Goal: Task Accomplishment & Management: Complete application form

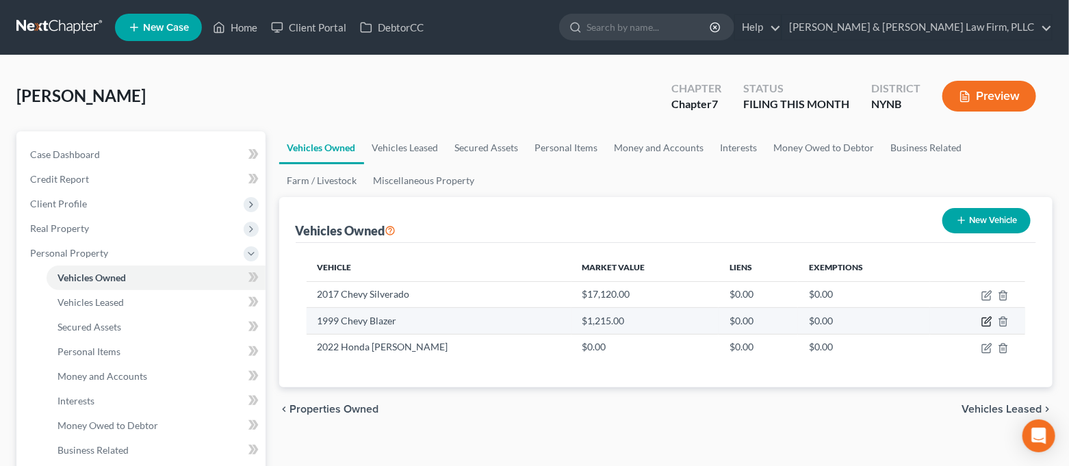
click at [985, 324] on icon "button" at bounding box center [986, 321] width 11 height 11
select select "0"
select select "27"
select select "3"
select select "0"
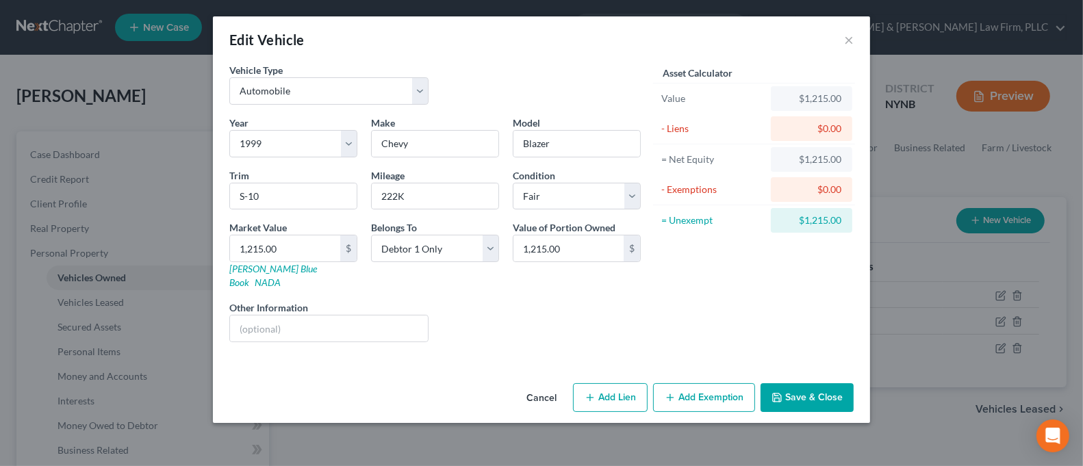
click at [712, 383] on button "Add Exemption" at bounding box center [704, 397] width 102 height 29
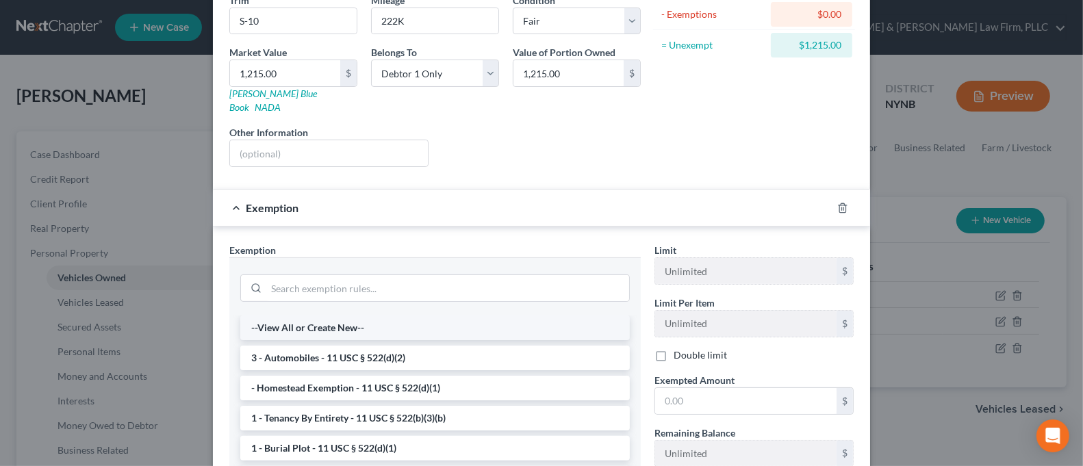
scroll to position [182, 0]
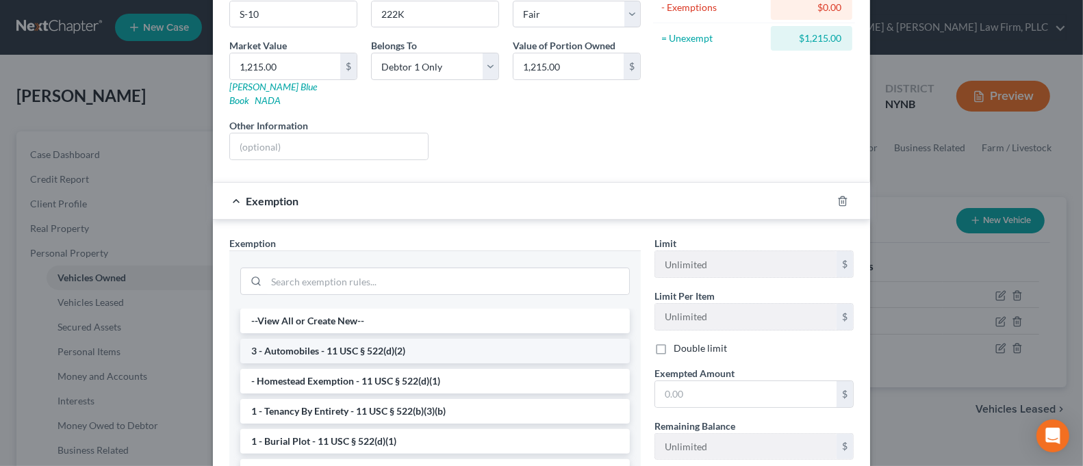
click at [453, 339] on li "3 - Automobiles - 11 USC § 522(d)(2)" at bounding box center [434, 351] width 389 height 25
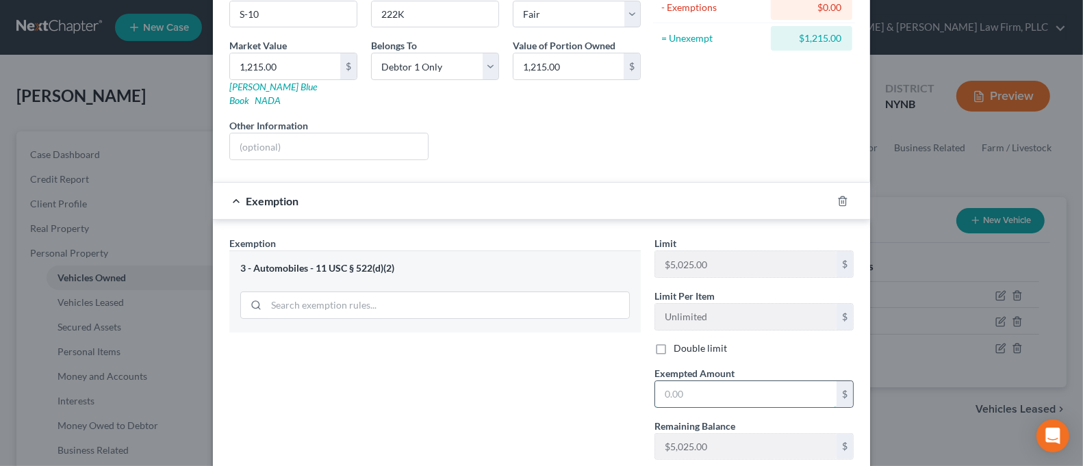
click at [722, 381] on input "text" at bounding box center [745, 394] width 181 height 26
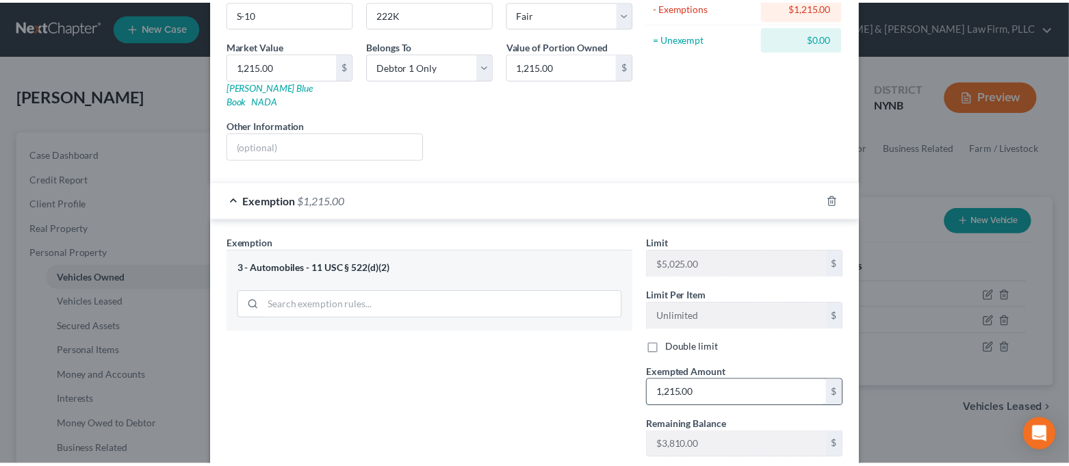
scroll to position [259, 0]
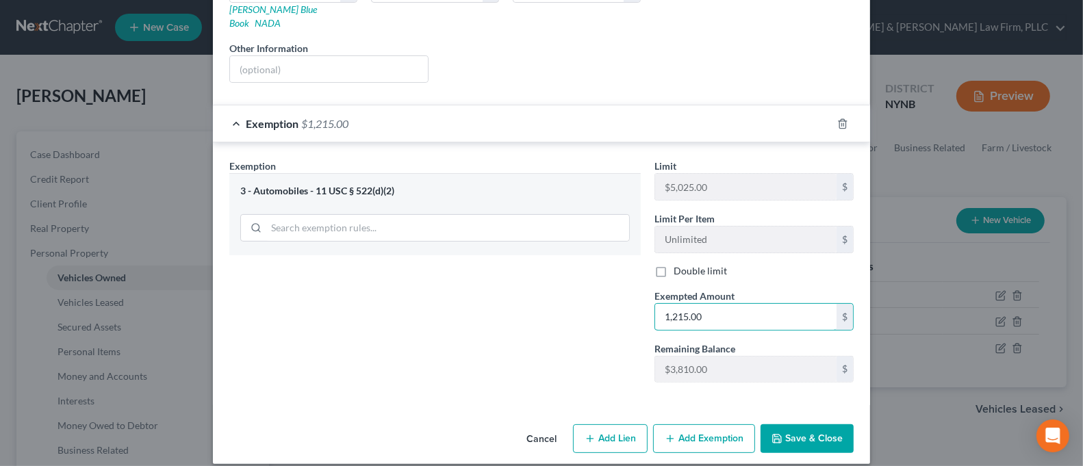
type input "1,215.00"
click at [788, 424] on button "Save & Close" at bounding box center [806, 438] width 93 height 29
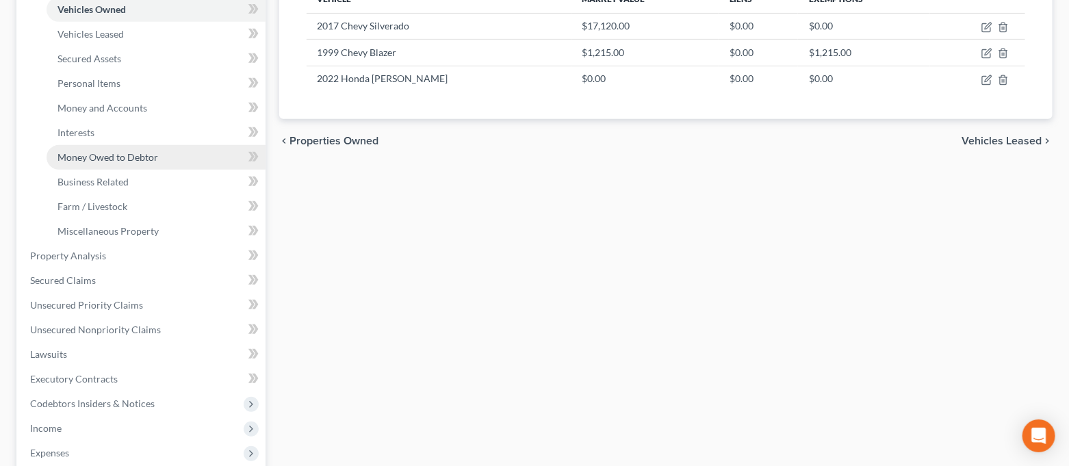
scroll to position [182, 0]
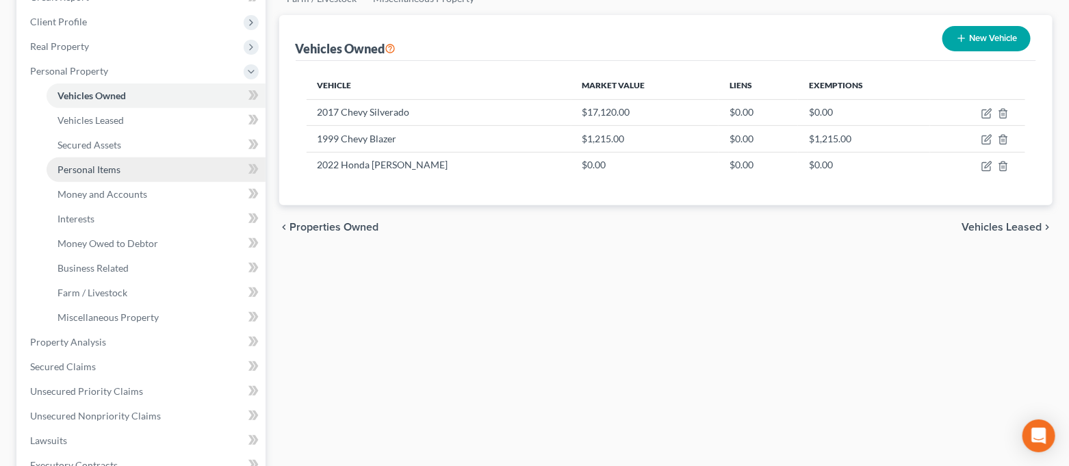
click at [123, 172] on link "Personal Items" at bounding box center [156, 169] width 219 height 25
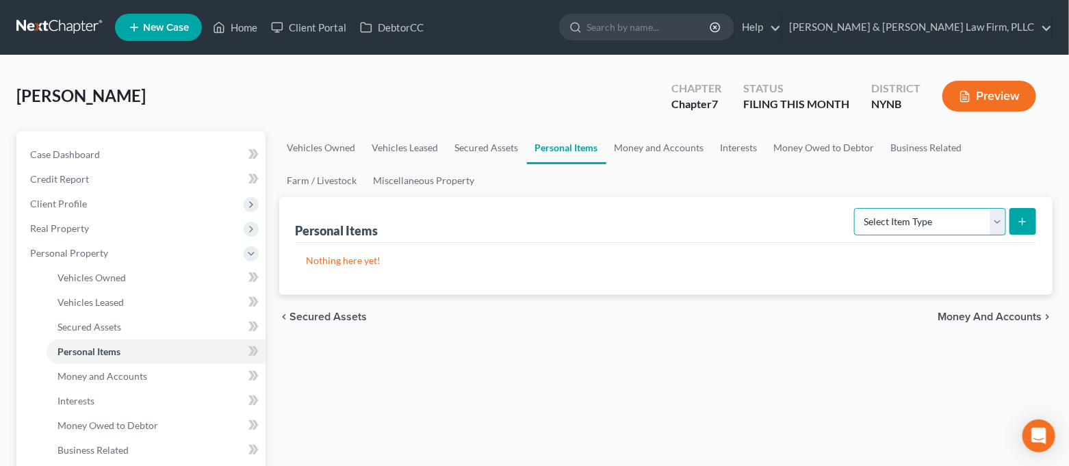
click at [898, 222] on select "Select Item Type Clothing Collectibles Of Value Electronics Firearms Household …" at bounding box center [930, 221] width 152 height 27
select select "clothing"
click at [856, 208] on select "Select Item Type Clothing Collectibles Of Value Electronics Firearms Household …" at bounding box center [930, 221] width 152 height 27
click at [1024, 222] on icon "submit" at bounding box center [1022, 221] width 11 height 11
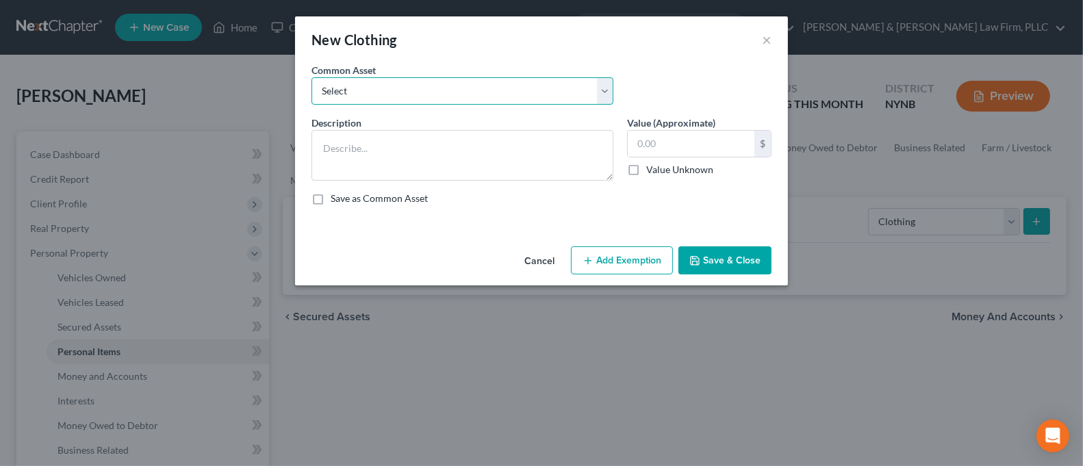
click at [540, 100] on select "Select Regular Everyday Clothing For Debtor & Spouse Regular Everyday Clothing …" at bounding box center [462, 90] width 302 height 27
select select "1"
click at [311, 77] on select "Select Regular Everyday Clothing For Debtor & Spouse Regular Everyday Clothing …" at bounding box center [462, 90] width 302 height 27
type textarea "Regular Everyday Clothing For Debtor"
type input "200.00"
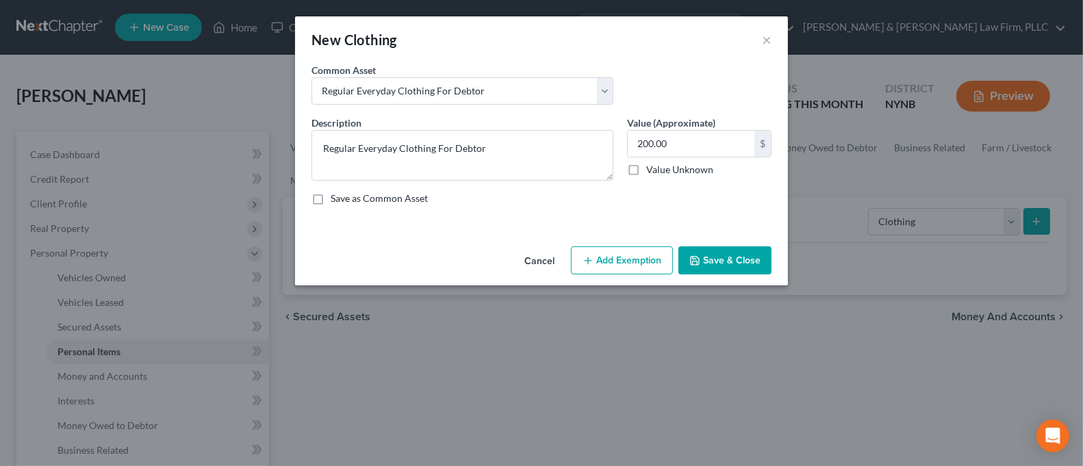
click at [660, 261] on button "Add Exemption" at bounding box center [622, 260] width 102 height 29
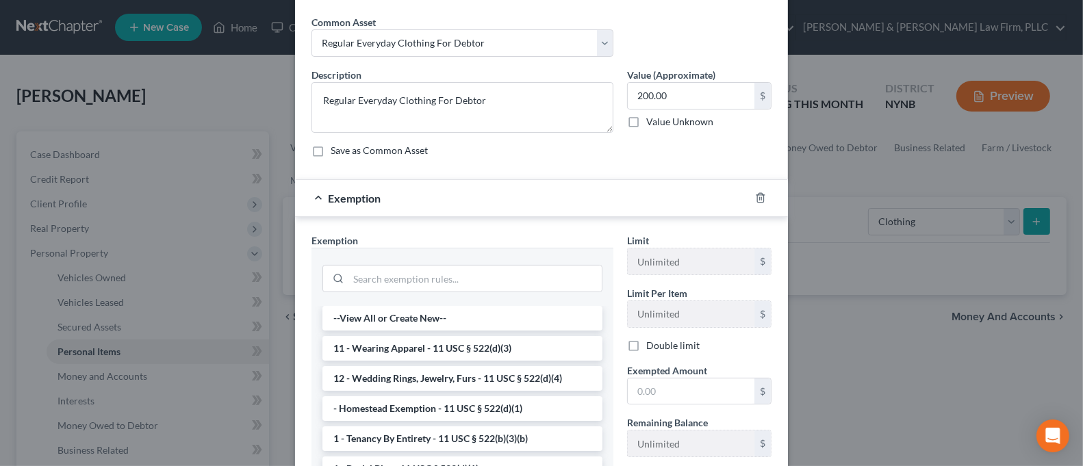
scroll to position [91, 0]
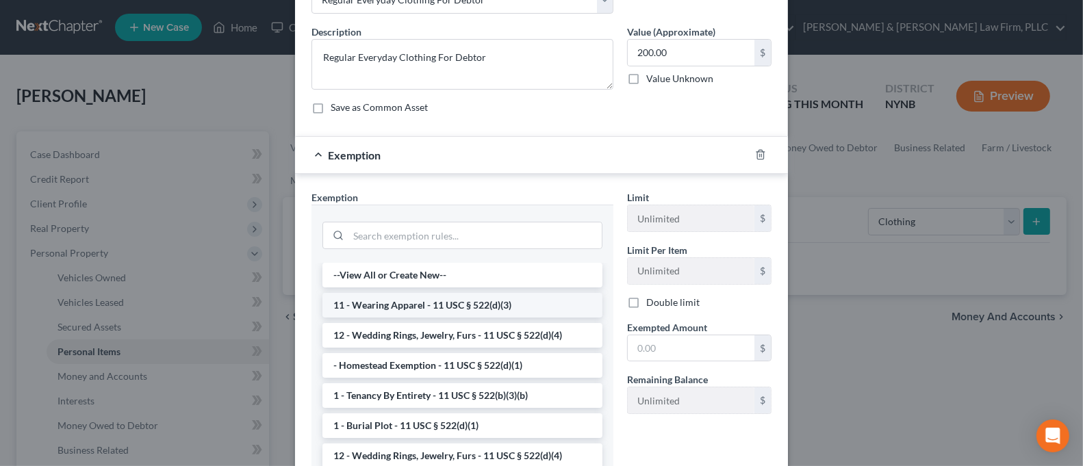
click at [484, 305] on li "11 - Wearing Apparel - 11 USC § 522(d)(3)" at bounding box center [462, 305] width 280 height 25
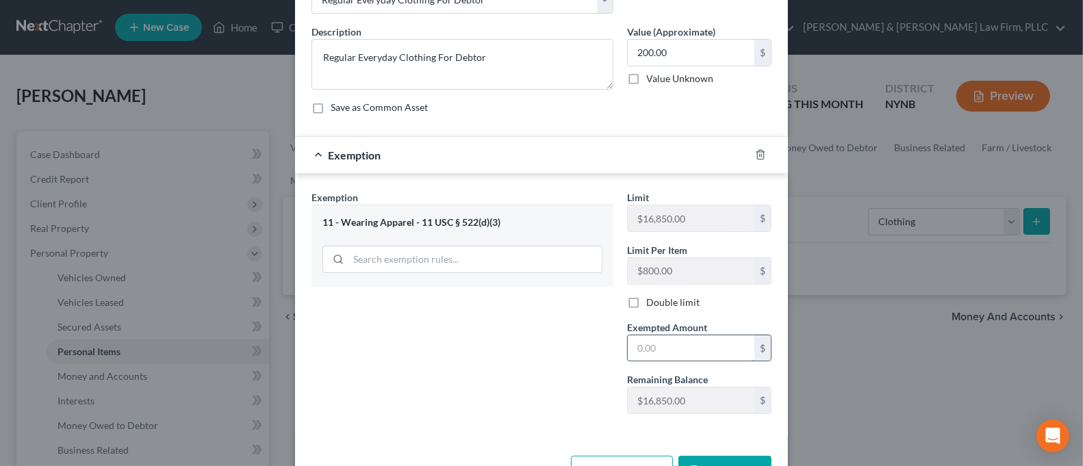
click at [701, 340] on input "text" at bounding box center [690, 348] width 127 height 26
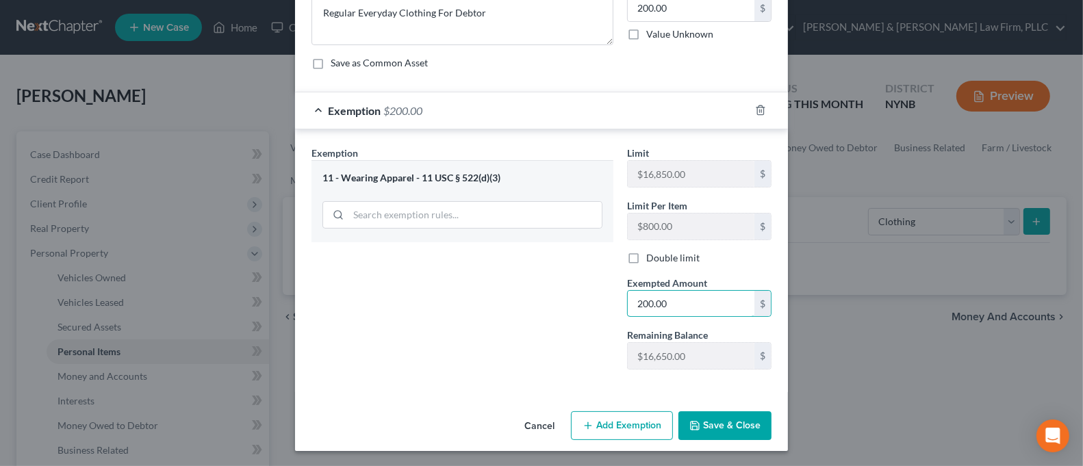
type input "200.00"
click at [474, 370] on div "Exemption Set must be selected for CA. Exemption * 11 - Wearing Apparel - 11 US…" at bounding box center [462, 263] width 315 height 235
click at [686, 432] on button "Save & Close" at bounding box center [724, 425] width 93 height 29
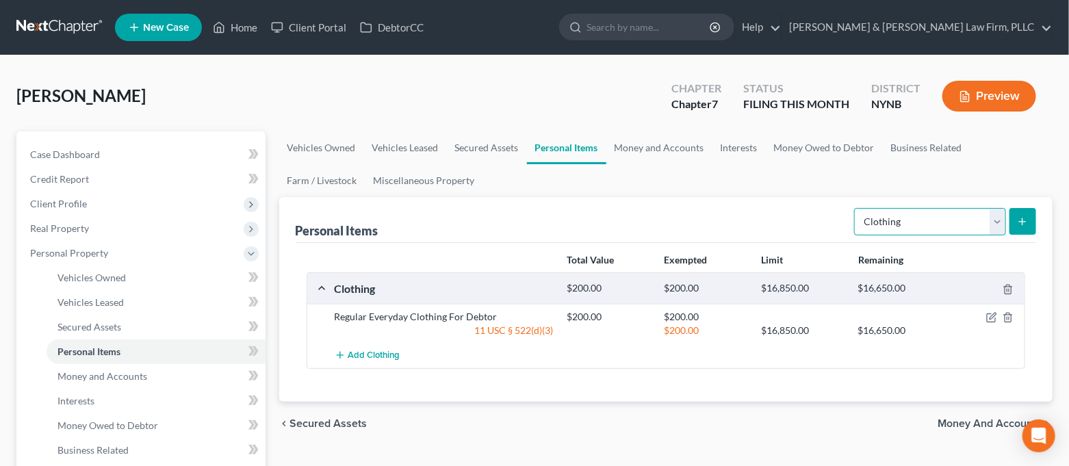
click at [930, 226] on select "Select Item Type Clothing Collectibles Of Value Electronics Firearms Household …" at bounding box center [930, 221] width 152 height 27
select select "collectibles_of_value"
click at [856, 208] on select "Select Item Type Clothing Collectibles Of Value Electronics Firearms Household …" at bounding box center [930, 221] width 152 height 27
click at [1022, 216] on icon "submit" at bounding box center [1022, 221] width 11 height 11
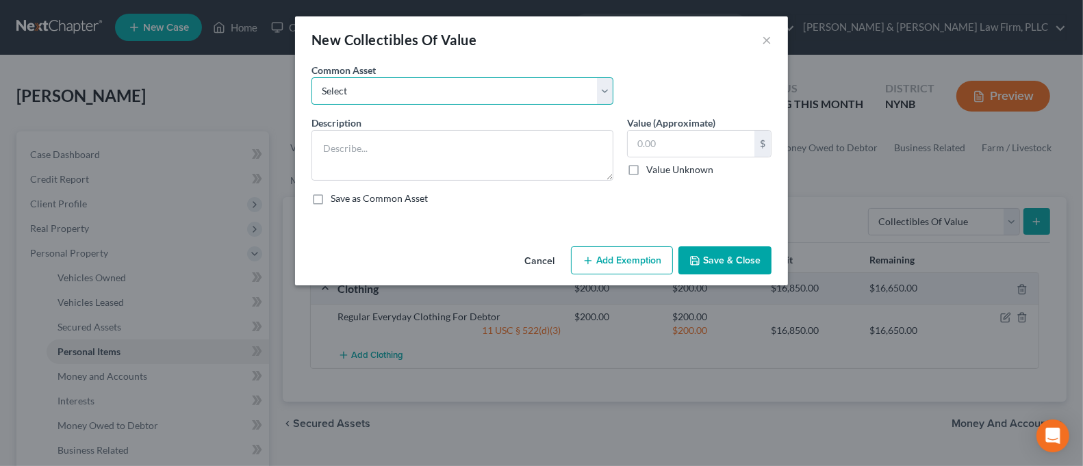
click at [474, 95] on select "Select Family Photographs and Keep Sake Items Family Photographs and Books" at bounding box center [462, 90] width 302 height 27
select select "1"
click at [311, 77] on select "Select Family Photographs and Keep Sake Items Family Photographs and Books" at bounding box center [462, 90] width 302 height 27
type textarea "Family Photographs and Books"
type input "200.00"
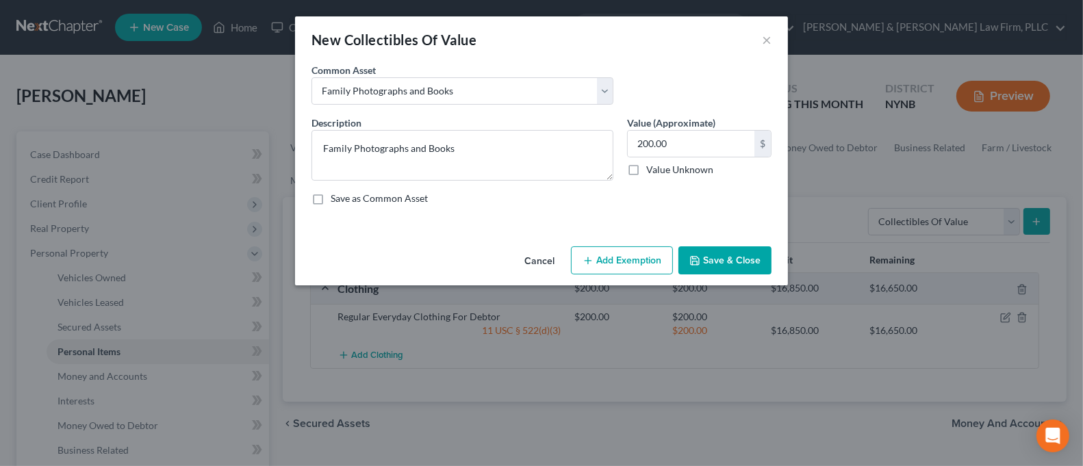
click at [641, 255] on button "Add Exemption" at bounding box center [622, 260] width 102 height 29
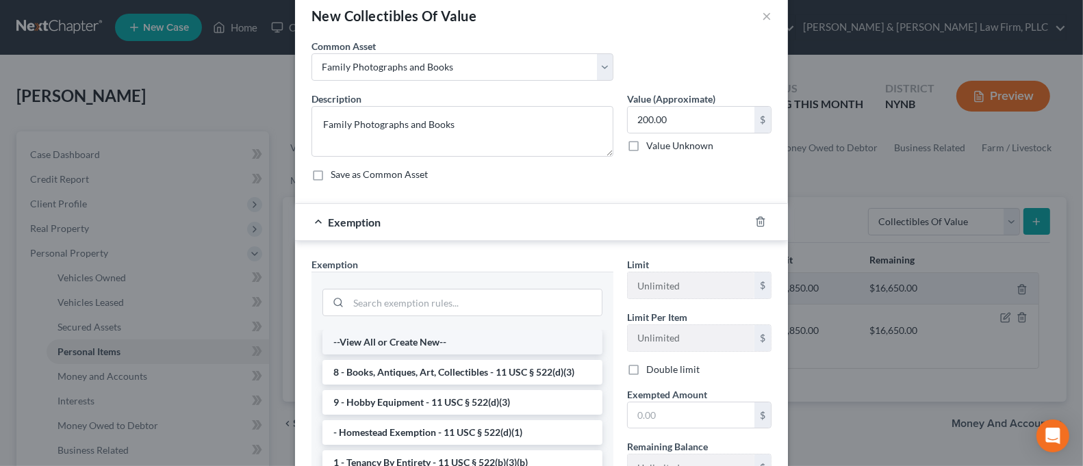
scroll to position [91, 0]
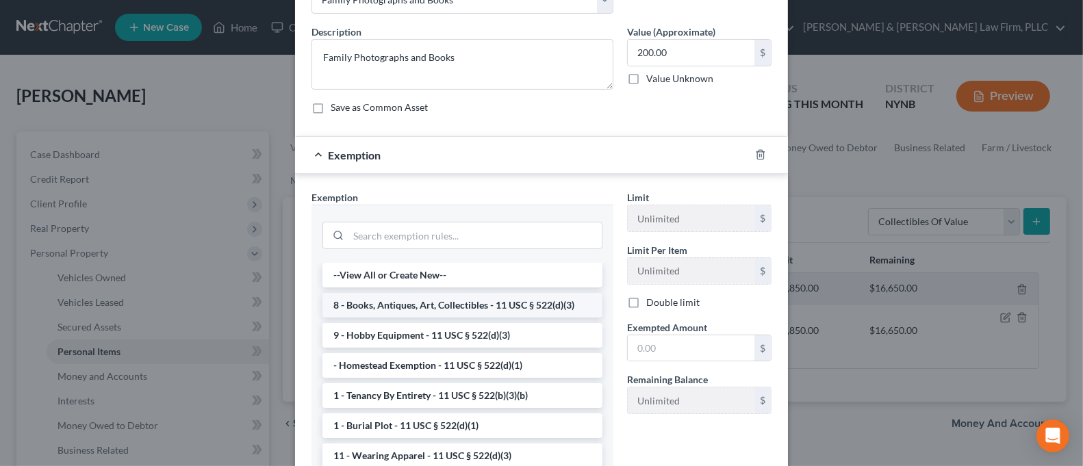
click at [510, 305] on li "8 - Books, Antiques, Art, Collectibles - 11 USC § 522(d)(3)" at bounding box center [462, 305] width 280 height 25
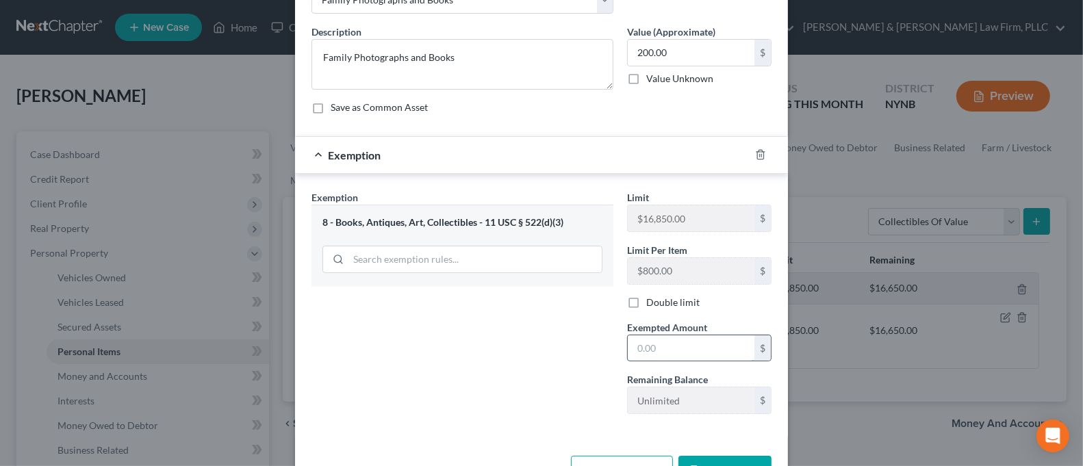
click at [695, 349] on input "text" at bounding box center [690, 348] width 127 height 26
type input "2"
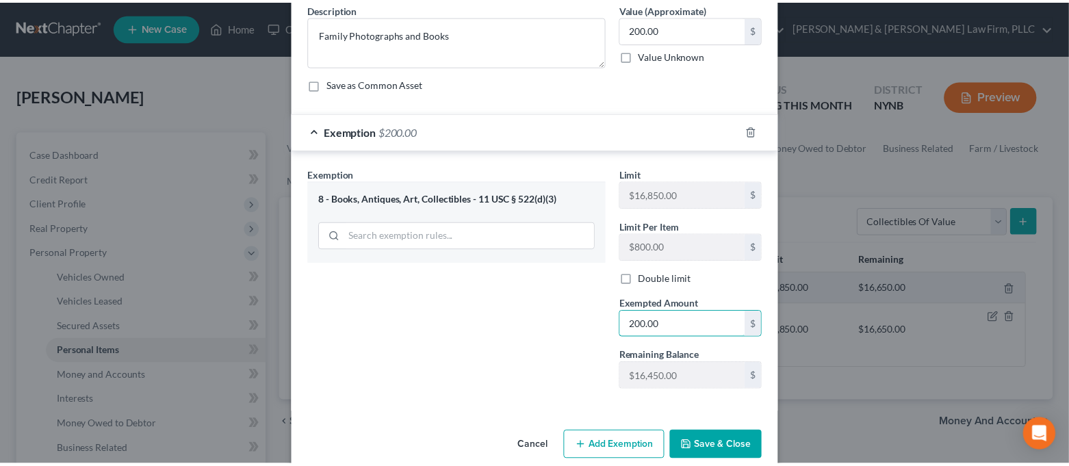
scroll to position [135, 0]
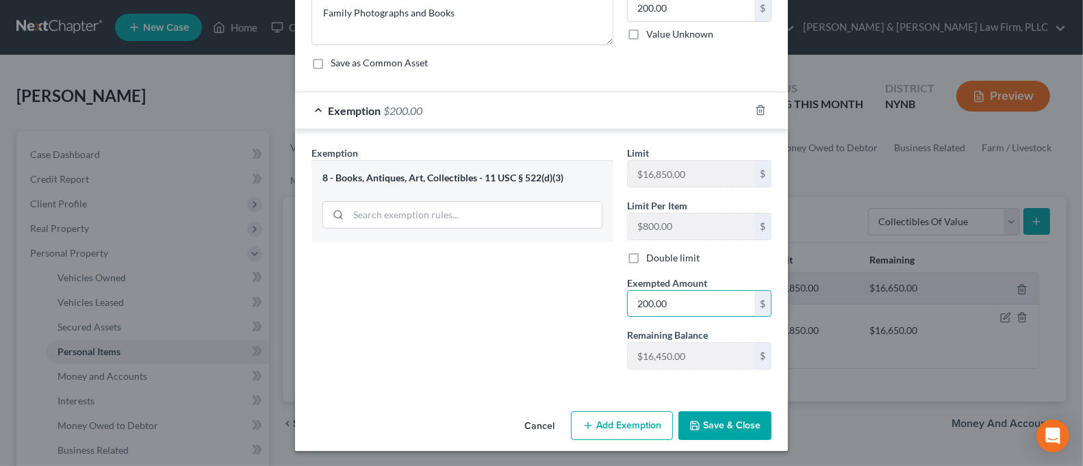
type input "200.00"
drag, startPoint x: 549, startPoint y: 320, endPoint x: 611, endPoint y: 381, distance: 87.1
click at [549, 320] on div "Exemption Set must be selected for CA. Exemption * 8 - Books, Antiques, Art, Co…" at bounding box center [462, 263] width 315 height 235
click at [714, 428] on button "Save & Close" at bounding box center [724, 425] width 93 height 29
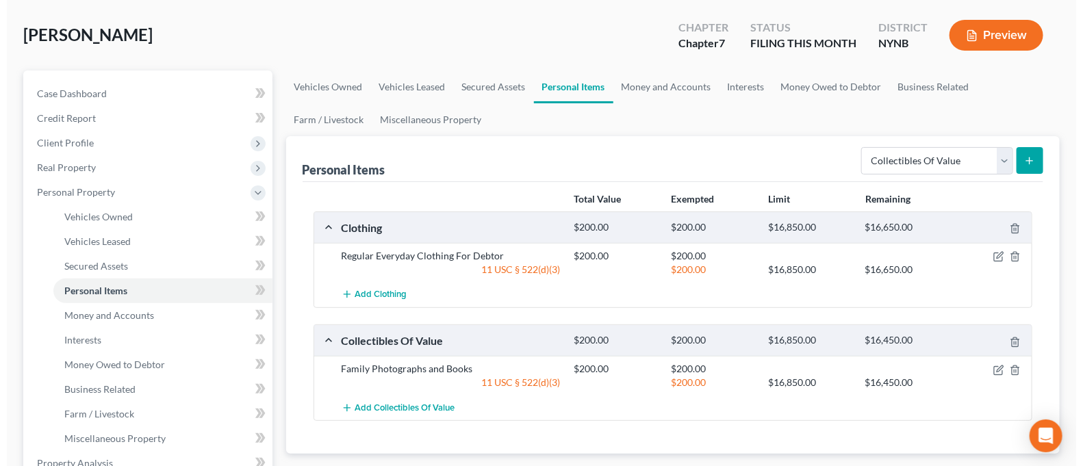
scroll to position [91, 0]
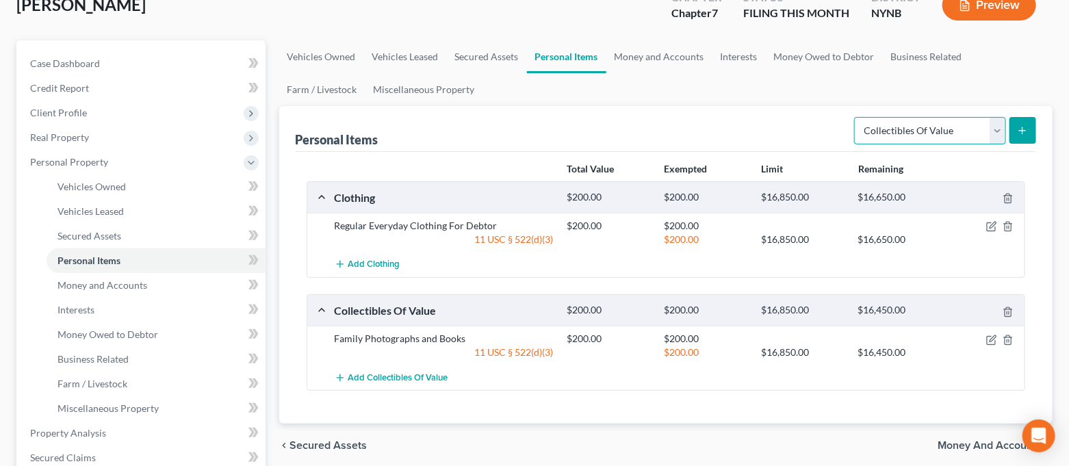
click at [882, 118] on select "Select Item Type Clothing Collectibles Of Value Electronics Firearms Household …" at bounding box center [930, 130] width 152 height 27
select select "electronics"
click at [856, 117] on select "Select Item Type Clothing Collectibles Of Value Electronics Firearms Household …" at bounding box center [930, 130] width 152 height 27
click at [1024, 131] on icon "submit" at bounding box center [1022, 130] width 11 height 11
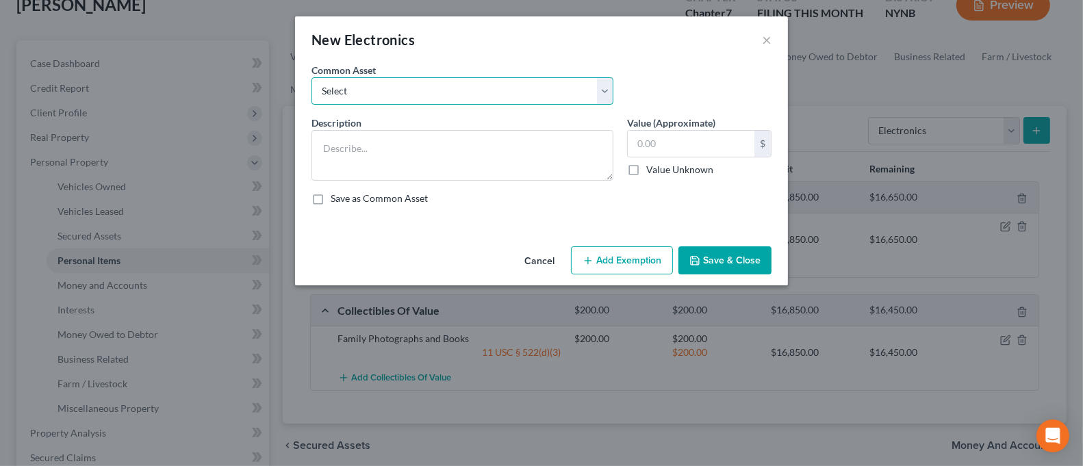
click at [550, 100] on select "Select Cell Phone Electronics to Include: TVs, Computer, Cell Phone(s), and Oth…" at bounding box center [462, 90] width 302 height 27
select select "1"
click at [311, 77] on select "Select Cell Phone Electronics to Include: TVs, Computer, Cell Phone(s), and Oth…" at bounding box center [462, 90] width 302 height 27
type textarea "Electronics to Include: TVs, Computer, Cell Phone(s), and Other Misc. Electroni…"
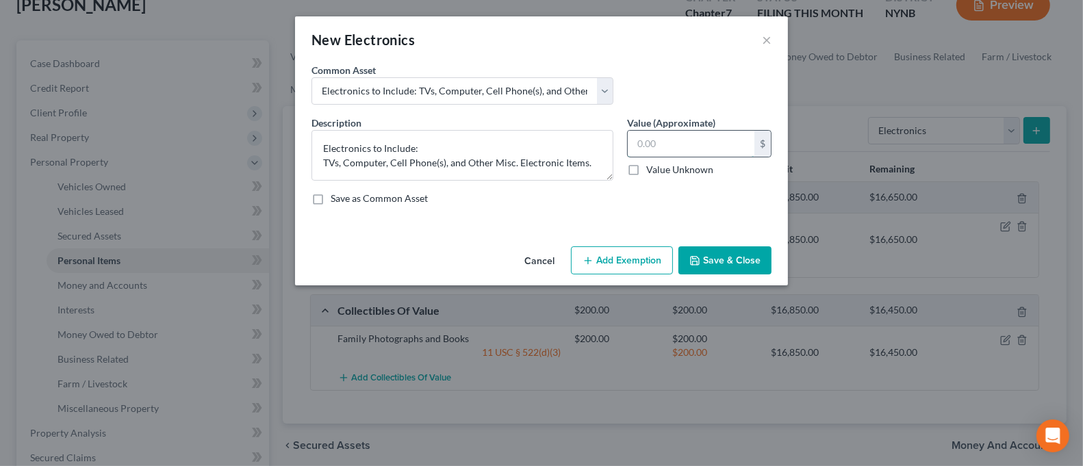
click at [682, 145] on input "text" at bounding box center [690, 144] width 127 height 26
type input "500.00"
click at [633, 256] on button "Add Exemption" at bounding box center [622, 260] width 102 height 29
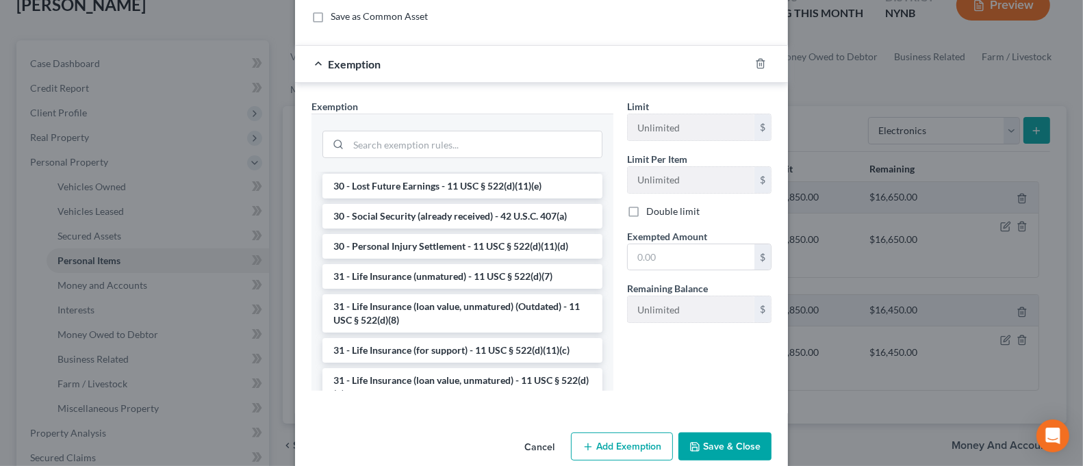
scroll to position [1126, 0]
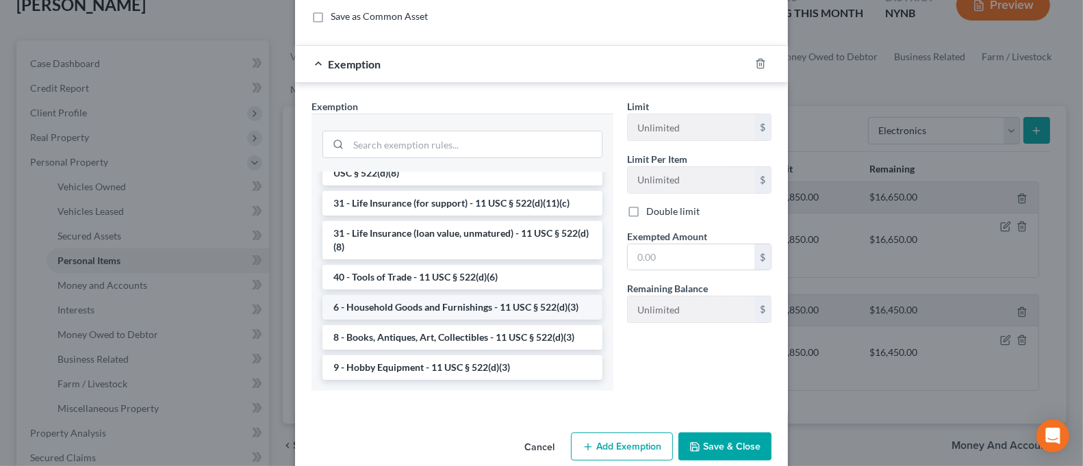
click at [476, 309] on li "6 - Household Goods and Furnishings - 11 USC § 522(d)(3)" at bounding box center [462, 307] width 280 height 25
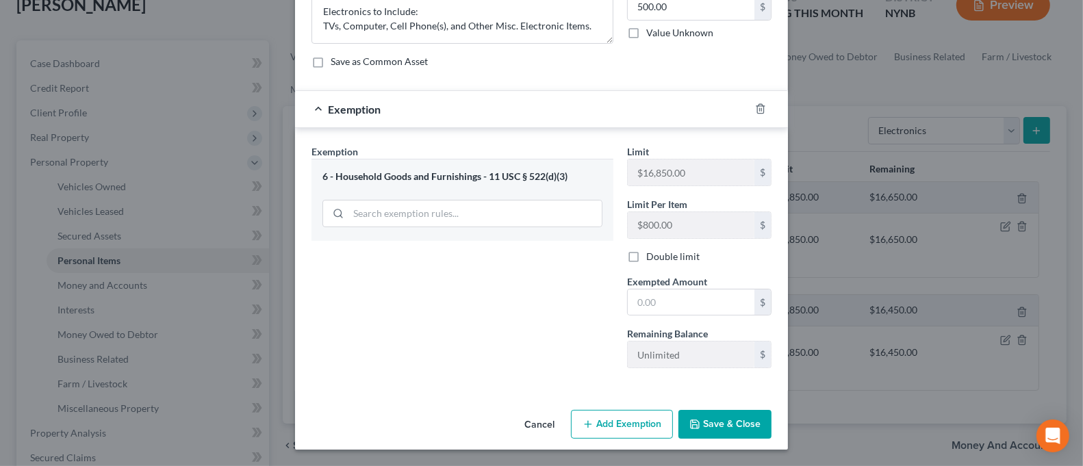
scroll to position [135, 0]
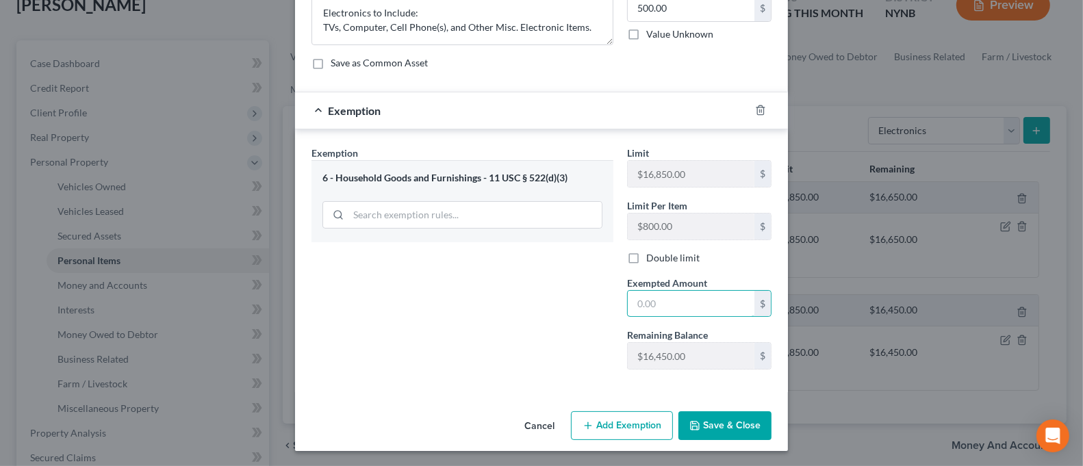
drag, startPoint x: 647, startPoint y: 299, endPoint x: 624, endPoint y: 283, distance: 27.5
click at [645, 298] on input "text" at bounding box center [690, 304] width 127 height 26
type input "500.00"
click at [691, 422] on icon "button" at bounding box center [694, 425] width 11 height 11
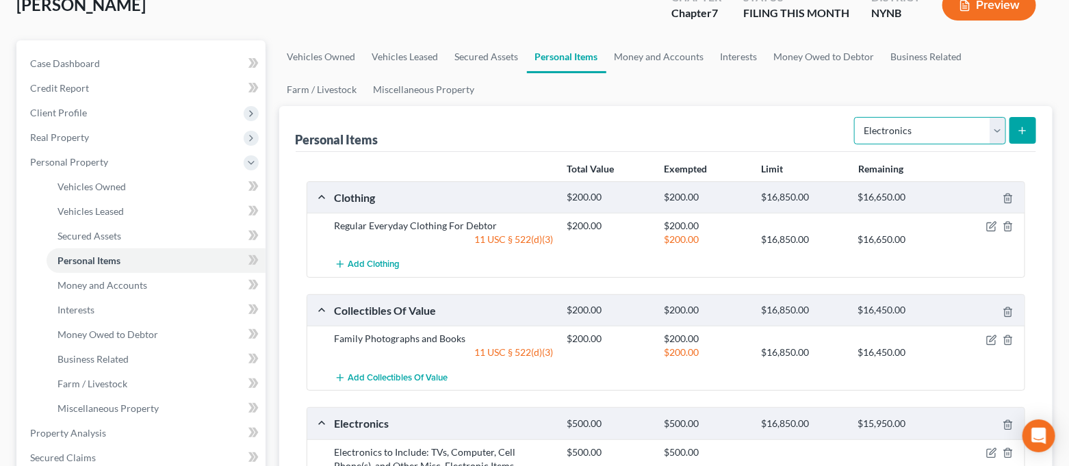
click at [927, 134] on select "Select Item Type Clothing Collectibles Of Value Electronics Firearms Household …" at bounding box center [930, 130] width 152 height 27
select select "household_goods"
click at [856, 117] on select "Select Item Type Clothing Collectibles Of Value Electronics Firearms Household …" at bounding box center [930, 130] width 152 height 27
click at [1033, 122] on button "submit" at bounding box center [1022, 130] width 27 height 27
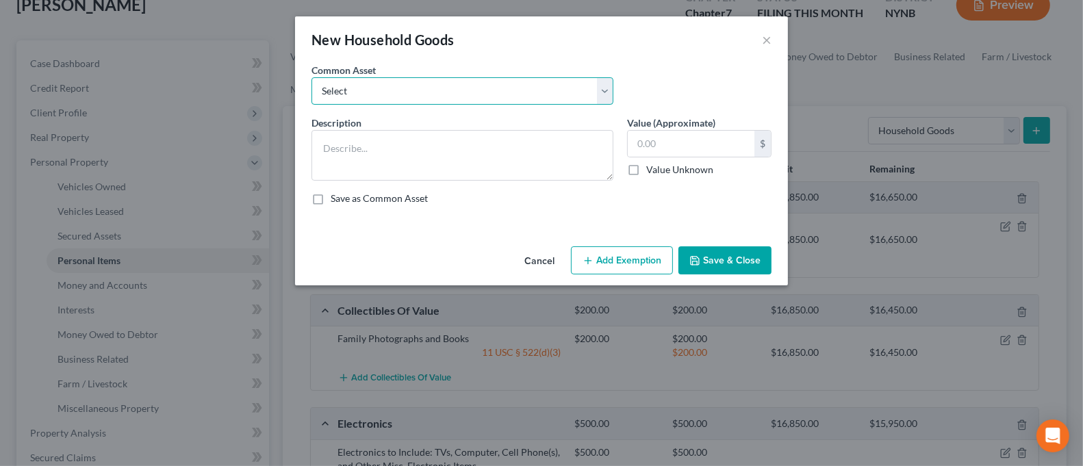
click at [524, 94] on select "Select Household Goods and Furnishings to Include Bedroom Set and Other Misc. I…" at bounding box center [462, 90] width 302 height 27
select select "0"
click at [311, 77] on select "Select Household Goods and Furnishings to Include Bedroom Set and Other Misc. I…" at bounding box center [462, 90] width 302 height 27
type textarea "Household Goods and Furnishings to Include Bedroom Set and Other Misc. Items"
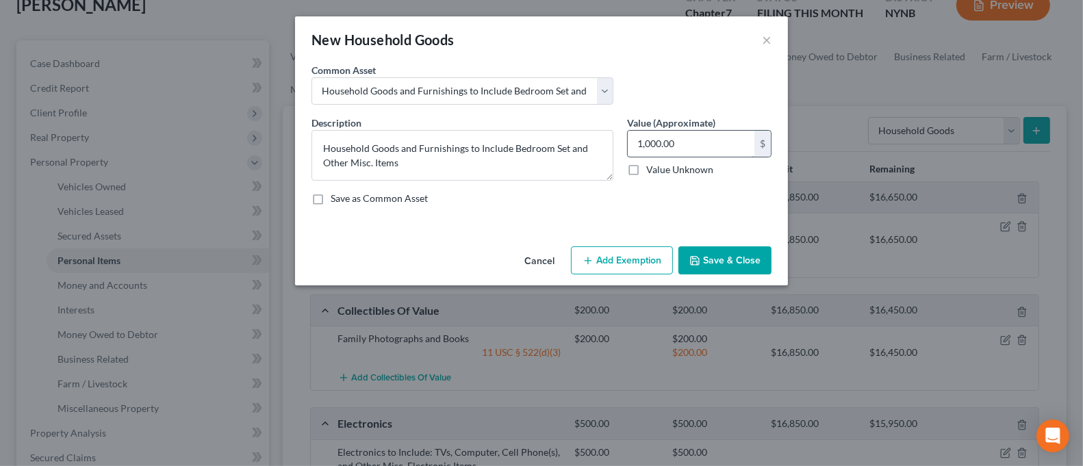
click at [686, 147] on input "1,000.00" at bounding box center [690, 144] width 127 height 26
type input "1,500.00"
click at [644, 255] on button "Add Exemption" at bounding box center [622, 260] width 102 height 29
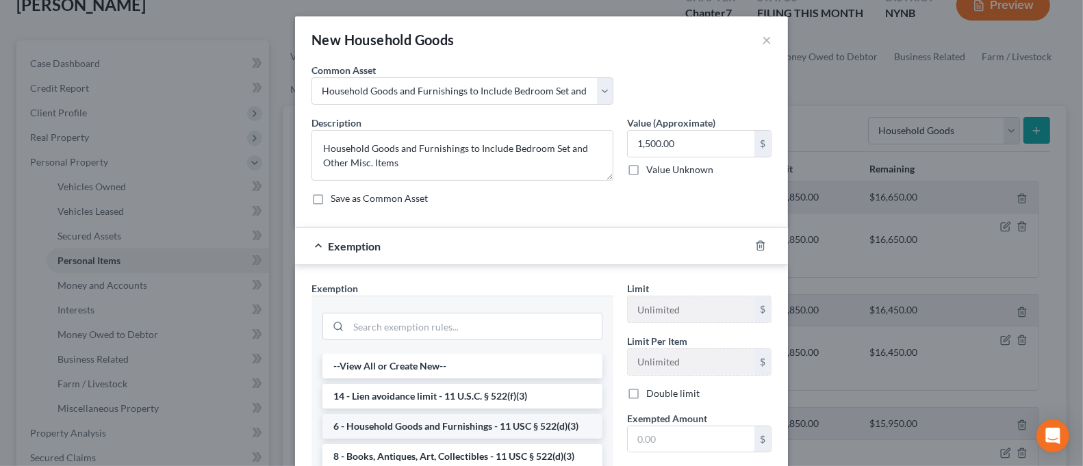
click at [469, 423] on li "6 - Household Goods and Furnishings - 11 USC § 522(d)(3)" at bounding box center [462, 426] width 280 height 25
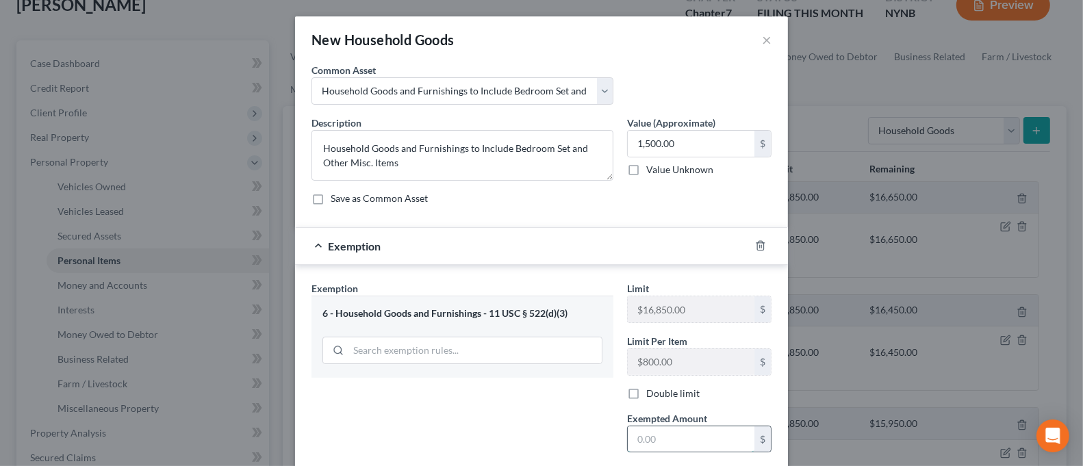
click at [641, 436] on input "text" at bounding box center [690, 439] width 127 height 26
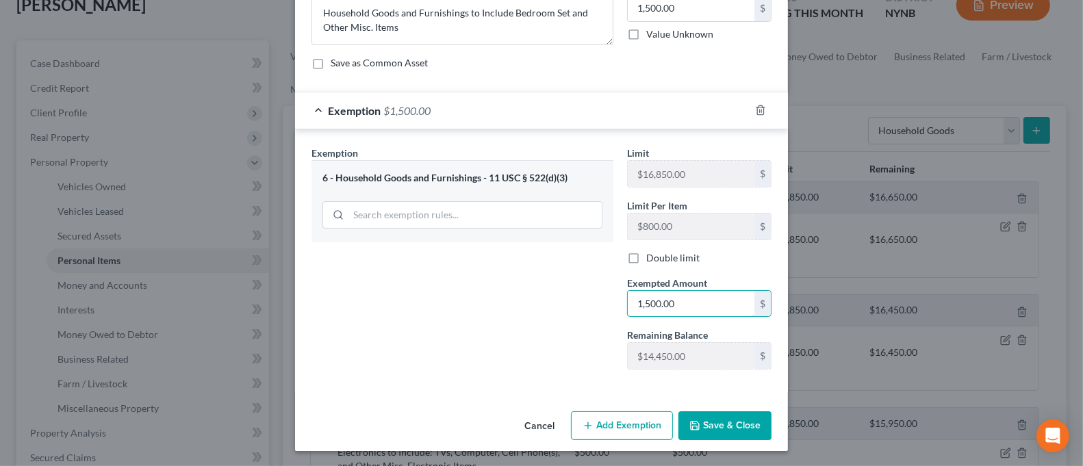
type input "1,500.00"
click at [701, 437] on button "Save & Close" at bounding box center [724, 425] width 93 height 29
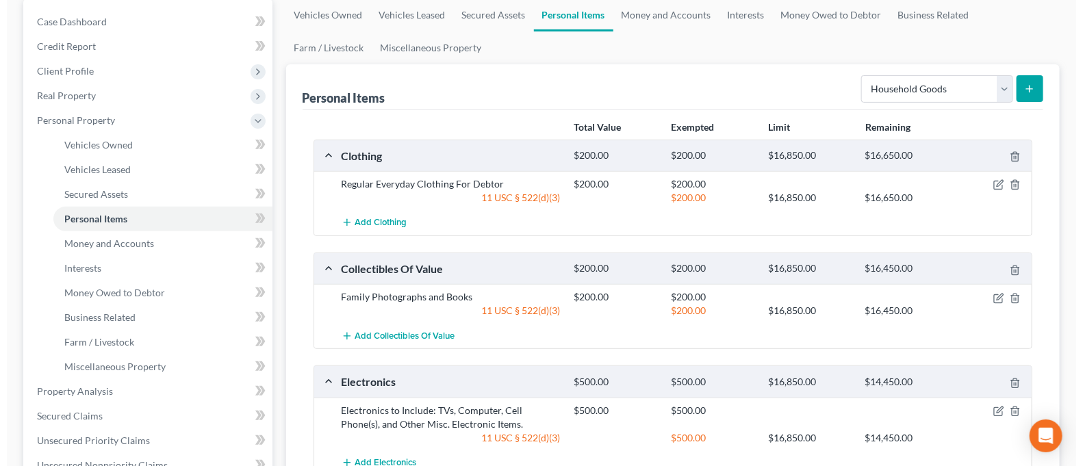
scroll to position [91, 0]
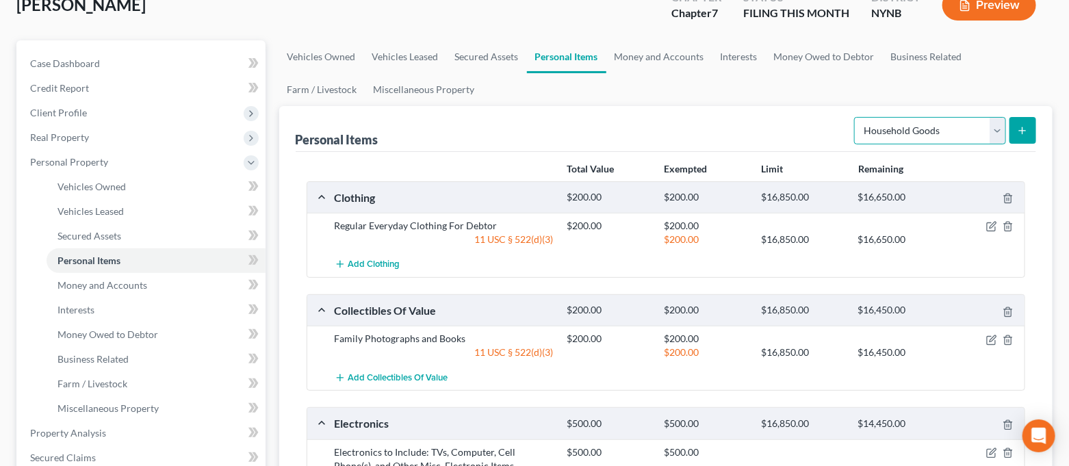
click at [912, 135] on select "Select Item Type Clothing Collectibles Of Value Electronics Firearms Household …" at bounding box center [930, 130] width 152 height 27
select select "jewelry"
click at [856, 117] on select "Select Item Type Clothing Collectibles Of Value Electronics Firearms Household …" at bounding box center [930, 130] width 152 height 27
click at [1024, 138] on button "submit" at bounding box center [1022, 130] width 27 height 27
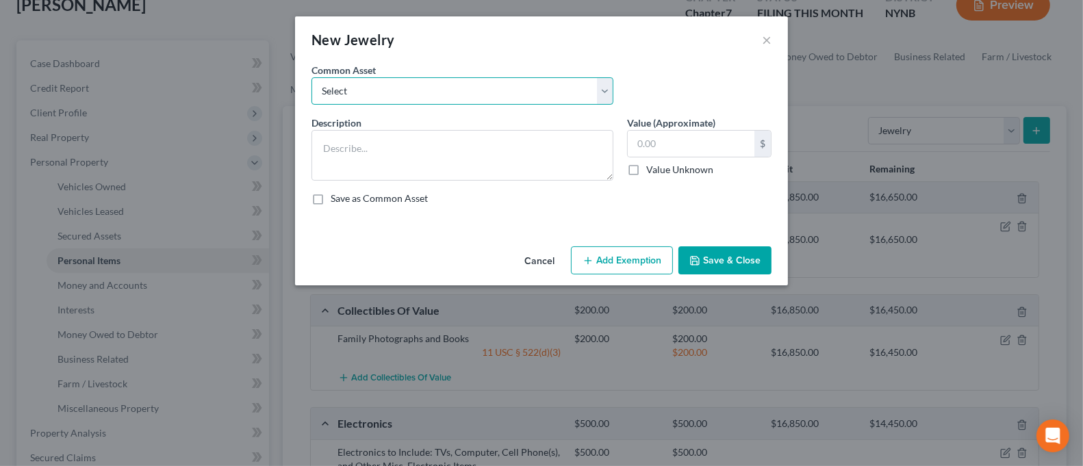
click at [506, 90] on select "Select Jewelry to Include Wedding Bands and Costume Jewelry Jewelry to Include …" at bounding box center [462, 90] width 302 height 27
select select "1"
click at [311, 77] on select "Select Jewelry to Include Wedding Bands and Costume Jewelry Jewelry to Include …" at bounding box center [462, 90] width 302 height 27
type textarea "Jewelry to Include Costume Jewelry"
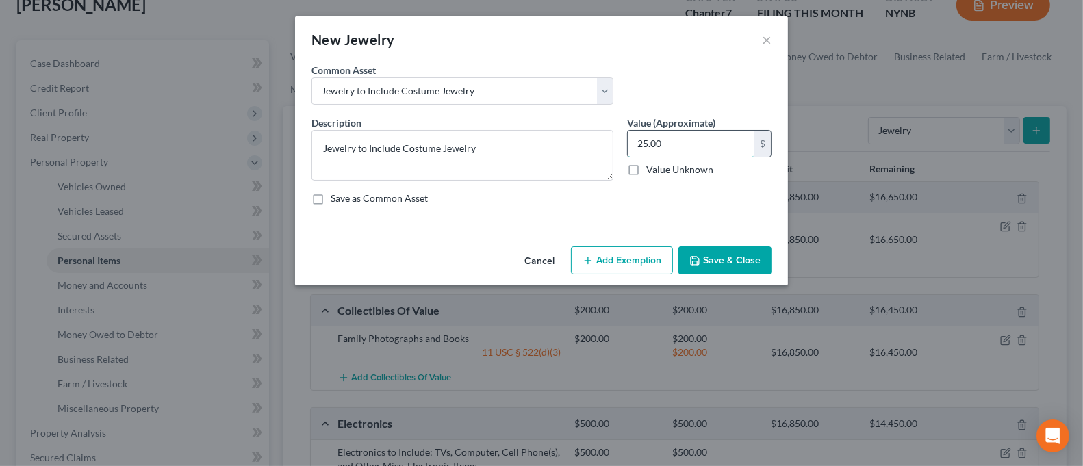
click at [679, 148] on input "25.00" at bounding box center [690, 144] width 127 height 26
type input "50.00"
click at [606, 260] on button "Add Exemption" at bounding box center [622, 260] width 102 height 29
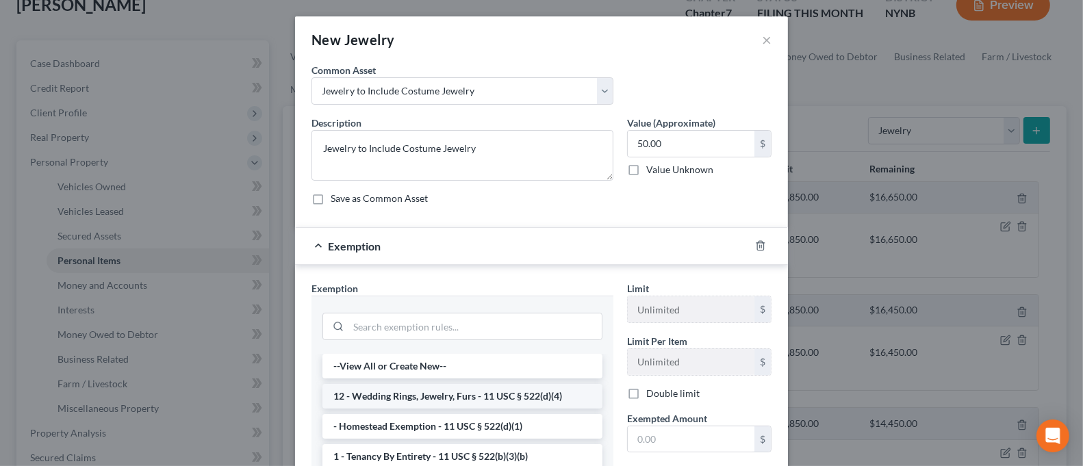
click at [504, 396] on li "12 - Wedding Rings, Jewelry, Furs - 11 USC § 522(d)(4)" at bounding box center [462, 396] width 280 height 25
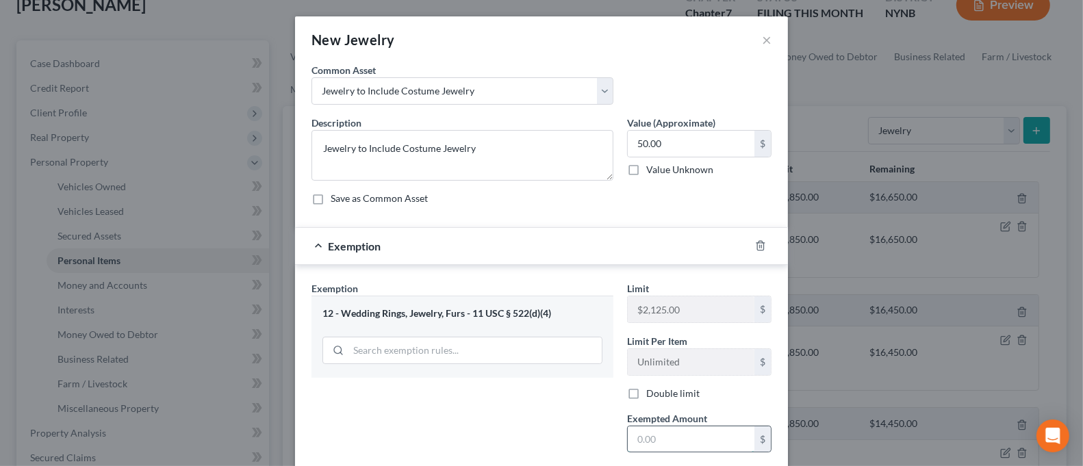
drag, startPoint x: 645, startPoint y: 441, endPoint x: 650, endPoint y: 447, distance: 7.7
click at [645, 441] on input "text" at bounding box center [690, 439] width 127 height 26
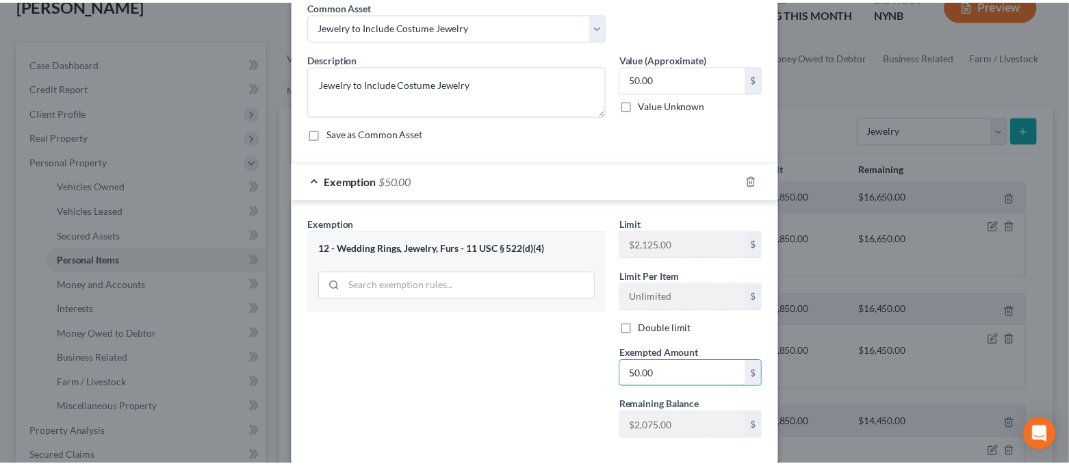
scroll to position [135, 0]
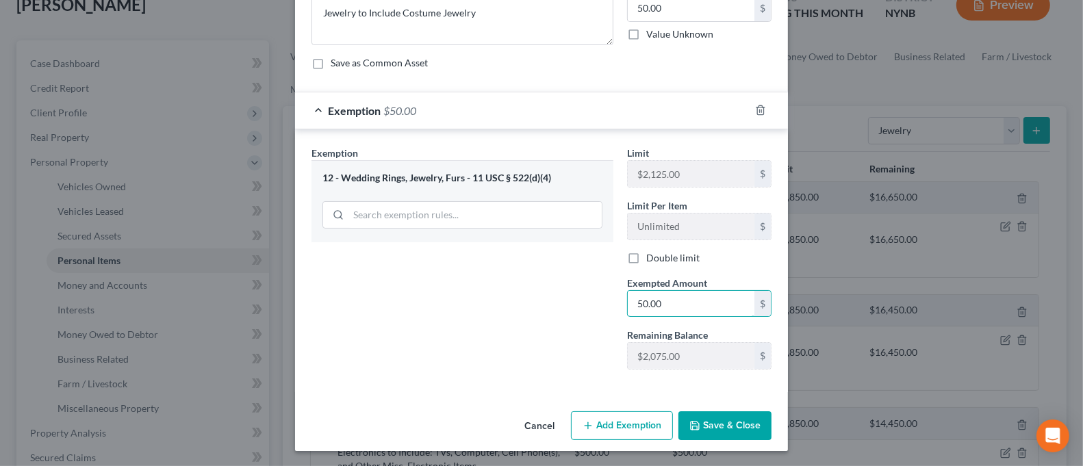
type input "50.00"
click at [744, 419] on button "Save & Close" at bounding box center [724, 425] width 93 height 29
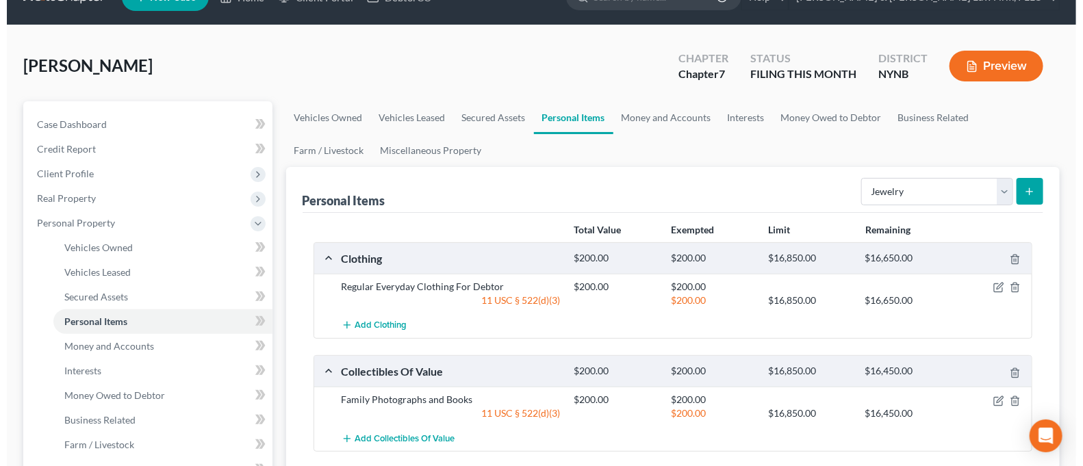
scroll to position [0, 0]
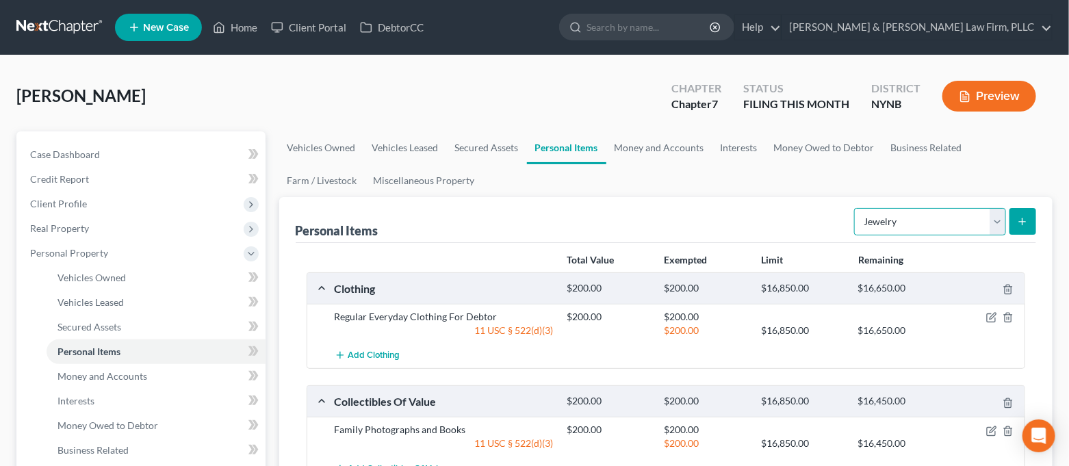
click at [902, 233] on select "Select Item Type Clothing Collectibles Of Value Electronics Firearms Household …" at bounding box center [930, 221] width 152 height 27
select select "other"
click at [856, 208] on select "Select Item Type Clothing Collectibles Of Value Electronics Firearms Household …" at bounding box center [930, 221] width 152 height 27
click at [1020, 223] on icon "submit" at bounding box center [1022, 221] width 11 height 11
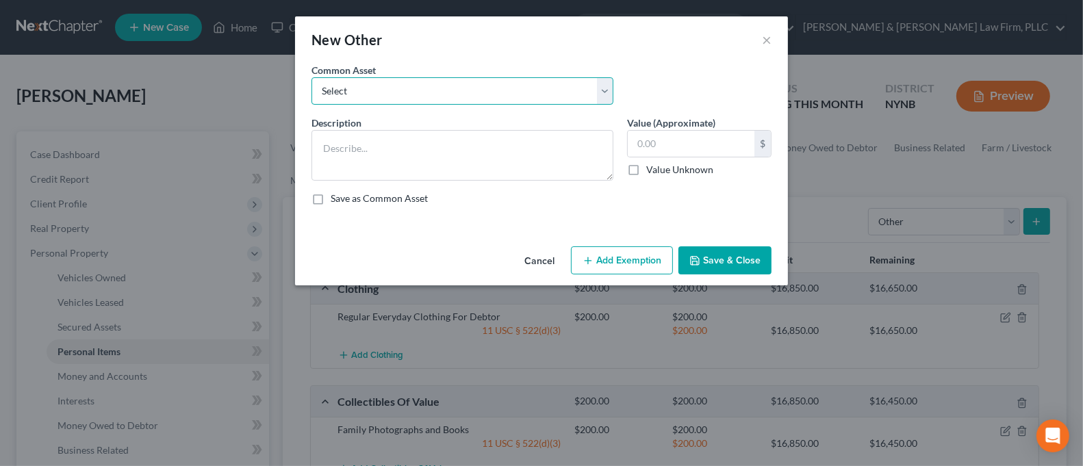
click at [544, 92] on select "Select Pull behind utility Trailer" at bounding box center [462, 90] width 302 height 27
click at [763, 44] on button "×" at bounding box center [767, 39] width 10 height 16
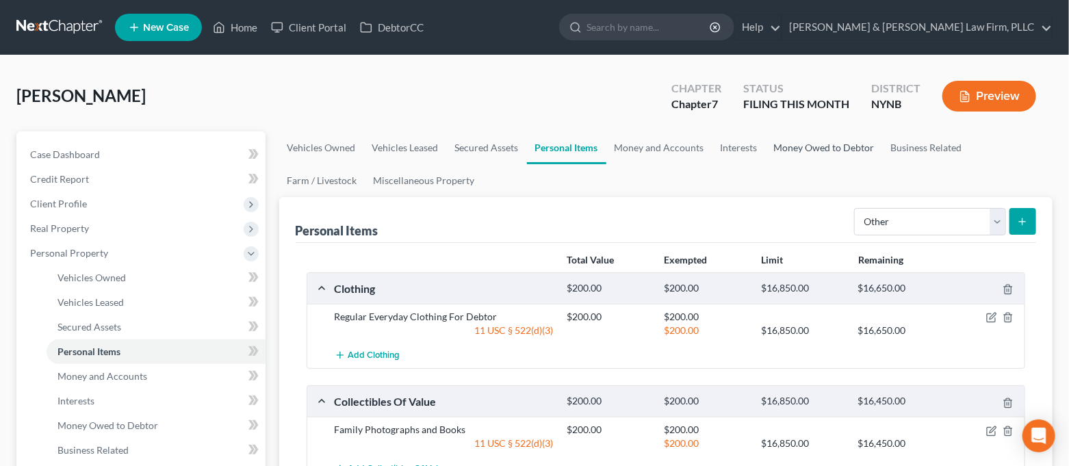
click at [854, 152] on link "Money Owed to Debtor" at bounding box center [824, 147] width 117 height 33
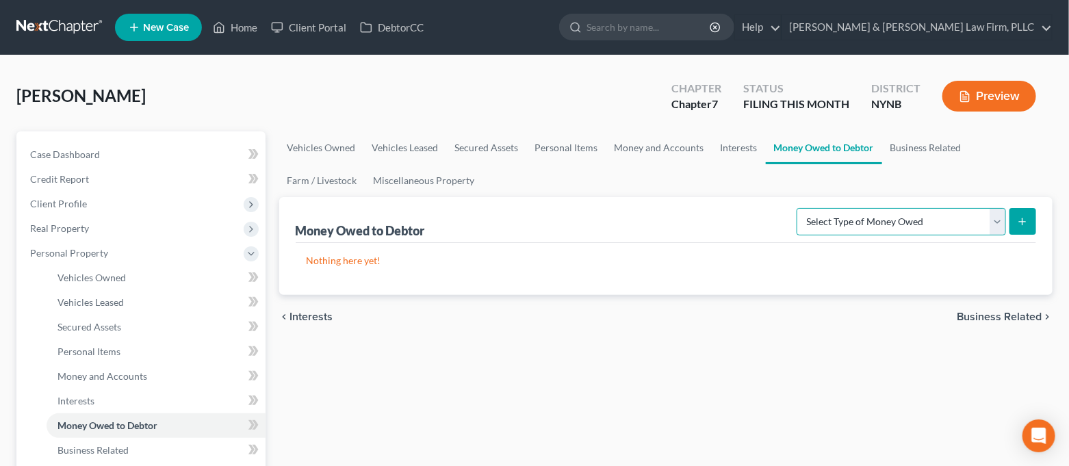
click at [851, 223] on select "Select Type of Money Owed Accounts Receivable Alimony Child Support Claims Agai…" at bounding box center [901, 221] width 209 height 27
select select "expected_tax_refund"
click at [799, 208] on select "Select Type of Money Owed Accounts Receivable Alimony Child Support Claims Agai…" at bounding box center [901, 221] width 209 height 27
click at [1019, 224] on icon "submit" at bounding box center [1022, 221] width 11 height 11
select select "0"
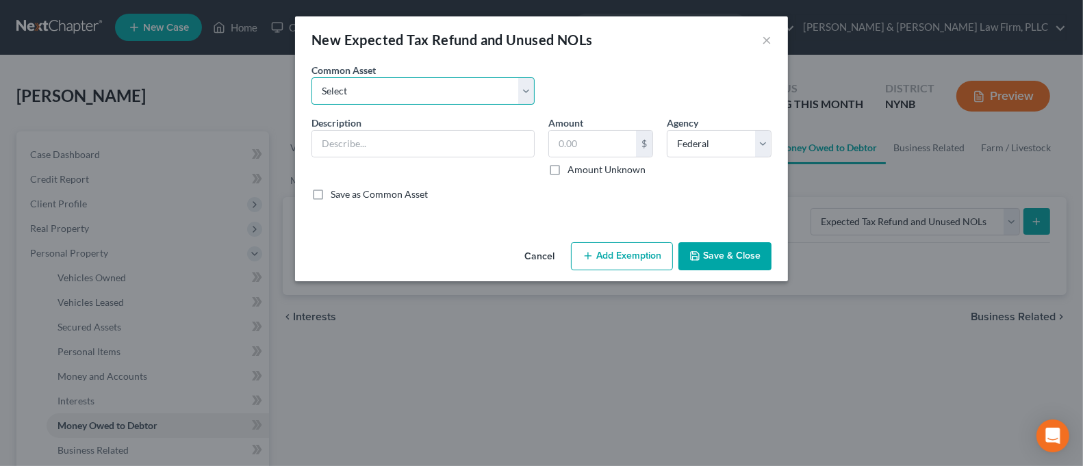
click at [469, 90] on select "Select 2025Tax Refund-State 2025 Tax Refund-Federal 2024 Tax Refund-Federal 202…" at bounding box center [422, 90] width 223 height 27
select select "1"
click at [311, 77] on select "Select 2025Tax Refund-State 2025 Tax Refund-Federal 2024 Tax Refund-Federal 202…" at bounding box center [422, 90] width 223 height 27
type input "2025 Tax Refund-Federal"
type input "0.00"
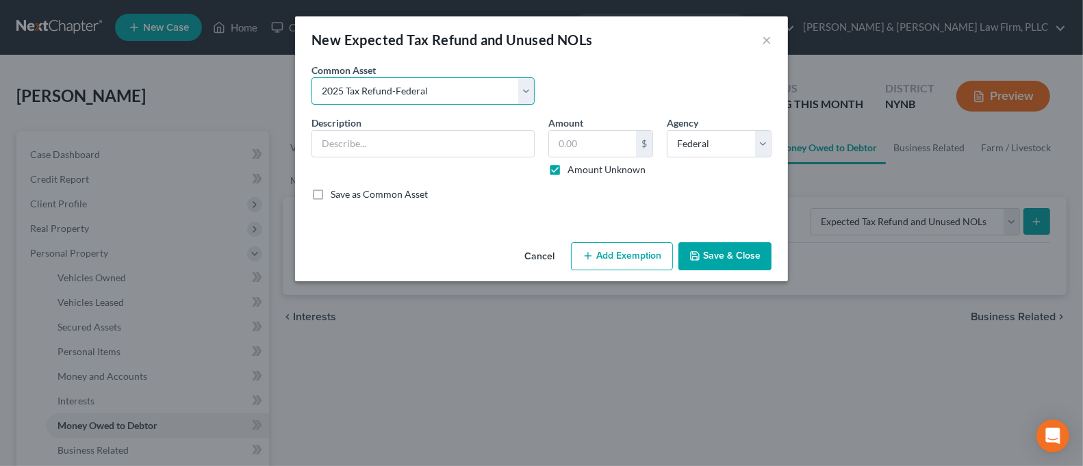
checkbox input "true"
click at [653, 254] on button "Add Exemption" at bounding box center [622, 256] width 102 height 29
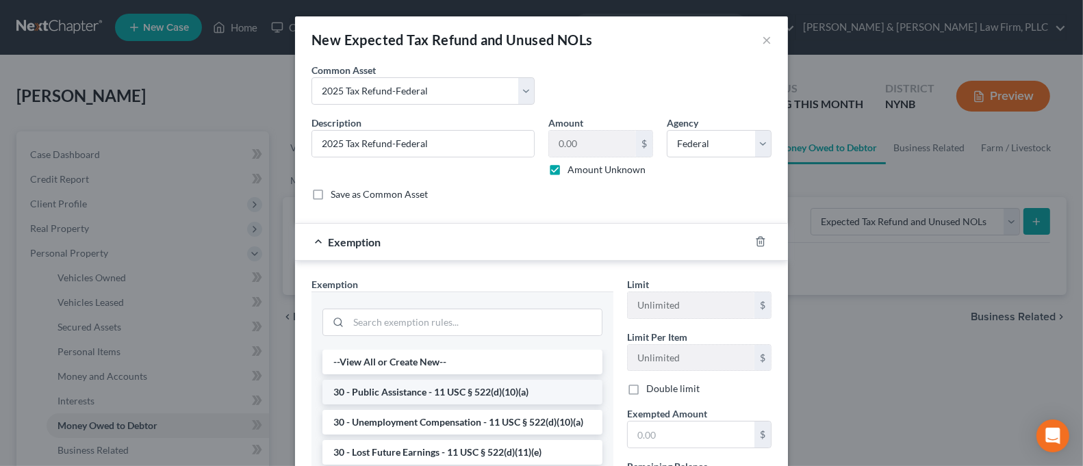
scroll to position [91, 0]
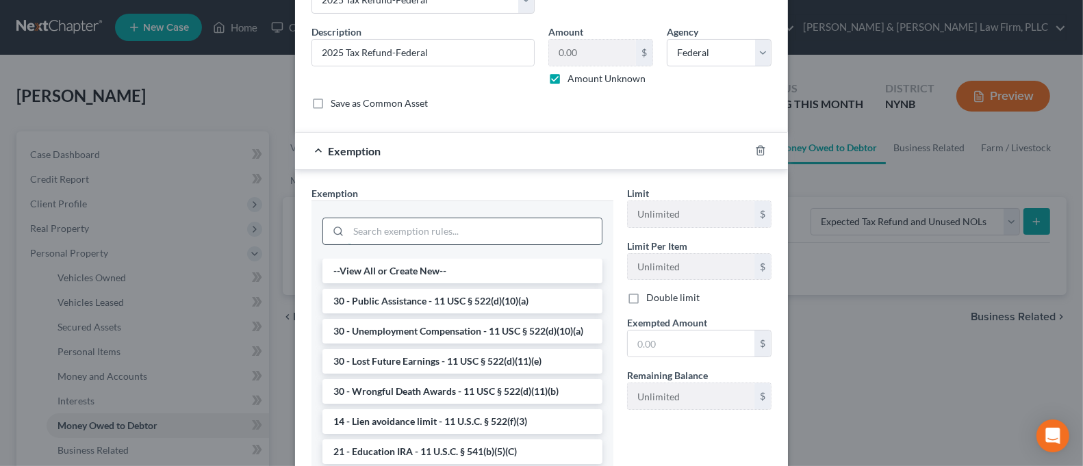
click at [482, 239] on input "search" at bounding box center [474, 231] width 253 height 26
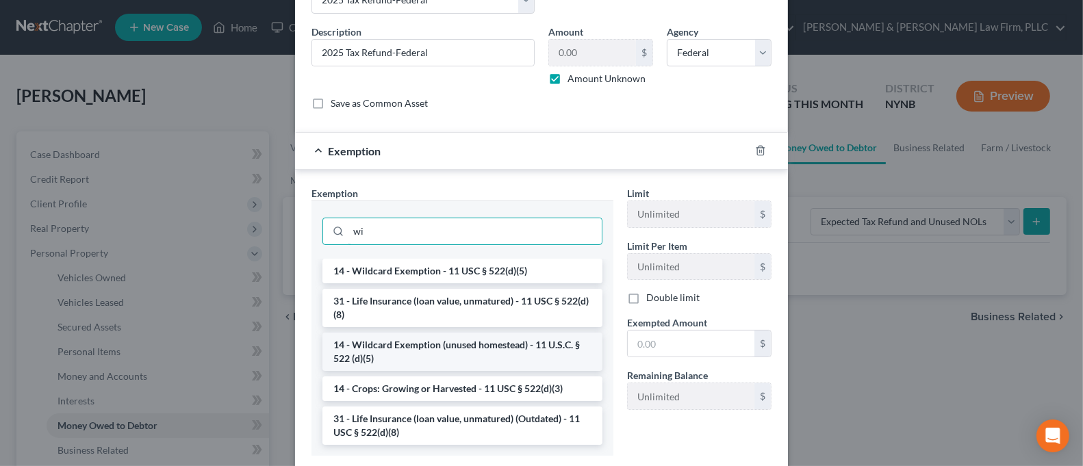
type input "wi"
click at [492, 348] on li "14 - Wildcard Exemption (unused homestead) - 11 U.S.C. § 522 (d)(5)" at bounding box center [462, 352] width 280 height 38
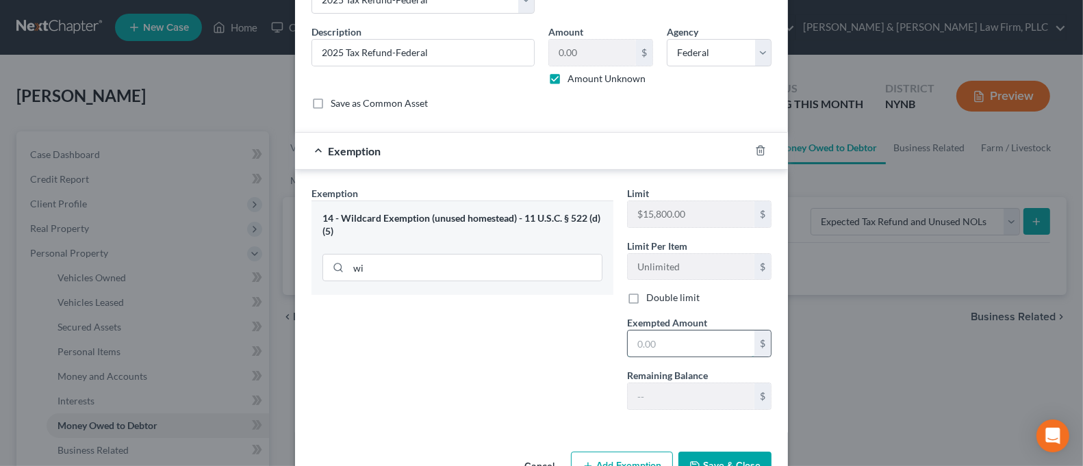
click at [693, 341] on input "text" at bounding box center [690, 344] width 127 height 26
type input "1.00"
click at [526, 345] on div "Exemption Set must be selected for CA. Exemption * 14 - Wildcard Exemption (unu…" at bounding box center [462, 303] width 315 height 235
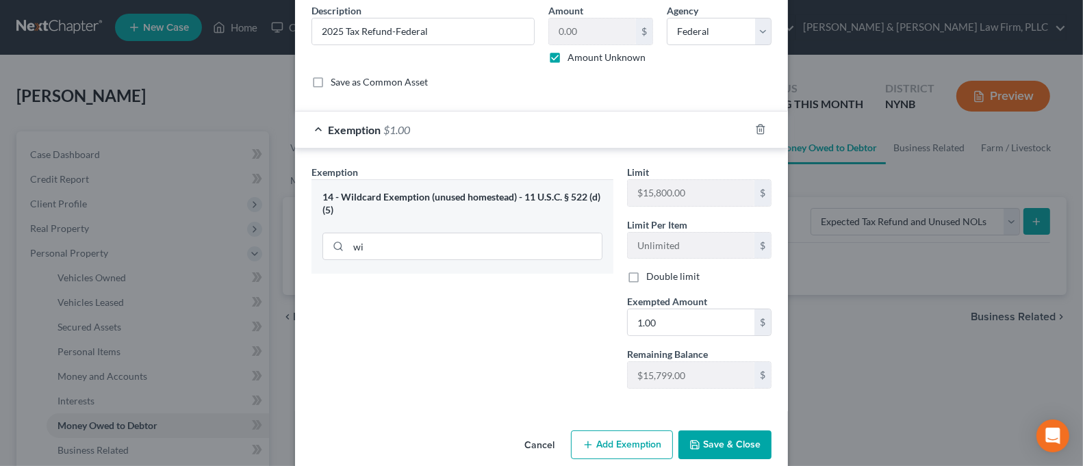
scroll to position [131, 0]
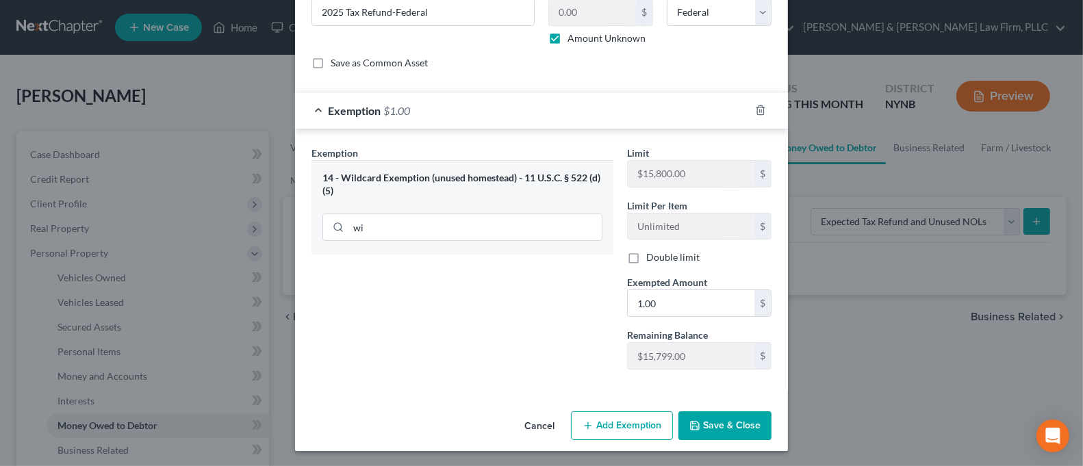
click at [704, 420] on button "Save & Close" at bounding box center [724, 425] width 93 height 29
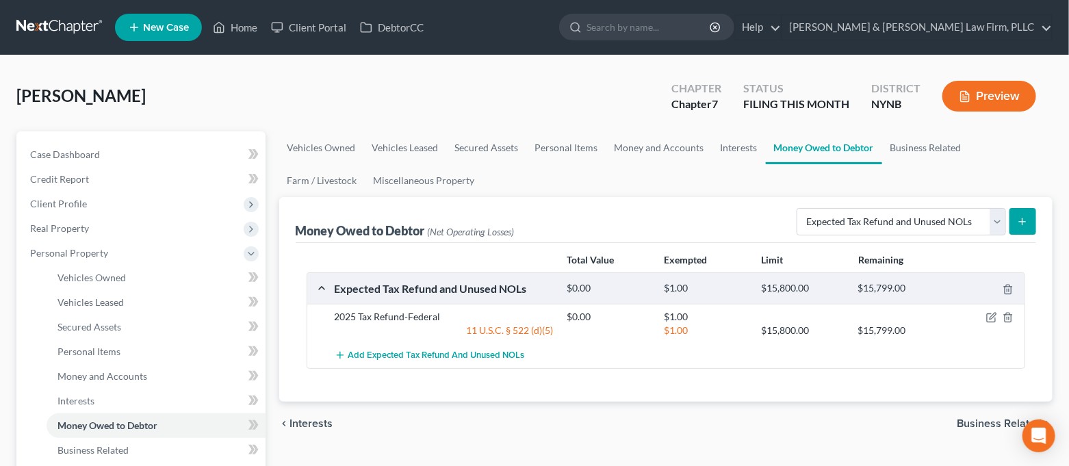
click at [1022, 220] on line "submit" at bounding box center [1022, 221] width 0 height 6
select select "0"
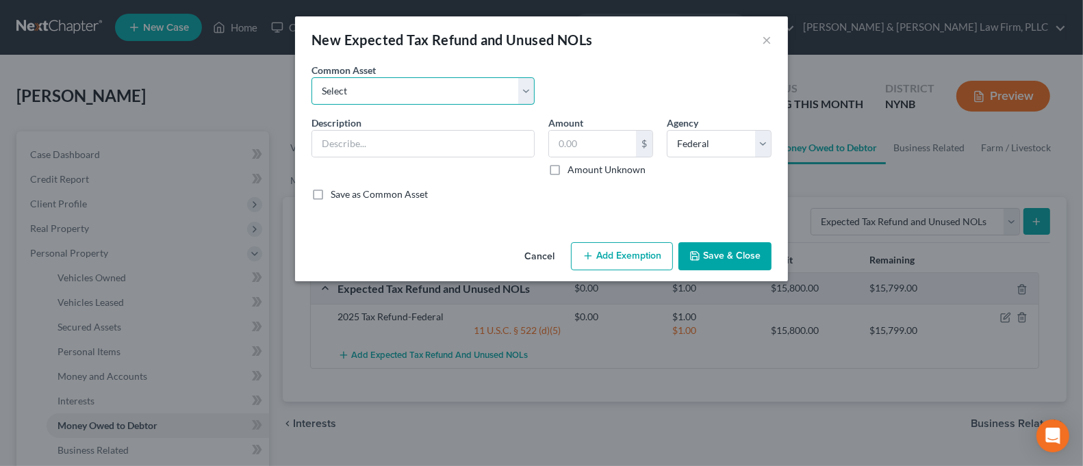
click at [448, 88] on select "Select 2025Tax Refund-State 2025 Tax Refund-Federal 2024 Tax Refund-Federal 202…" at bounding box center [422, 90] width 223 height 27
select select "4"
click at [311, 77] on select "Select 2025Tax Refund-State 2025 Tax Refund-Federal 2024 Tax Refund-Federal 202…" at bounding box center [422, 90] width 223 height 27
type input "2025 Tax Refund-State"
type input "0.00"
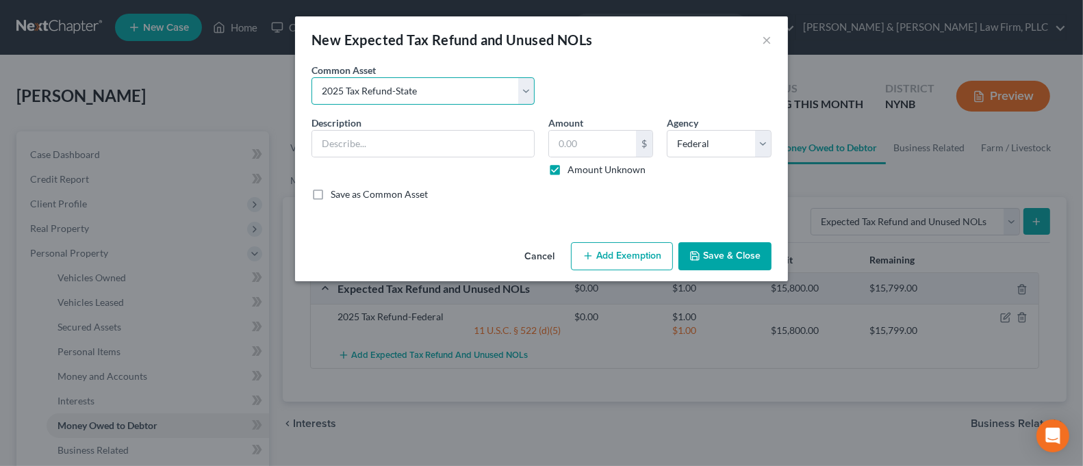
checkbox input "true"
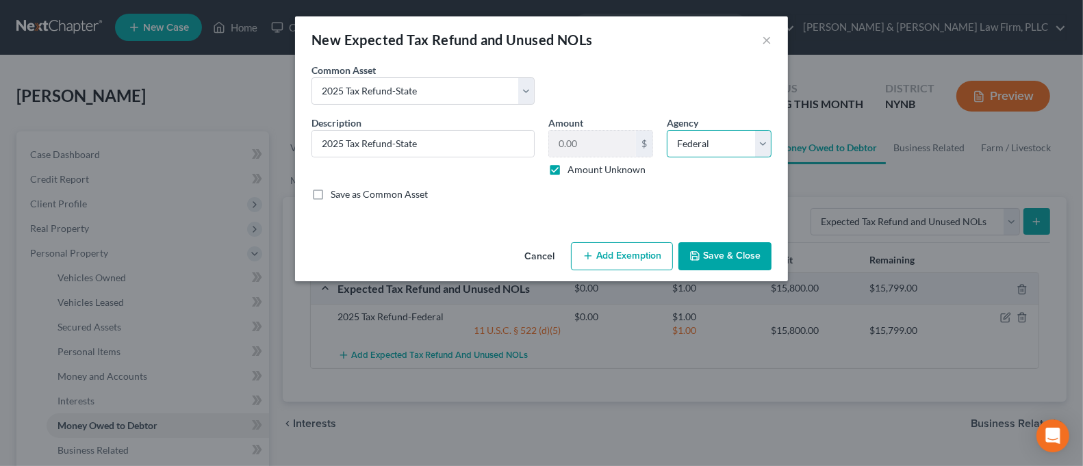
drag, startPoint x: 708, startPoint y: 138, endPoint x: 711, endPoint y: 154, distance: 16.0
click at [708, 138] on select "Select Federal State Local" at bounding box center [718, 143] width 105 height 27
select select "1"
click at [666, 130] on select "Select Federal State Local" at bounding box center [718, 143] width 105 height 27
click at [651, 245] on button "Add Exemption" at bounding box center [622, 256] width 102 height 29
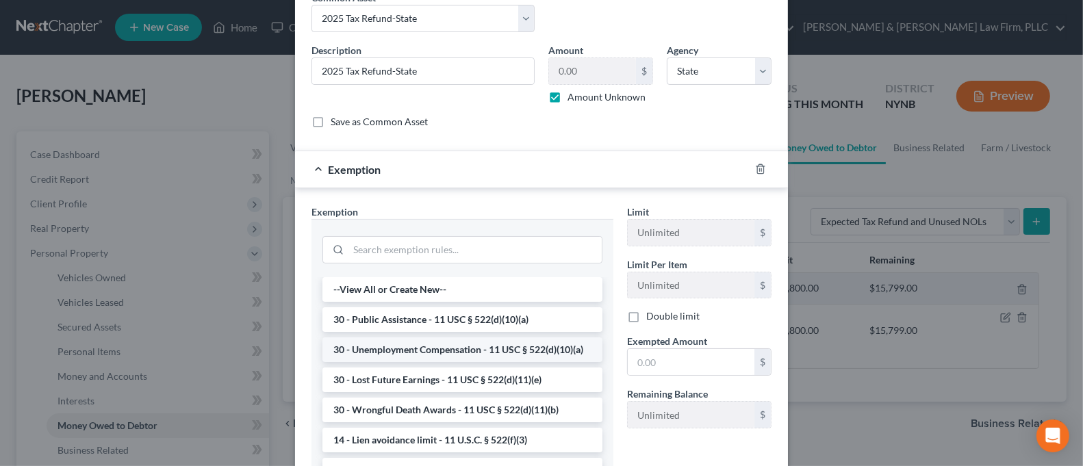
scroll to position [182, 0]
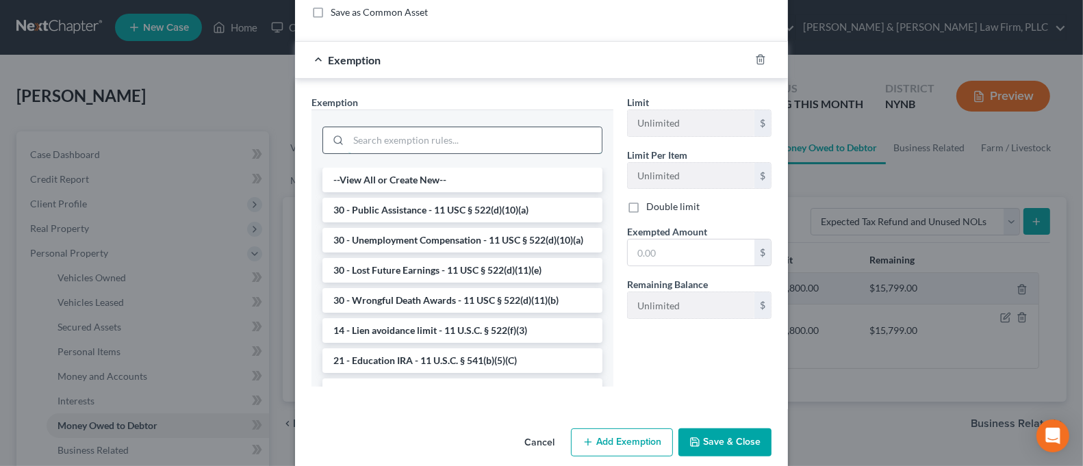
click at [437, 140] on input "search" at bounding box center [474, 140] width 253 height 26
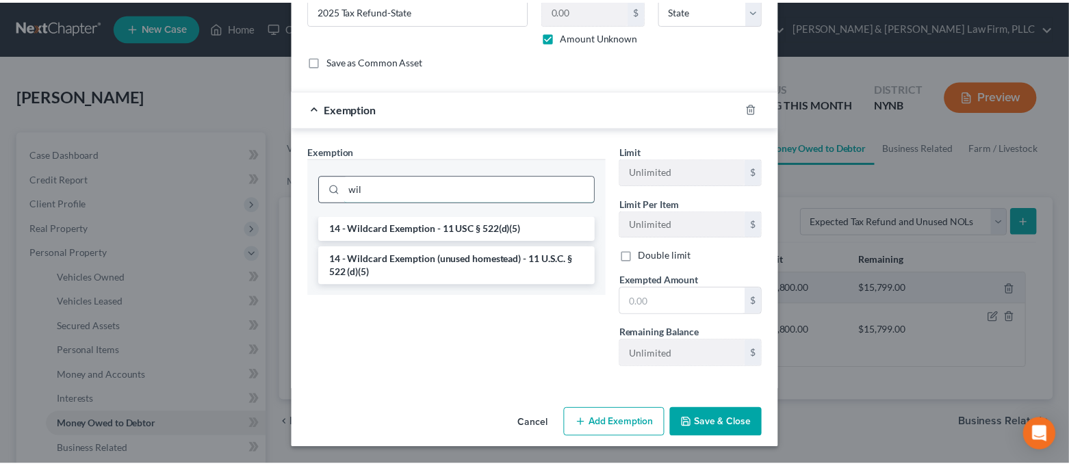
scroll to position [131, 0]
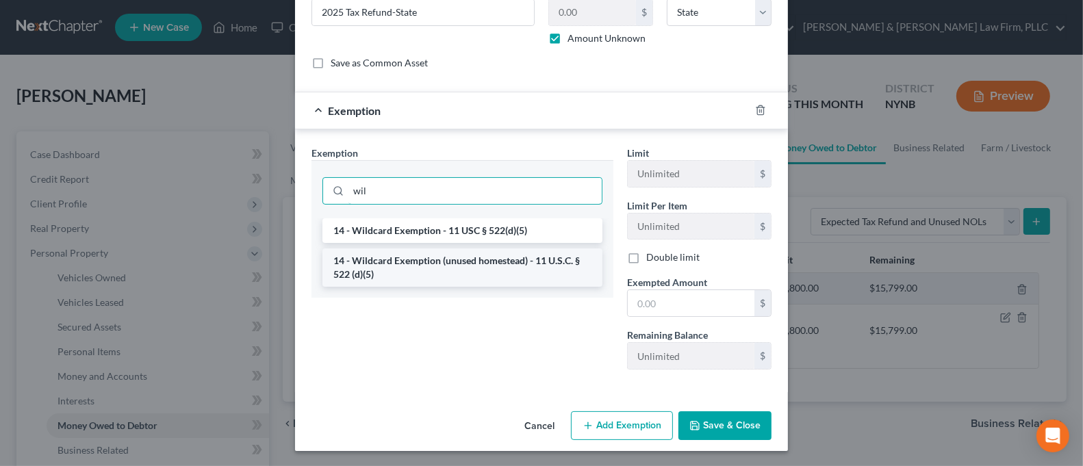
type input "wil"
click at [458, 262] on li "14 - Wildcard Exemption (unused homestead) - 11 U.S.C. § 522 (d)(5)" at bounding box center [462, 267] width 280 height 38
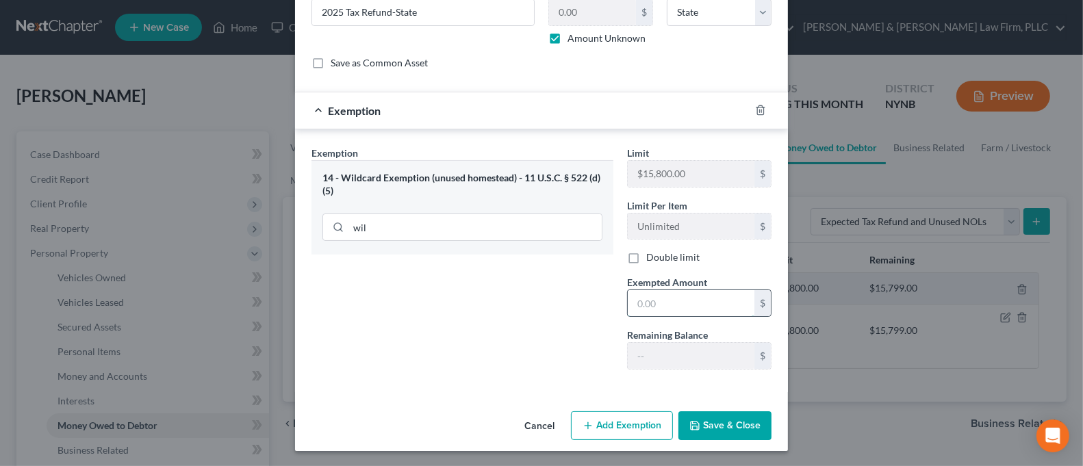
drag, startPoint x: 667, startPoint y: 296, endPoint x: 674, endPoint y: 309, distance: 14.7
click at [667, 296] on input "text" at bounding box center [690, 303] width 127 height 26
type input "1.00"
drag, startPoint x: 537, startPoint y: 322, endPoint x: 608, endPoint y: 391, distance: 99.2
click at [537, 322] on div "Exemption Set must be selected for CA. Exemption * 14 - Wildcard Exemption (unu…" at bounding box center [462, 263] width 315 height 235
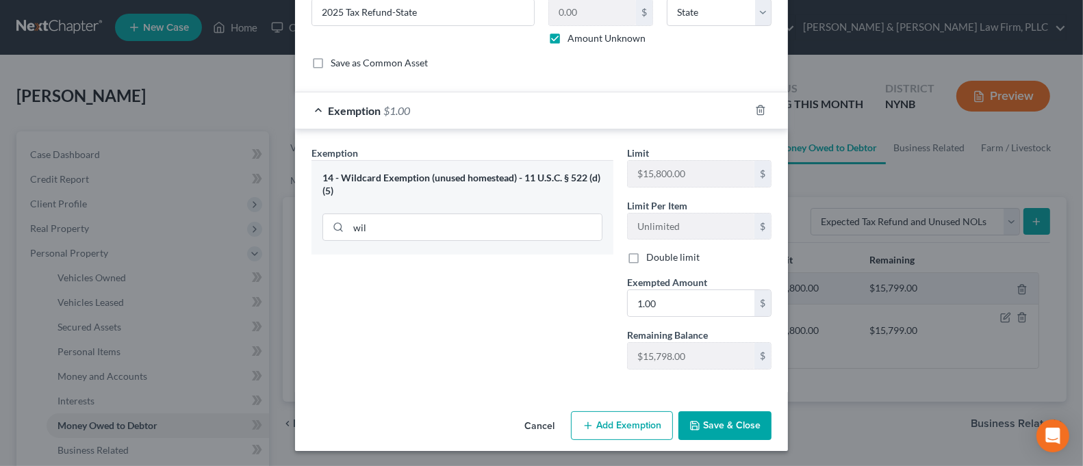
click at [710, 432] on button "Save & Close" at bounding box center [724, 425] width 93 height 29
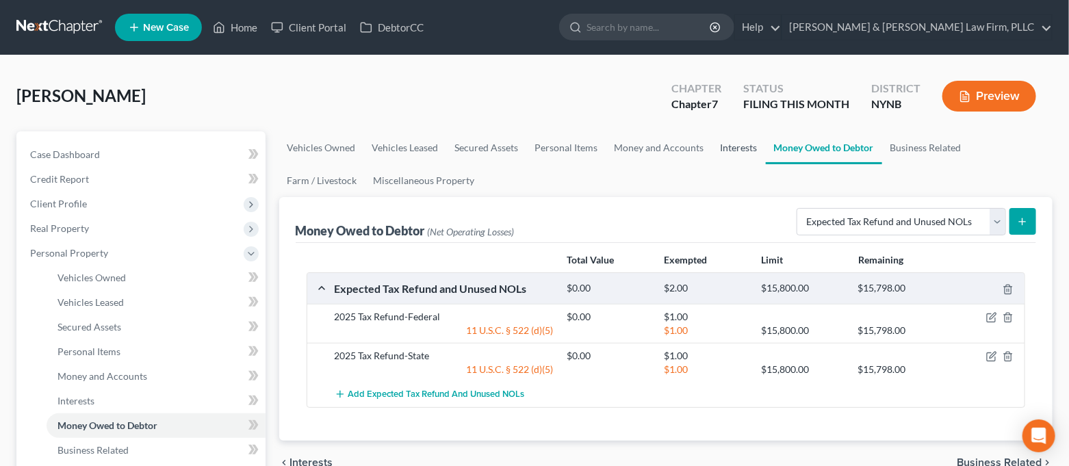
click at [751, 140] on link "Interests" at bounding box center [738, 147] width 53 height 33
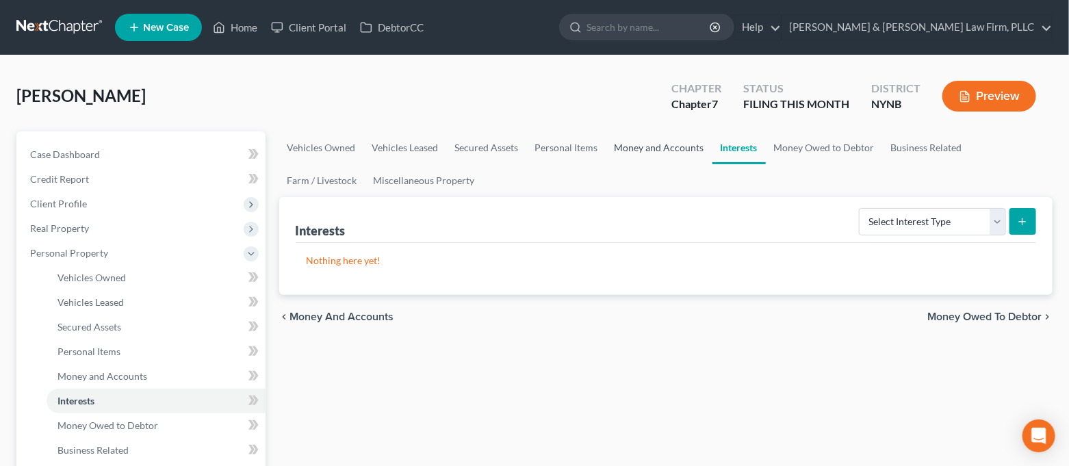
click at [679, 153] on link "Money and Accounts" at bounding box center [659, 147] width 106 height 33
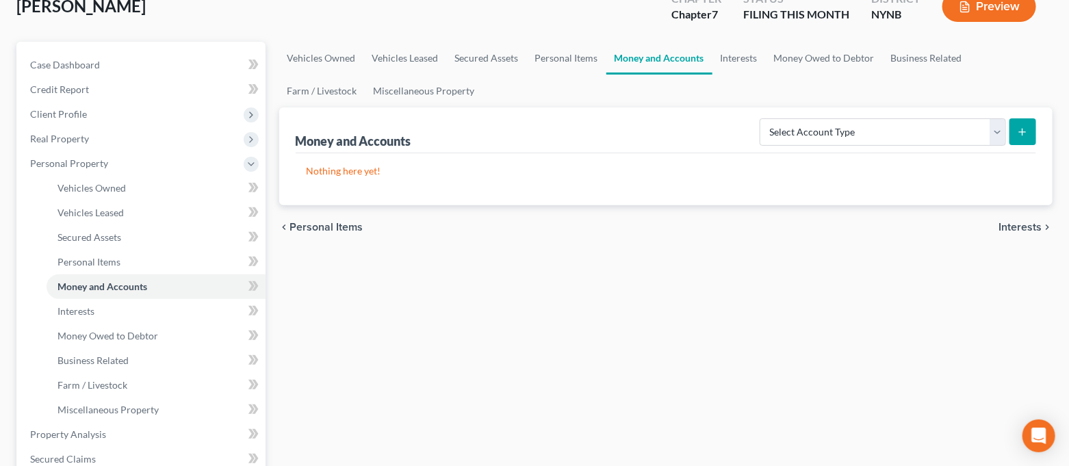
scroll to position [273, 0]
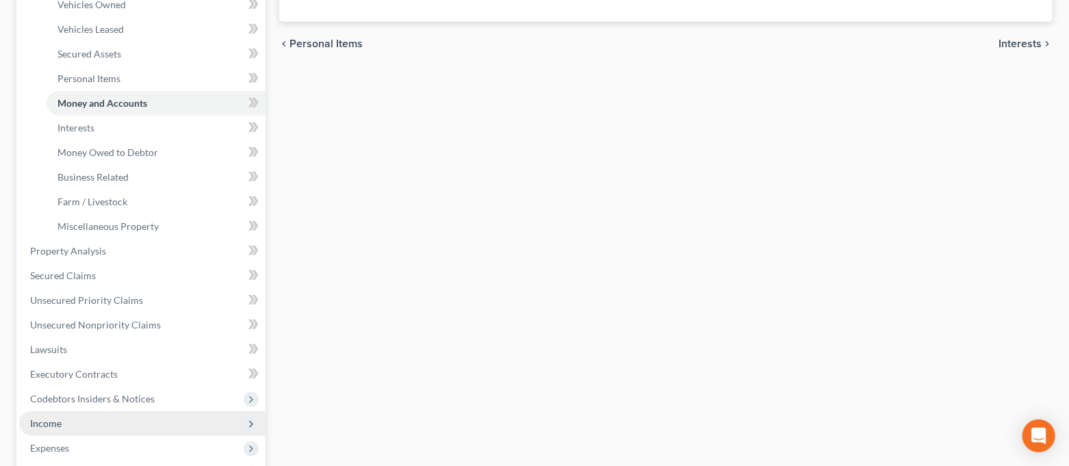
click at [63, 423] on span "Income" at bounding box center [142, 423] width 246 height 25
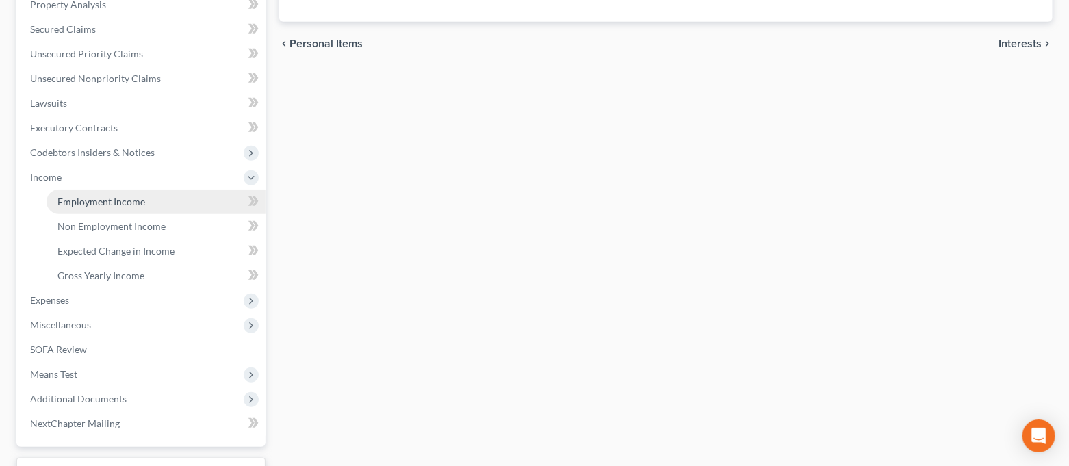
click at [94, 200] on span "Employment Income" at bounding box center [101, 202] width 88 height 12
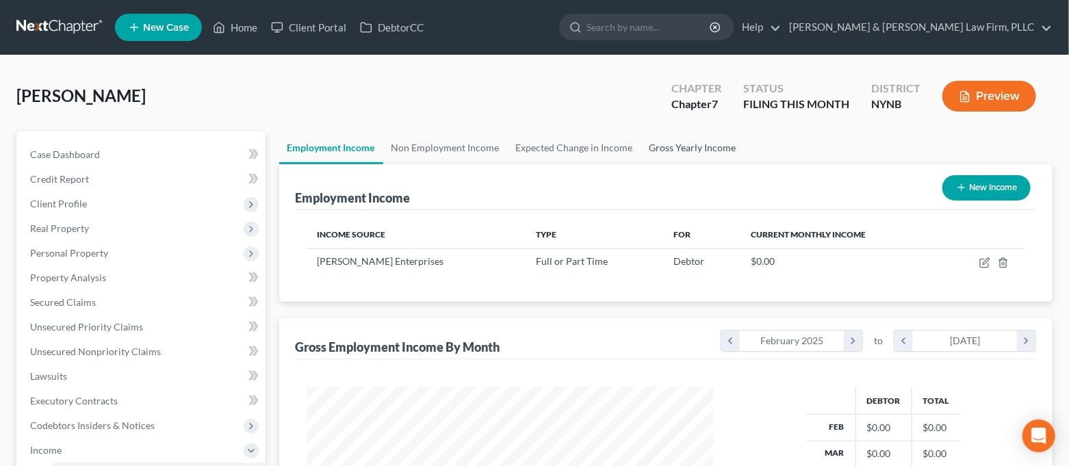
click at [689, 143] on link "Gross Yearly Income" at bounding box center [692, 147] width 103 height 33
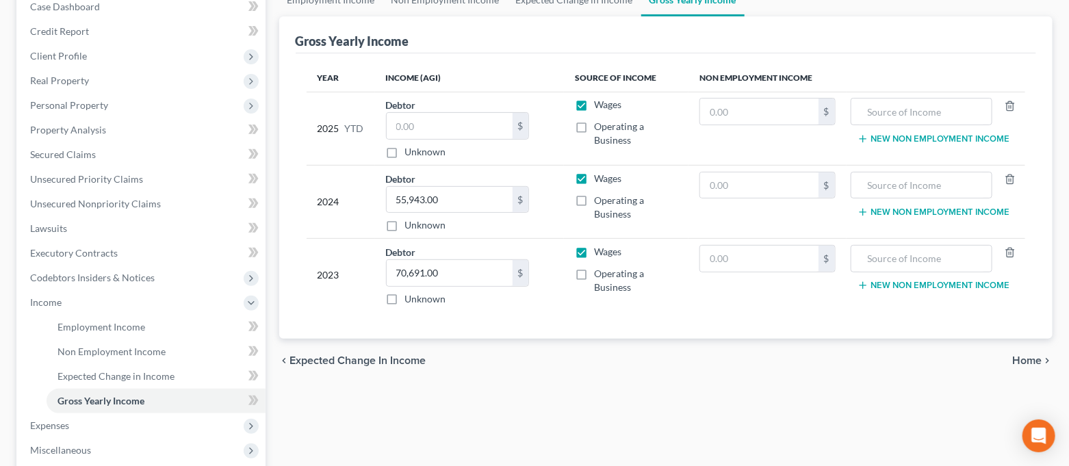
scroll to position [273, 0]
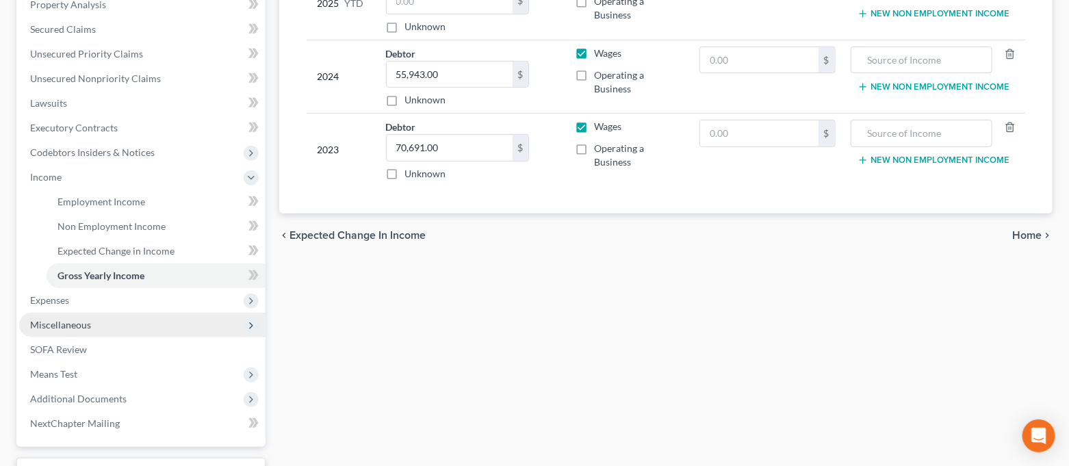
click at [122, 318] on span "Miscellaneous" at bounding box center [142, 325] width 246 height 25
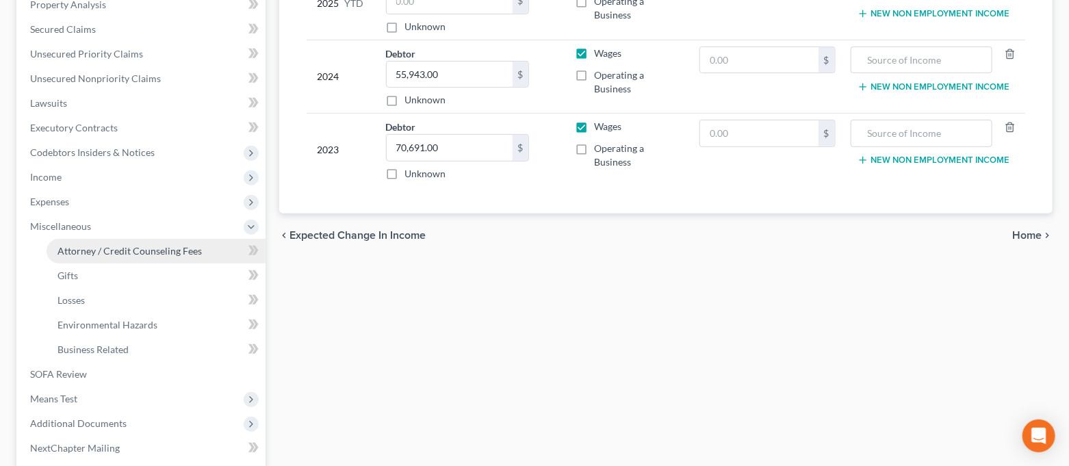
click at [148, 247] on span "Attorney / Credit Counseling Fees" at bounding box center [129, 251] width 144 height 12
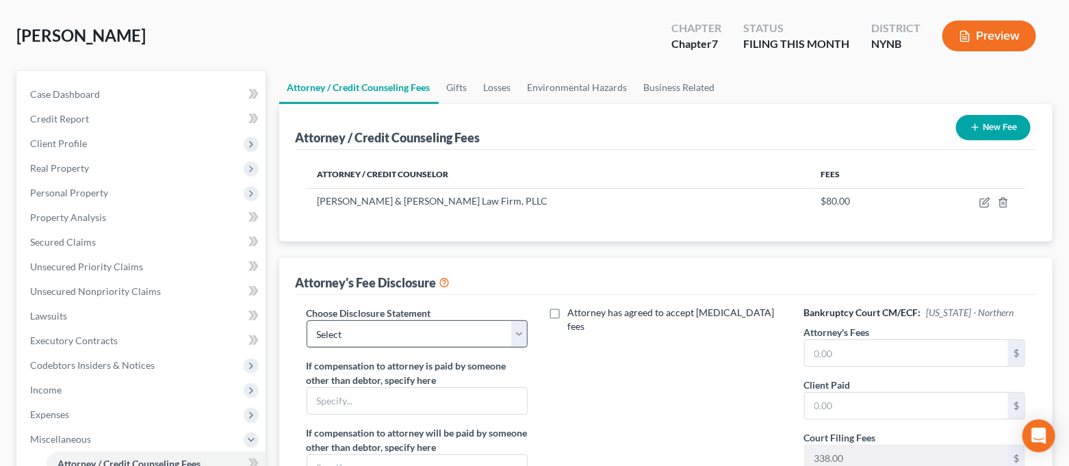
scroll to position [91, 0]
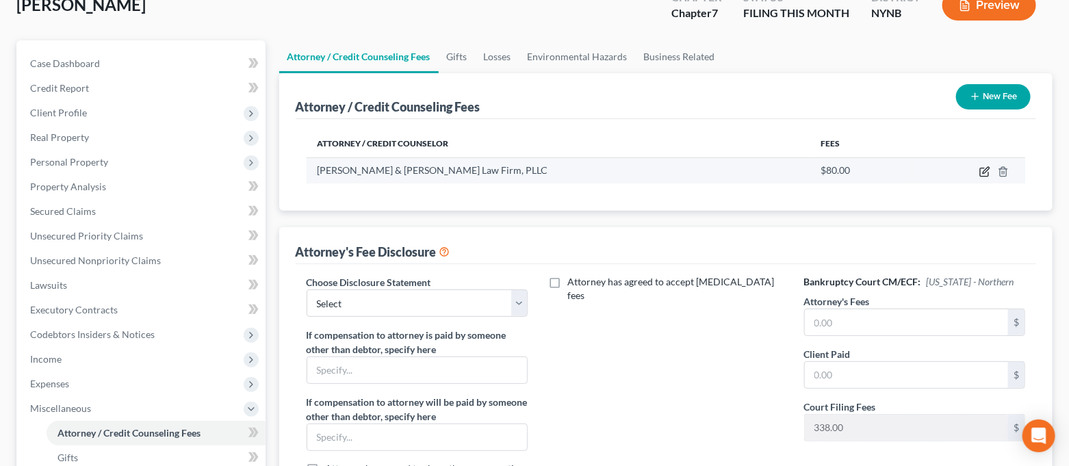
click at [985, 173] on icon "button" at bounding box center [984, 171] width 11 height 11
select select "35"
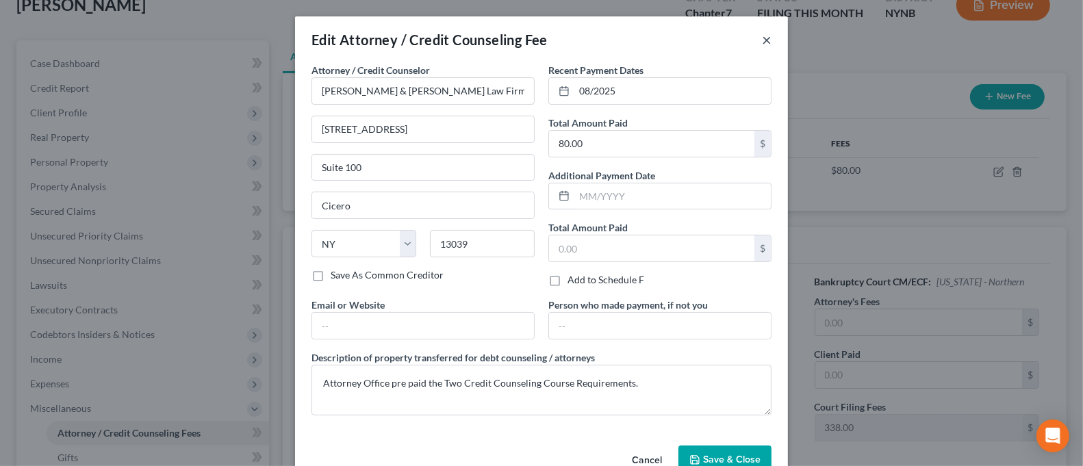
click at [762, 45] on button "×" at bounding box center [767, 39] width 10 height 16
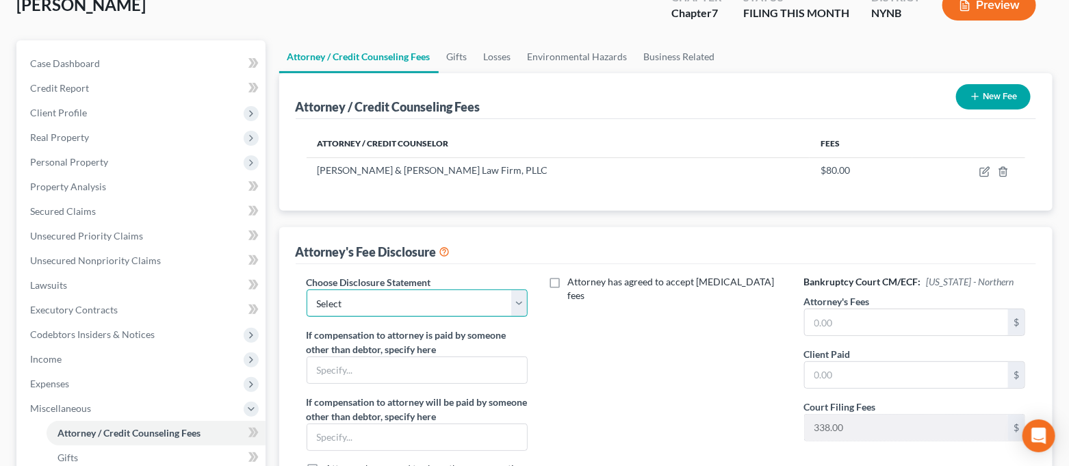
click at [518, 300] on select "Select [PERSON_NAME] & [PERSON_NAME] Law firm, PLLC" at bounding box center [418, 302] width 222 height 27
select select "0"
click at [307, 289] on select "Select [PERSON_NAME] & [PERSON_NAME] Law firm, PLLC" at bounding box center [418, 302] width 222 height 27
click at [877, 322] on input "text" at bounding box center [907, 322] width 204 height 26
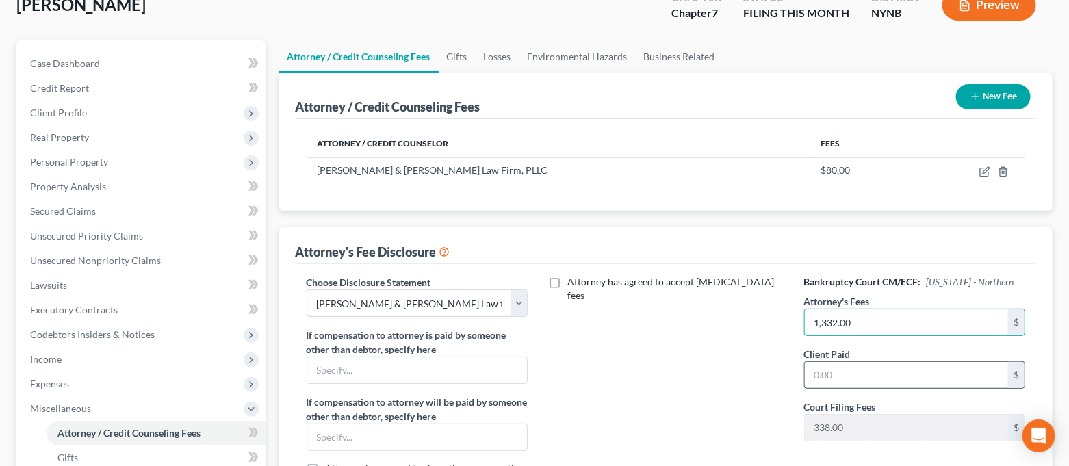
type input "1,332.00"
click at [924, 376] on input "text" at bounding box center [907, 375] width 204 height 26
type input "1,332.00"
click at [727, 370] on div "Attorney has agreed to accept [MEDICAL_DATA] fees" at bounding box center [665, 395] width 249 height 240
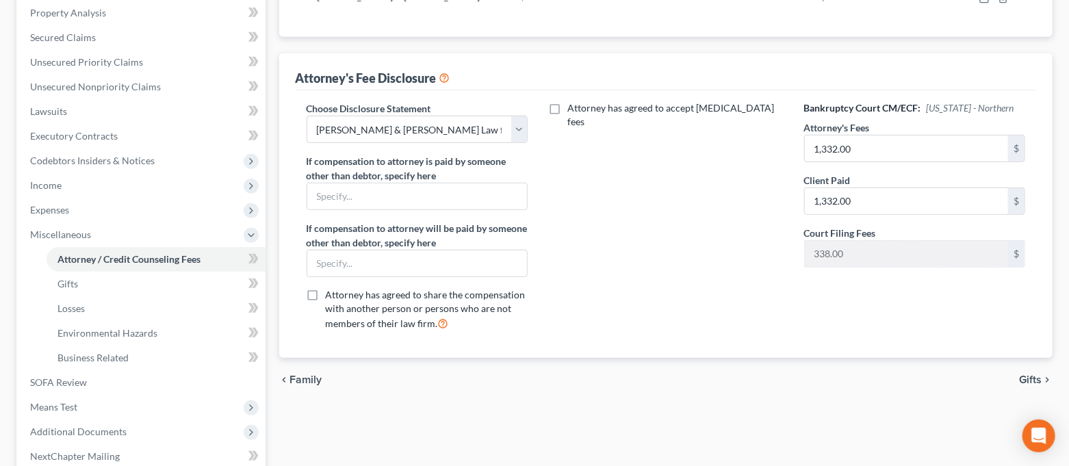
scroll to position [273, 0]
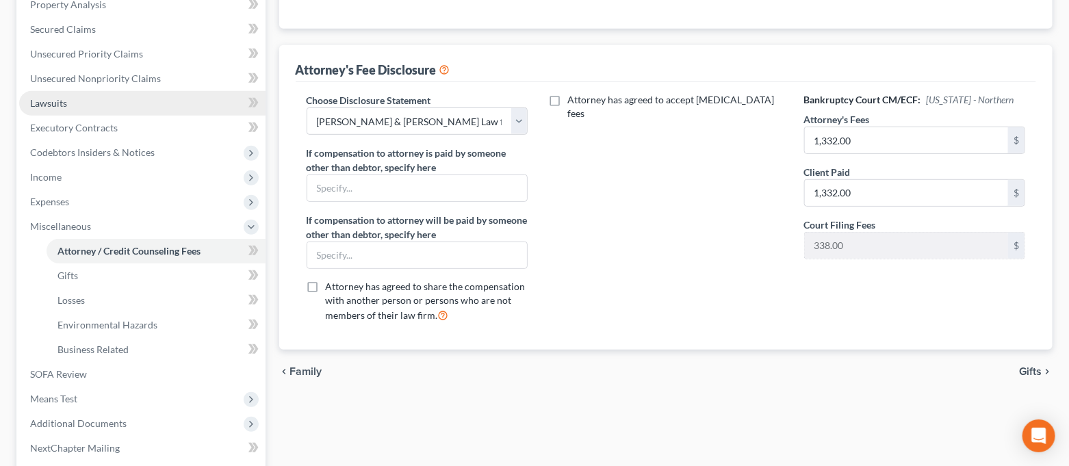
click at [138, 99] on link "Lawsuits" at bounding box center [142, 103] width 246 height 25
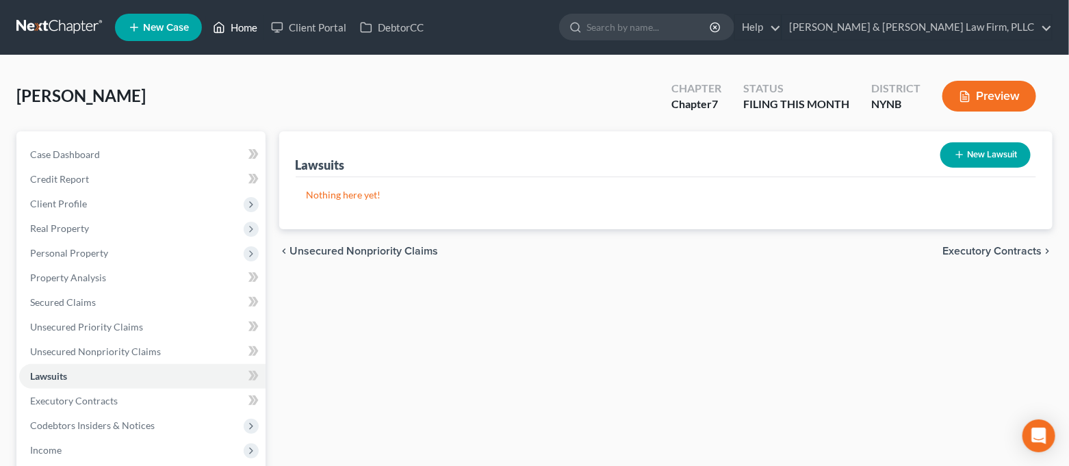
click at [236, 36] on link "Home" at bounding box center [235, 27] width 58 height 25
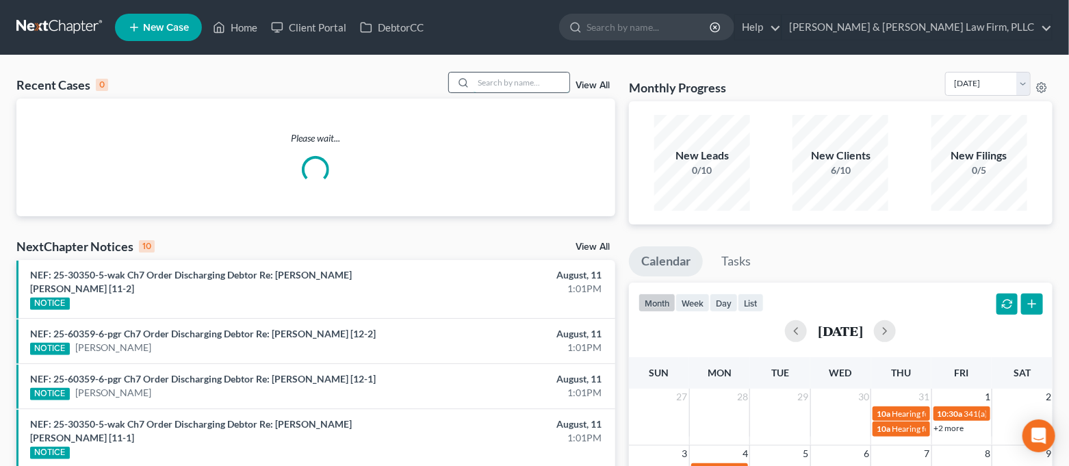
click at [537, 77] on input "search" at bounding box center [522, 83] width 96 height 20
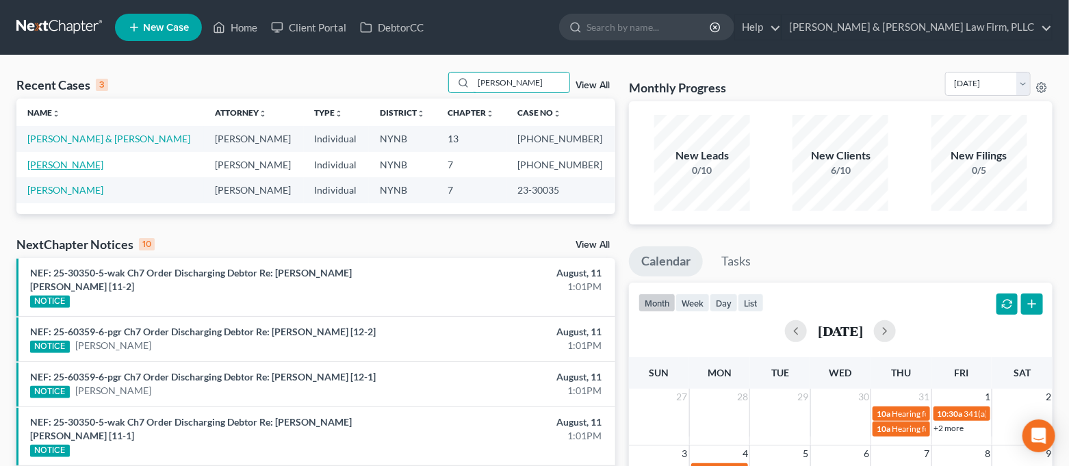
type input "[PERSON_NAME]"
click at [79, 165] on link "[PERSON_NAME]" at bounding box center [65, 165] width 76 height 12
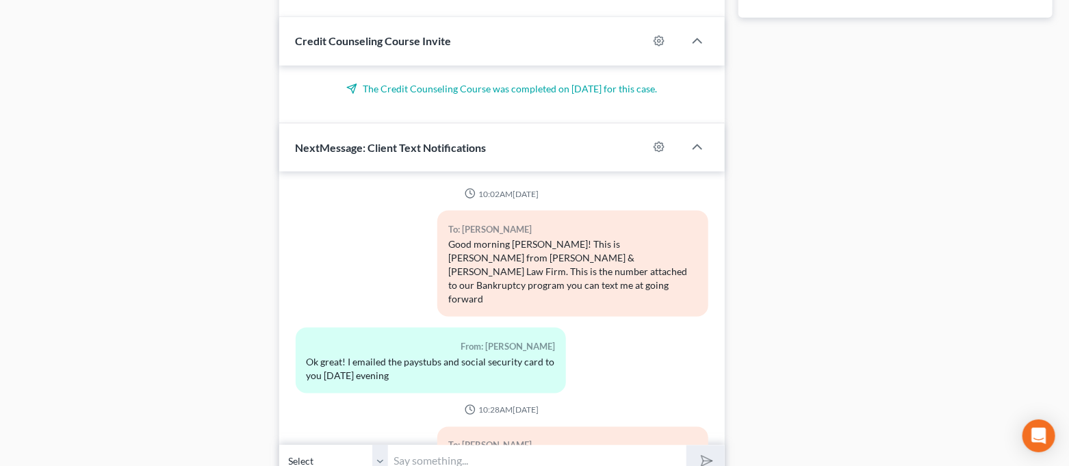
scroll to position [4819, 0]
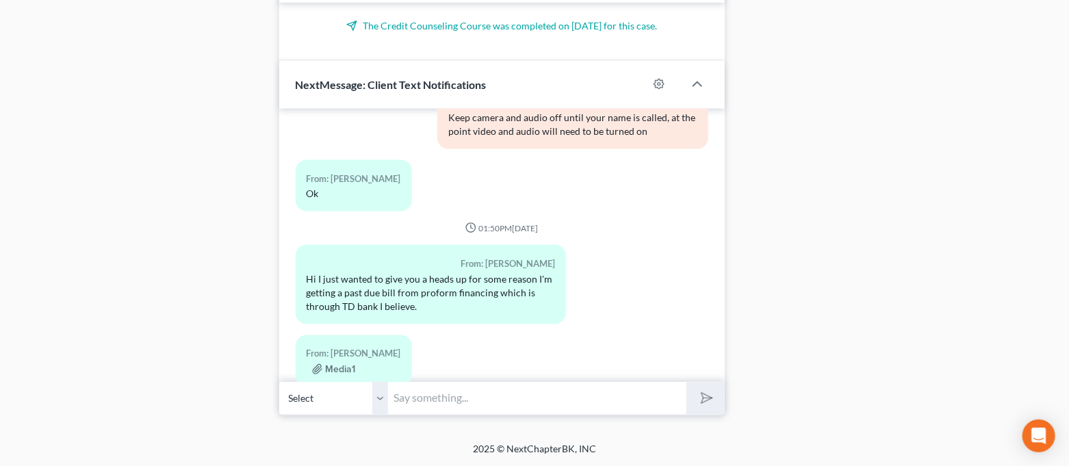
click at [576, 399] on input "text" at bounding box center [538, 399] width 298 height 34
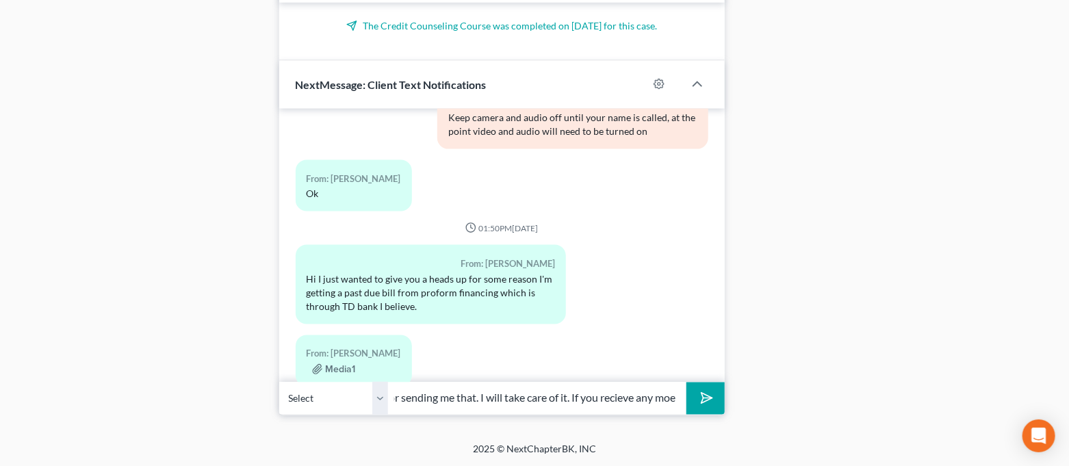
scroll to position [0, 66]
click at [675, 402] on input "Thank you for sending me that. I will take care of it. If you receive any moe" at bounding box center [538, 399] width 298 height 34
type input "Thank you for sending me that. I will take care of it. If you receive any more …"
click at [686, 383] on button "submit" at bounding box center [705, 399] width 38 height 32
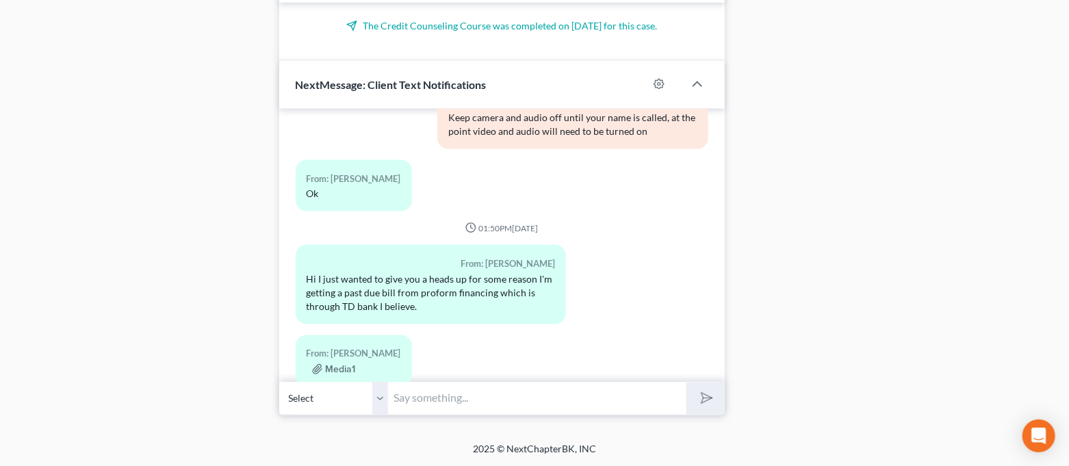
scroll to position [4910, 0]
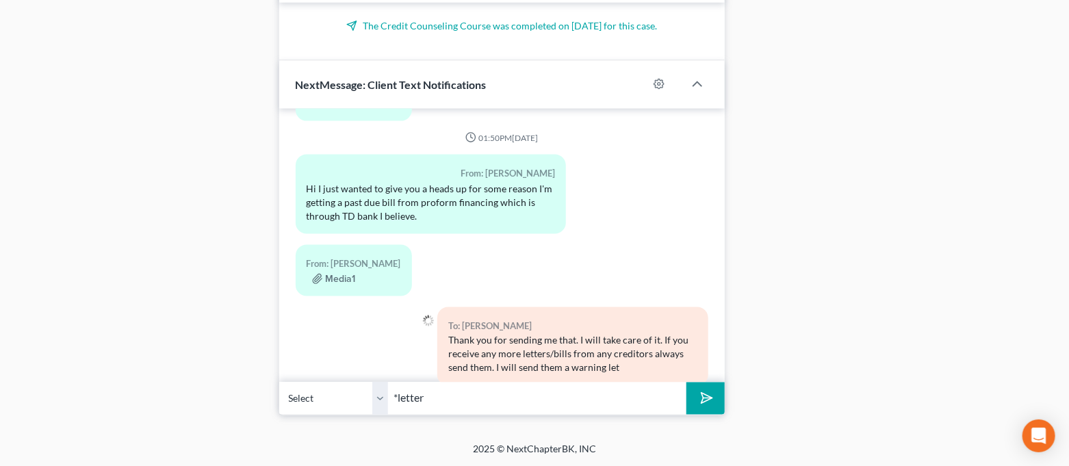
type input "*letter"
click at [686, 383] on button "submit" at bounding box center [705, 399] width 38 height 32
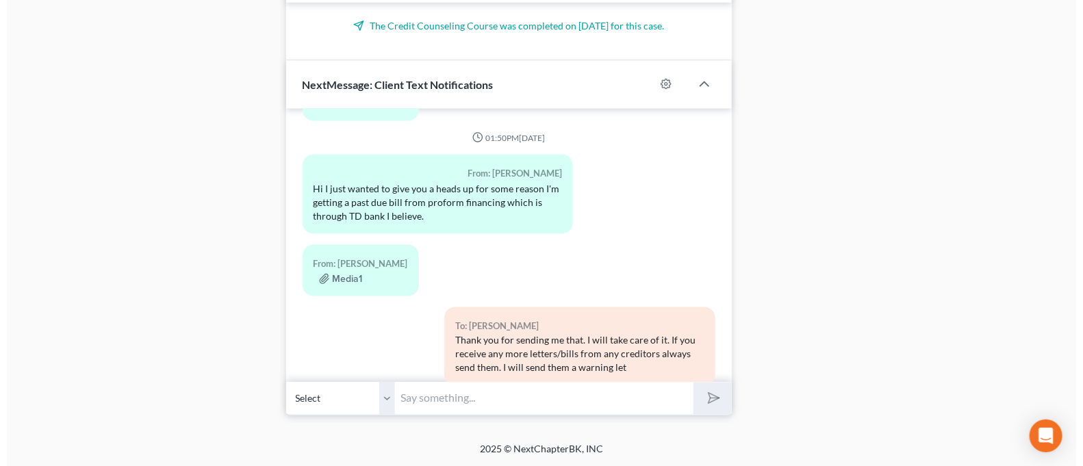
scroll to position [4973, 0]
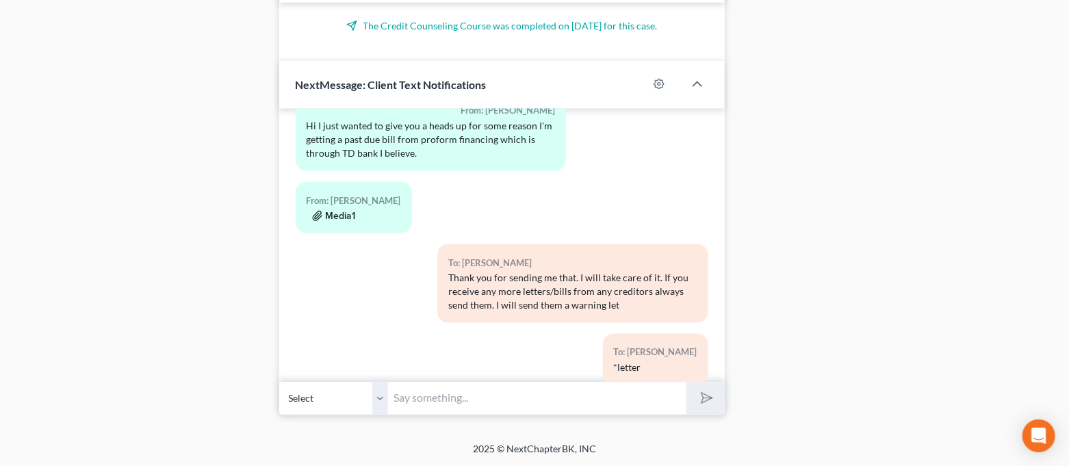
click at [337, 211] on button "Media1" at bounding box center [334, 216] width 44 height 11
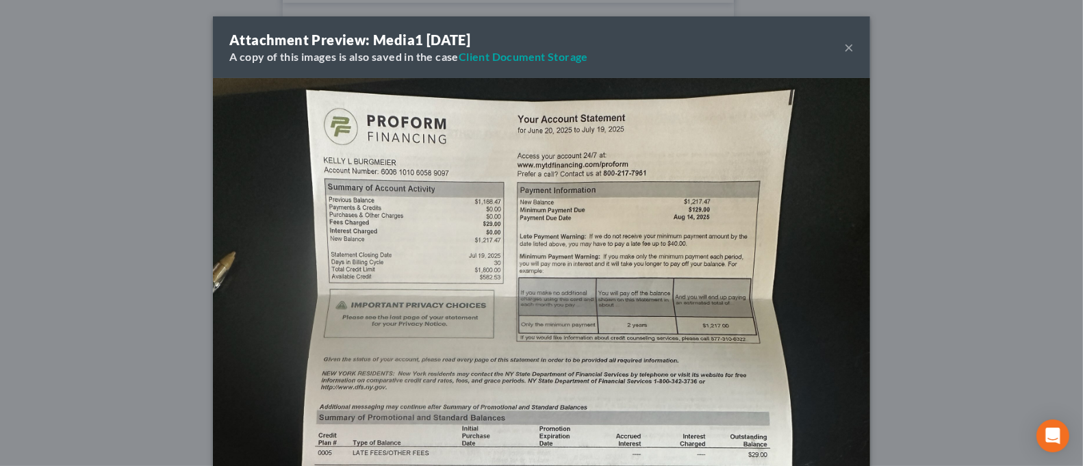
drag, startPoint x: 721, startPoint y: 148, endPoint x: 666, endPoint y: 167, distance: 58.4
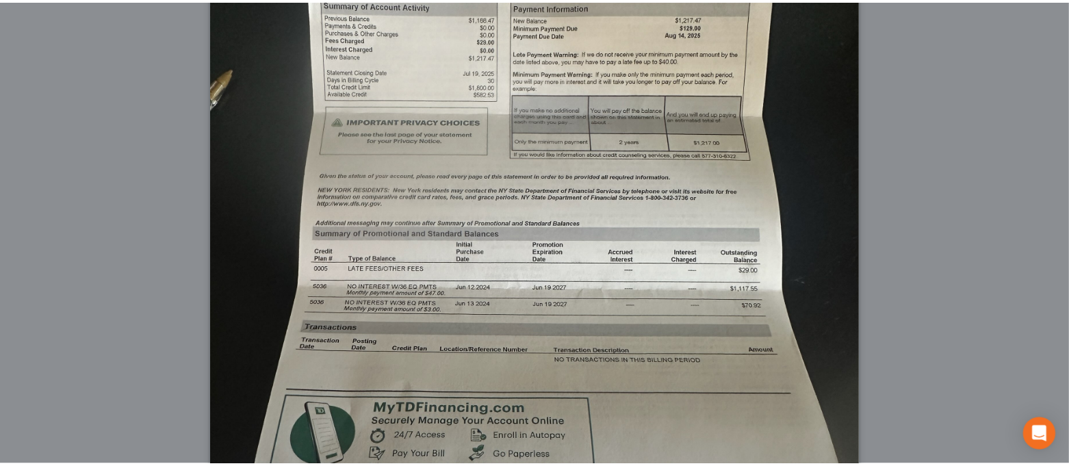
scroll to position [92, 0]
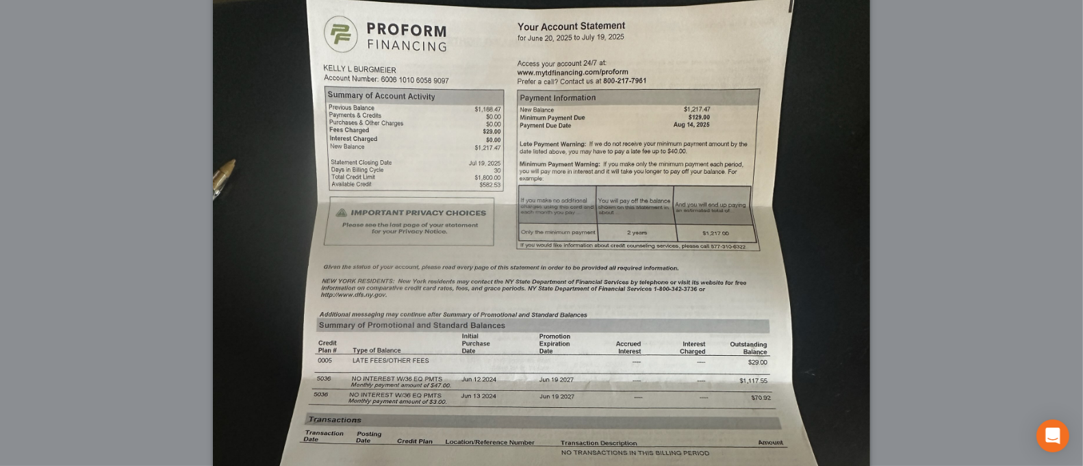
click at [124, 164] on div "Attachment Preview: Media1 [DATE] A copy of this images is also saved in the ca…" at bounding box center [541, 233] width 1083 height 466
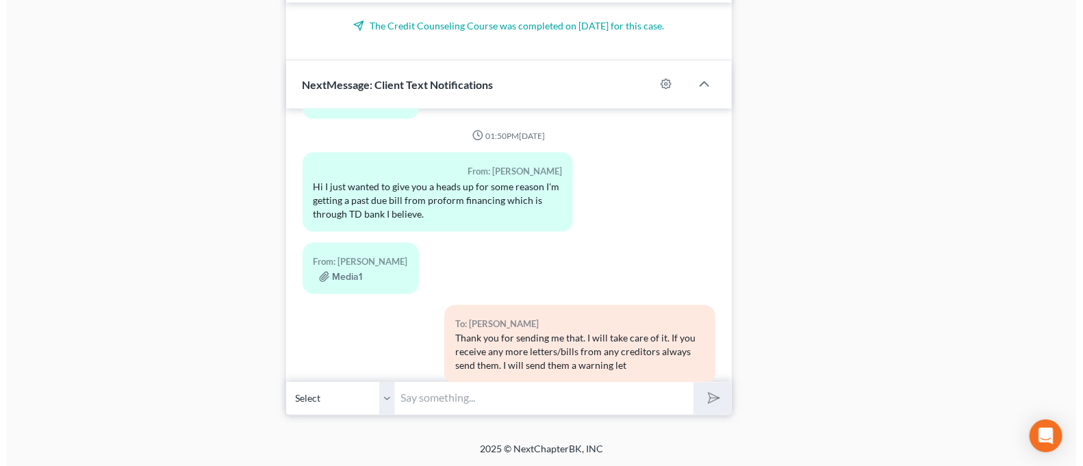
scroll to position [4881, 0]
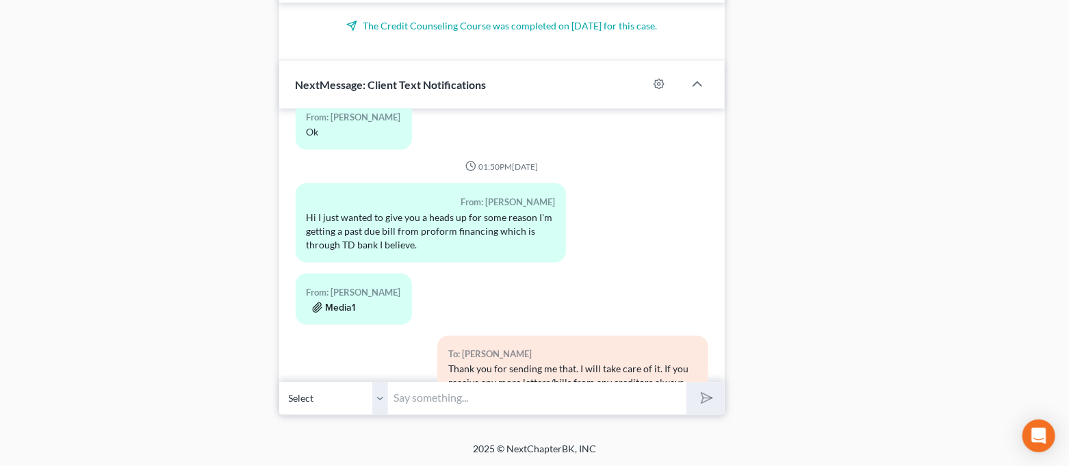
click at [341, 302] on button "Media1" at bounding box center [334, 307] width 44 height 11
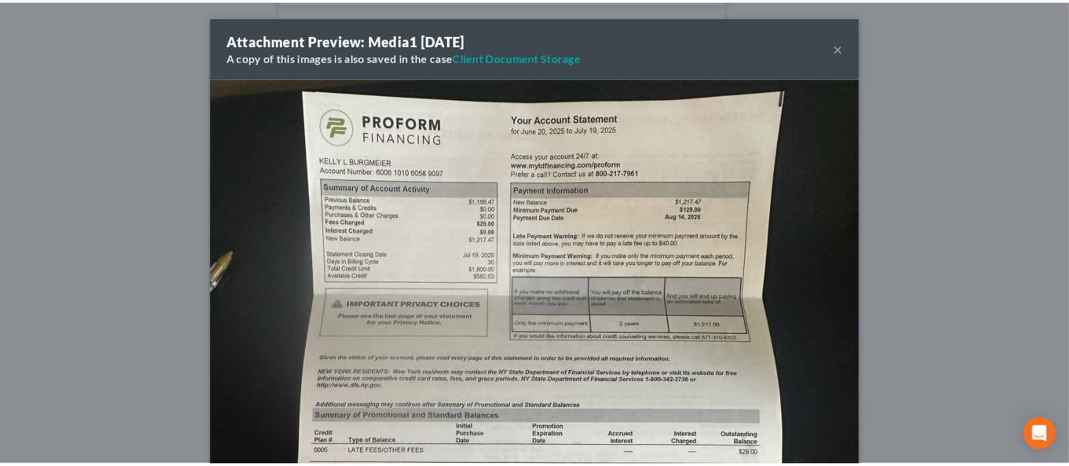
scroll to position [5035, 0]
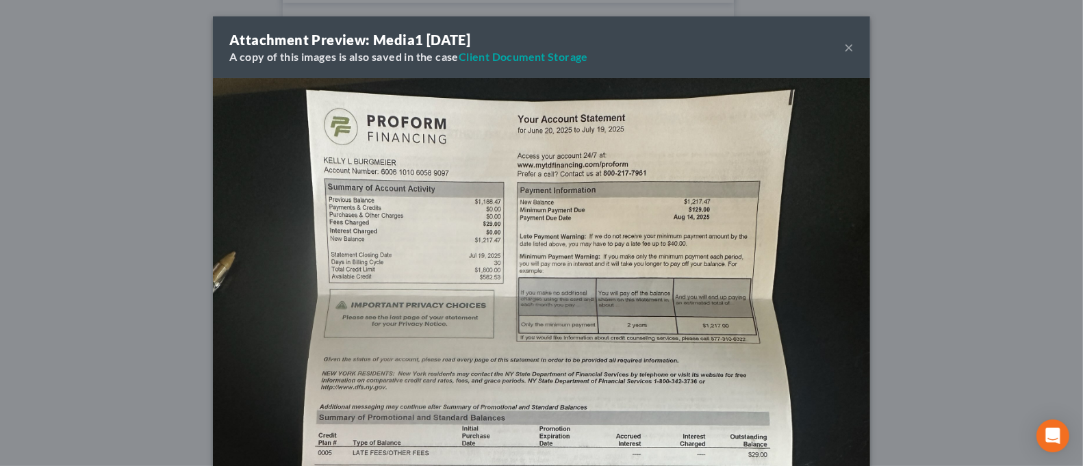
click at [107, 179] on div "Attachment Preview: Media1 [DATE] A copy of this images is also saved in the ca…" at bounding box center [541, 233] width 1083 height 466
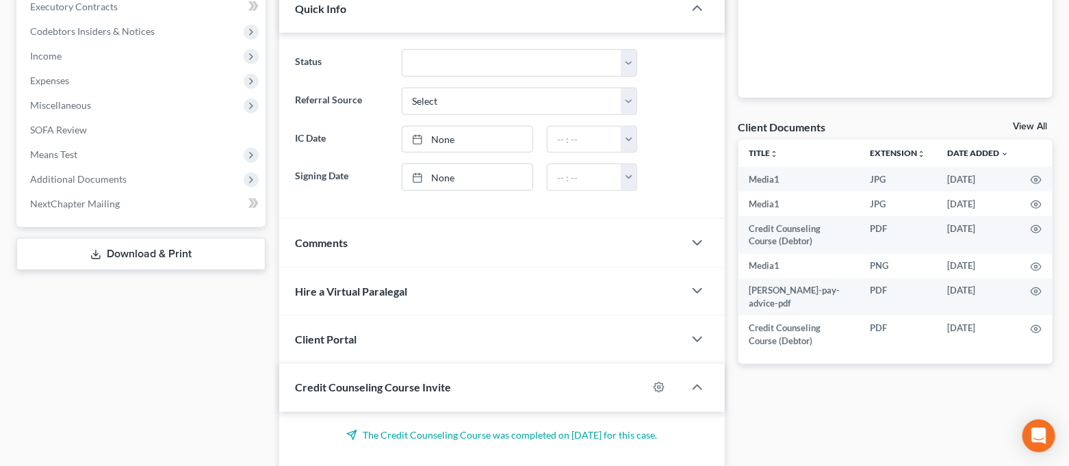
scroll to position [73, 0]
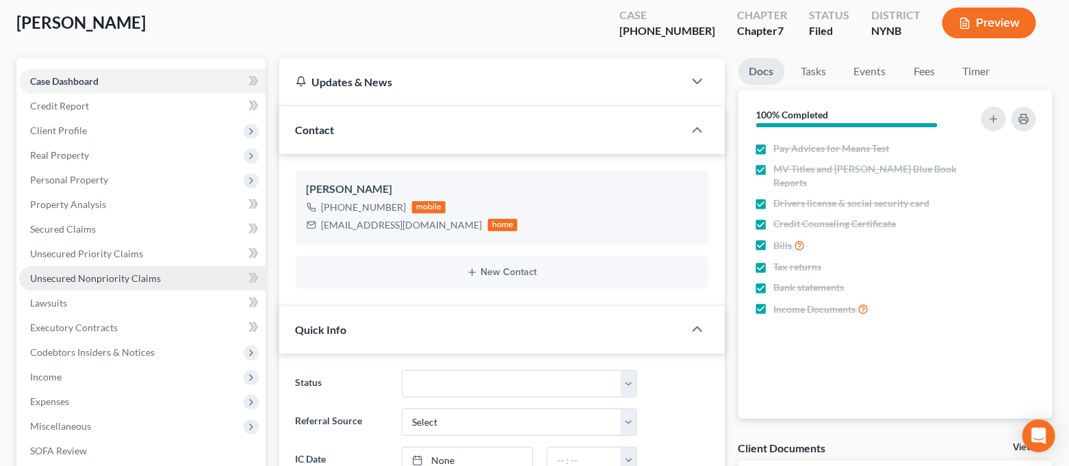
click at [109, 279] on span "Unsecured Nonpriority Claims" at bounding box center [95, 278] width 131 height 12
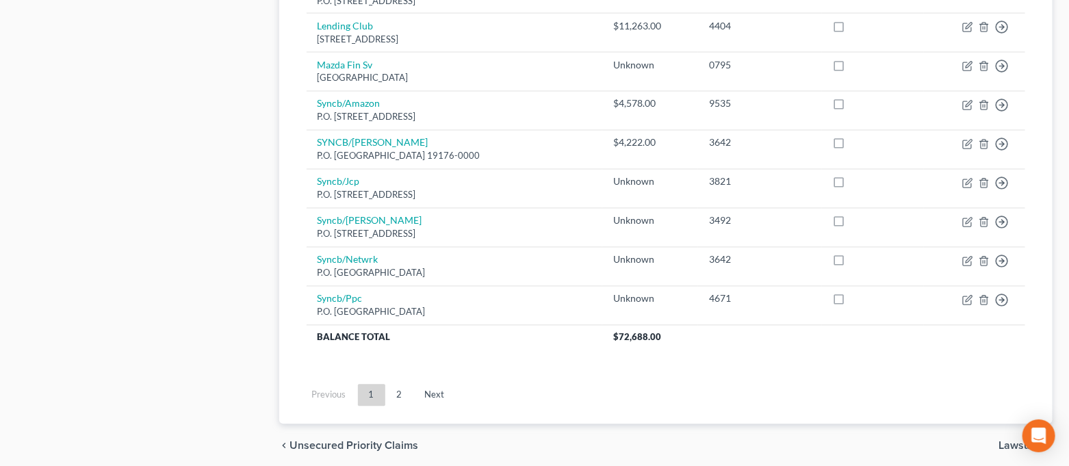
scroll to position [1094, 0]
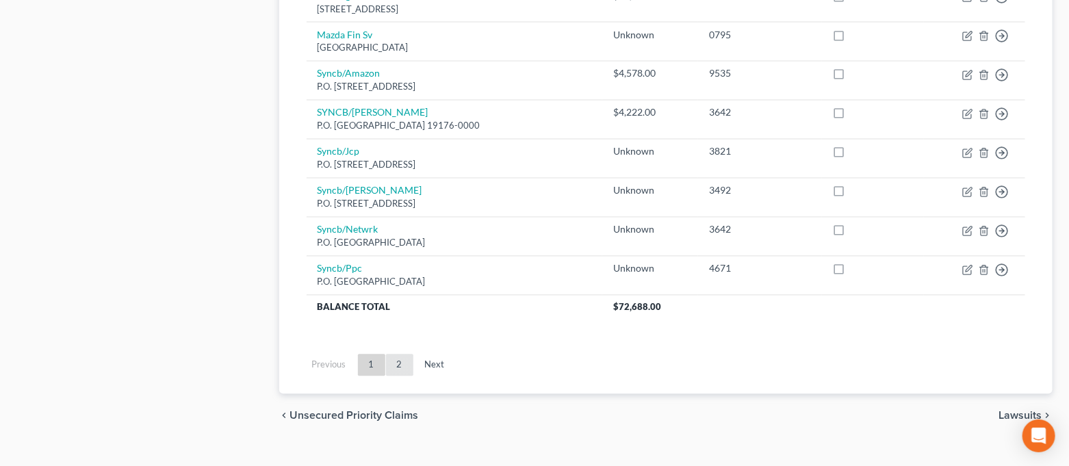
click at [401, 357] on link "2" at bounding box center [399, 365] width 27 height 22
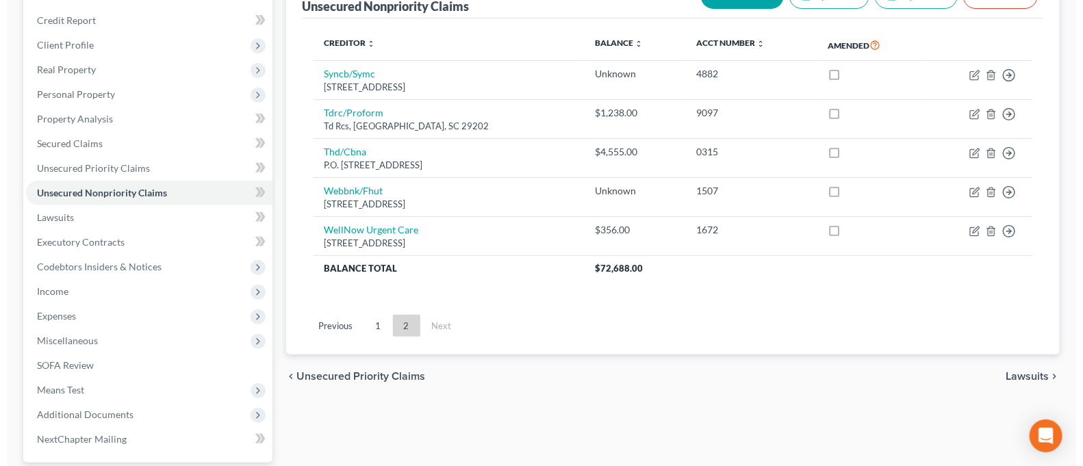
scroll to position [158, 0]
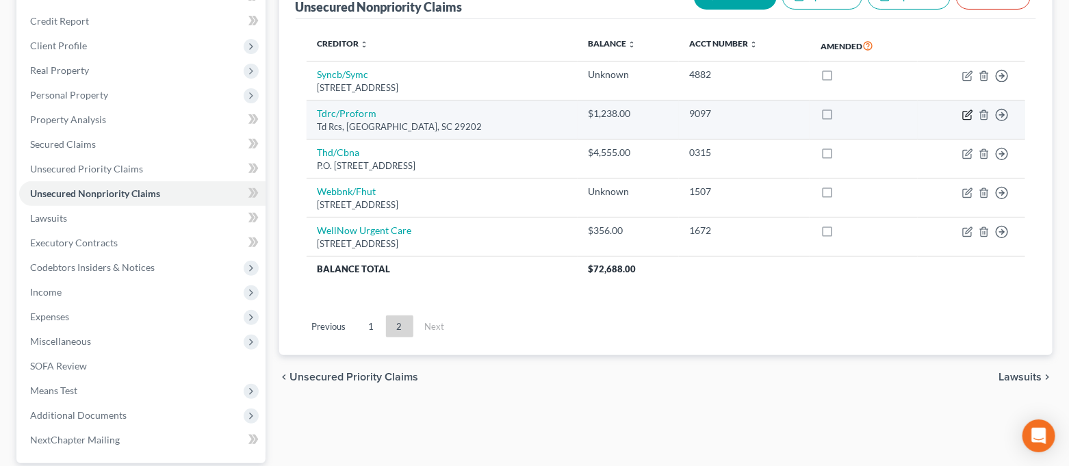
click at [970, 117] on icon "button" at bounding box center [967, 114] width 11 height 11
select select "42"
select select "2"
select select "0"
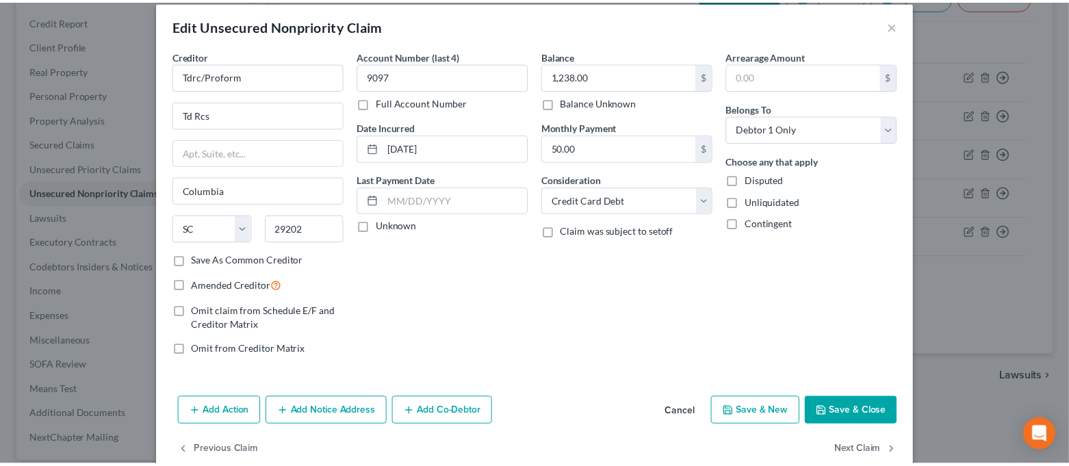
scroll to position [0, 0]
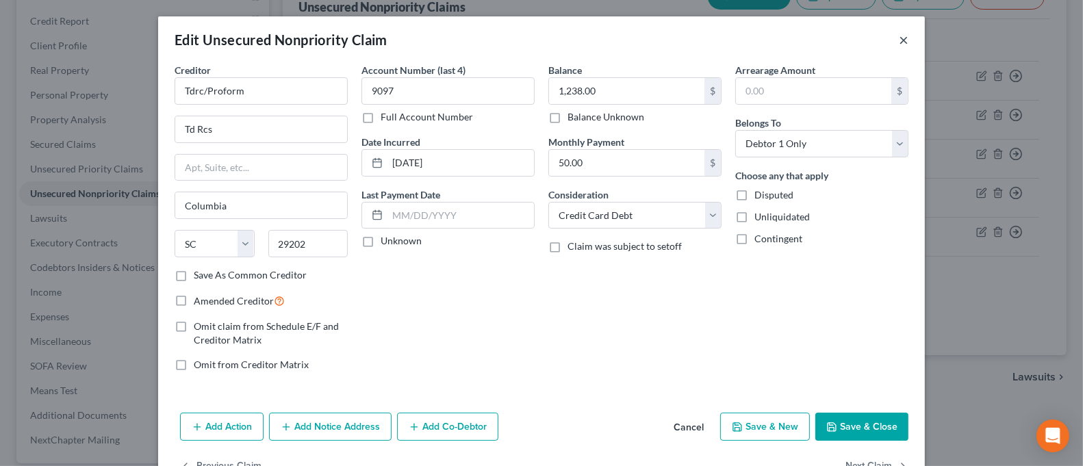
click at [898, 36] on button "×" at bounding box center [903, 39] width 10 height 16
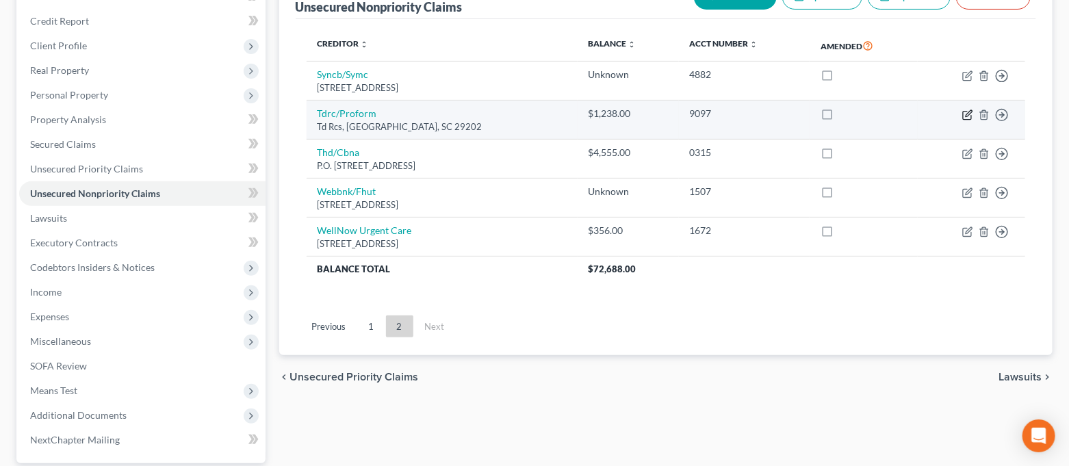
click at [969, 116] on icon "button" at bounding box center [967, 114] width 11 height 11
select select "42"
select select "2"
select select "0"
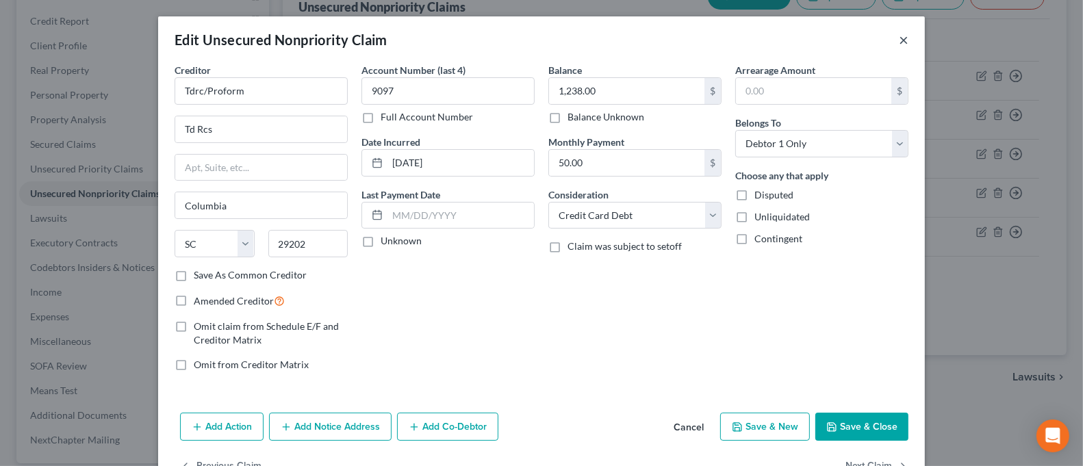
click at [898, 47] on button "×" at bounding box center [903, 39] width 10 height 16
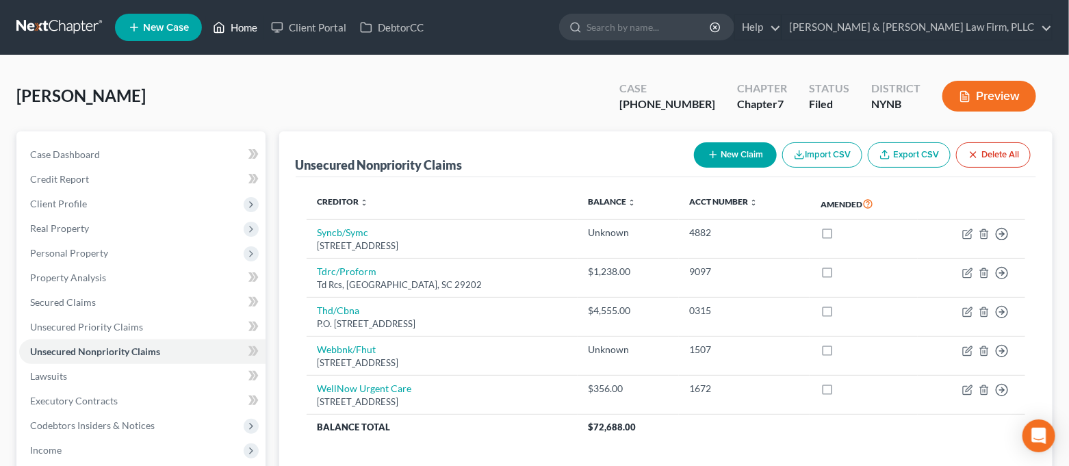
click at [235, 36] on link "Home" at bounding box center [235, 27] width 58 height 25
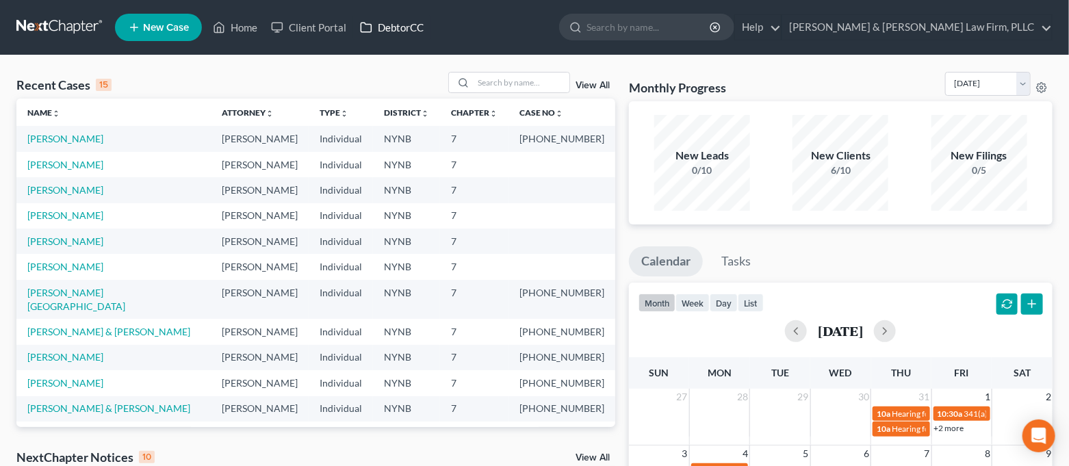
click at [394, 20] on link "DebtorCC" at bounding box center [391, 27] width 77 height 25
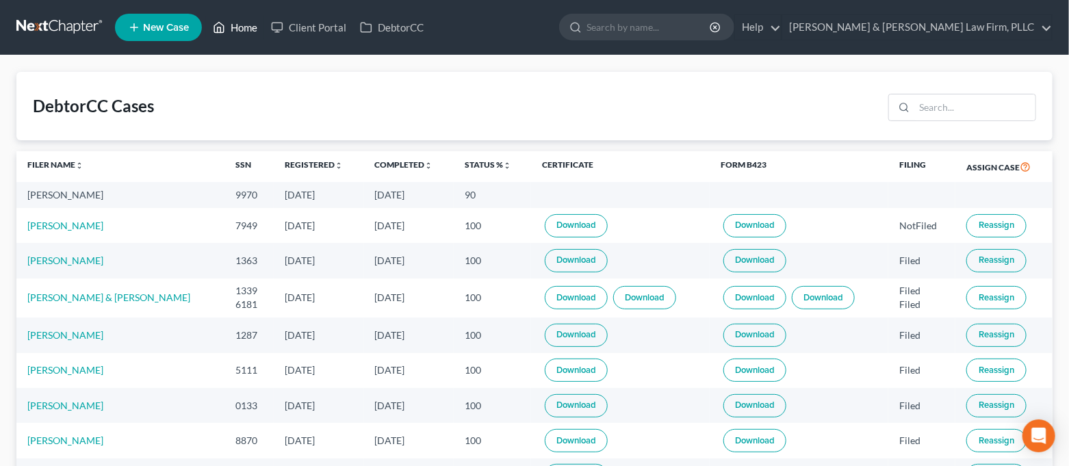
click at [229, 24] on link "Home" at bounding box center [235, 27] width 58 height 25
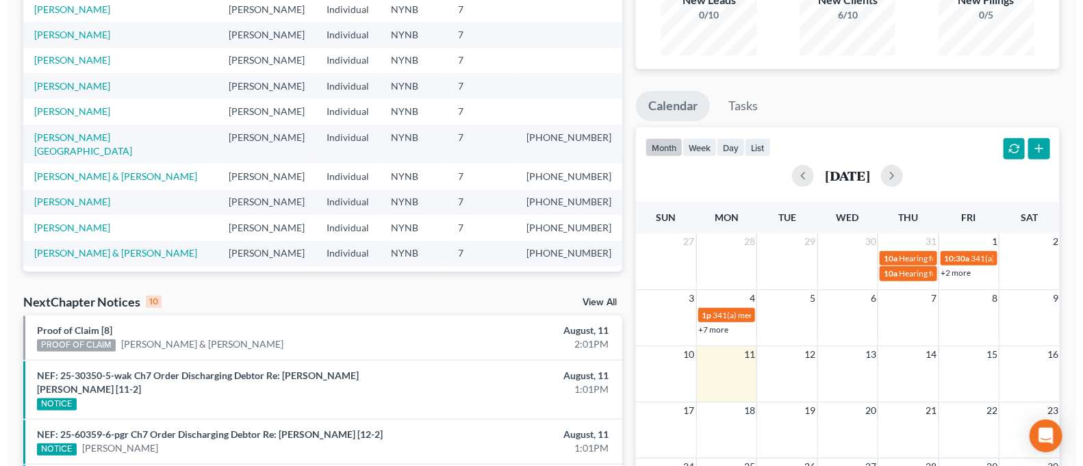
scroll to position [365, 0]
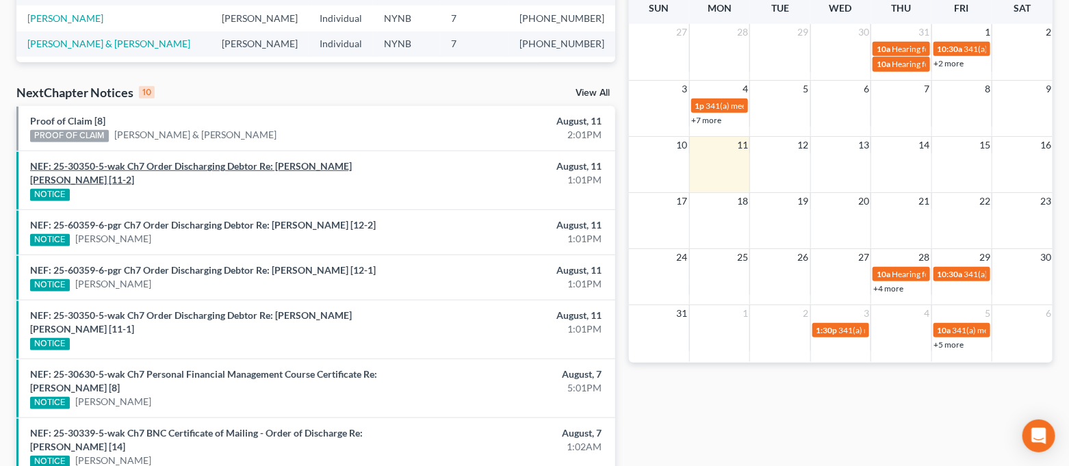
click at [202, 163] on link "NEF: 25-30350-5-wak Ch7 Order Discharging Debtor Re: [PERSON_NAME] [PERSON_NAME…" at bounding box center [191, 172] width 322 height 25
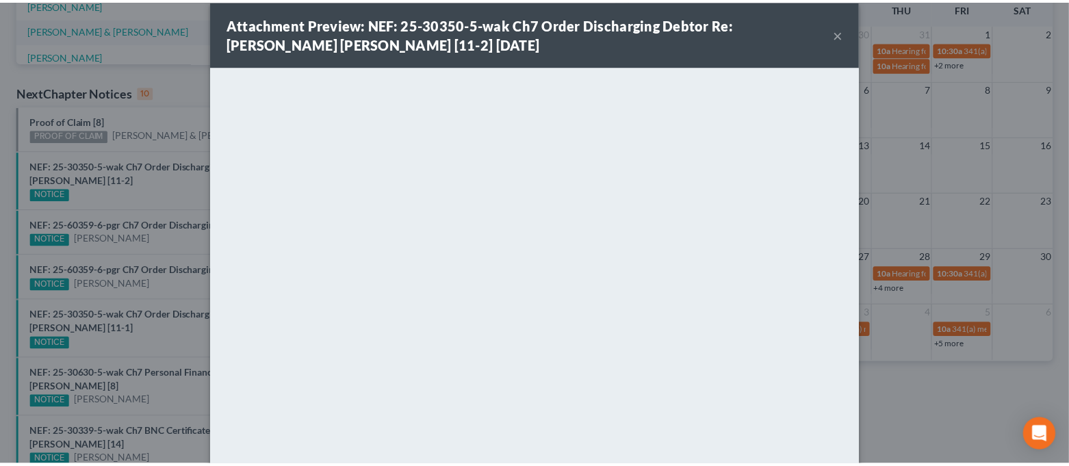
scroll to position [0, 0]
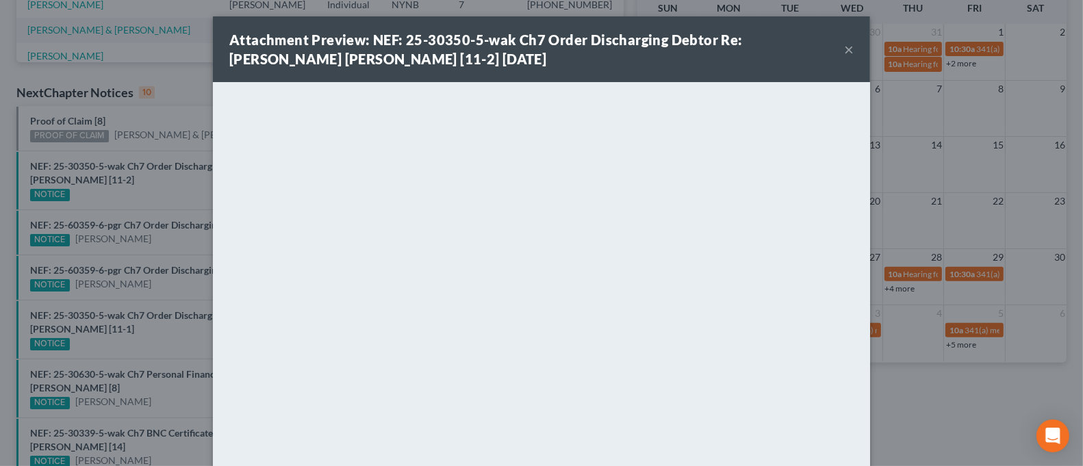
click at [844, 52] on button "×" at bounding box center [849, 49] width 10 height 16
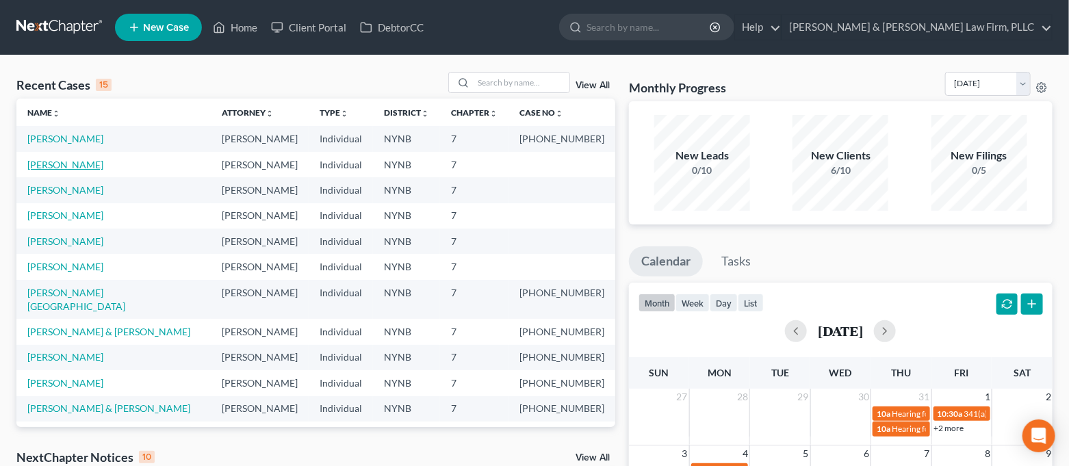
click at [62, 160] on link "[PERSON_NAME]" at bounding box center [65, 165] width 76 height 12
select select "4"
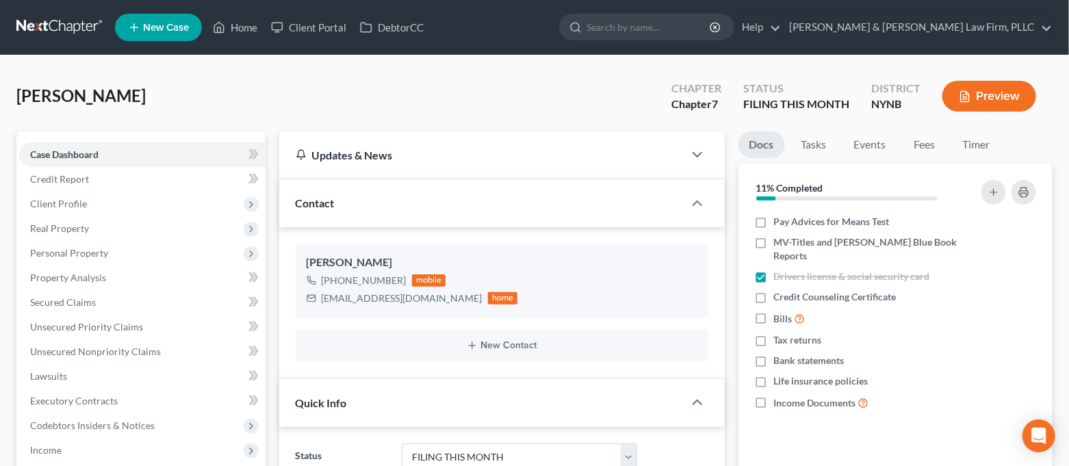
scroll to position [1176, 0]
click at [95, 198] on span "Client Profile" at bounding box center [142, 204] width 246 height 25
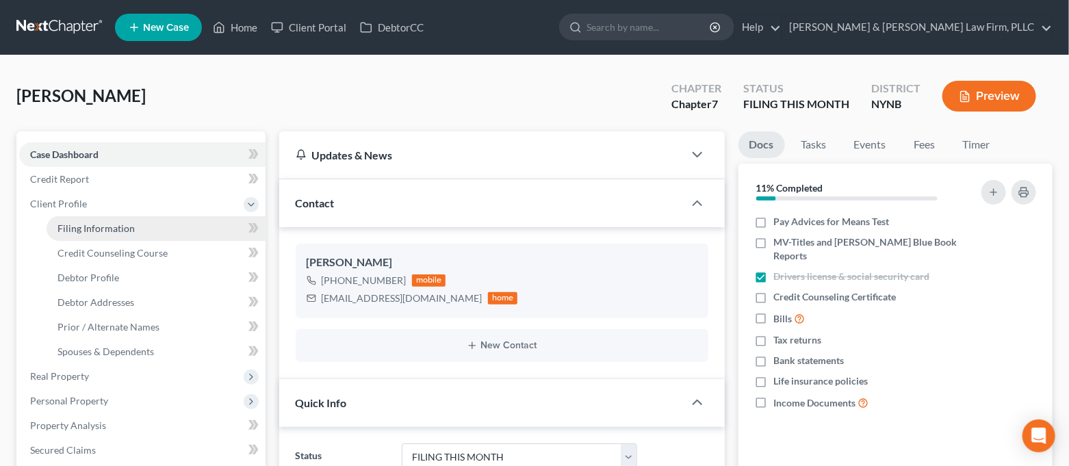
click at [115, 224] on span "Filing Information" at bounding box center [95, 228] width 77 height 12
select select "1"
select select "0"
select select "54"
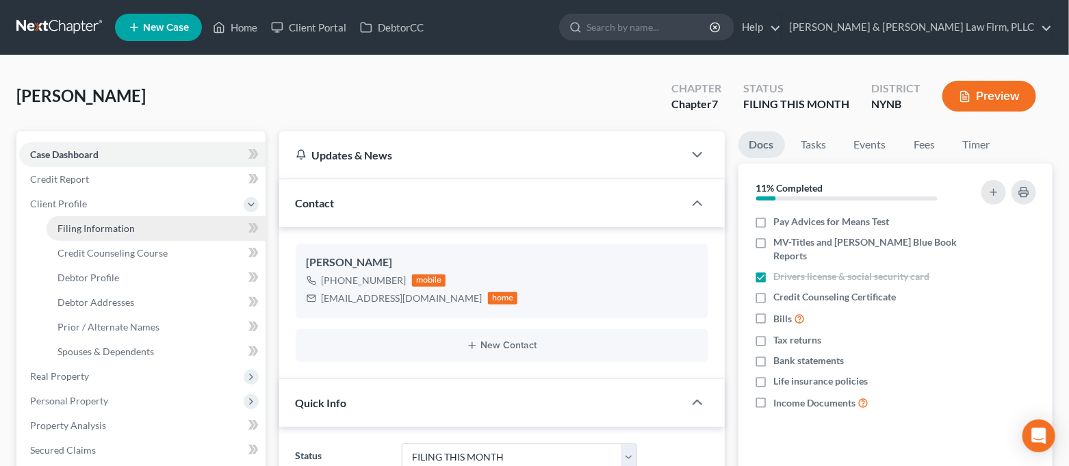
select select "0"
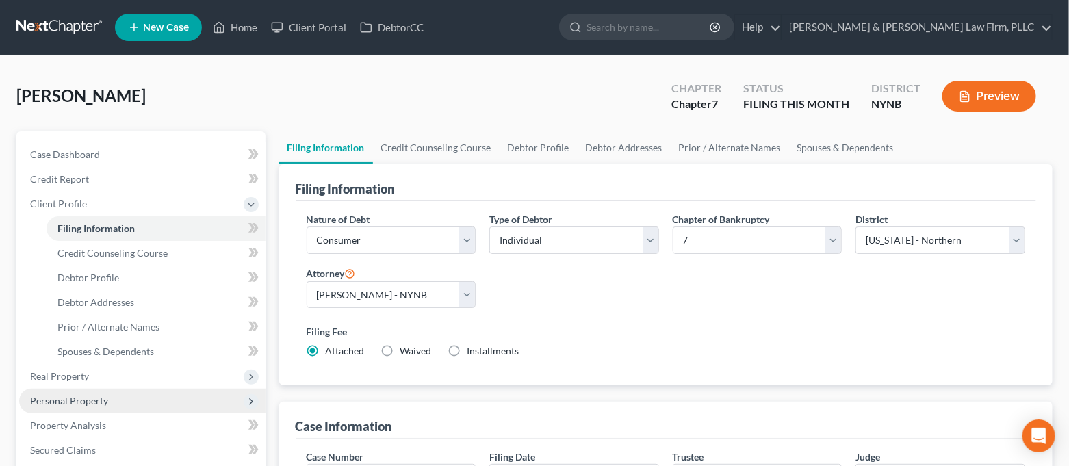
click at [136, 395] on span "Personal Property" at bounding box center [142, 401] width 246 height 25
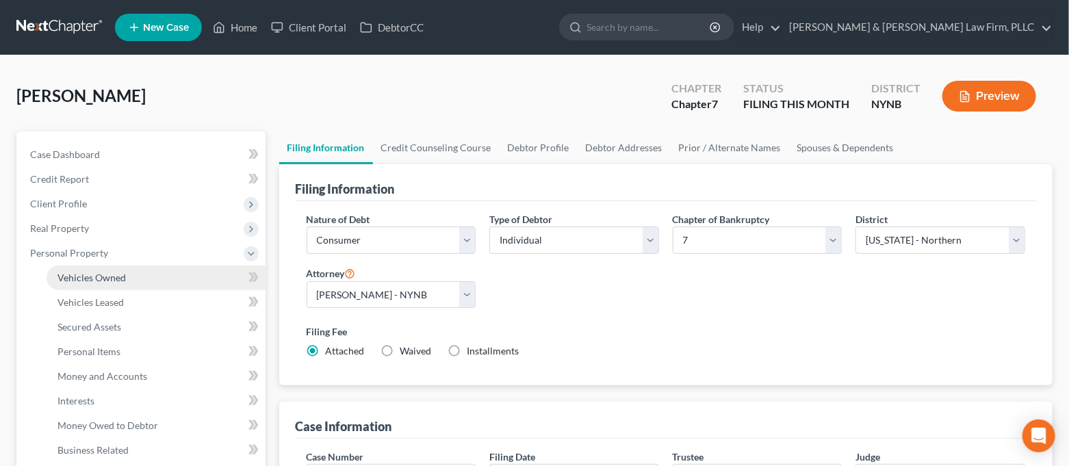
click at [133, 278] on link "Vehicles Owned" at bounding box center [156, 278] width 219 height 25
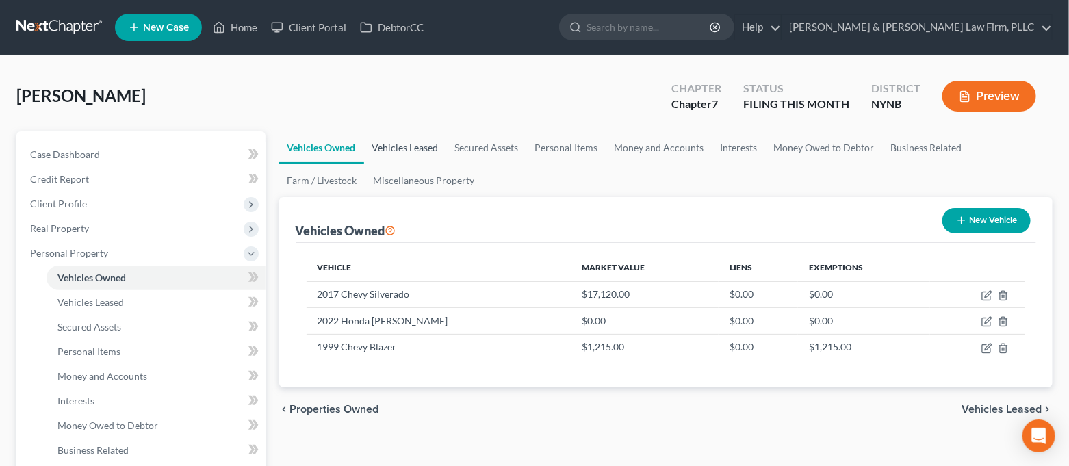
click at [406, 146] on link "Vehicles Leased" at bounding box center [405, 147] width 83 height 33
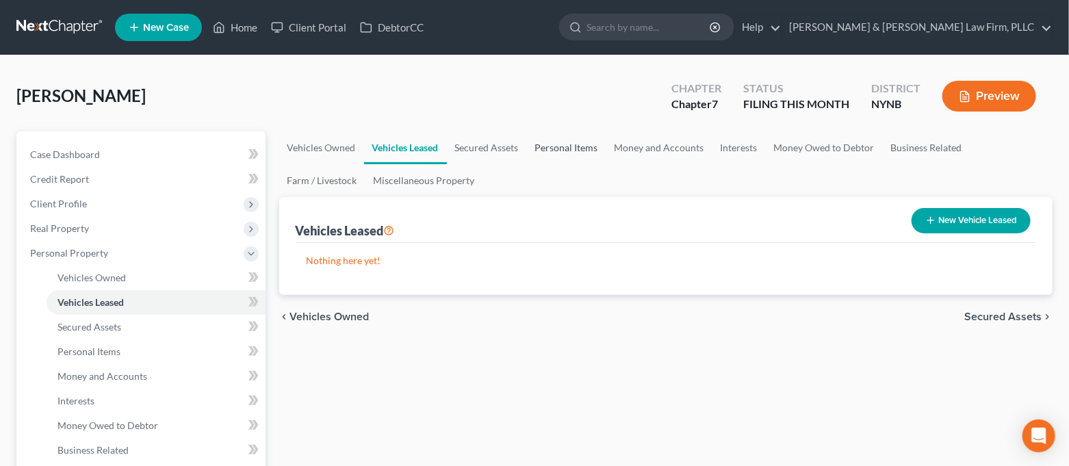
click at [595, 146] on link "Personal Items" at bounding box center [566, 147] width 79 height 33
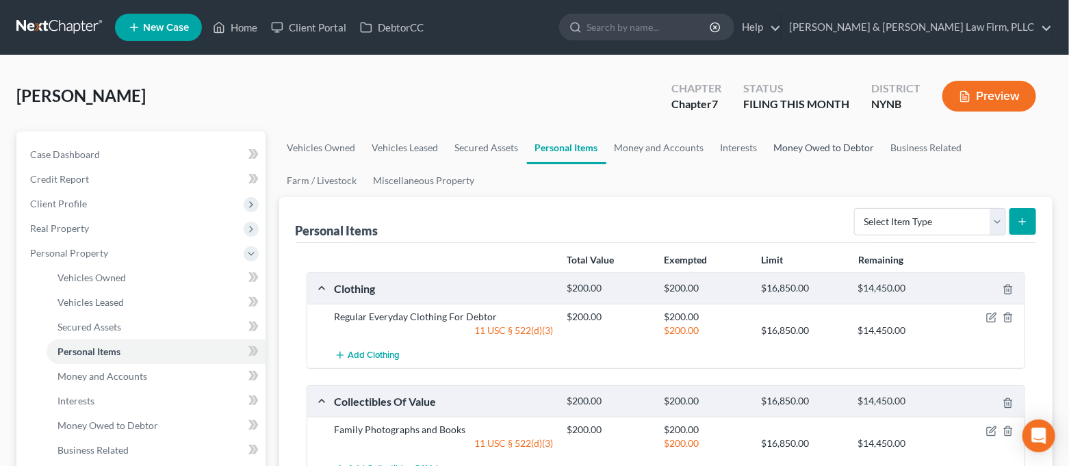
click at [771, 144] on link "Money Owed to Debtor" at bounding box center [824, 147] width 117 height 33
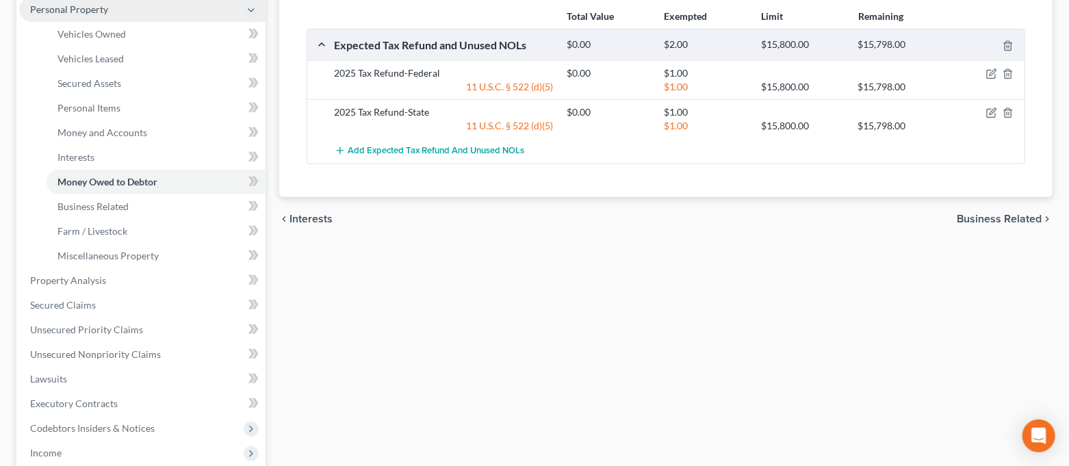
scroll to position [273, 0]
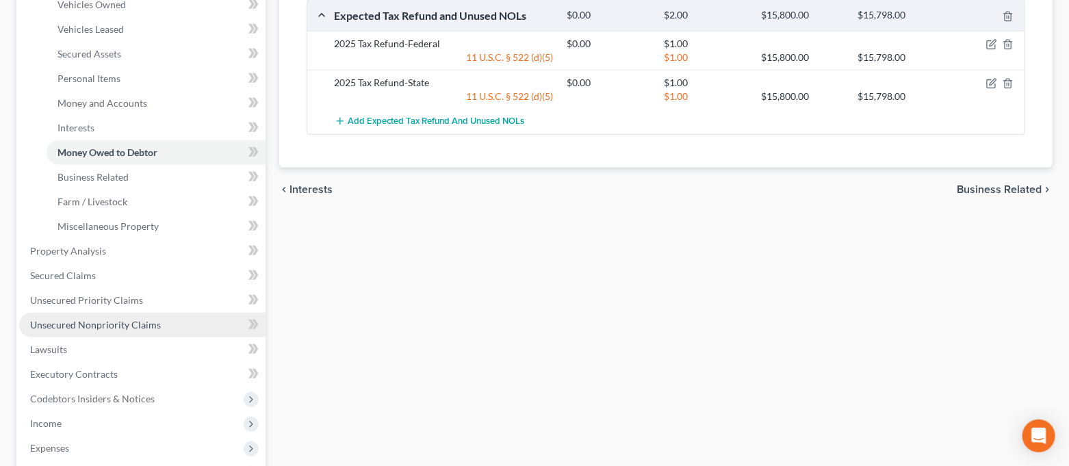
click at [166, 313] on link "Unsecured Nonpriority Claims" at bounding box center [142, 325] width 246 height 25
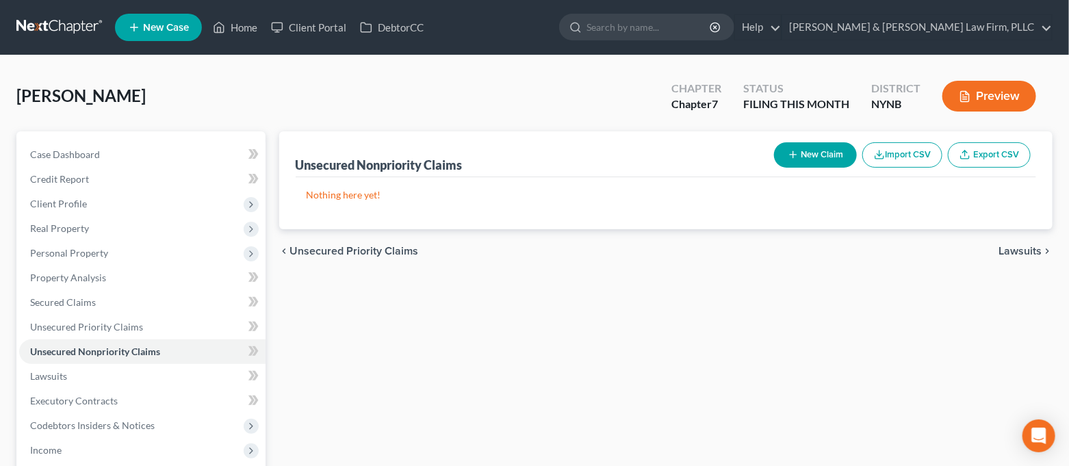
click at [779, 157] on button "New Claim" at bounding box center [815, 154] width 83 height 25
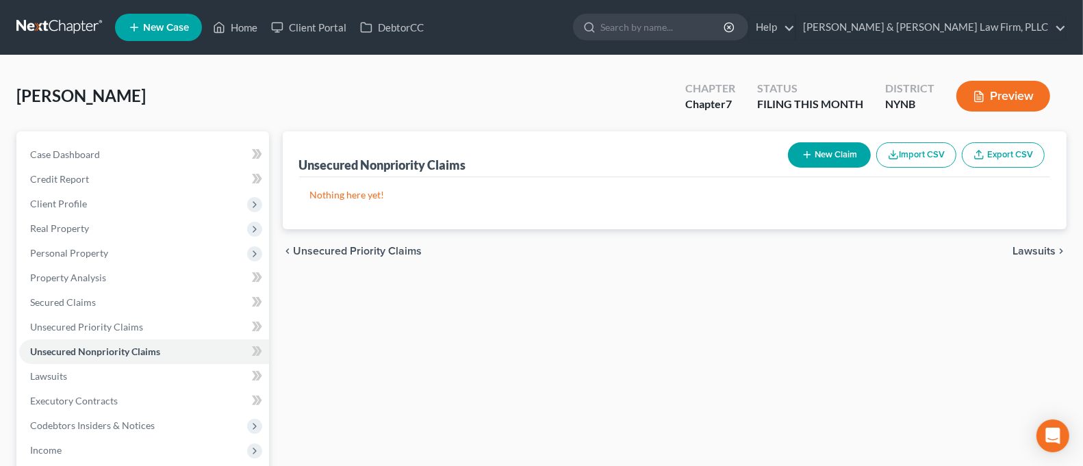
select select "0"
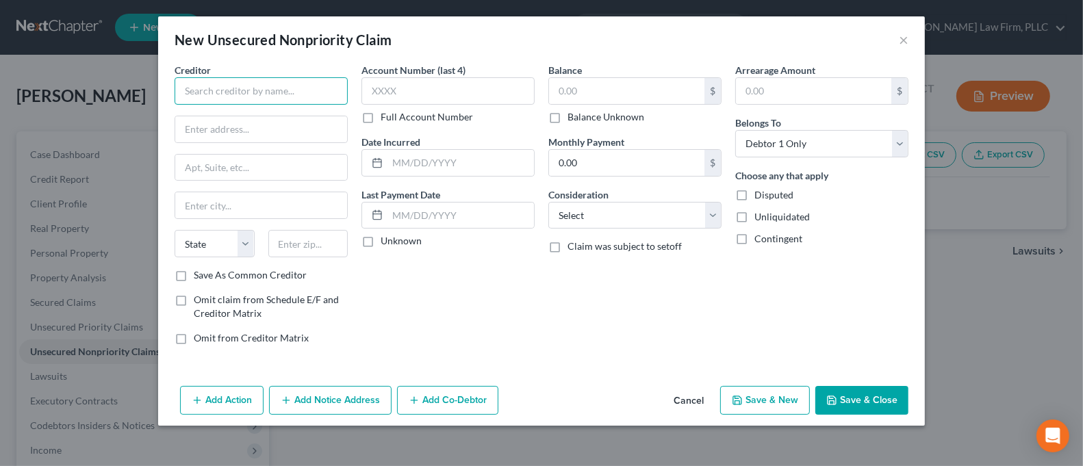
click at [301, 92] on input "text" at bounding box center [260, 90] width 173 height 27
type input "Cicero Town Court"
click at [283, 125] on input "text" at bounding box center [261, 129] width 172 height 26
type input "[STREET_ADDRESS]"
type input "Cicero"
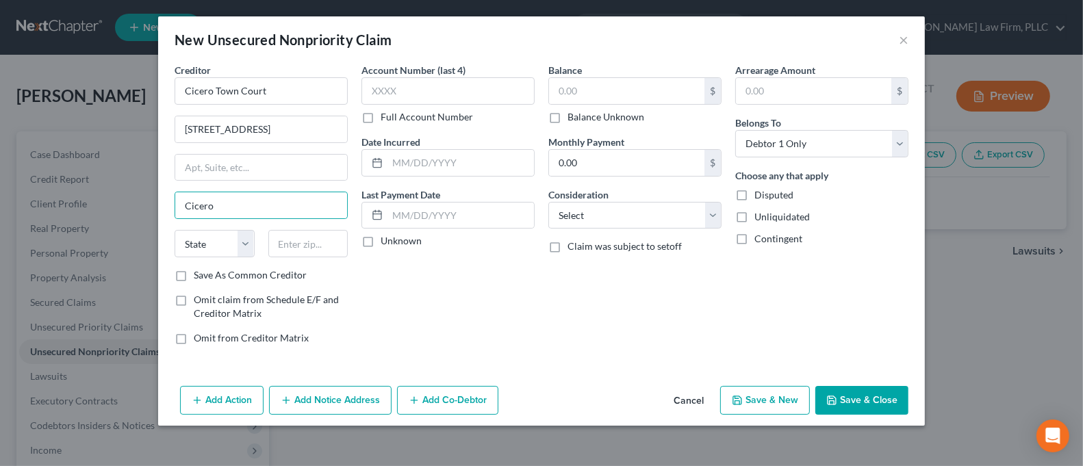
drag, startPoint x: 437, startPoint y: 294, endPoint x: 365, endPoint y: 269, distance: 75.3
click at [437, 294] on div "Account Number (last 4) Full Account Number Date Incurred Last Payment Date Unk…" at bounding box center [447, 209] width 187 height 293
click at [324, 234] on input "text" at bounding box center [308, 243] width 80 height 27
type input "13039"
select select "35"
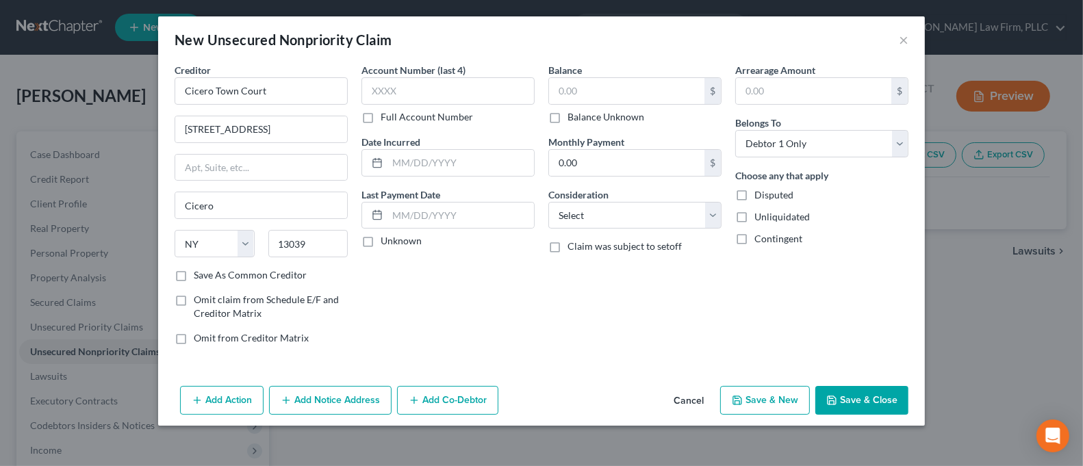
click at [486, 311] on div "Account Number (last 4) Full Account Number Date Incurred Last Payment Date Unk…" at bounding box center [447, 209] width 187 height 293
click at [279, 272] on label "Save As Common Creditor" at bounding box center [250, 275] width 113 height 14
click at [208, 272] on input "Save As Common Creditor" at bounding box center [203, 272] width 9 height 9
checkbox input "true"
click at [414, 116] on label "Full Account Number" at bounding box center [426, 117] width 92 height 14
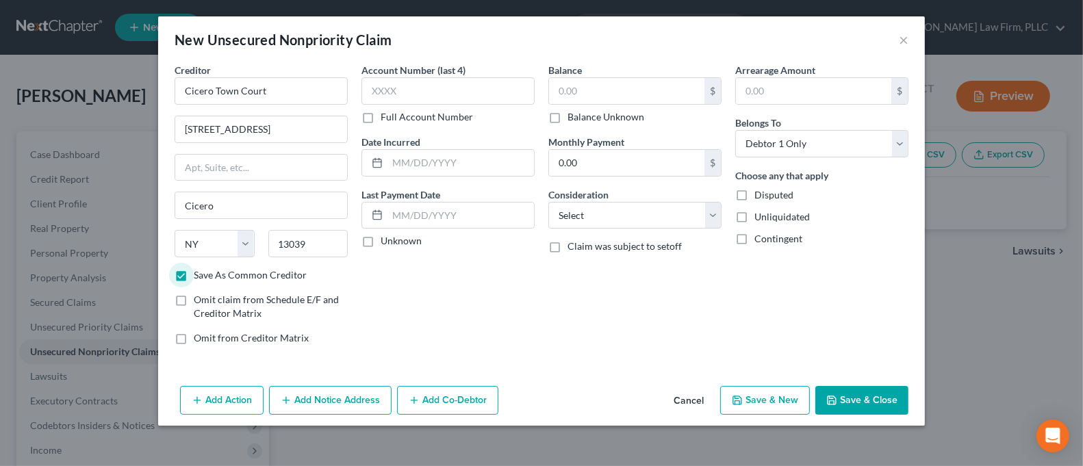
click at [395, 116] on input "Full Account Number" at bounding box center [390, 114] width 9 height 9
click at [410, 90] on input "text" at bounding box center [447, 90] width 173 height 27
type input "12070323"
click at [669, 92] on input "text" at bounding box center [626, 91] width 155 height 26
type input "100.00"
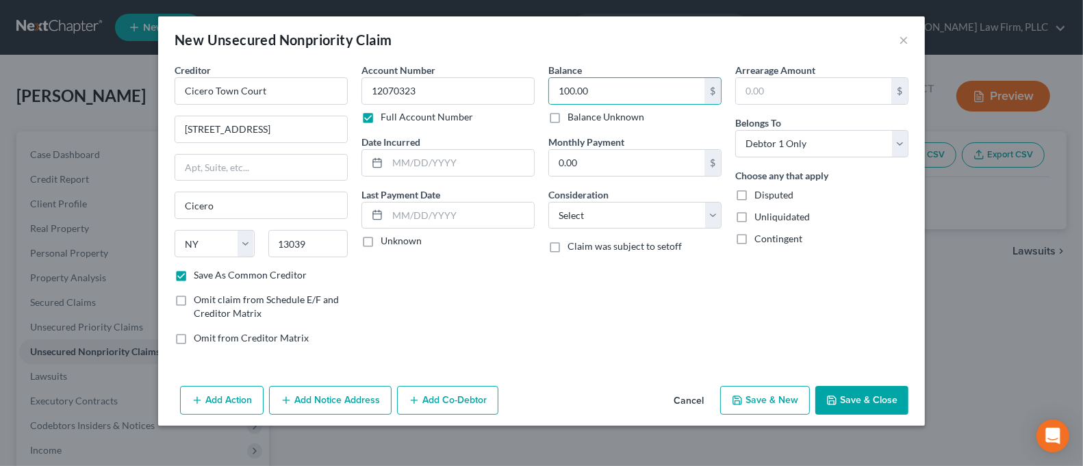
click at [858, 391] on button "Save & Close" at bounding box center [861, 400] width 93 height 29
checkbox input "false"
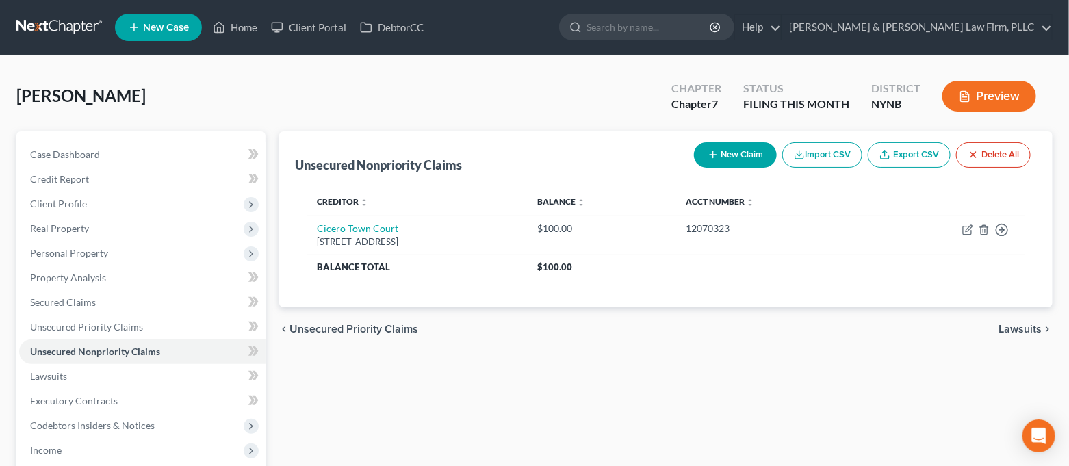
click at [738, 140] on div "New Claim Import CSV Export CSV Delete All" at bounding box center [862, 155] width 348 height 36
click at [733, 146] on button "New Claim" at bounding box center [735, 154] width 83 height 25
select select "0"
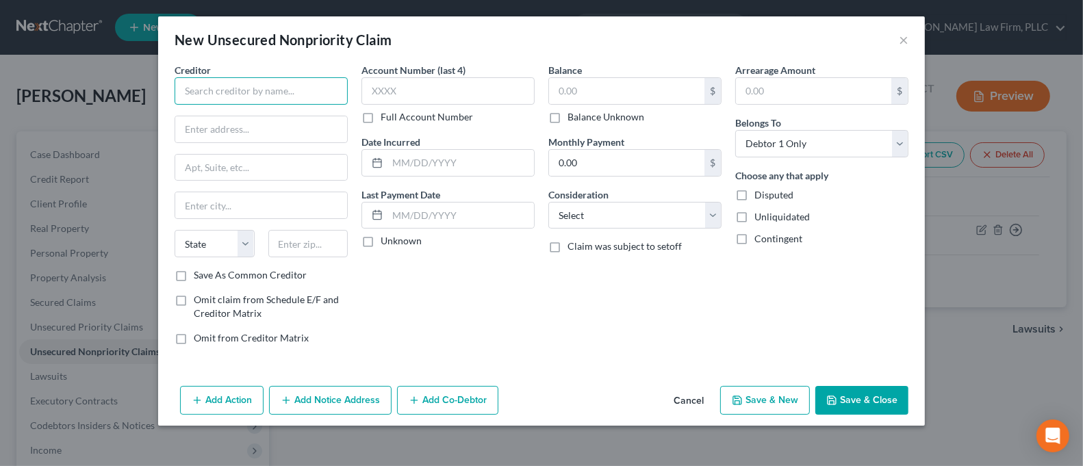
click at [237, 93] on input "text" at bounding box center [260, 90] width 173 height 27
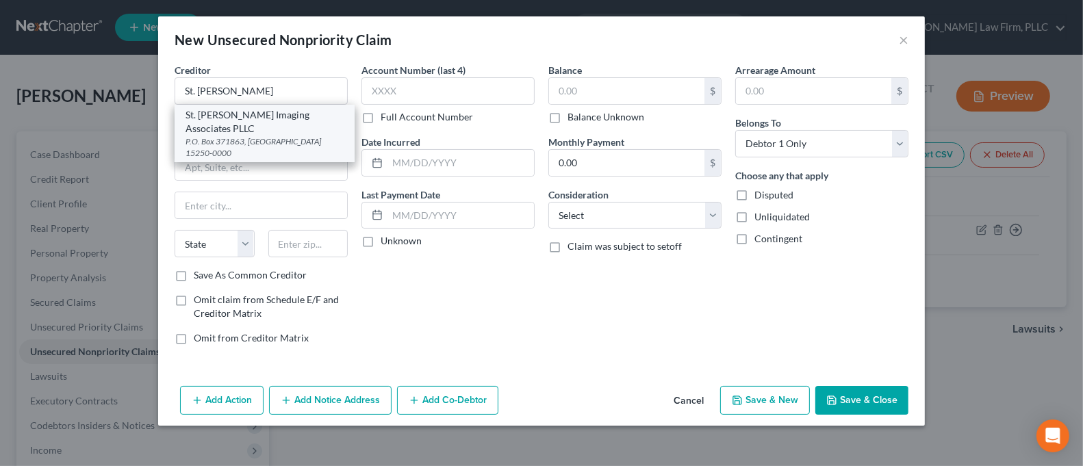
click at [245, 125] on div "St. [PERSON_NAME] Imaging Associates PLLC" at bounding box center [264, 121] width 158 height 27
type input "St. [PERSON_NAME] Imaging Associates PLLC"
type input "P.O. Box 371863"
type input "[GEOGRAPHIC_DATA]"
select select "39"
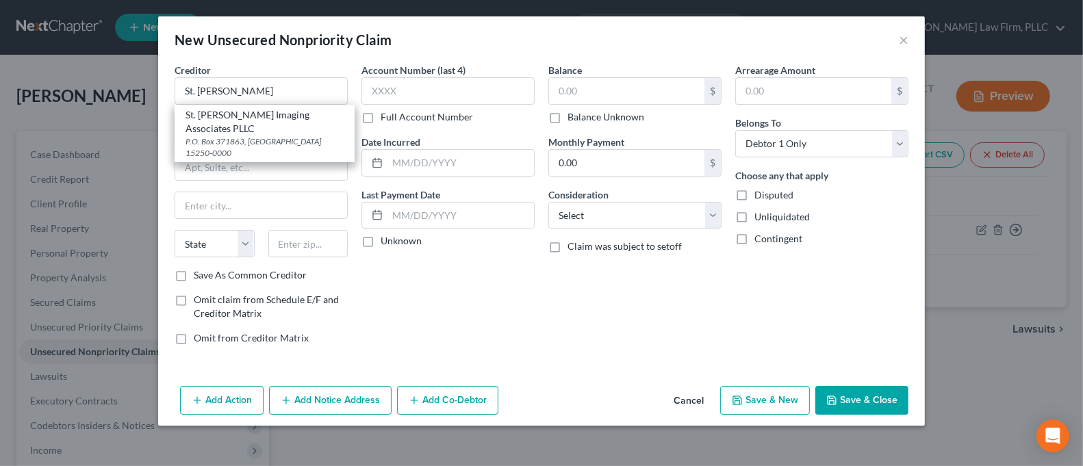
type input "15250-0000"
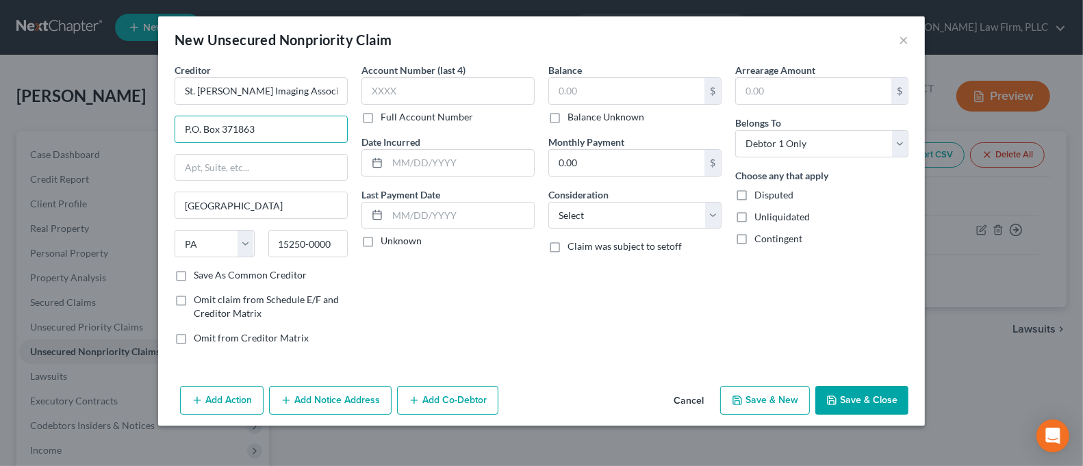
drag, startPoint x: 263, startPoint y: 130, endPoint x: 148, endPoint y: 141, distance: 115.5
click at [148, 141] on div "New Unsecured Nonpriority Claim × Creditor * St. [PERSON_NAME] Imaging Associat…" at bounding box center [541, 233] width 1083 height 466
type input "[STREET_ADDRESS]"
type input "#2"
drag, startPoint x: 337, startPoint y: 242, endPoint x: 241, endPoint y: 259, distance: 97.9
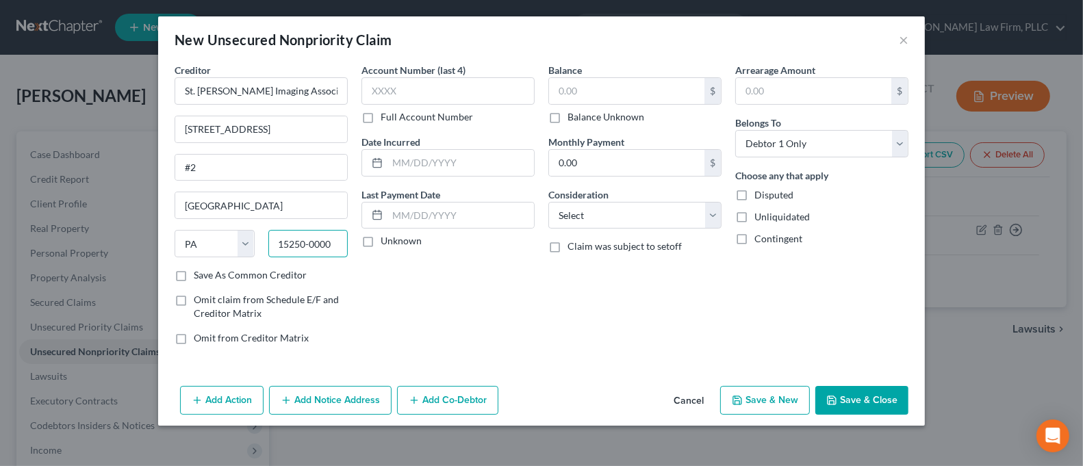
click at [241, 259] on div "State [US_STATE] AK AR AZ CA CO CT DE DC [GEOGRAPHIC_DATA] [GEOGRAPHIC_DATA] GU…" at bounding box center [261, 249] width 187 height 38
type input "19610"
type input "Reading"
click at [425, 294] on div "Account Number (last 4) Full Account Number Date Incurred Last Payment Date Unk…" at bounding box center [447, 209] width 187 height 293
click at [262, 272] on label "Save As Common Creditor" at bounding box center [250, 275] width 113 height 14
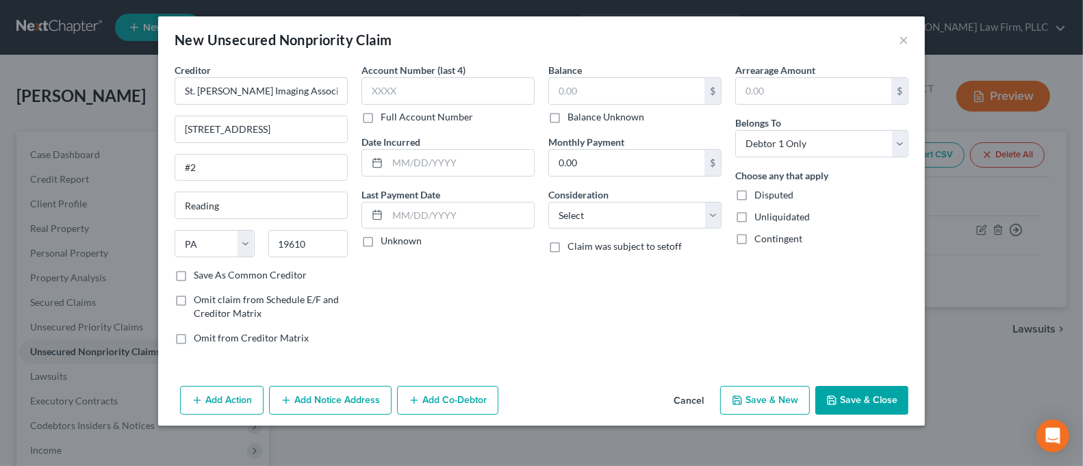
click at [208, 272] on input "Save As Common Creditor" at bounding box center [203, 272] width 9 height 9
checkbox input "true"
click at [400, 94] on input "text" at bounding box center [447, 90] width 173 height 27
type input "1501"
click at [644, 89] on input "text" at bounding box center [626, 91] width 155 height 26
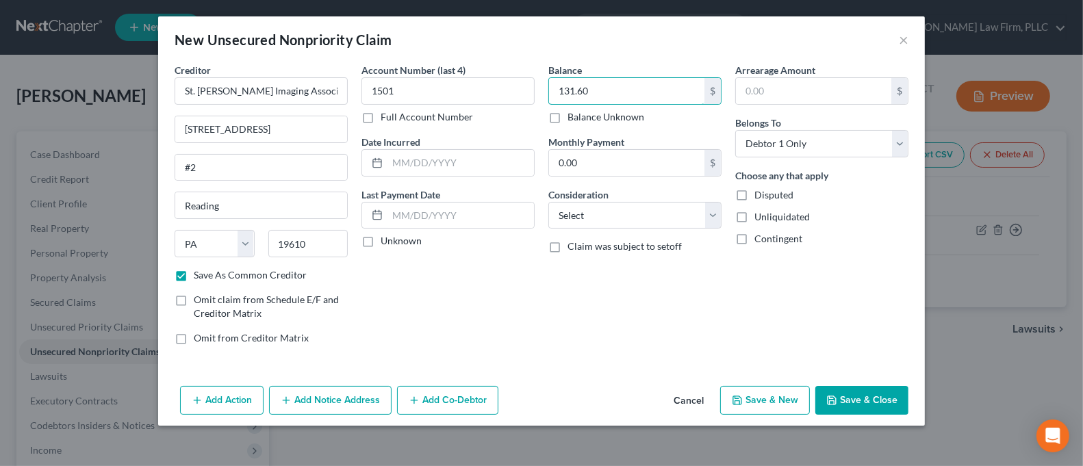
type input "131.60"
click at [879, 398] on button "Save & Close" at bounding box center [861, 400] width 93 height 29
checkbox input "false"
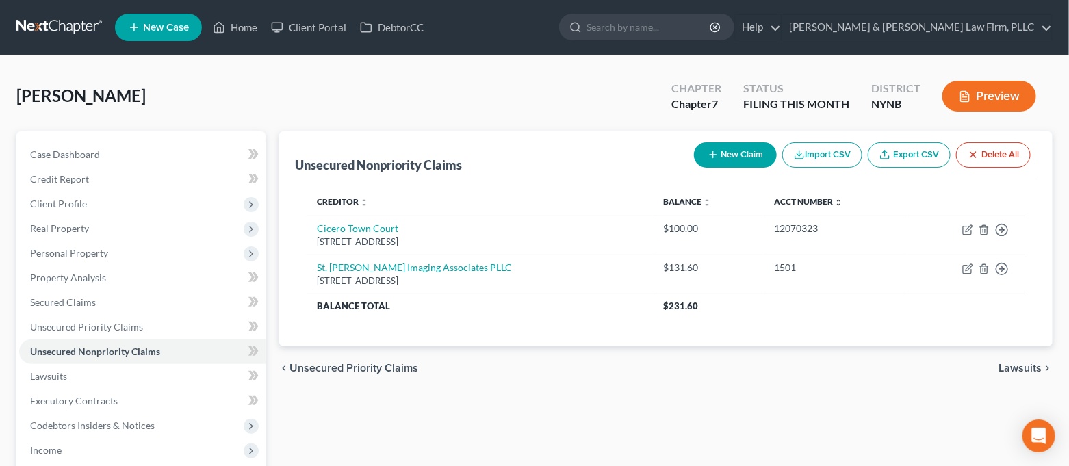
click at [719, 145] on button "New Claim" at bounding box center [735, 154] width 83 height 25
select select "0"
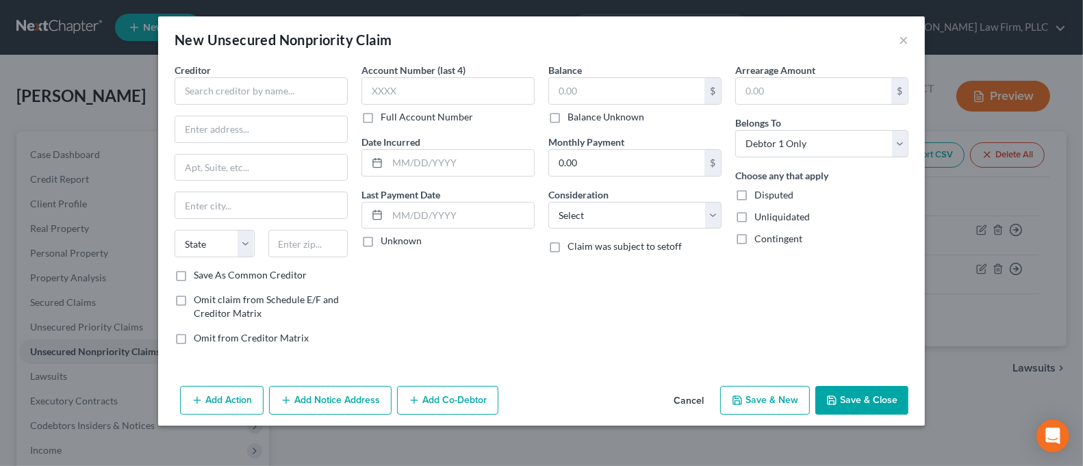
click at [263, 109] on div "Creditor * State [US_STATE] AK AR AZ CA CO [GEOGRAPHIC_DATA] DE DC [GEOGRAPHIC_…" at bounding box center [260, 165] width 173 height 205
click at [266, 105] on div "Creditor * State [US_STATE] AK AR AZ CA CO [GEOGRAPHIC_DATA] DE DC [GEOGRAPHIC_…" at bounding box center [260, 165] width 173 height 205
click at [272, 98] on input "text" at bounding box center [260, 90] width 173 height 27
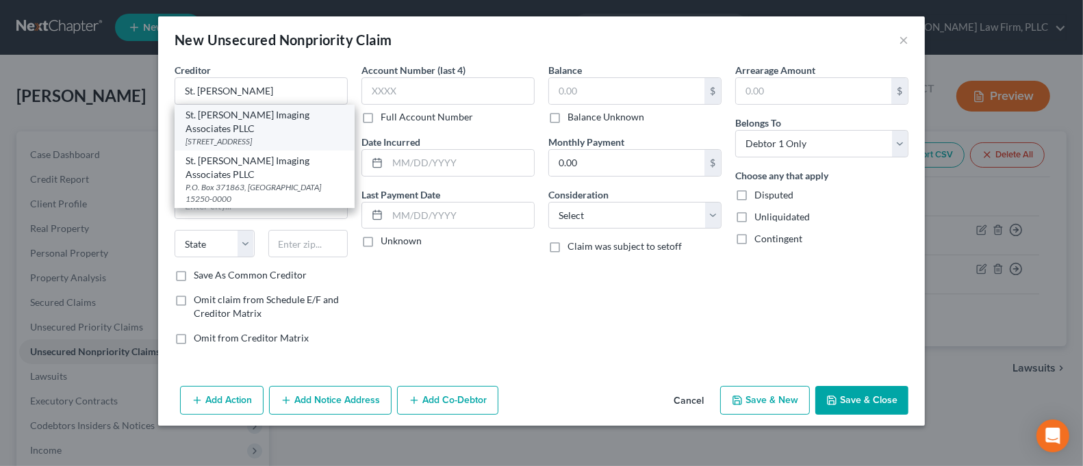
click at [270, 119] on div "St. [PERSON_NAME] Imaging Associates PLLC" at bounding box center [264, 121] width 158 height 27
type input "St. [PERSON_NAME] Imaging Associates PLLC"
type input "[STREET_ADDRESS]"
type input "#2"
type input "Reading"
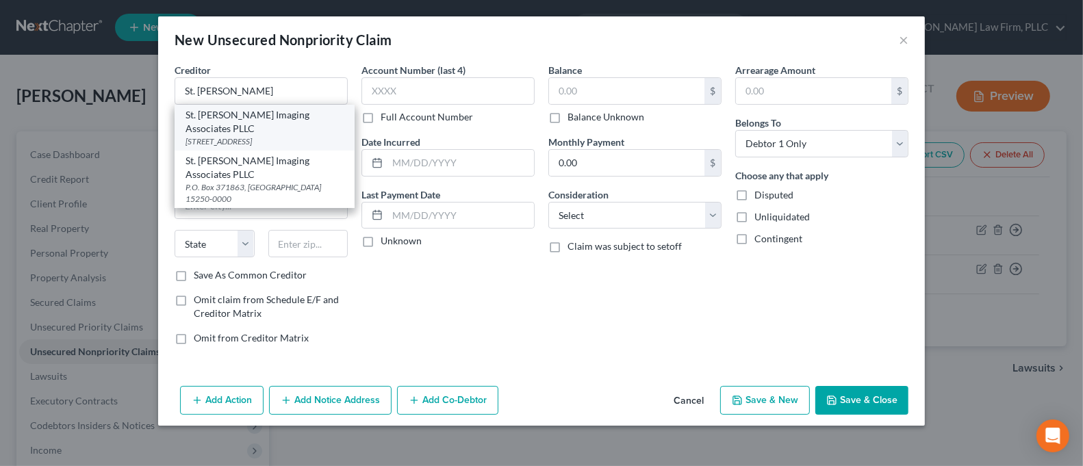
select select "39"
type input "19610"
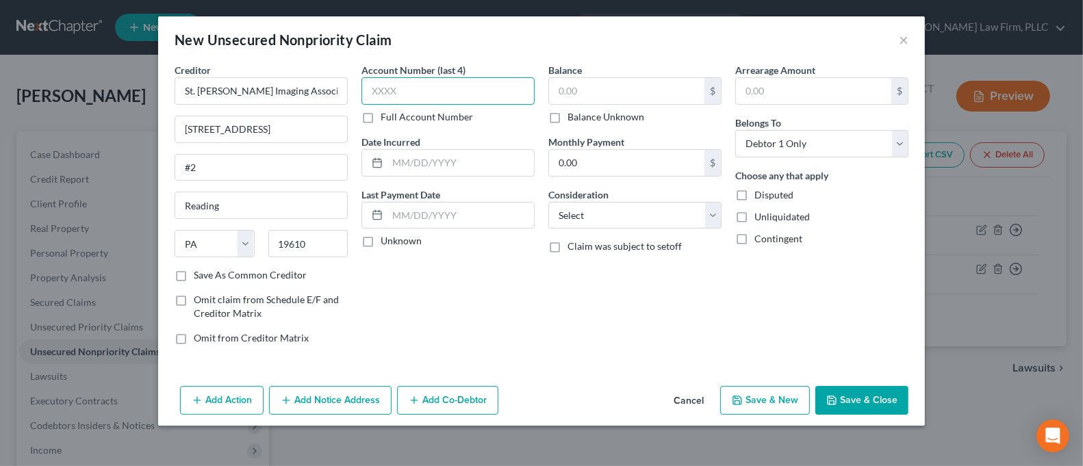
click at [391, 86] on input "text" at bounding box center [447, 90] width 173 height 27
type input "1579"
click at [630, 89] on input "text" at bounding box center [626, 91] width 155 height 26
drag, startPoint x: 601, startPoint y: 85, endPoint x: 538, endPoint y: 93, distance: 64.2
click at [538, 92] on div "Creditor * St. [PERSON_NAME] Imaging Associates PLLC [GEOGRAPHIC_DATA] [US_STAT…" at bounding box center [541, 209] width 747 height 293
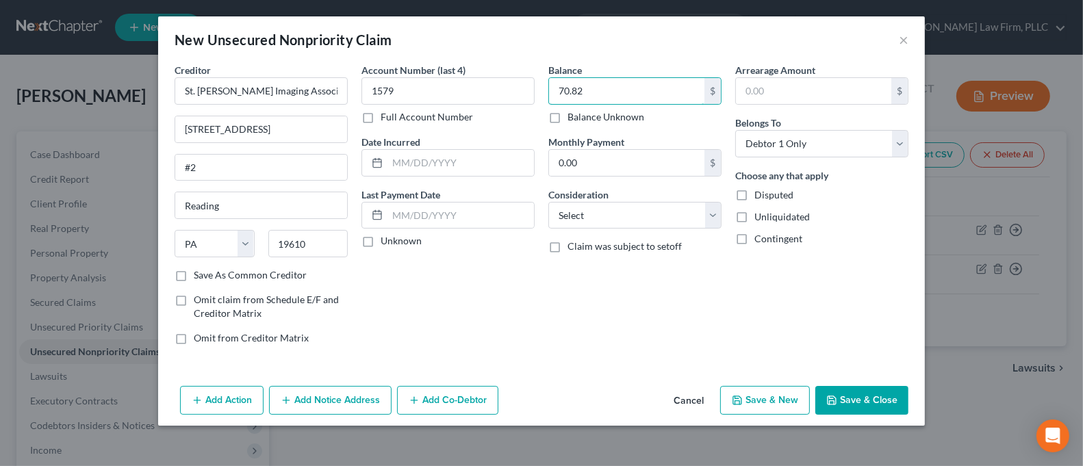
type input "70.82"
click at [878, 403] on button "Save & Close" at bounding box center [861, 400] width 93 height 29
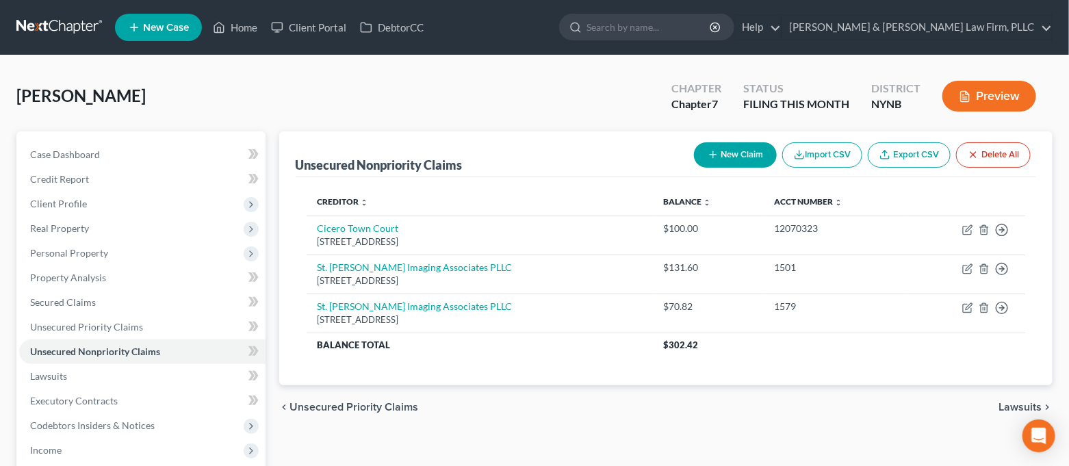
click at [758, 160] on button "New Claim" at bounding box center [735, 154] width 83 height 25
select select "0"
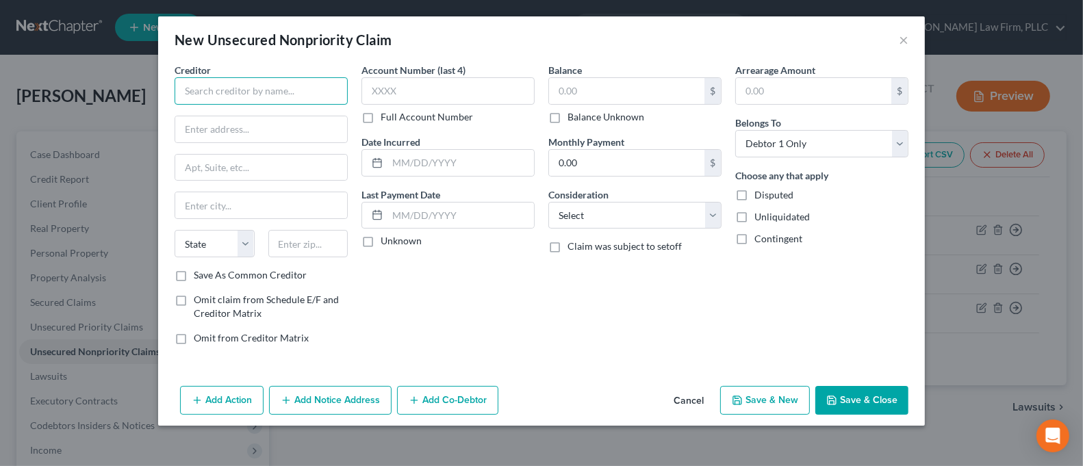
click at [313, 96] on input "text" at bounding box center [260, 90] width 173 height 27
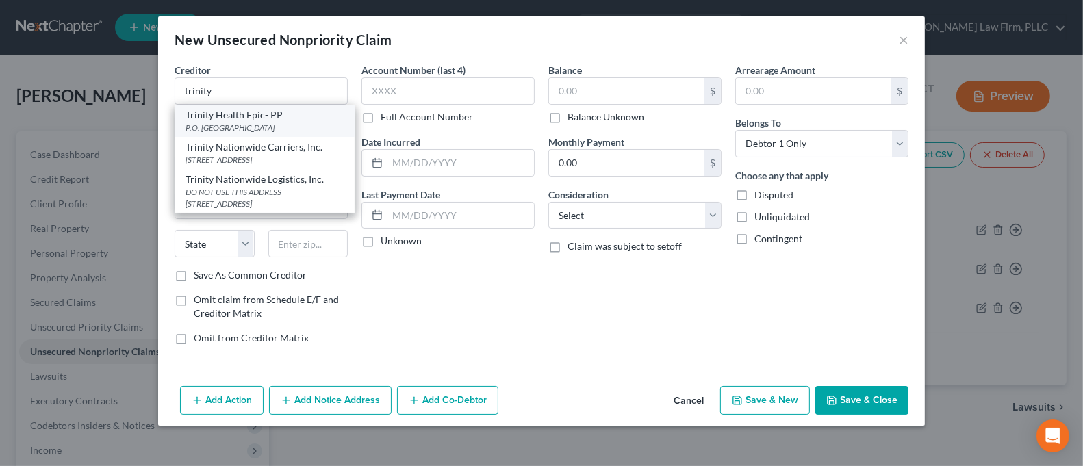
click at [296, 127] on div "P.O. [GEOGRAPHIC_DATA]" at bounding box center [264, 128] width 158 height 12
type input "Trinity Health Epic- PP"
type input "P.O. Box 933327"
type input "[GEOGRAPHIC_DATA]"
select select "36"
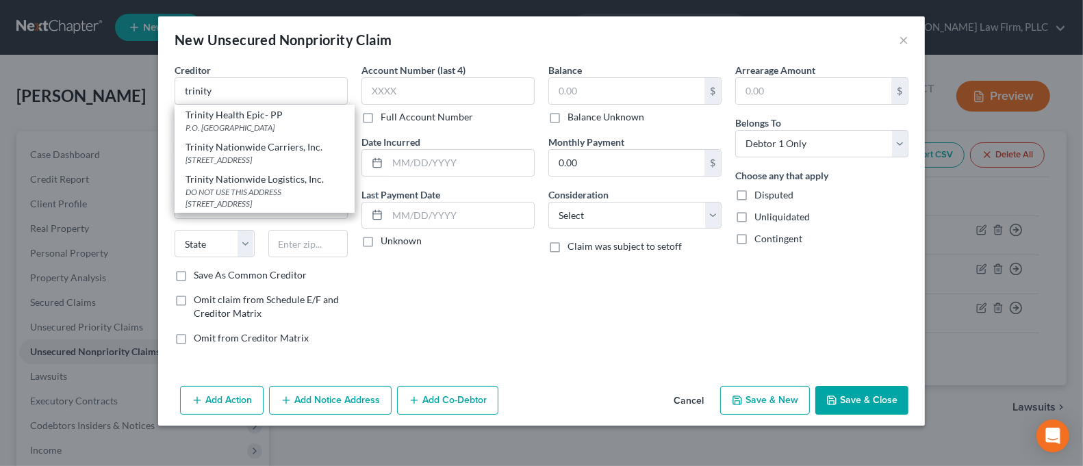
type input "44193"
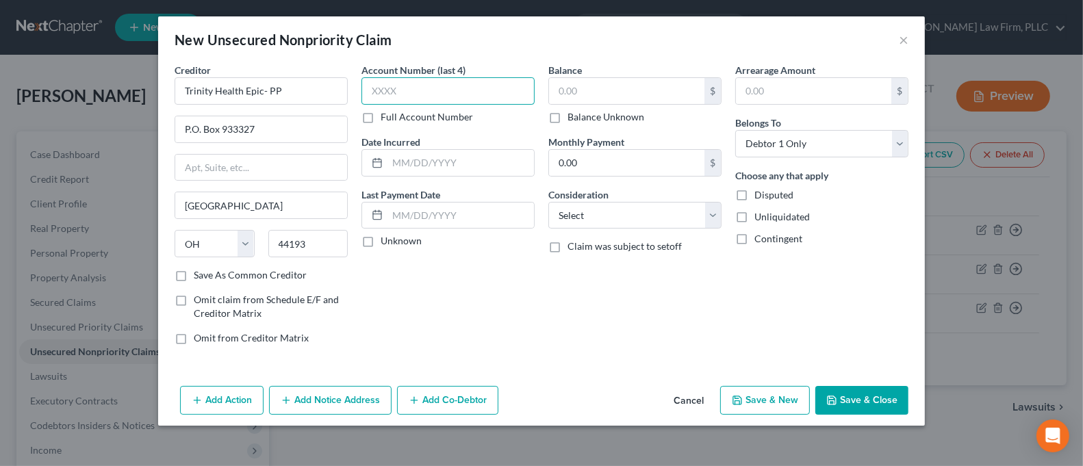
click at [432, 93] on input "text" at bounding box center [447, 90] width 173 height 27
type input "9510"
drag, startPoint x: 393, startPoint y: 92, endPoint x: 359, endPoint y: 93, distance: 34.2
click at [359, 93] on div "Account Number (last 4) 9510 Full Account Number Date Incurred Last Payment Dat…" at bounding box center [447, 209] width 187 height 293
click at [456, 116] on label "Full Account Number" at bounding box center [426, 117] width 92 height 14
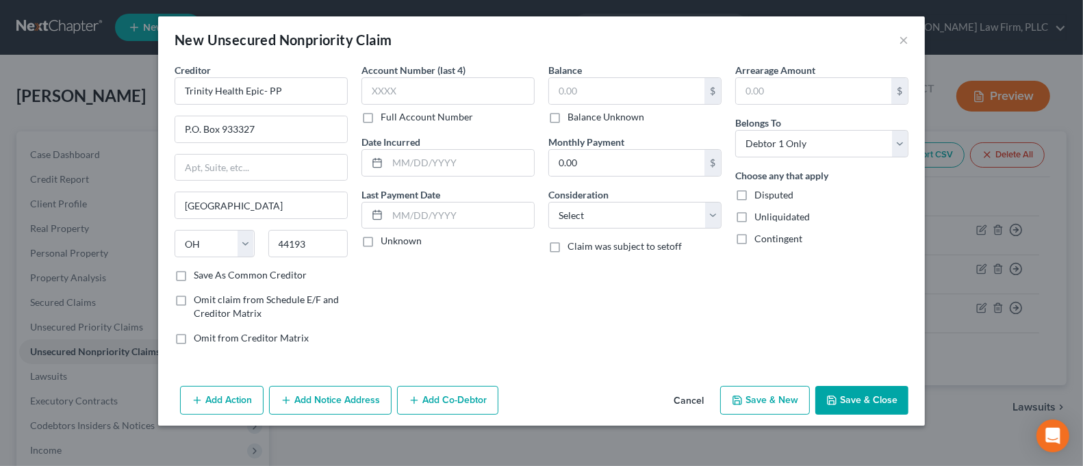
click at [395, 116] on input "Full Account Number" at bounding box center [390, 114] width 9 height 9
click at [461, 91] on input "text" at bounding box center [447, 90] width 173 height 27
type input "400069510"
click at [593, 90] on input "text" at bounding box center [626, 91] width 155 height 26
type input "1,294.00"
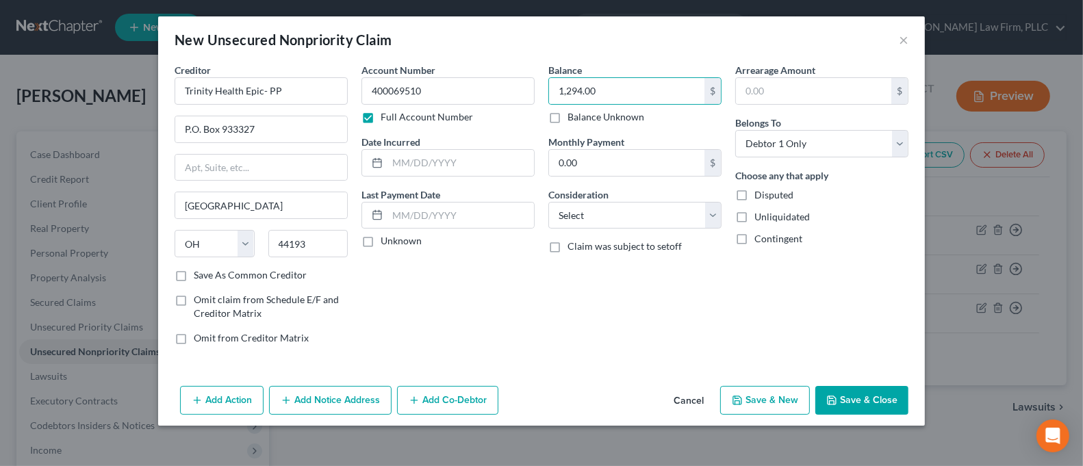
click at [364, 391] on button "Add Notice Address" at bounding box center [330, 400] width 122 height 29
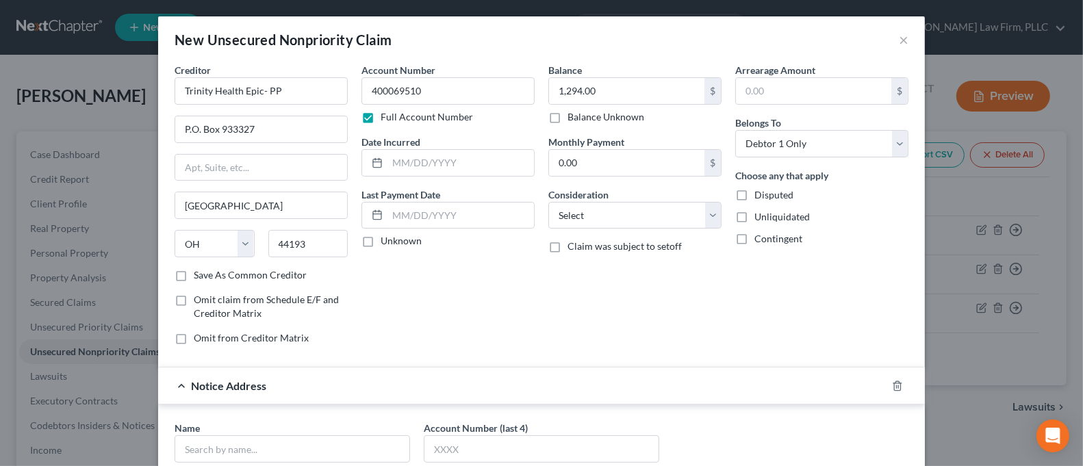
scroll to position [182, 0]
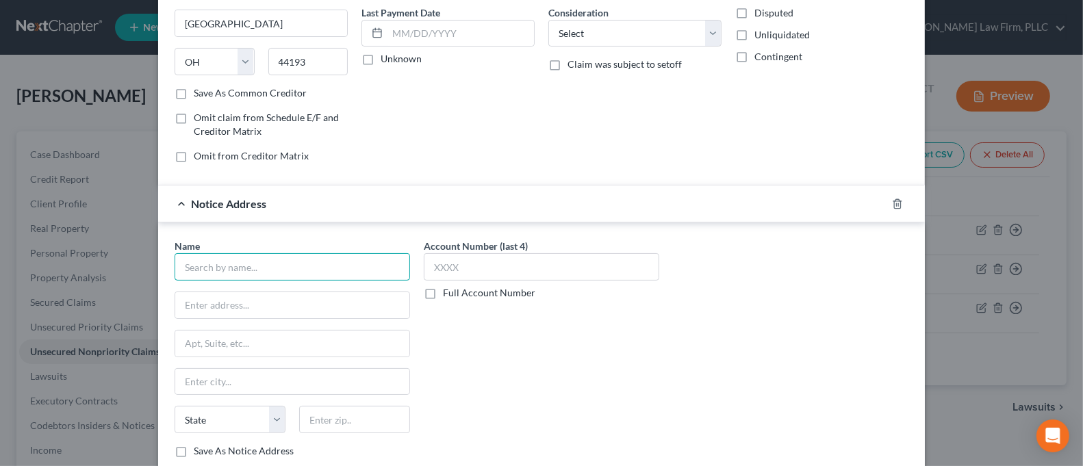
click at [347, 266] on input "text" at bounding box center [291, 266] width 235 height 27
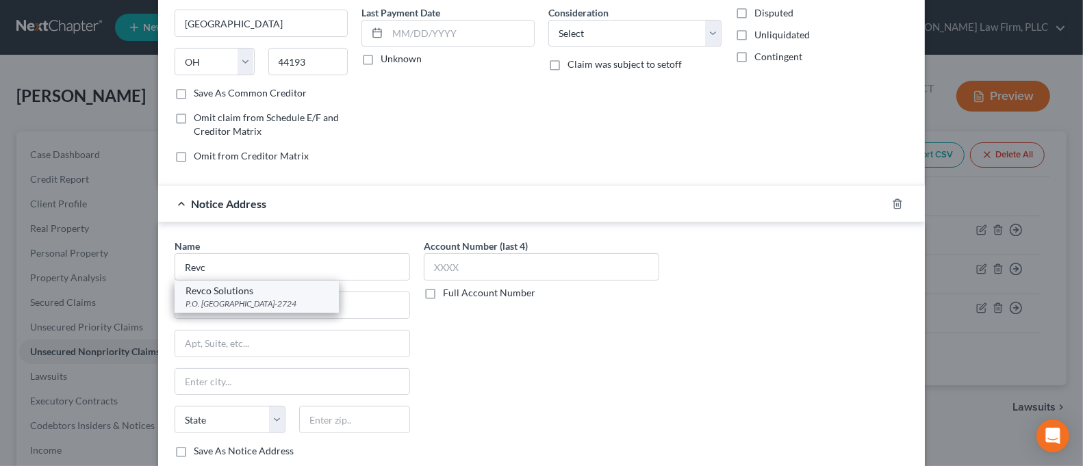
click at [296, 296] on div "Revco Solutions" at bounding box center [256, 291] width 142 height 14
type input "Revco Solutions"
type input "P.O. Box 2724"
type input "Columbus"
select select "36"
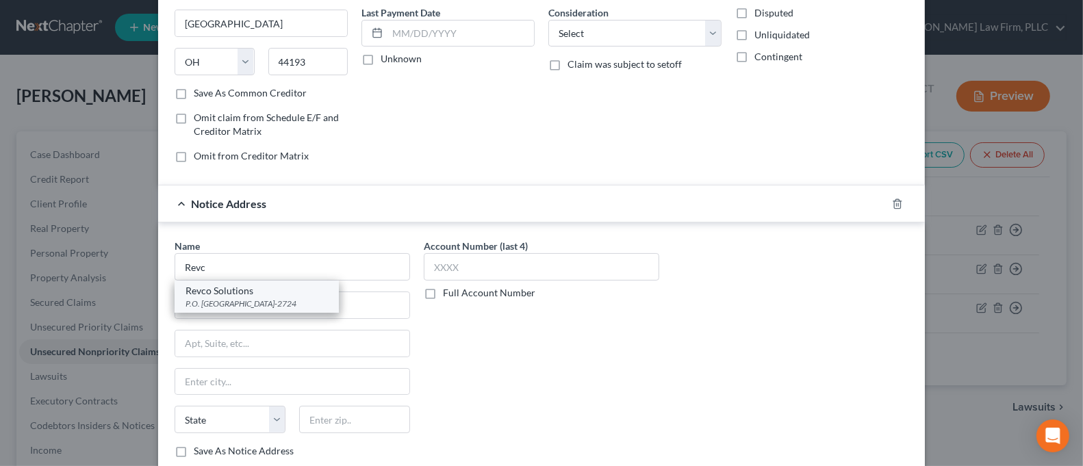
type input "43216-2724"
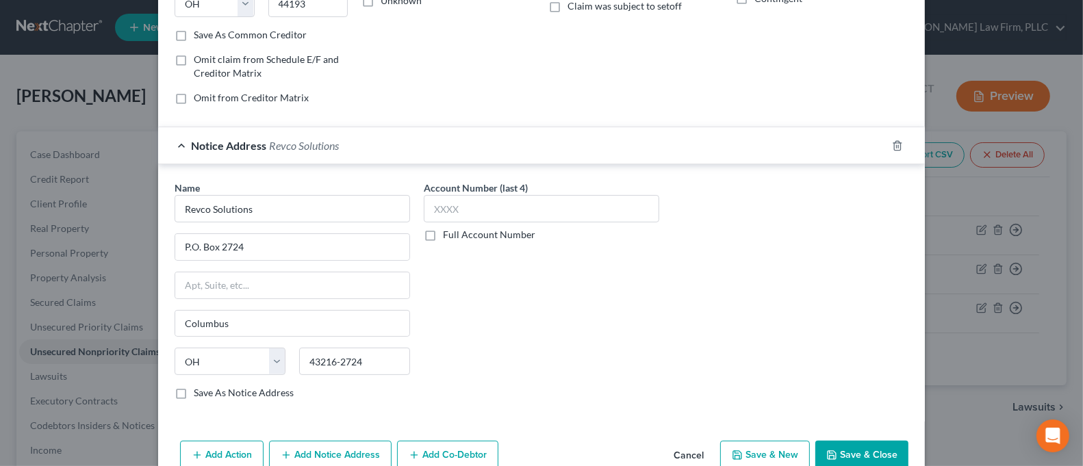
scroll to position [270, 0]
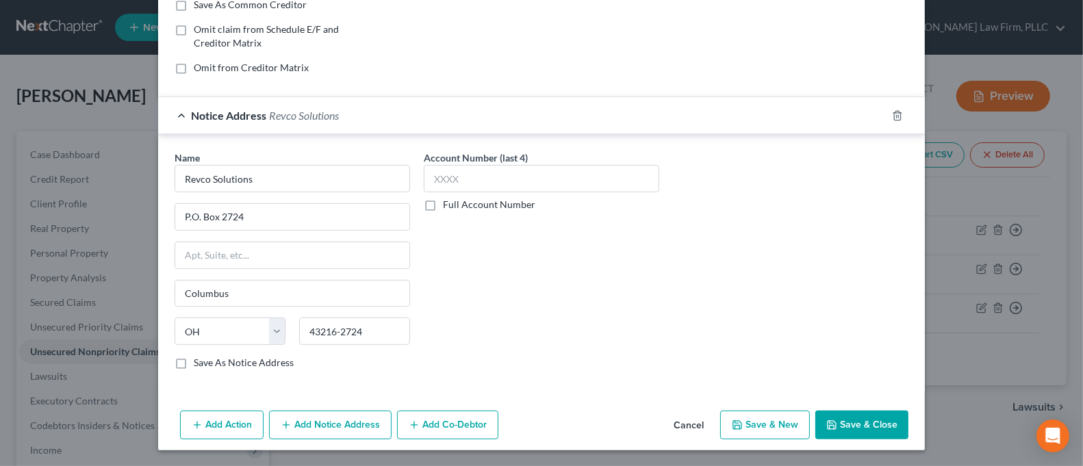
click at [875, 413] on button "Save & Close" at bounding box center [861, 425] width 93 height 29
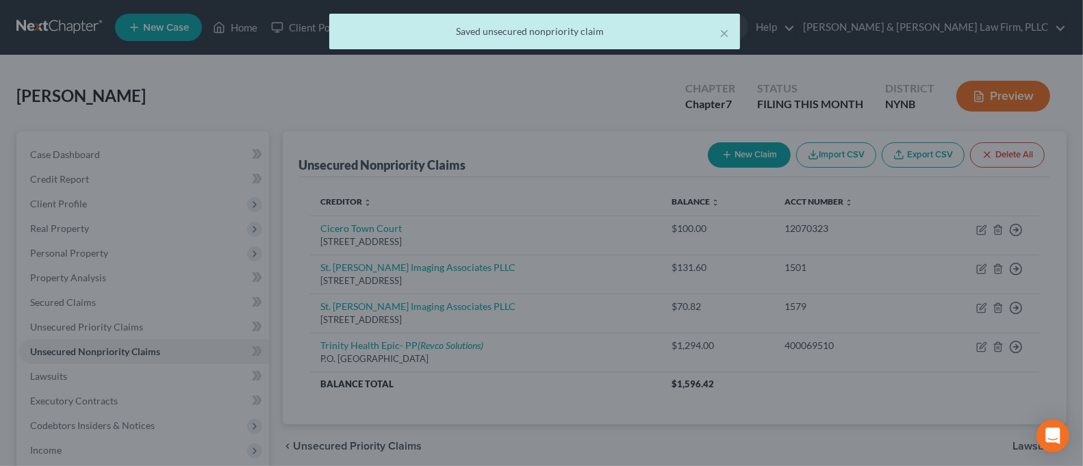
scroll to position [0, 0]
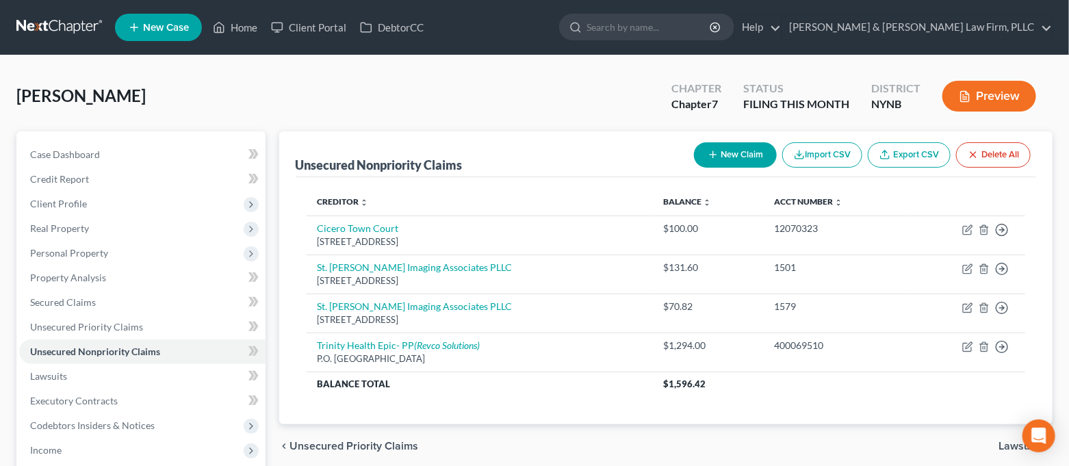
click at [748, 157] on button "New Claim" at bounding box center [735, 154] width 83 height 25
select select "0"
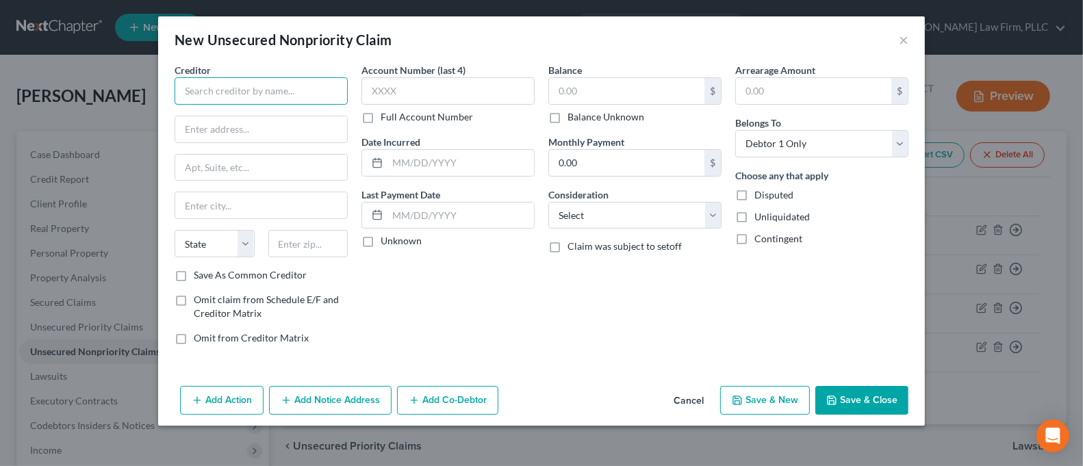
click at [313, 101] on input "text" at bounding box center [260, 90] width 173 height 27
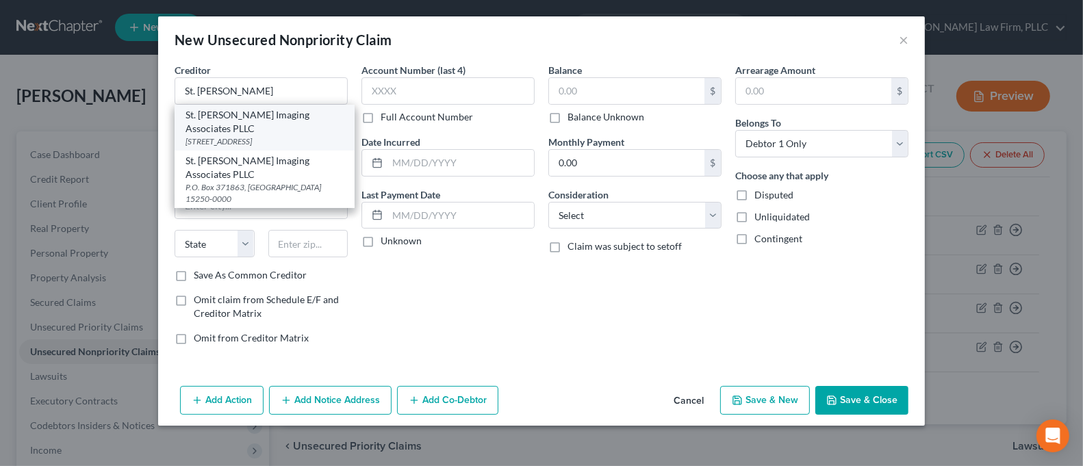
click at [294, 124] on div "St. [PERSON_NAME] Imaging Associates PLLC" at bounding box center [264, 121] width 158 height 27
type input "St. [PERSON_NAME] Imaging Associates PLLC"
type input "[STREET_ADDRESS]"
type input "#2"
type input "Reading"
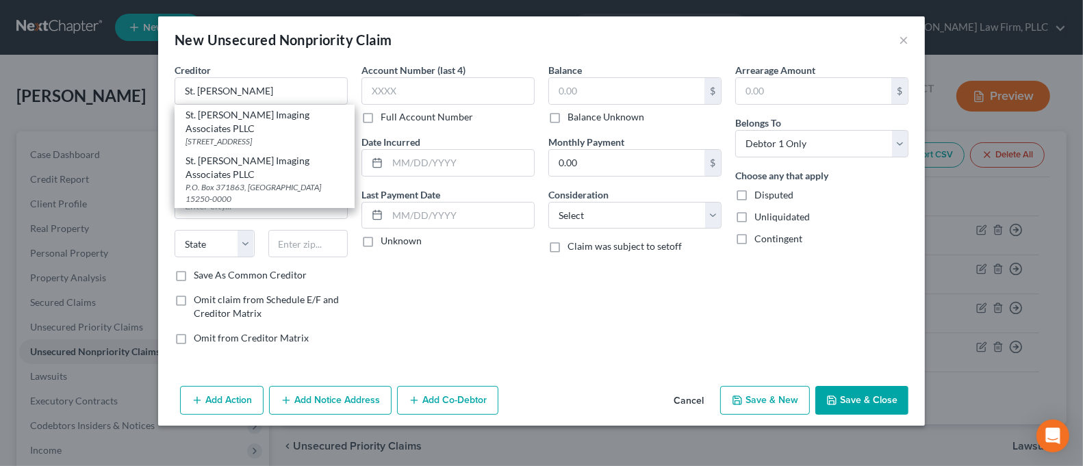
select select "39"
type input "19610"
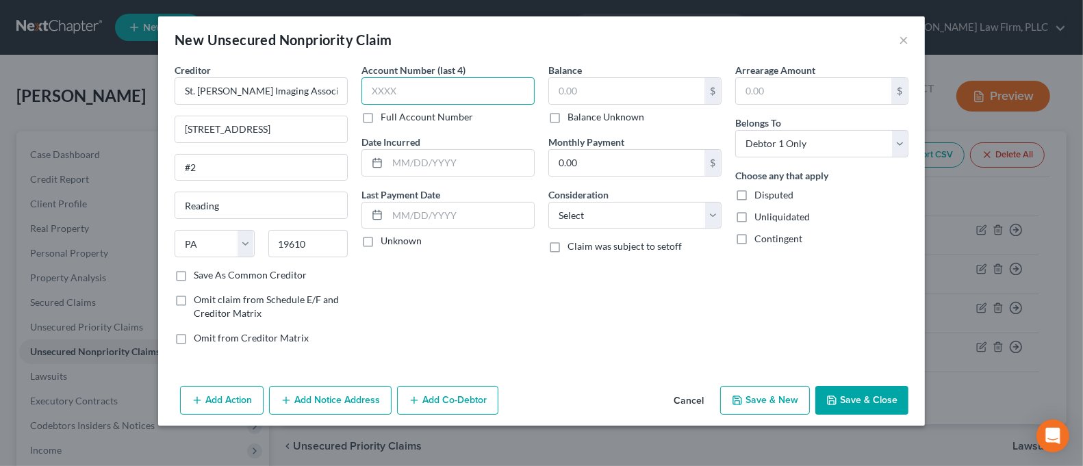
click at [402, 86] on input "text" at bounding box center [447, 90] width 173 height 27
type input "3943"
click at [571, 87] on input "text" at bounding box center [626, 91] width 155 height 26
type input "42.41"
click at [857, 396] on button "Save & Close" at bounding box center [861, 400] width 93 height 29
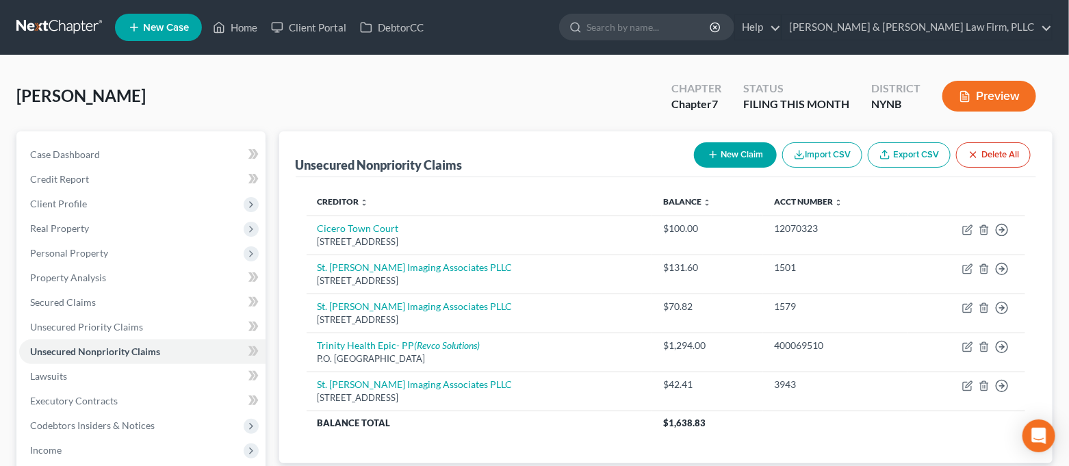
click at [743, 153] on button "New Claim" at bounding box center [735, 154] width 83 height 25
select select "0"
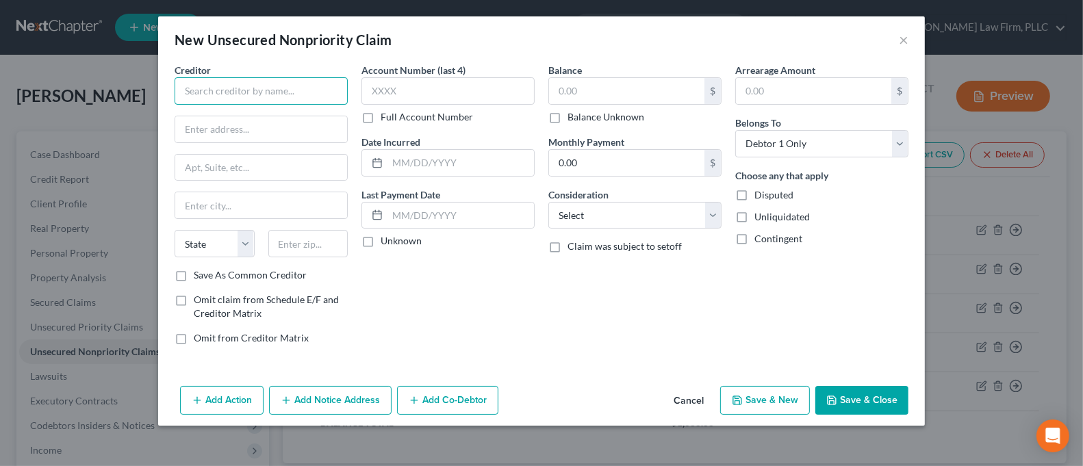
click at [311, 94] on input "text" at bounding box center [260, 90] width 173 height 27
drag, startPoint x: 270, startPoint y: 331, endPoint x: 244, endPoint y: 94, distance: 237.5
click at [244, 94] on input "text" at bounding box center [260, 90] width 173 height 27
type input "St Joseph's Pathology, PC"
type input "P.O. BOX 986520"
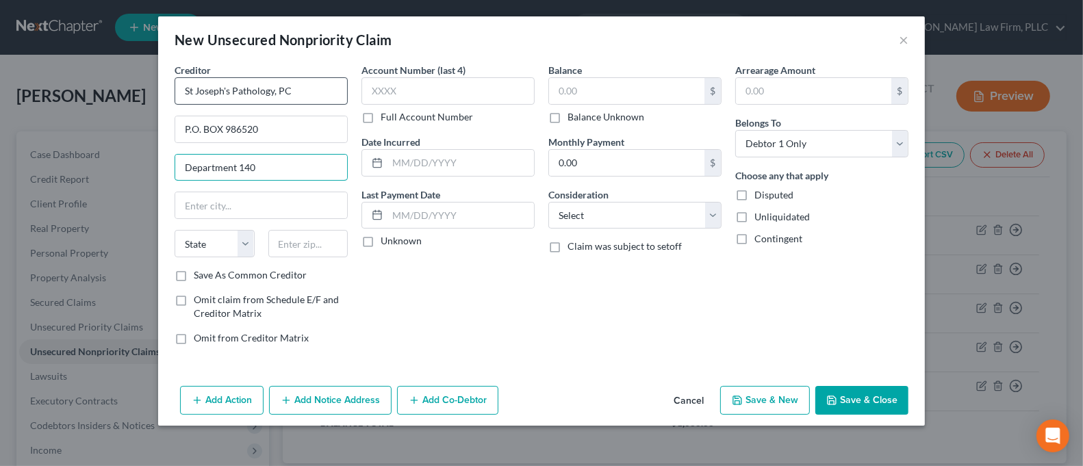
type input "Department 140"
type input "02298"
click at [509, 309] on div "Account Number (last 4) Full Account Number Date Incurred Last Payment Date Unk…" at bounding box center [447, 209] width 187 height 293
click at [320, 248] on input "02298" at bounding box center [308, 243] width 80 height 27
type input "[GEOGRAPHIC_DATA]"
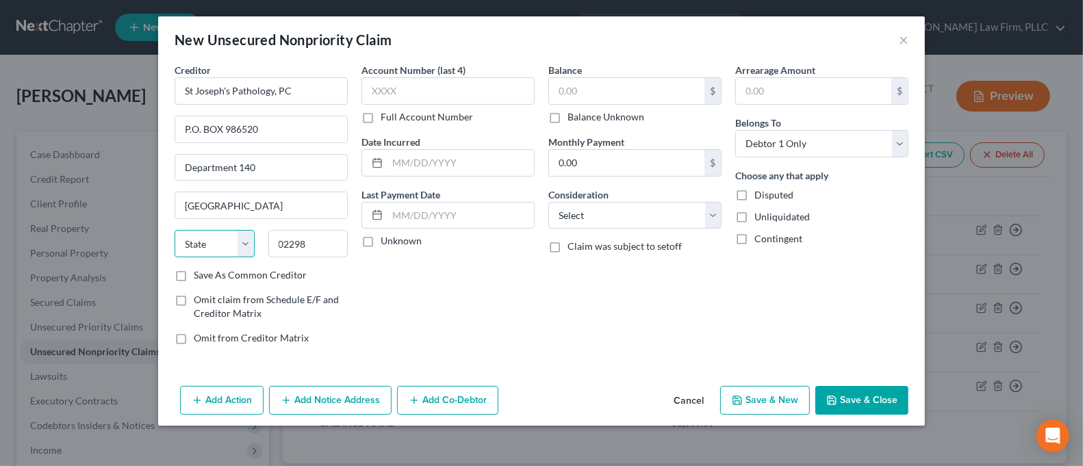
drag, startPoint x: 252, startPoint y: 239, endPoint x: 259, endPoint y: 242, distance: 7.4
click at [252, 239] on select "State [US_STATE] AK AR AZ CA CO CT DE DC [GEOGRAPHIC_DATA] [GEOGRAPHIC_DATA] GU…" at bounding box center [214, 243] width 80 height 27
select select "22"
click at [174, 230] on select "State [US_STATE] AK AR AZ CA CO CT DE DC [GEOGRAPHIC_DATA] [GEOGRAPHIC_DATA] GU…" at bounding box center [214, 243] width 80 height 27
click at [302, 272] on label "Save As Common Creditor" at bounding box center [250, 275] width 113 height 14
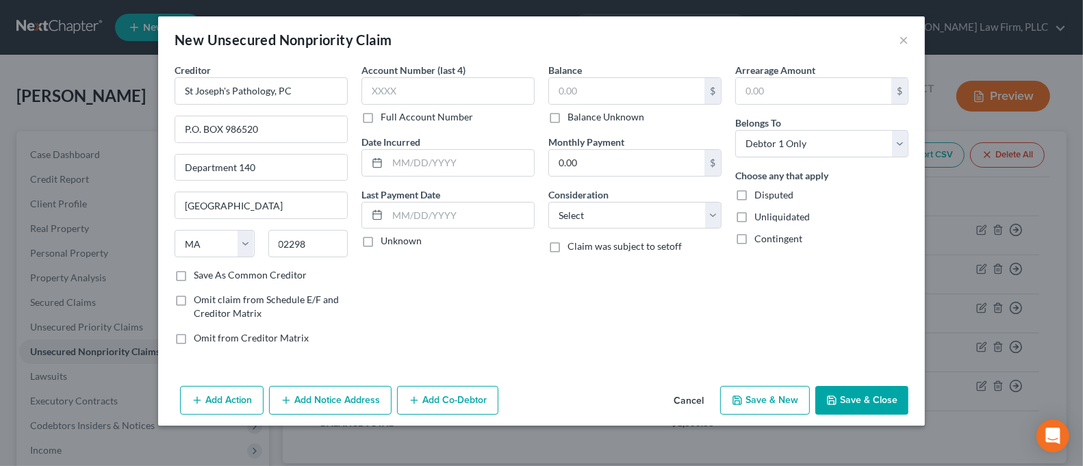
click at [208, 272] on input "Save As Common Creditor" at bounding box center [203, 272] width 9 height 9
checkbox input "true"
click at [423, 86] on input "text" at bounding box center [447, 90] width 173 height 27
click at [417, 114] on label "Full Account Number" at bounding box center [426, 117] width 92 height 14
click at [395, 114] on input "Full Account Number" at bounding box center [390, 114] width 9 height 9
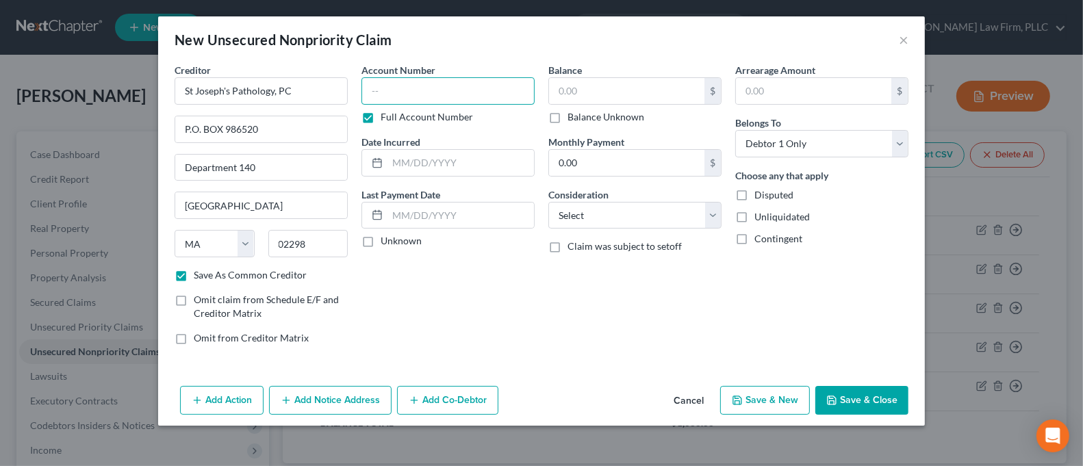
click at [413, 86] on input "text" at bounding box center [447, 90] width 173 height 27
type input "16448"
click at [617, 94] on input "text" at bounding box center [626, 91] width 155 height 26
type input "61.53"
click at [852, 393] on button "Save & Close" at bounding box center [861, 400] width 93 height 29
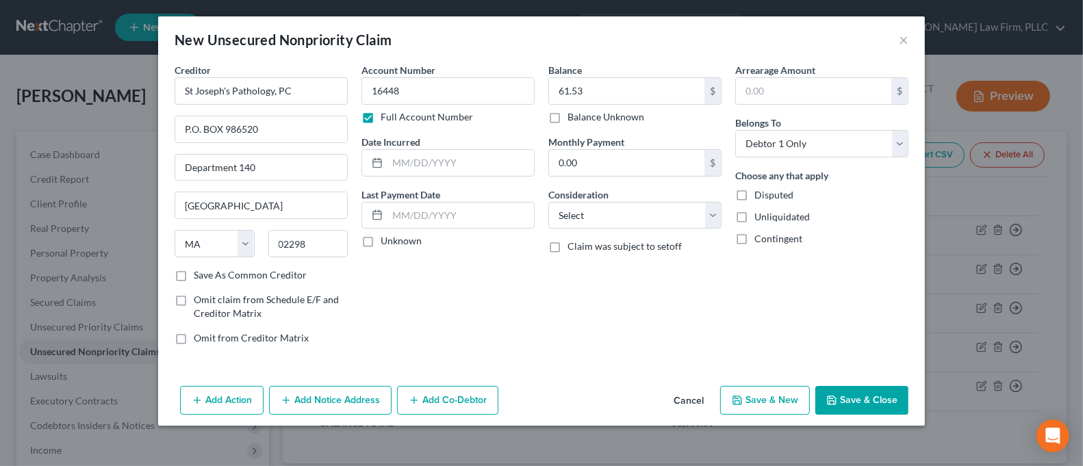
checkbox input "false"
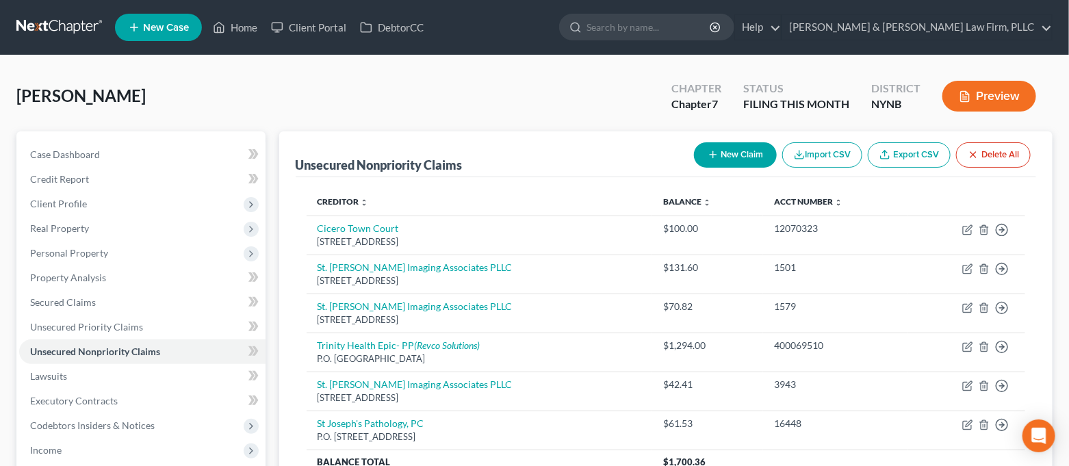
click at [719, 153] on button "New Claim" at bounding box center [735, 154] width 83 height 25
select select "0"
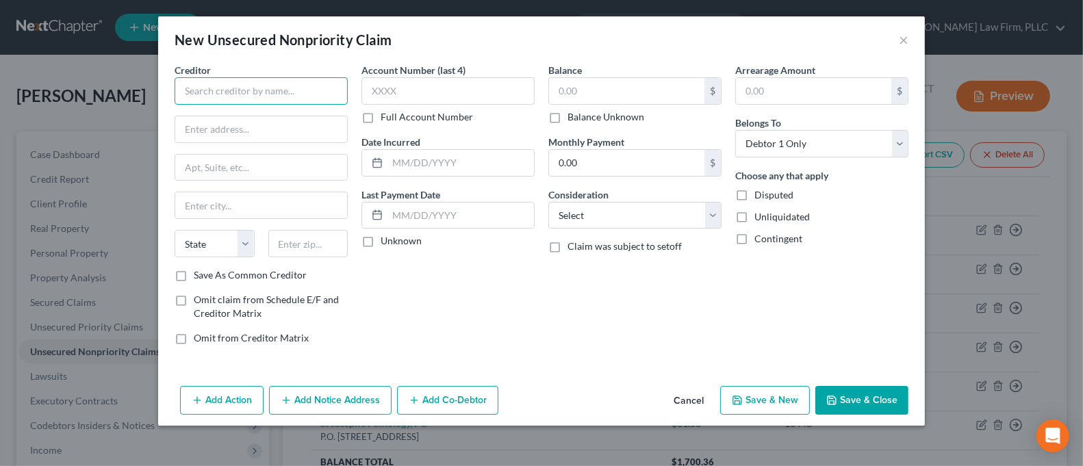
click at [248, 92] on input "text" at bounding box center [260, 90] width 173 height 27
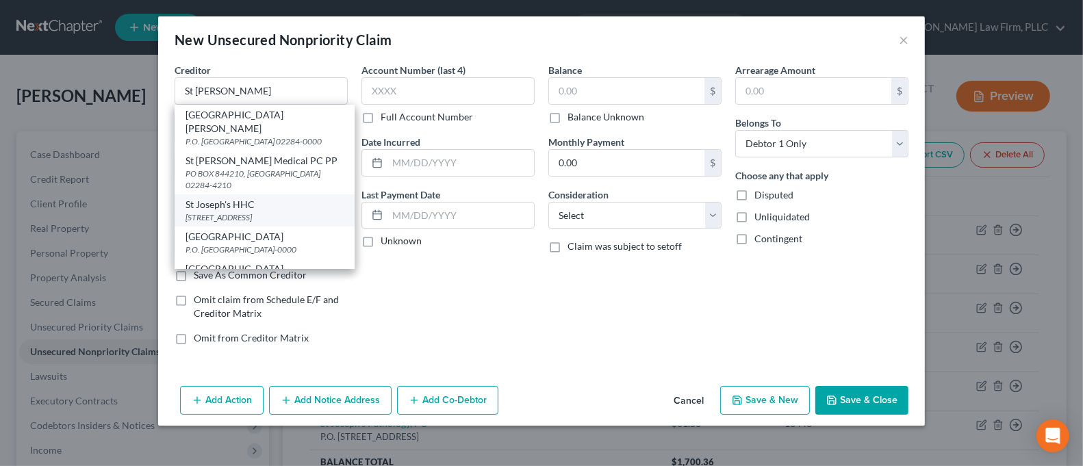
click at [269, 216] on div "[STREET_ADDRESS]" at bounding box center [264, 217] width 158 height 12
type input "St Joseph's HHC"
type input "[STREET_ADDRESS]"
type input "[GEOGRAPHIC_DATA]"
select select "35"
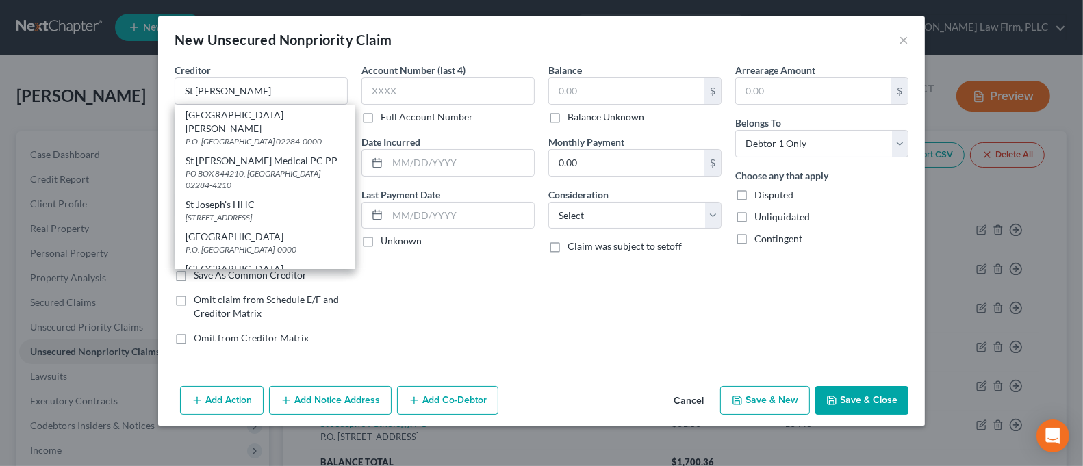
type input "13203-0000"
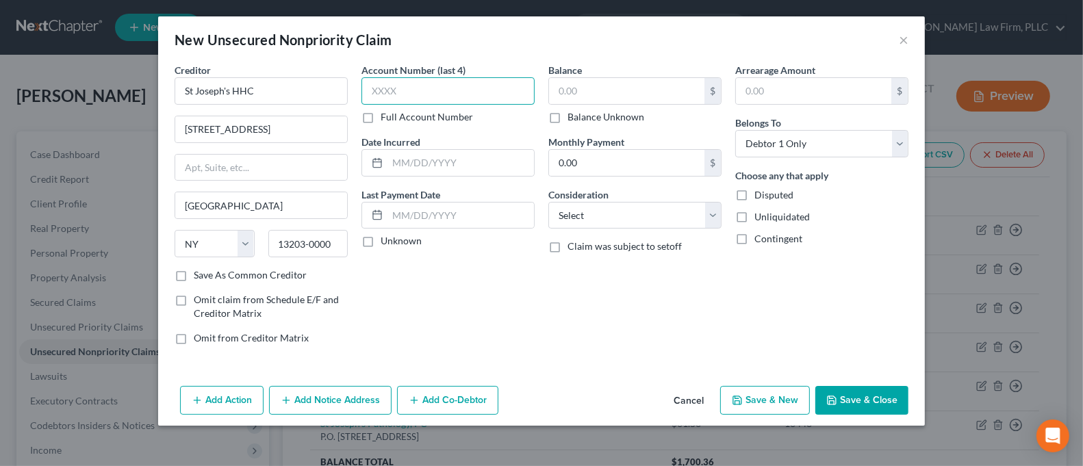
click at [400, 82] on input "text" at bounding box center [447, 90] width 173 height 27
type input "9210"
click at [593, 87] on input "text" at bounding box center [626, 91] width 155 height 26
type input "50.00"
click at [346, 411] on button "Add Notice Address" at bounding box center [330, 400] width 122 height 29
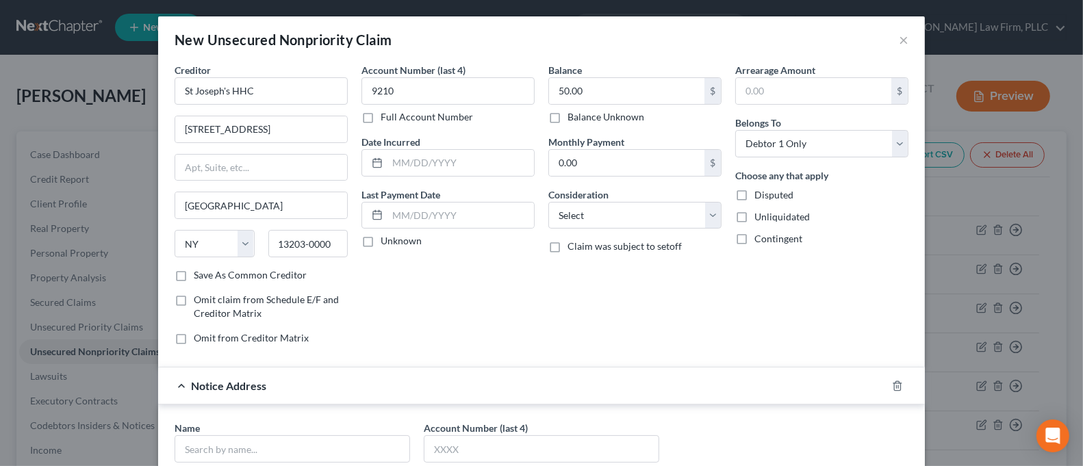
scroll to position [182, 0]
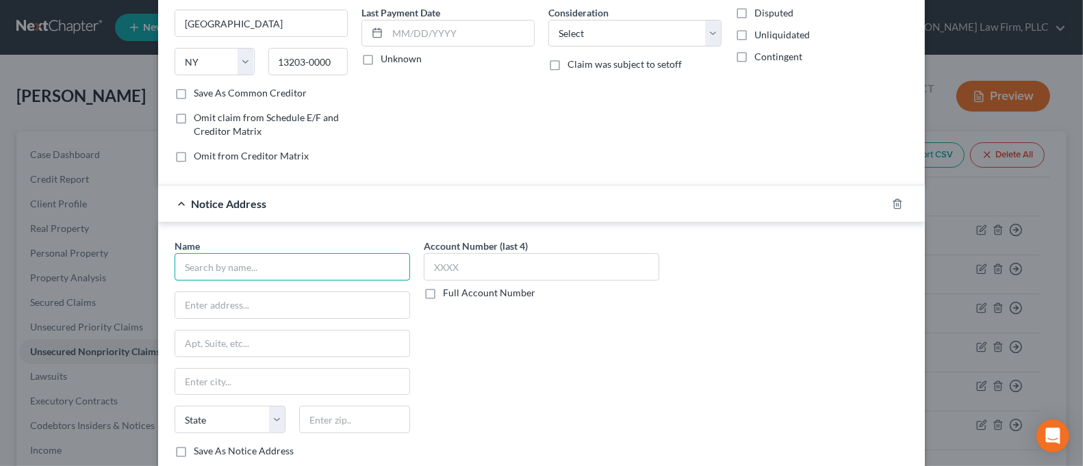
click at [328, 270] on input "text" at bounding box center [291, 266] width 235 height 27
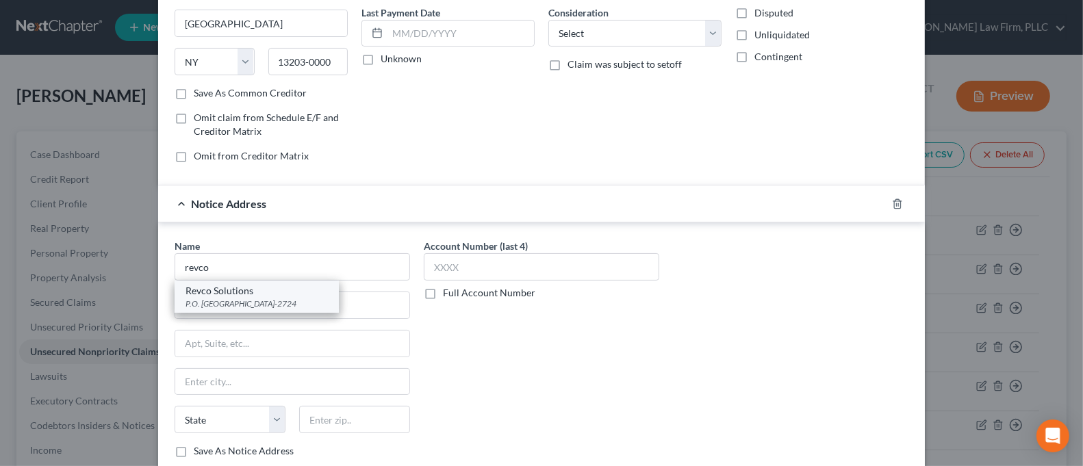
click at [293, 290] on div "Revco Solutions" at bounding box center [256, 291] width 142 height 14
type input "Revco Solutions"
type input "P.O. Box 2724"
type input "Columbus"
select select "36"
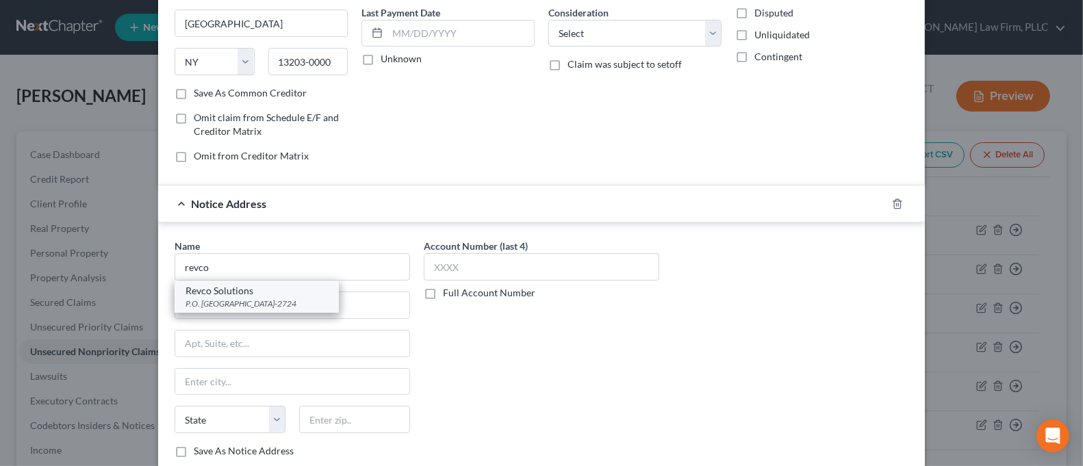
type input "43216-2724"
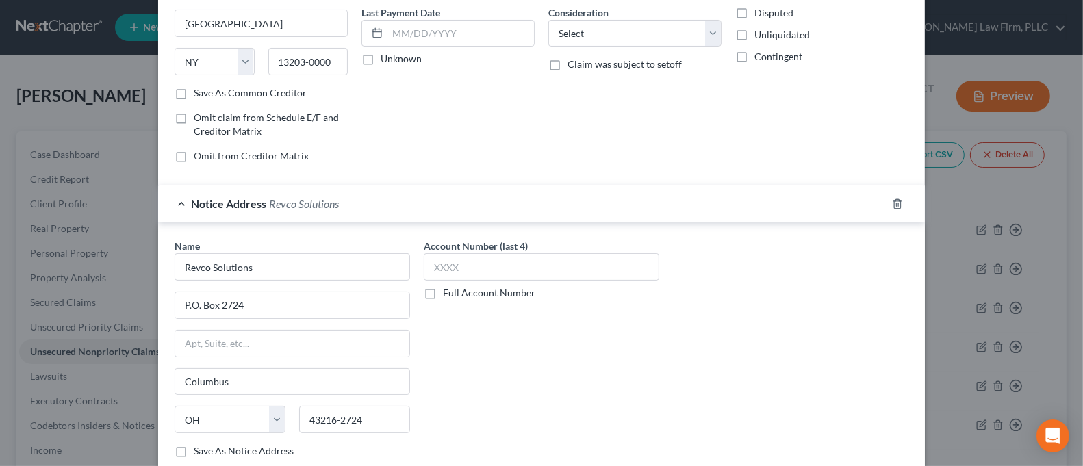
scroll to position [270, 0]
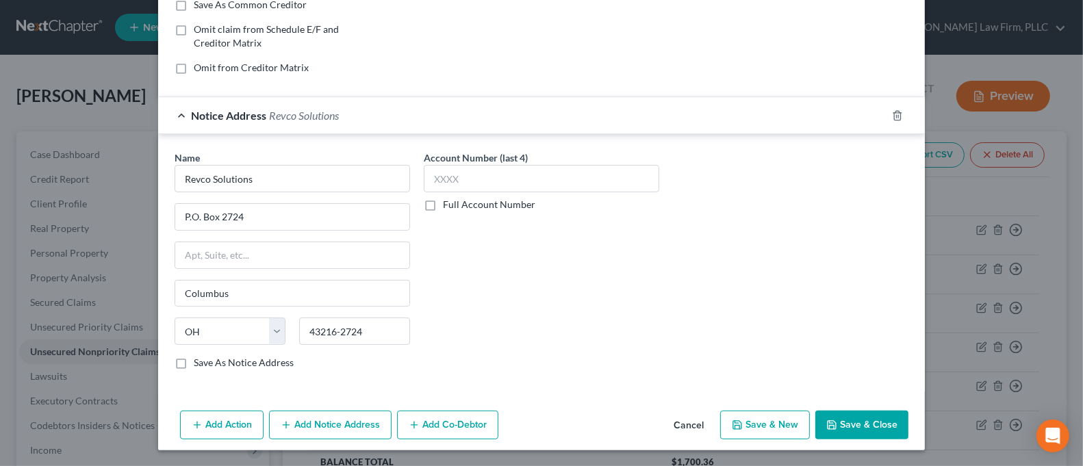
click at [843, 423] on button "Save & Close" at bounding box center [861, 425] width 93 height 29
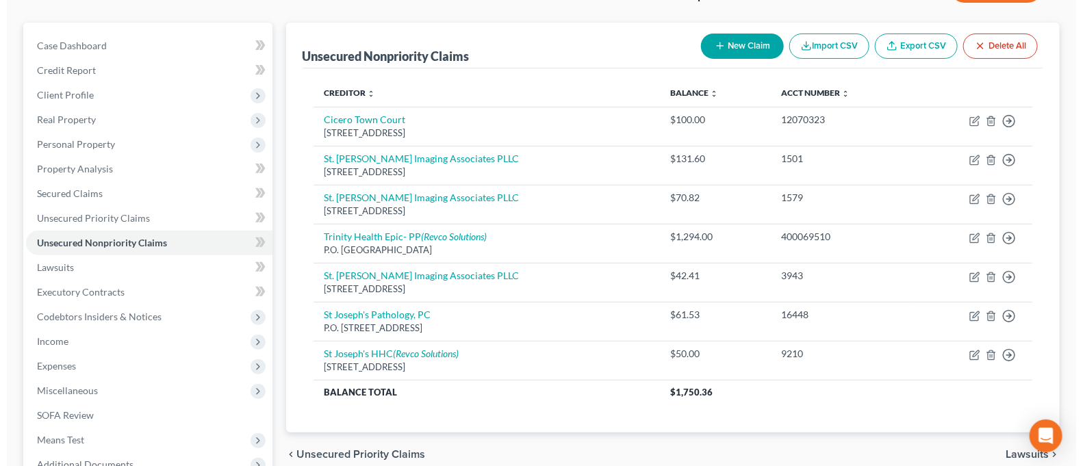
scroll to position [66, 0]
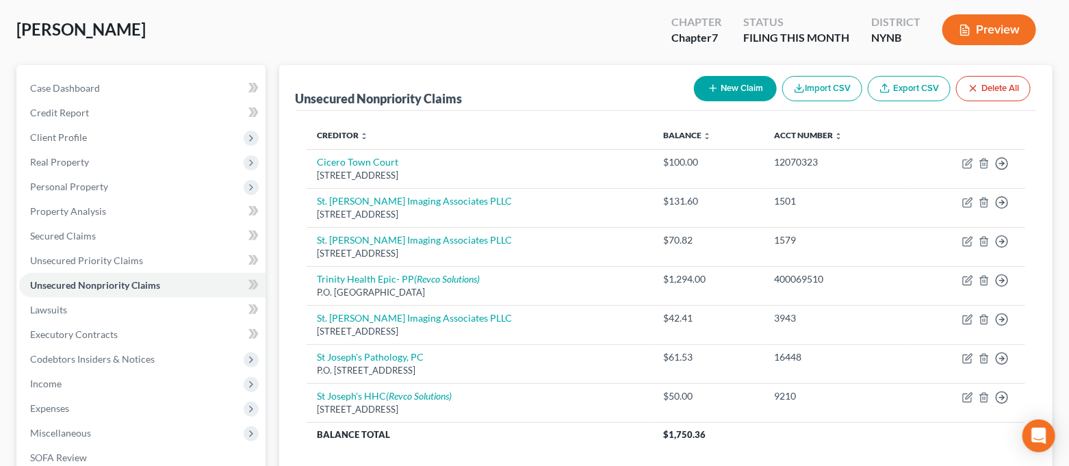
click at [736, 93] on button "New Claim" at bounding box center [735, 88] width 83 height 25
select select "0"
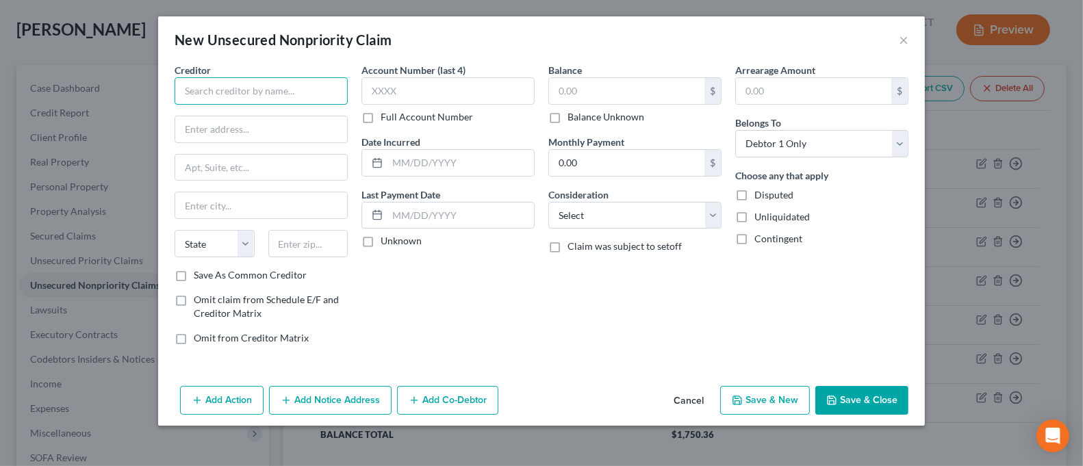
click at [320, 93] on input "text" at bounding box center [260, 90] width 173 height 27
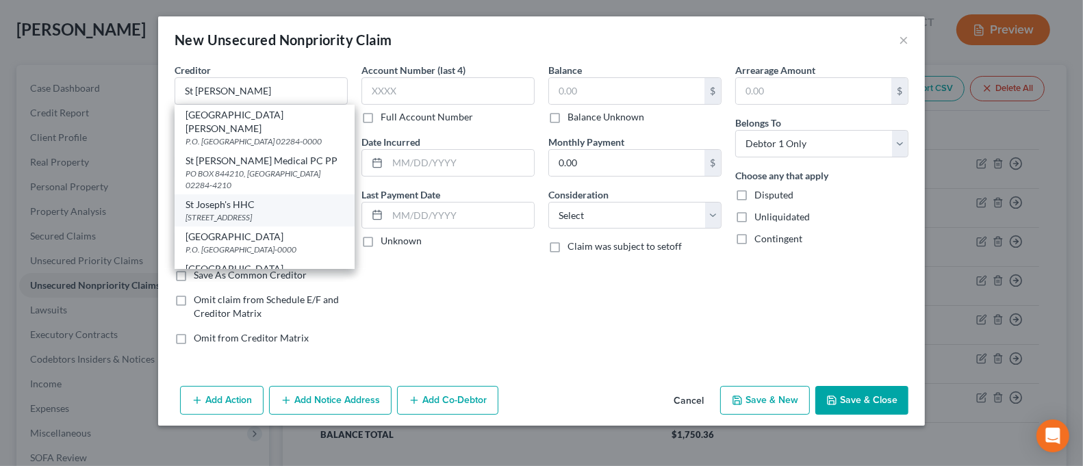
click at [292, 203] on div "St Joseph's HHC" at bounding box center [264, 205] width 158 height 14
type input "St Joseph's HHC"
type input "[STREET_ADDRESS]"
type input "[GEOGRAPHIC_DATA]"
select select "35"
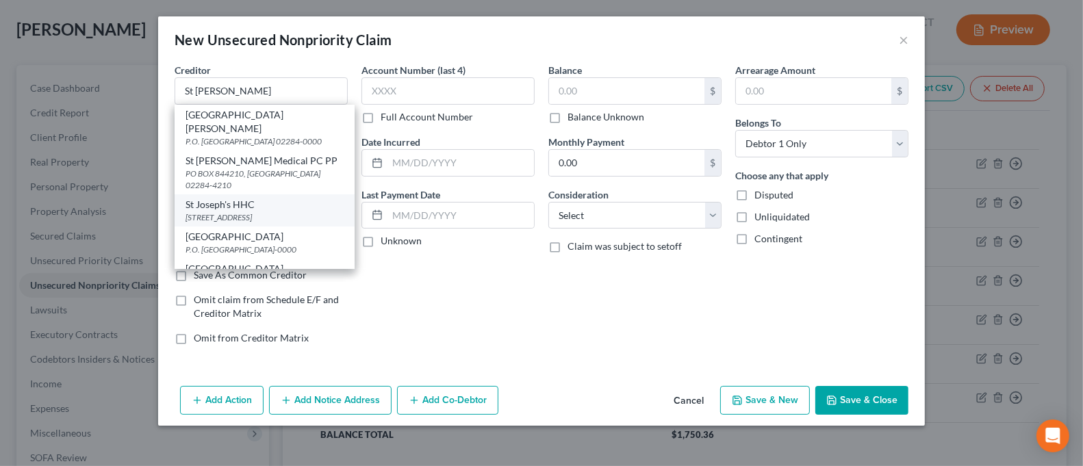
type input "13203-0000"
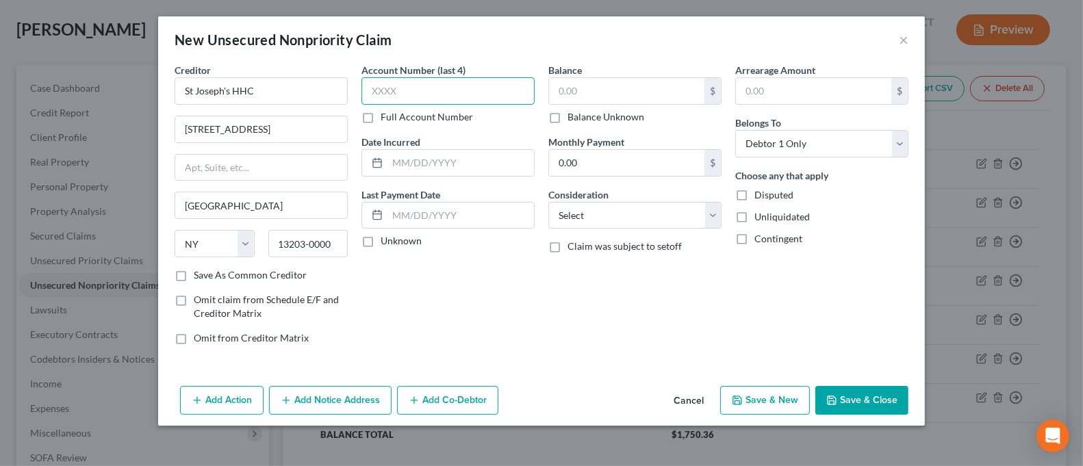
click at [407, 101] on input "text" at bounding box center [447, 90] width 173 height 27
type input "7840"
click at [588, 94] on input "text" at bounding box center [626, 91] width 155 height 26
type input "2,010.26"
click at [367, 391] on button "Add Notice Address" at bounding box center [330, 400] width 122 height 29
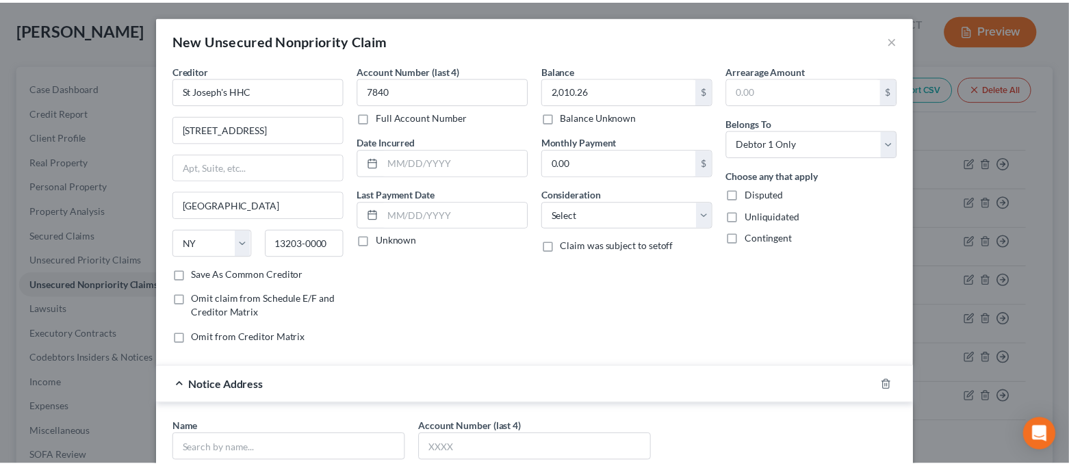
scroll to position [270, 0]
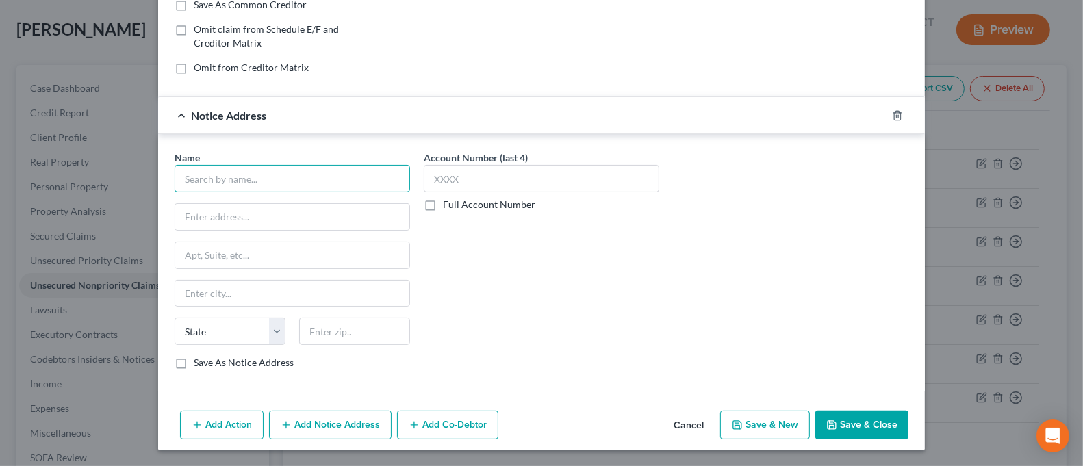
click at [339, 183] on input "text" at bounding box center [291, 178] width 235 height 27
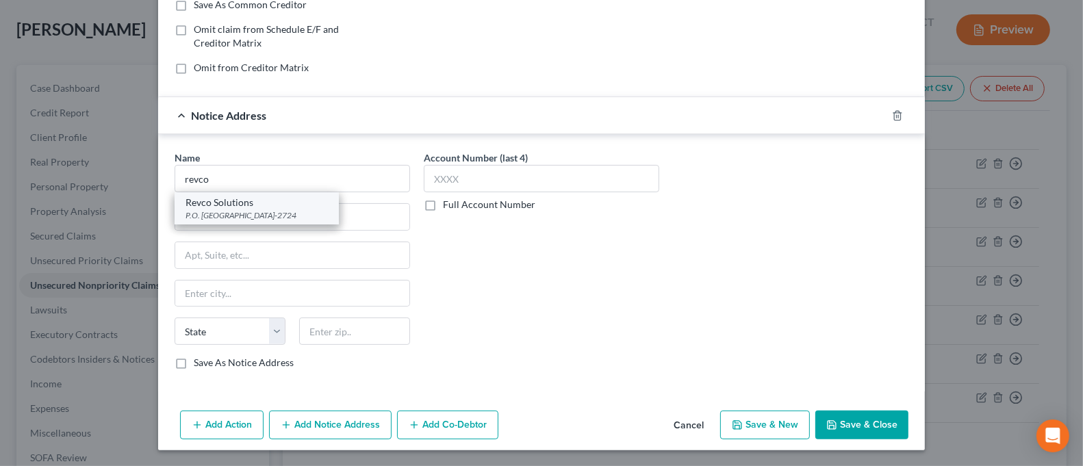
click at [315, 207] on div "Revco Solutions" at bounding box center [256, 203] width 142 height 14
type input "Revco Solutions"
type input "P.O. Box 2724"
type input "Columbus"
select select "36"
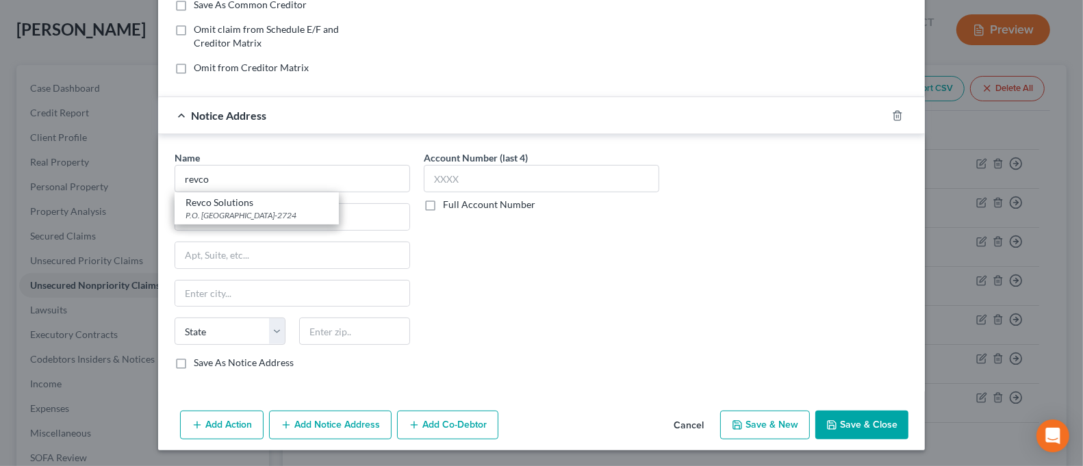
type input "43216-2724"
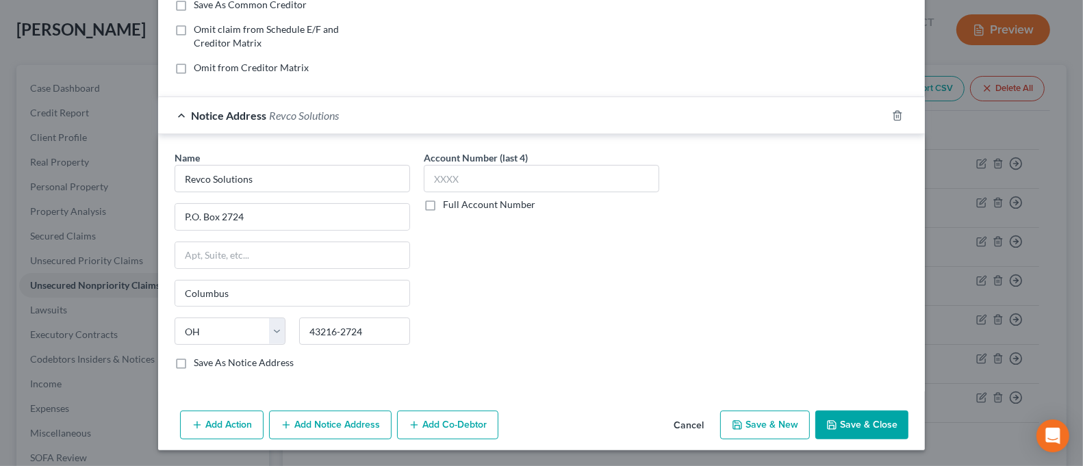
click at [842, 419] on button "Save & Close" at bounding box center [861, 425] width 93 height 29
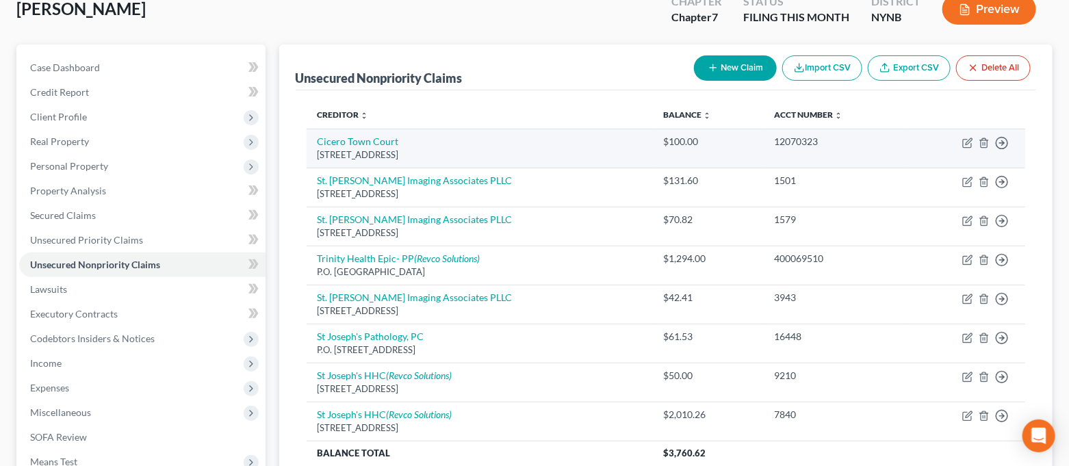
scroll to position [0, 0]
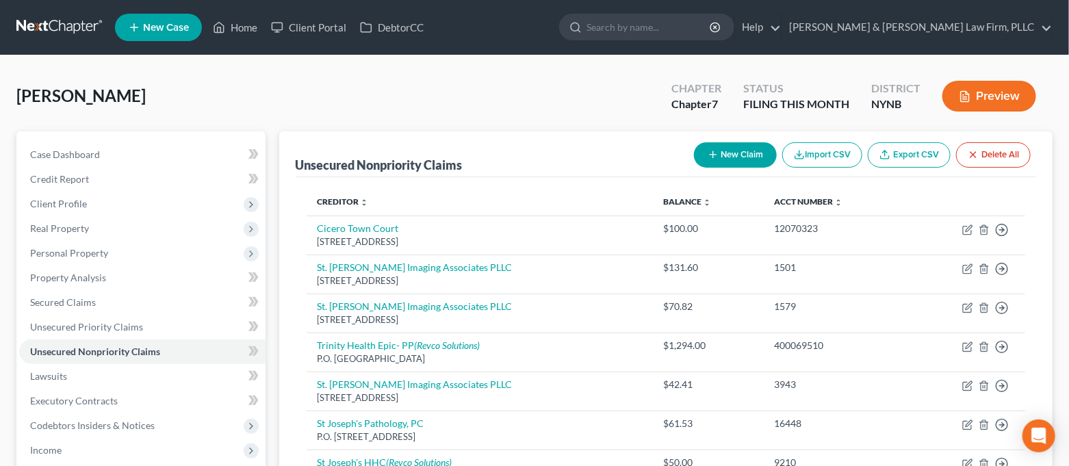
click at [719, 157] on button "New Claim" at bounding box center [735, 154] width 83 height 25
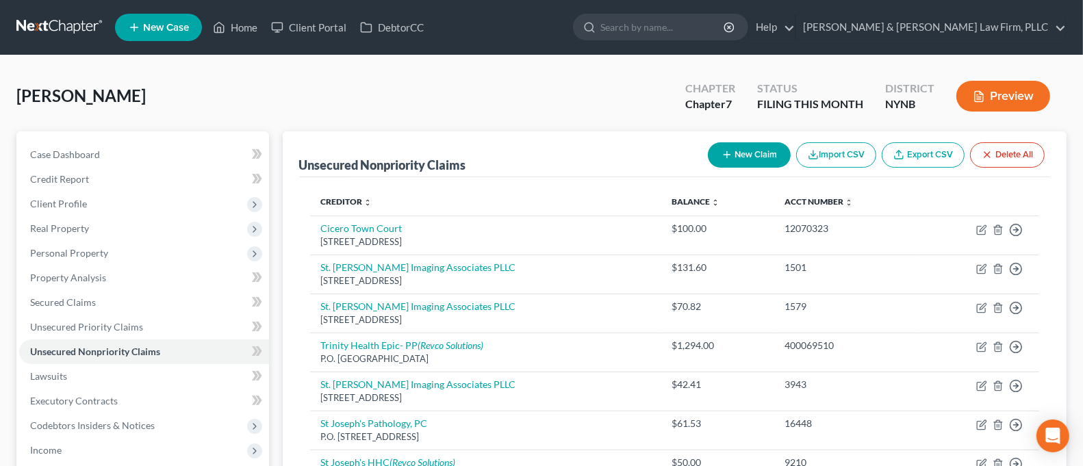
select select "0"
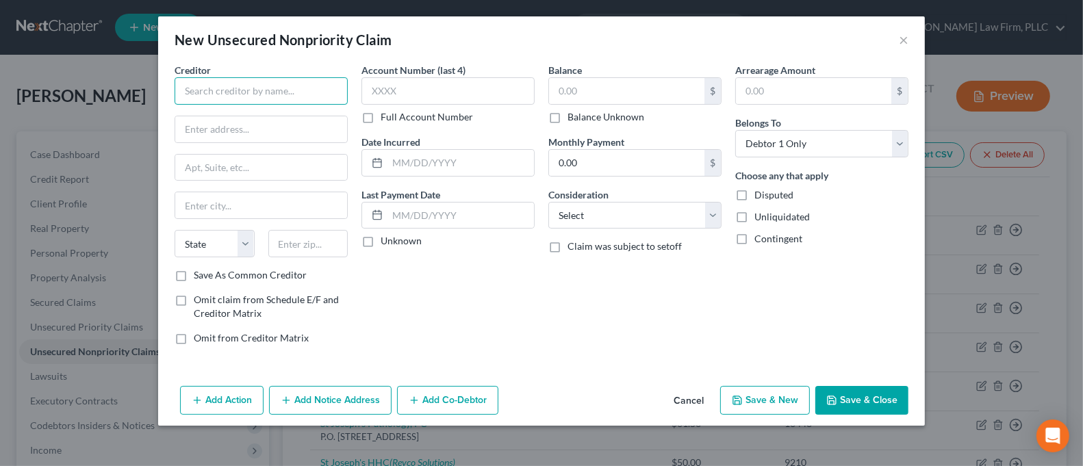
click at [263, 82] on input "text" at bounding box center [260, 90] width 173 height 27
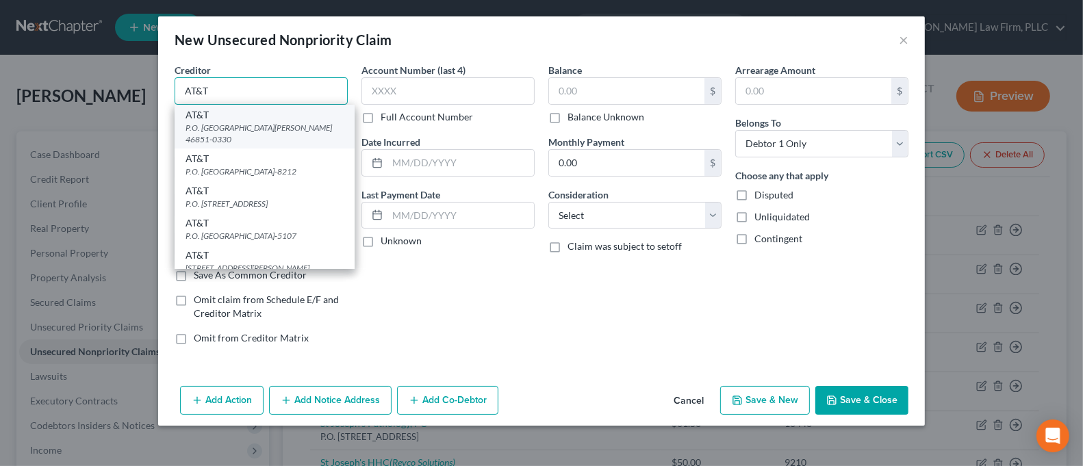
type input "AT&T"
click at [269, 122] on div "P.O. [GEOGRAPHIC_DATA][PERSON_NAME] 46851-0330" at bounding box center [264, 133] width 158 height 23
type input "P.O. Box 10330"
type input "[GEOGRAPHIC_DATA][PERSON_NAME]"
select select "15"
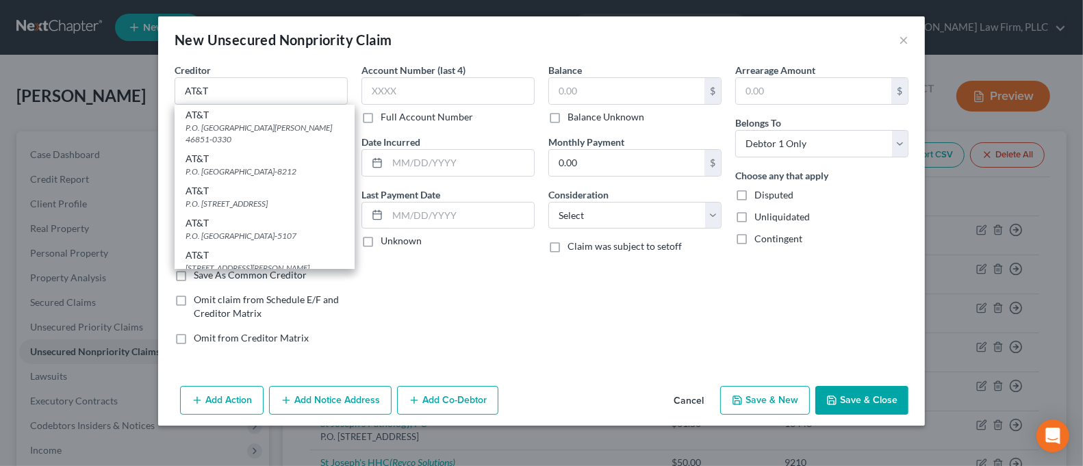
type input "46851-0330"
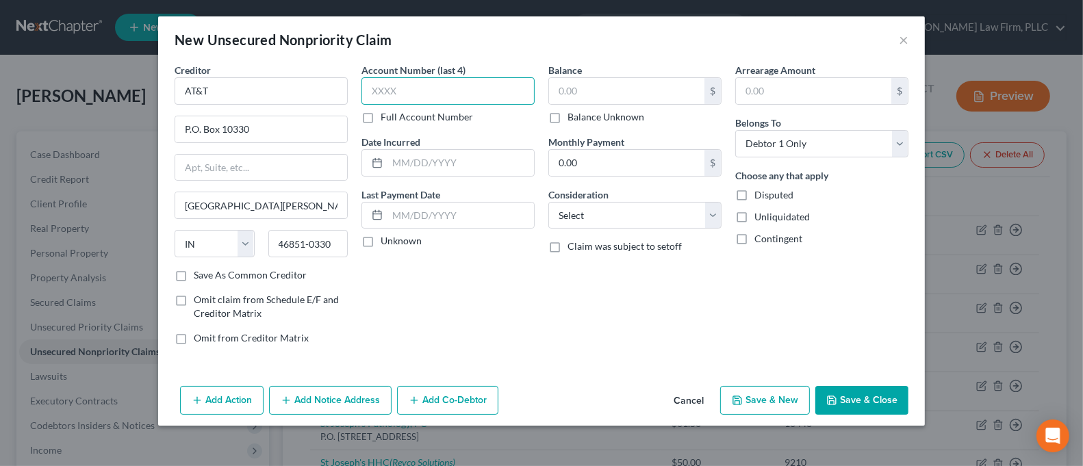
click at [383, 97] on input "text" at bounding box center [447, 90] width 173 height 27
type input "3981"
click at [567, 118] on label "Balance Unknown" at bounding box center [605, 117] width 77 height 14
click at [573, 118] on input "Balance Unknown" at bounding box center [577, 114] width 9 height 9
checkbox input "true"
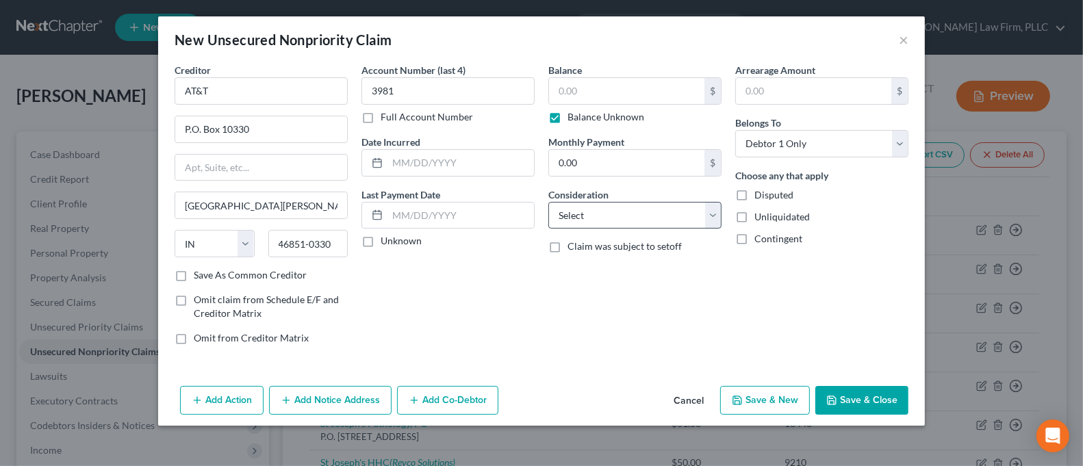
type input "0.00"
click at [866, 403] on button "Save & Close" at bounding box center [861, 400] width 93 height 29
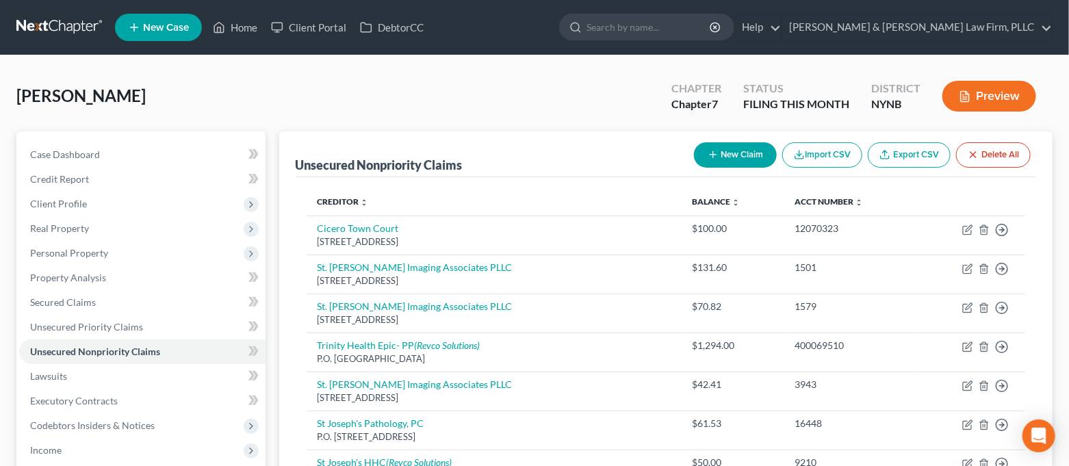
click at [761, 157] on button "New Claim" at bounding box center [735, 154] width 83 height 25
select select "0"
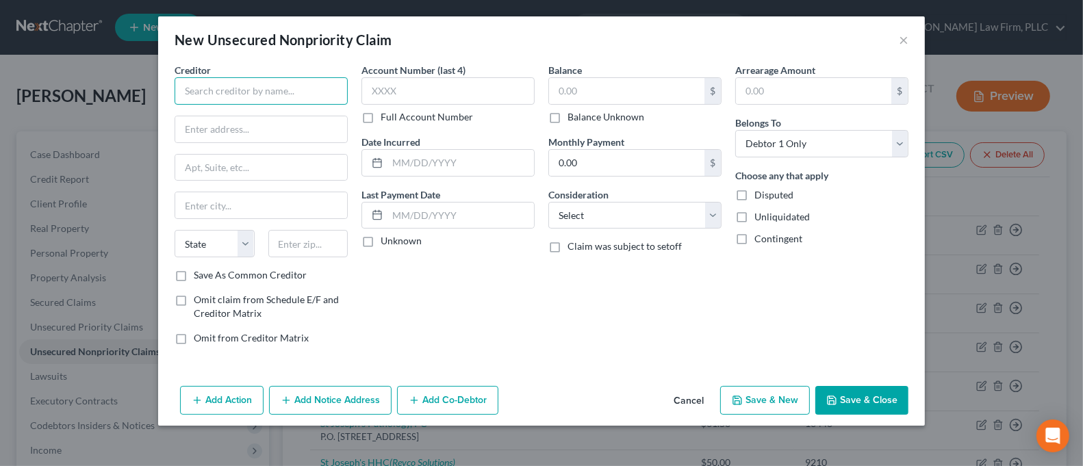
click at [196, 91] on input "text" at bounding box center [260, 90] width 173 height 27
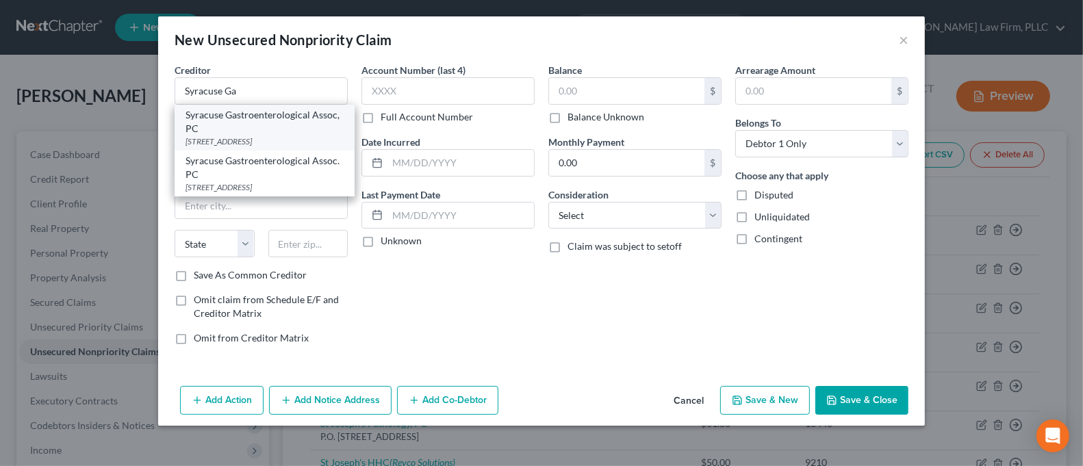
click at [294, 141] on div "[STREET_ADDRESS]" at bounding box center [264, 141] width 158 height 12
type input "Syracuse Gastroenterological Assoc, PC"
type input "[STREET_ADDRESS]"
type input "[GEOGRAPHIC_DATA]"
select select "35"
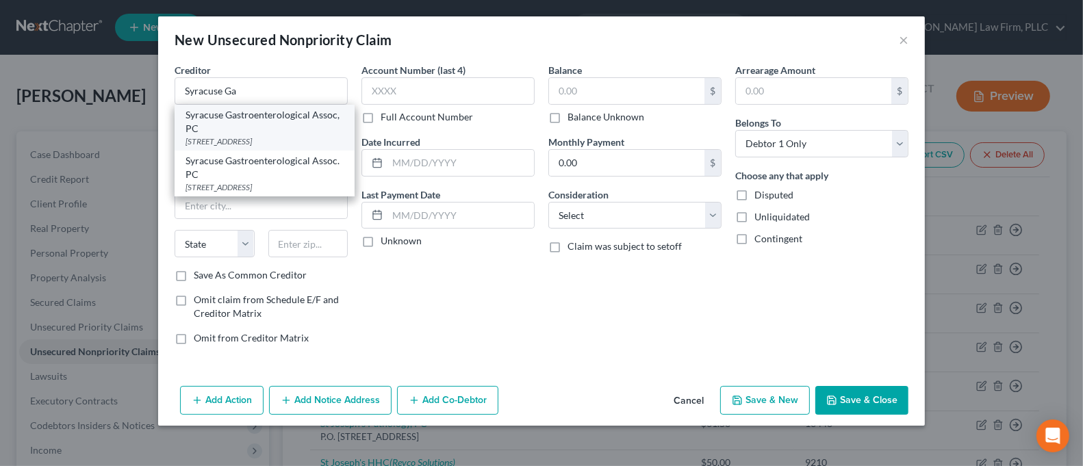
type input "13204-2866"
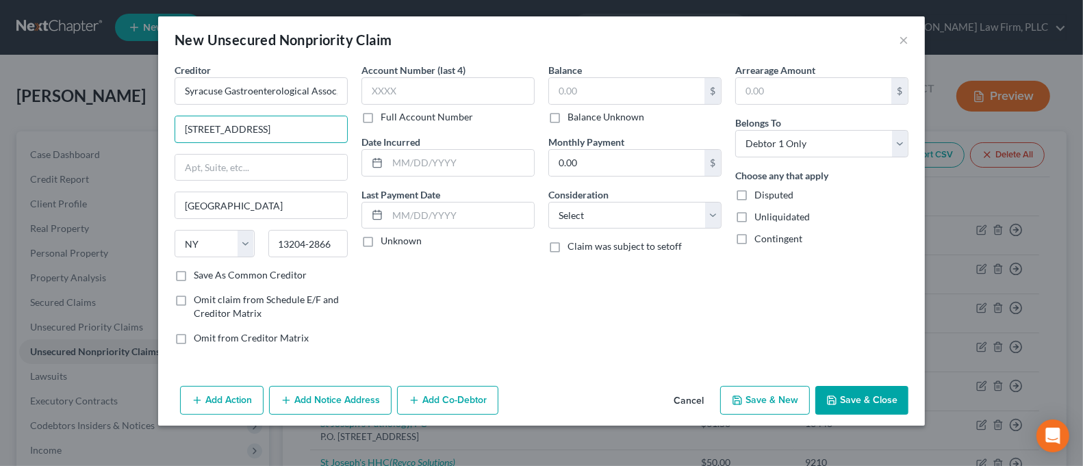
drag, startPoint x: 313, startPoint y: 129, endPoint x: 170, endPoint y: 148, distance: 145.0
click at [170, 148] on div "Creditor * Syracuse Gastroenterological Assoc, PC [GEOGRAPHIC_DATA] [GEOGRAPHIC…" at bounding box center [261, 209] width 187 height 293
type input "P.O. BOX 8000"
type input "Dept 605"
type input "14267"
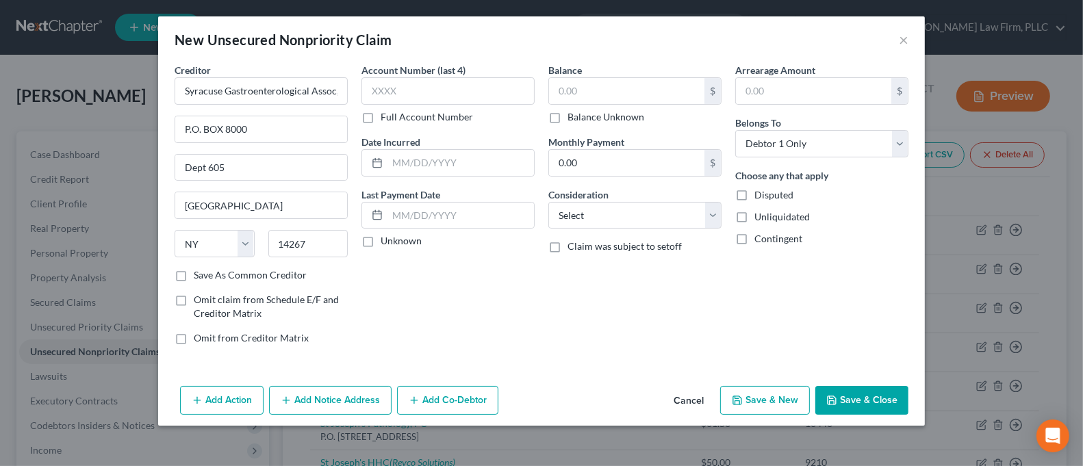
type input "Buffalo"
click at [591, 342] on div "Balance $ Balance Unknown Balance Undetermined $ Balance Unknown Monthly Paymen…" at bounding box center [634, 209] width 187 height 293
click at [285, 272] on label "Save As Common Creditor" at bounding box center [250, 275] width 113 height 14
click at [208, 272] on input "Save As Common Creditor" at bounding box center [203, 272] width 9 height 9
checkbox input "true"
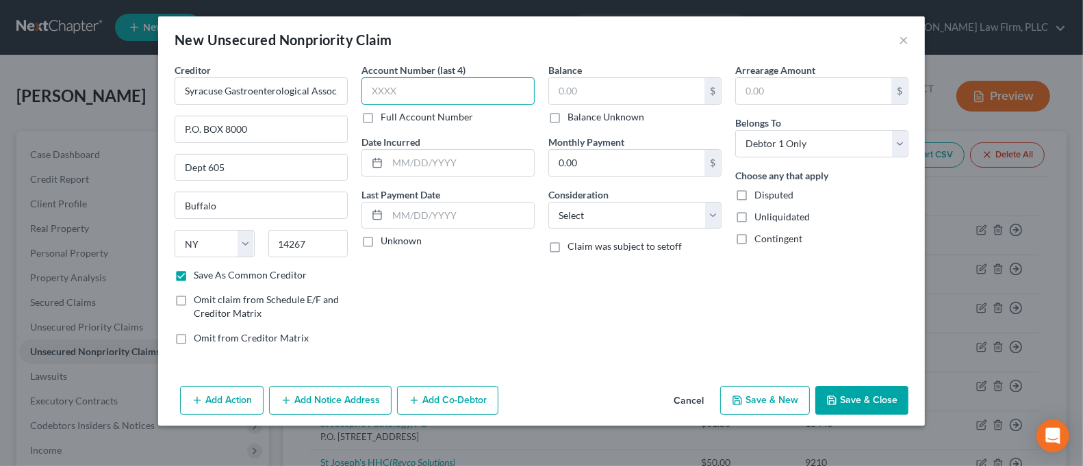
click at [413, 90] on input "text" at bounding box center [447, 90] width 173 height 27
click at [411, 117] on label "Full Account Number" at bounding box center [426, 117] width 92 height 14
click at [395, 117] on input "Full Account Number" at bounding box center [390, 114] width 9 height 9
type input "71041"
click at [558, 95] on input "text" at bounding box center [626, 91] width 155 height 26
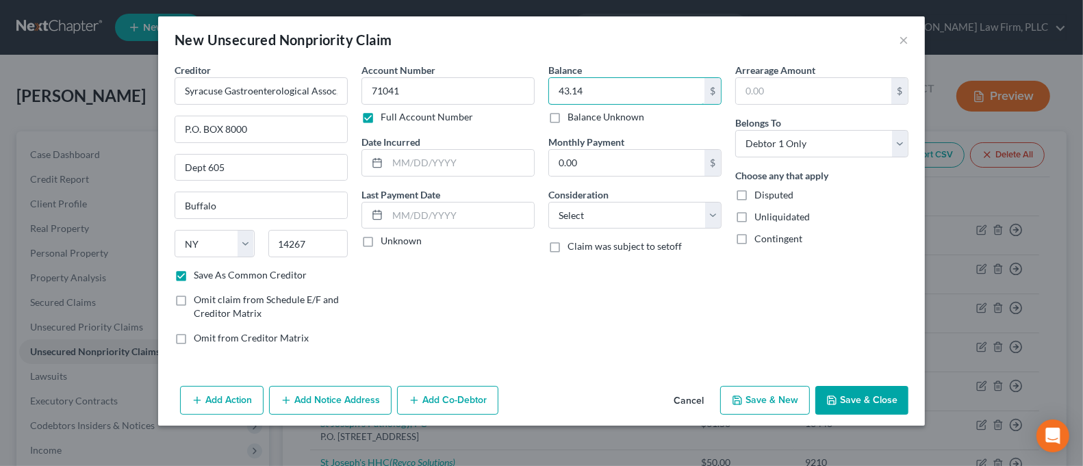
type input "43.14"
click at [887, 400] on button "Save & Close" at bounding box center [861, 400] width 93 height 29
checkbox input "false"
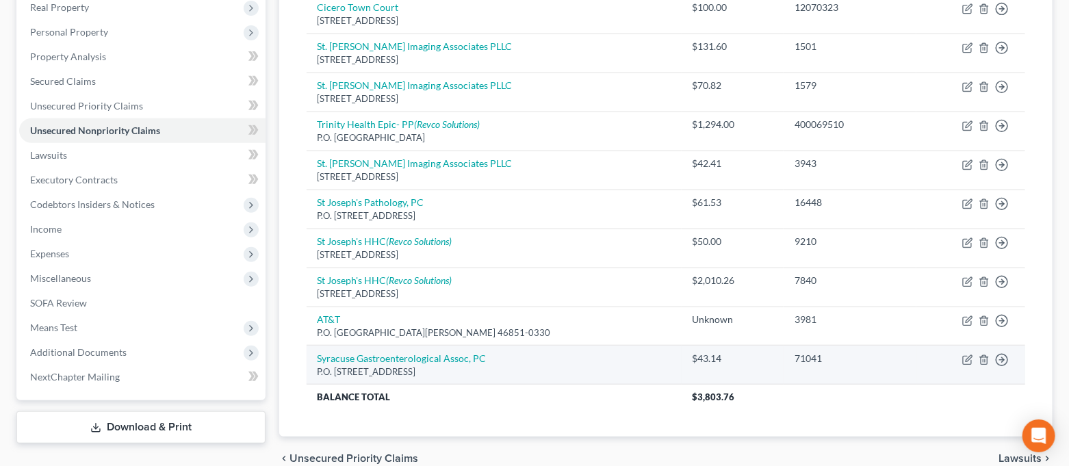
scroll to position [286, 0]
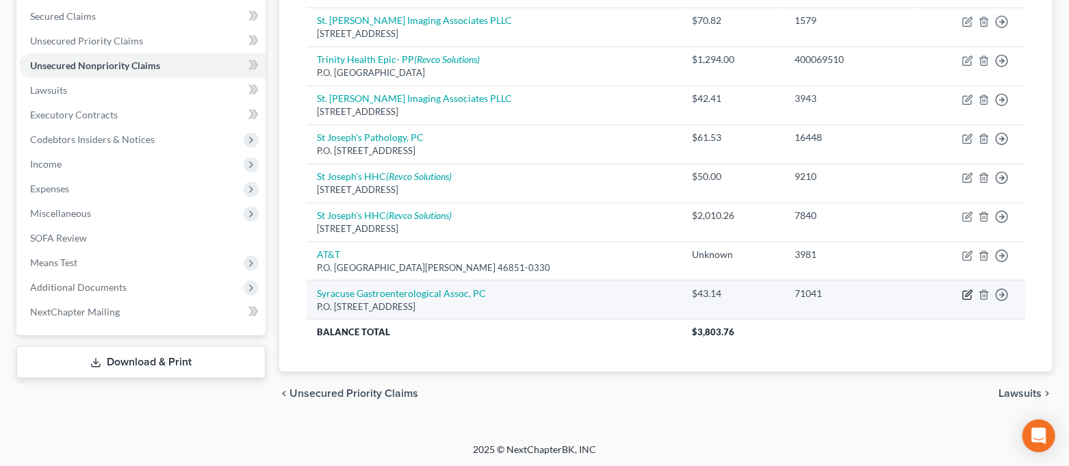
click at [970, 294] on icon "button" at bounding box center [967, 294] width 11 height 11
select select "35"
select select "0"
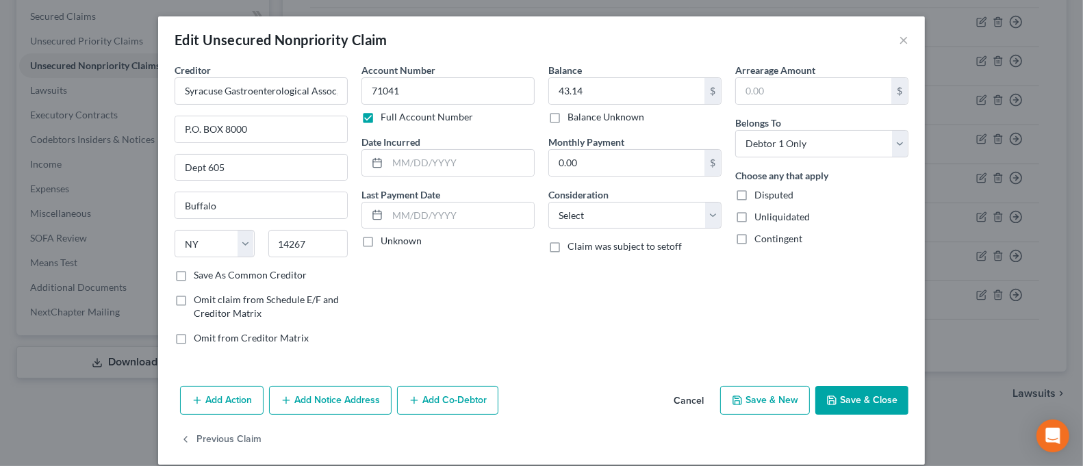
click at [645, 118] on div "Balance Unknown" at bounding box center [634, 117] width 173 height 14
drag, startPoint x: 630, startPoint y: 118, endPoint x: 718, endPoint y: 285, distance: 188.9
click at [630, 118] on label "Balance Unknown" at bounding box center [605, 117] width 77 height 14
click at [582, 118] on input "Balance Unknown" at bounding box center [577, 114] width 9 height 9
checkbox input "true"
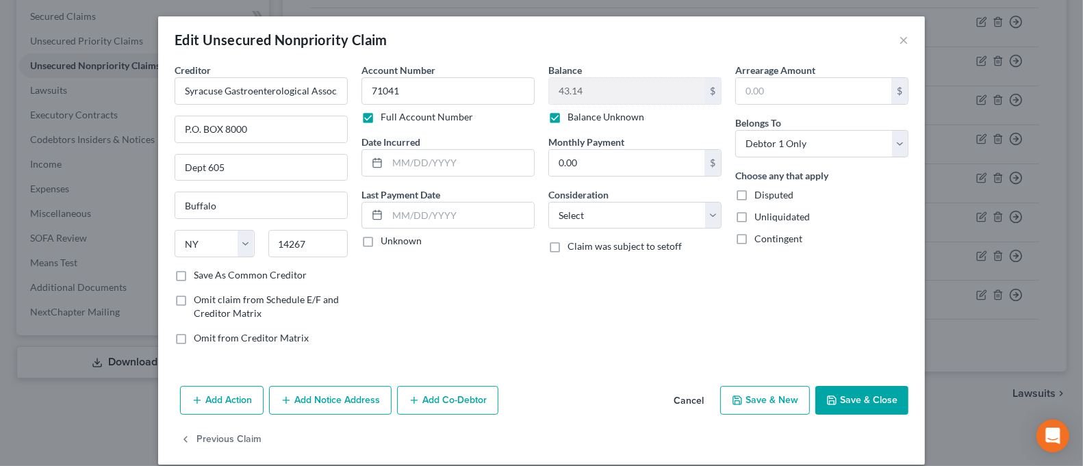
type input "0.00"
click at [881, 402] on button "Save & Close" at bounding box center [861, 400] width 93 height 29
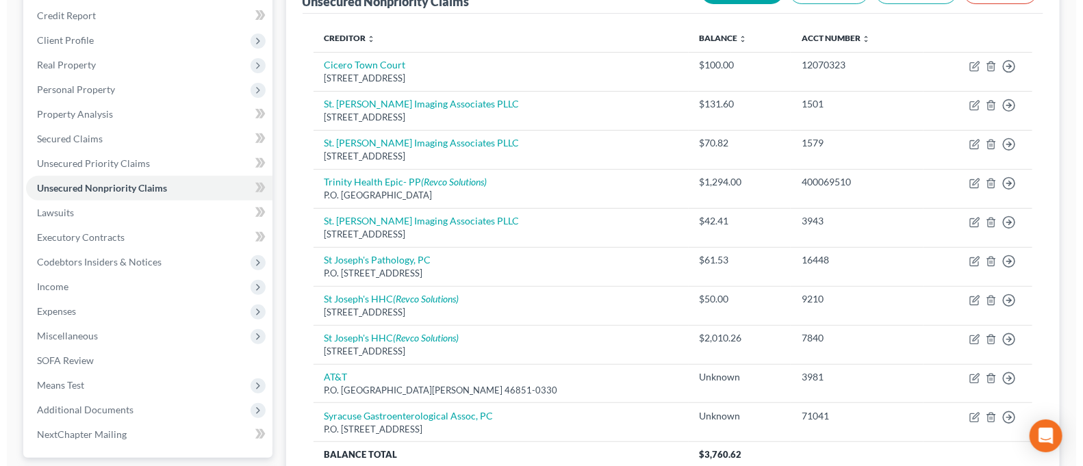
scroll to position [0, 0]
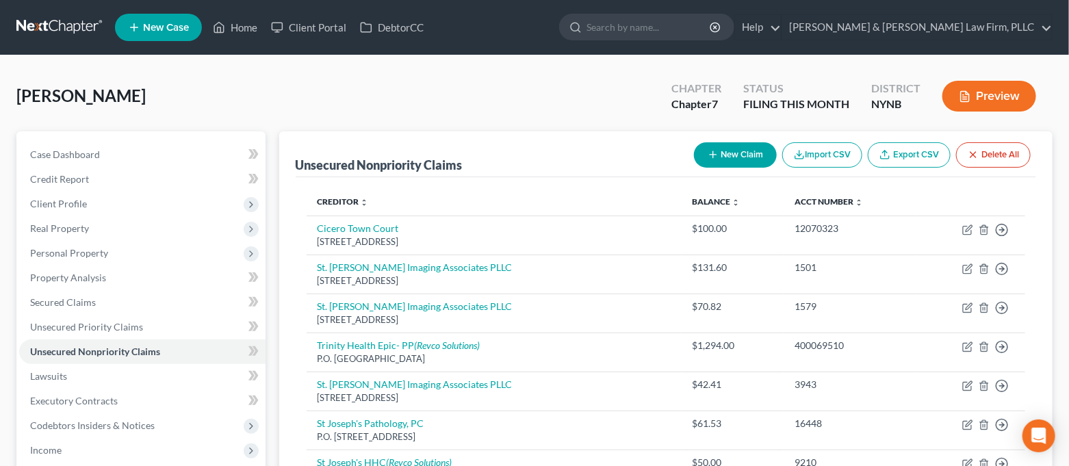
click at [752, 152] on button "New Claim" at bounding box center [735, 154] width 83 height 25
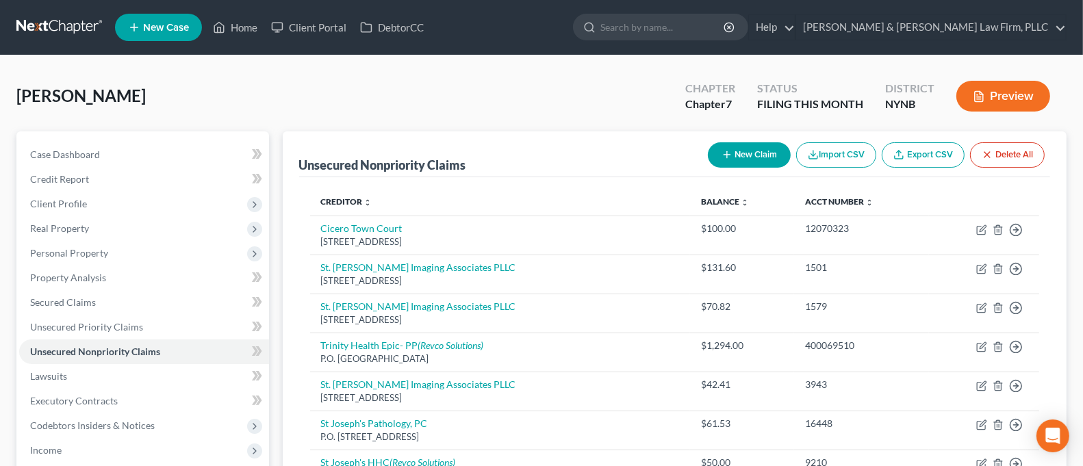
select select "0"
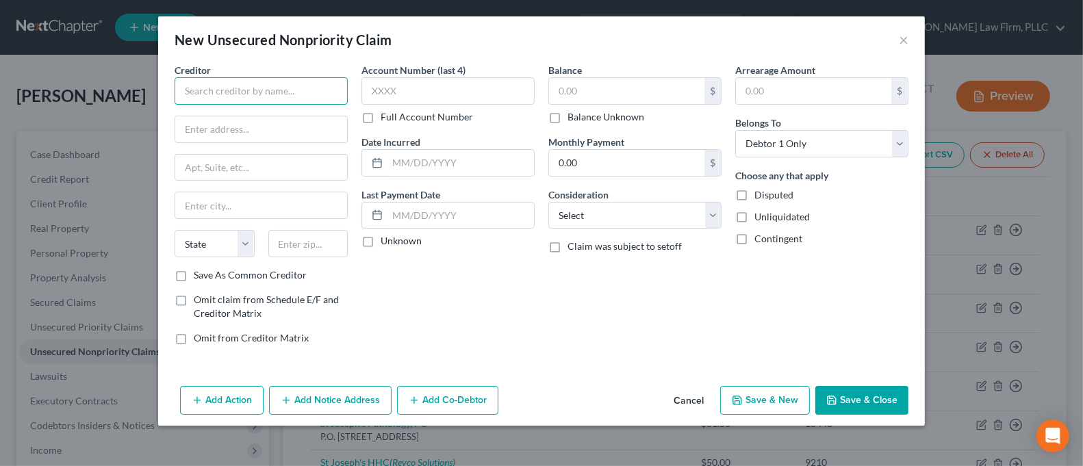
click at [263, 95] on input "text" at bounding box center [260, 90] width 173 height 27
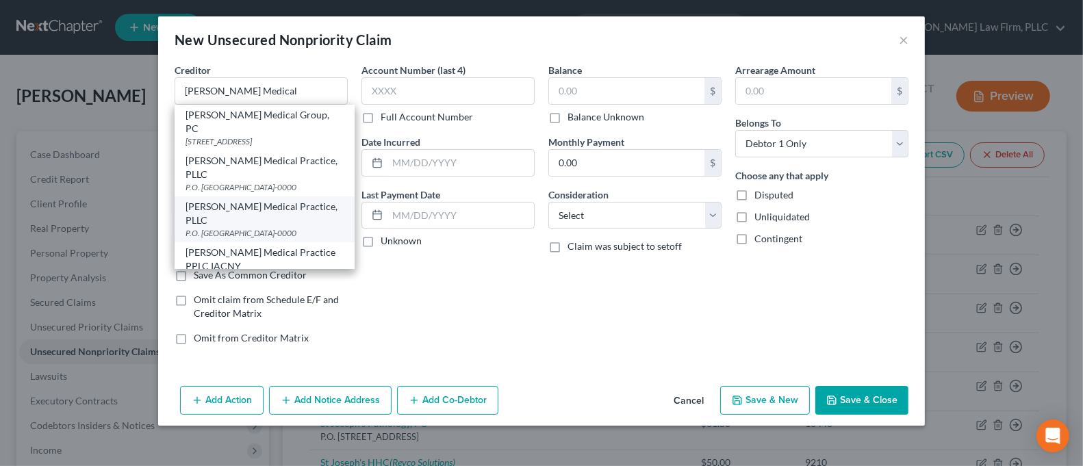
click at [279, 227] on div "P.O. [GEOGRAPHIC_DATA]-0000" at bounding box center [264, 233] width 158 height 12
type input "[PERSON_NAME] Medical Practice, PLLC"
type input "P.O. Box 2337"
type input "[GEOGRAPHIC_DATA]"
select select "35"
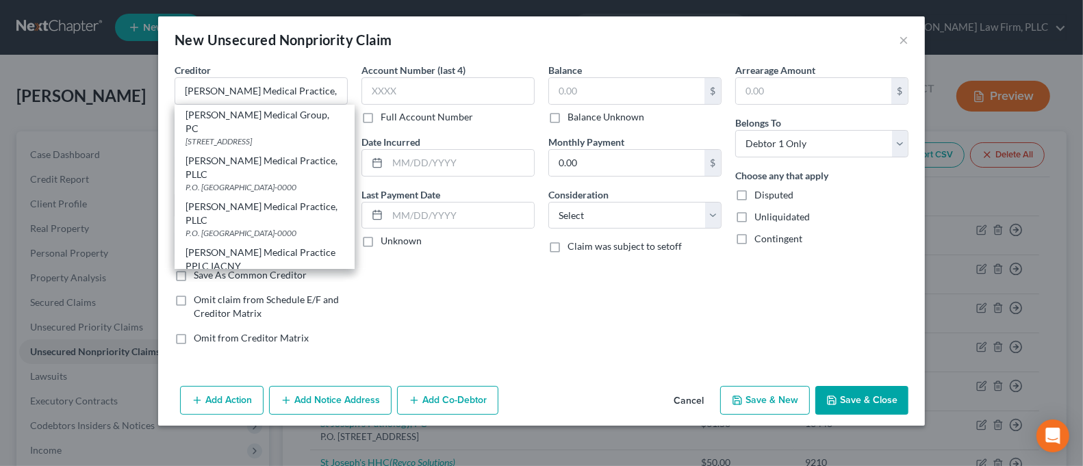
type input "13220-0000"
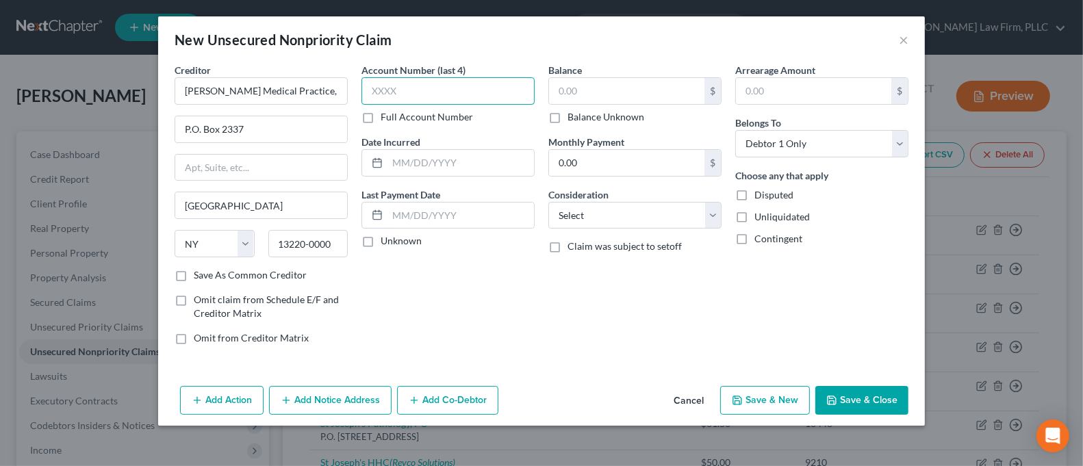
click at [398, 96] on input "text" at bounding box center [447, 90] width 173 height 27
click at [413, 120] on label "Full Account Number" at bounding box center [426, 117] width 92 height 14
click at [395, 119] on input "Full Account Number" at bounding box center [390, 114] width 9 height 9
click at [420, 89] on input "text" at bounding box center [447, 90] width 173 height 27
type input "170103"
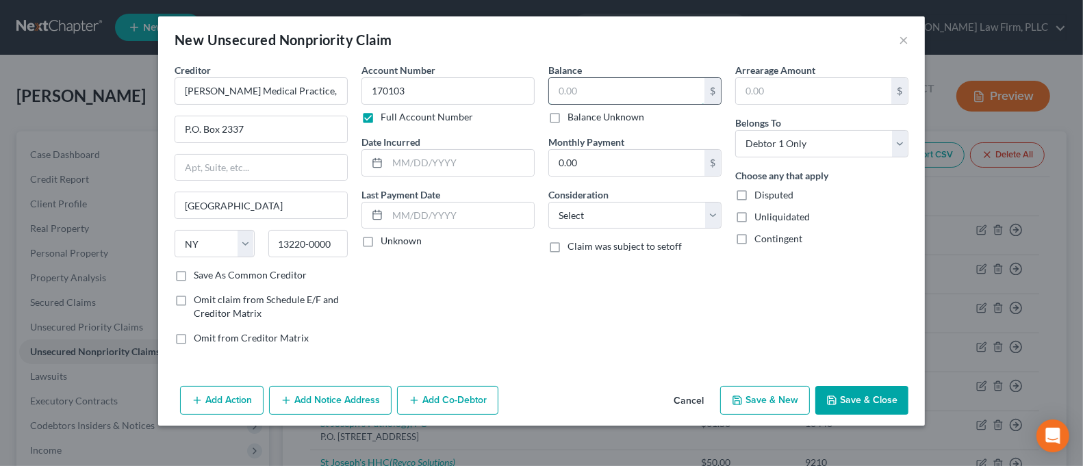
click at [612, 92] on input "text" at bounding box center [626, 91] width 155 height 26
type input "71.17"
click at [337, 404] on button "Add Notice Address" at bounding box center [330, 400] width 122 height 29
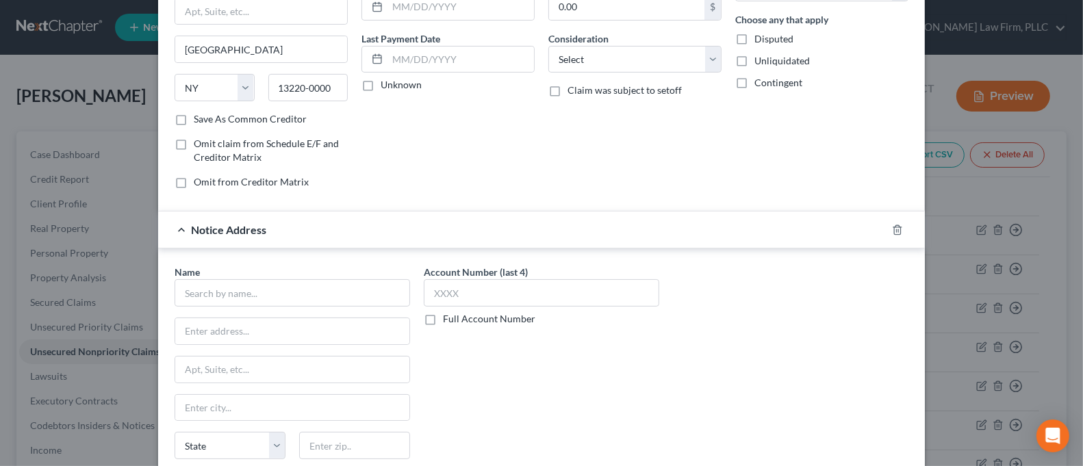
scroll to position [182, 0]
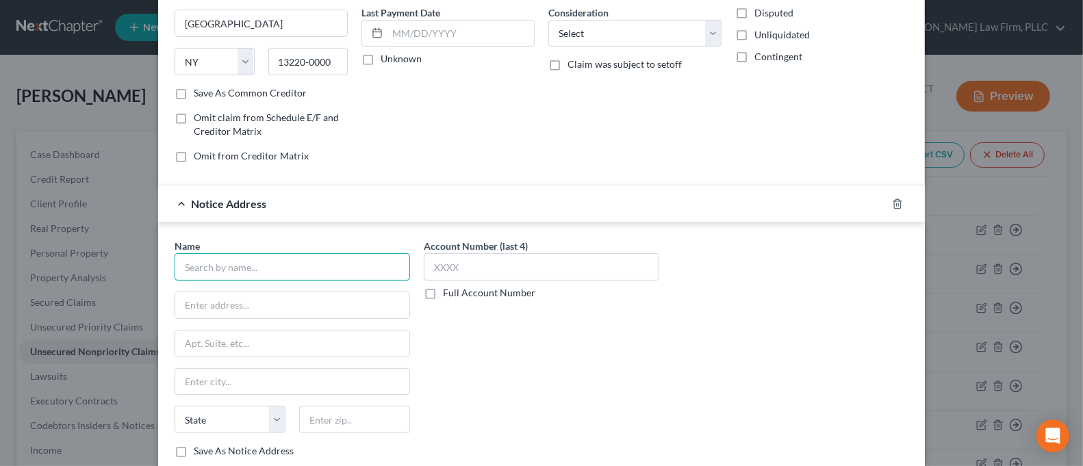
click at [311, 264] on input "text" at bounding box center [291, 266] width 235 height 27
drag, startPoint x: 300, startPoint y: 270, endPoint x: 151, endPoint y: 274, distance: 148.5
click at [158, 274] on div "Name * [PERSON_NAME] State [US_STATE] AK AR AZ CA CO CT DE DC [GEOGRAPHIC_DATA]…" at bounding box center [541, 350] width 766 height 257
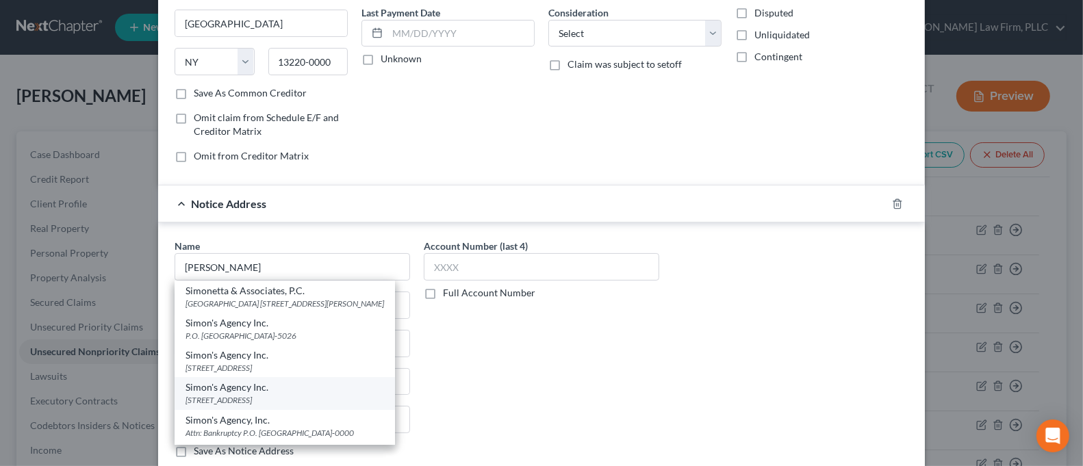
click at [282, 406] on div "[STREET_ADDRESS]" at bounding box center [284, 400] width 198 height 12
type input "Simon's Agency Inc."
type input "[STREET_ADDRESS]"
type input "[GEOGRAPHIC_DATA]"
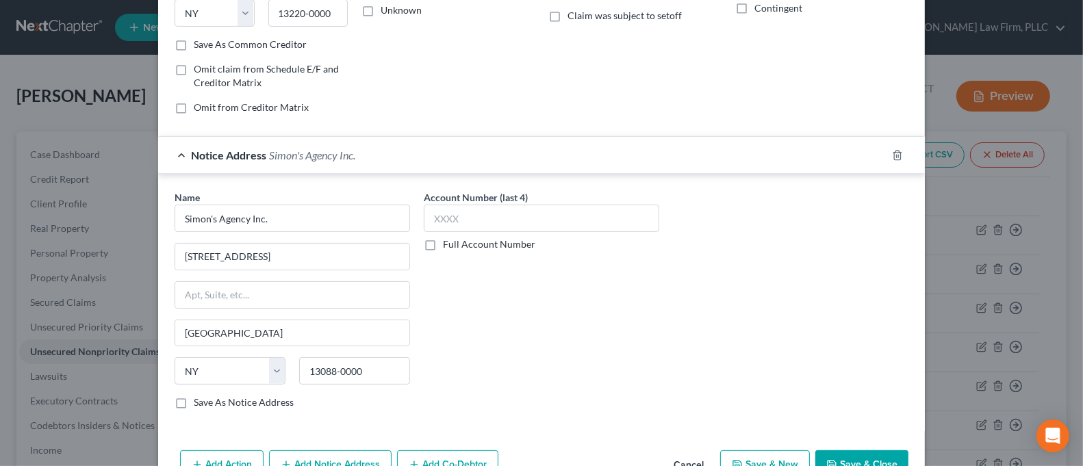
scroll to position [270, 0]
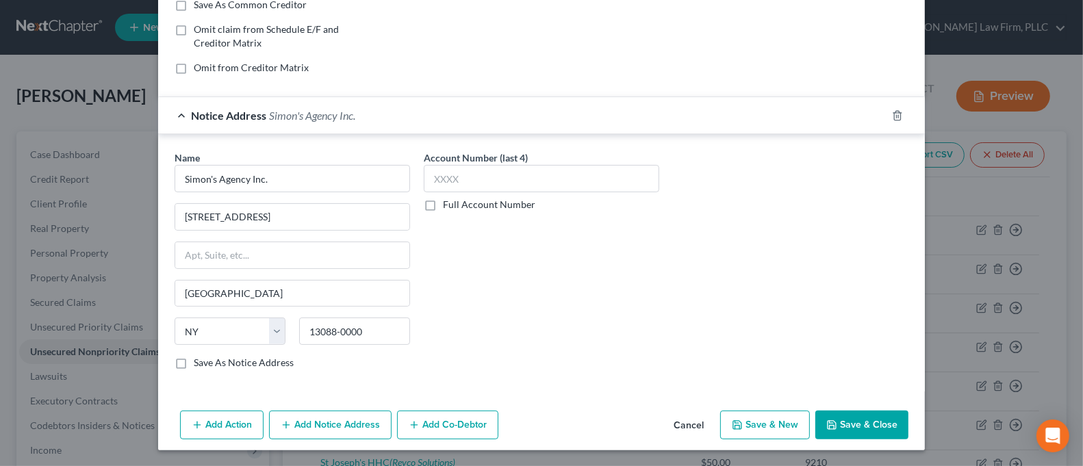
click at [844, 430] on button "Save & Close" at bounding box center [861, 425] width 93 height 29
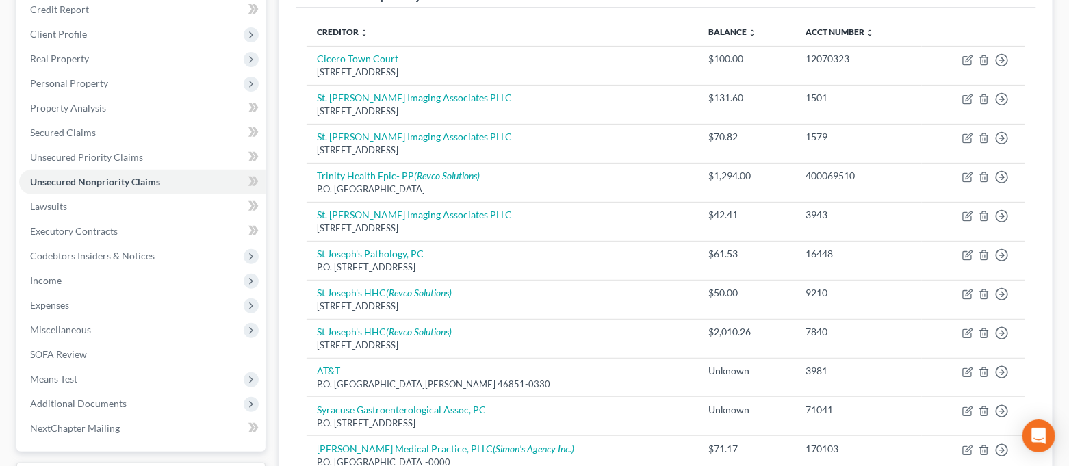
scroll to position [273, 0]
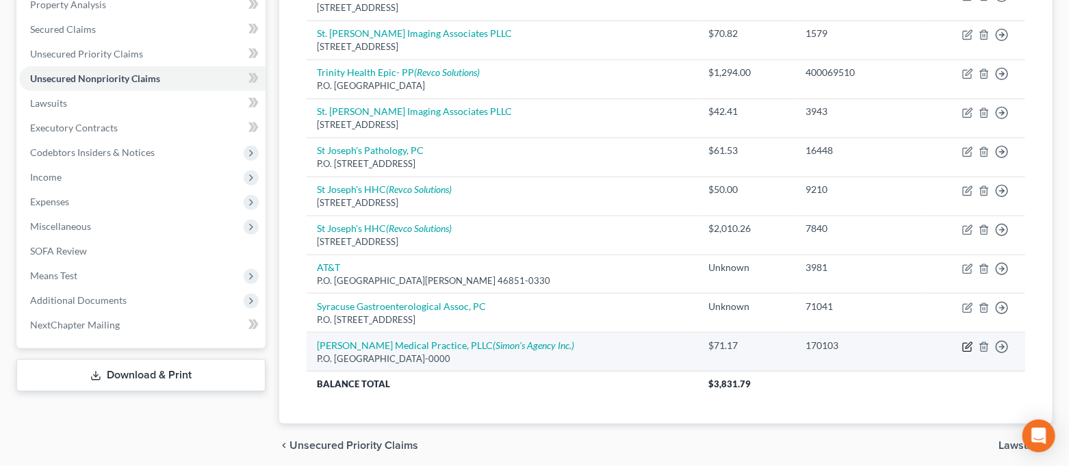
click at [967, 344] on icon "button" at bounding box center [969, 345] width 6 height 6
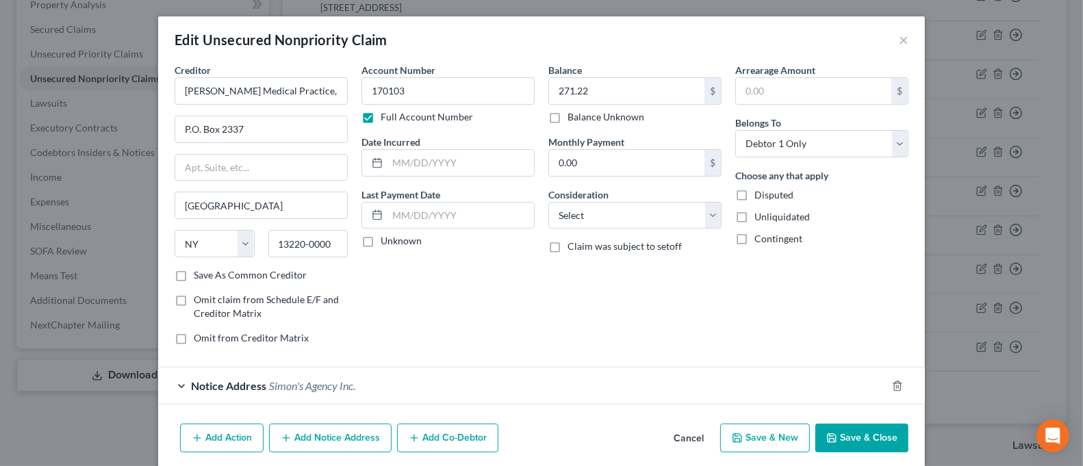
click at [854, 437] on button "Save & Close" at bounding box center [861, 438] width 93 height 29
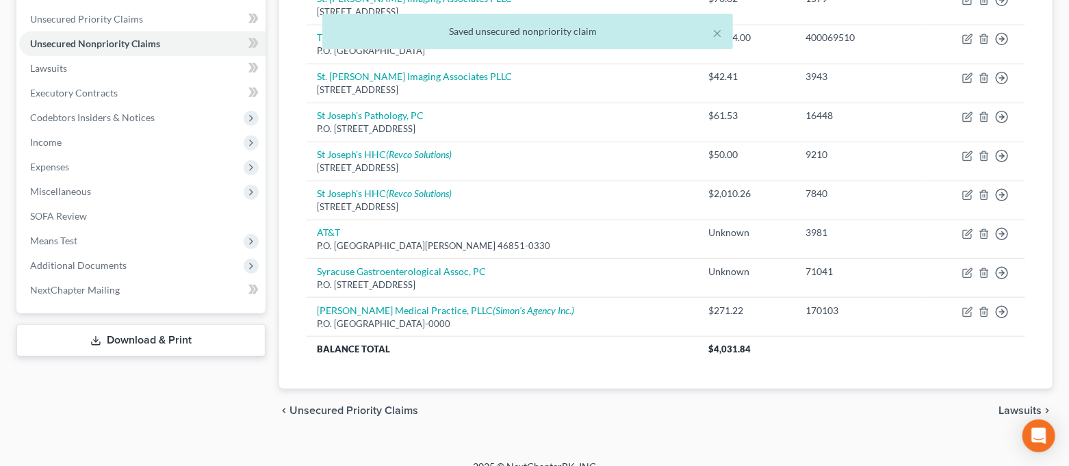
scroll to position [326, 0]
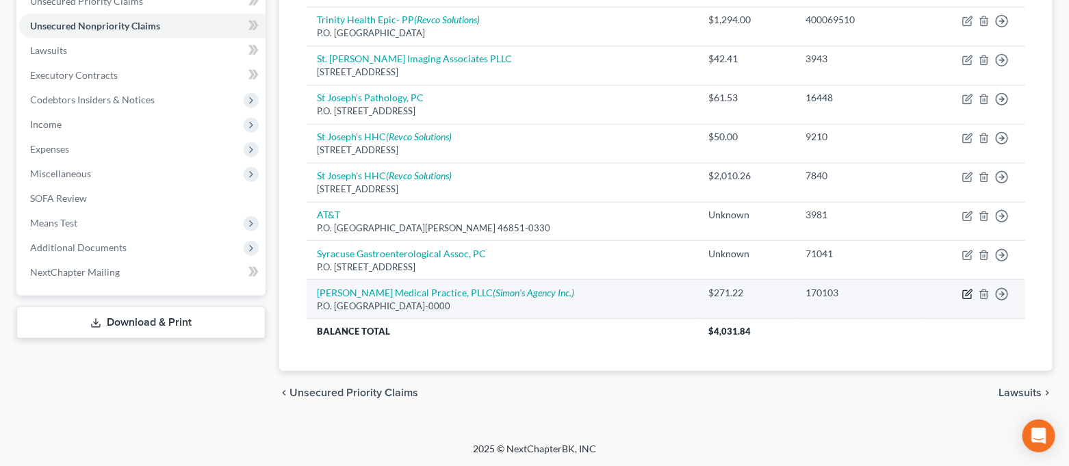
click at [969, 295] on icon "button" at bounding box center [967, 294] width 11 height 11
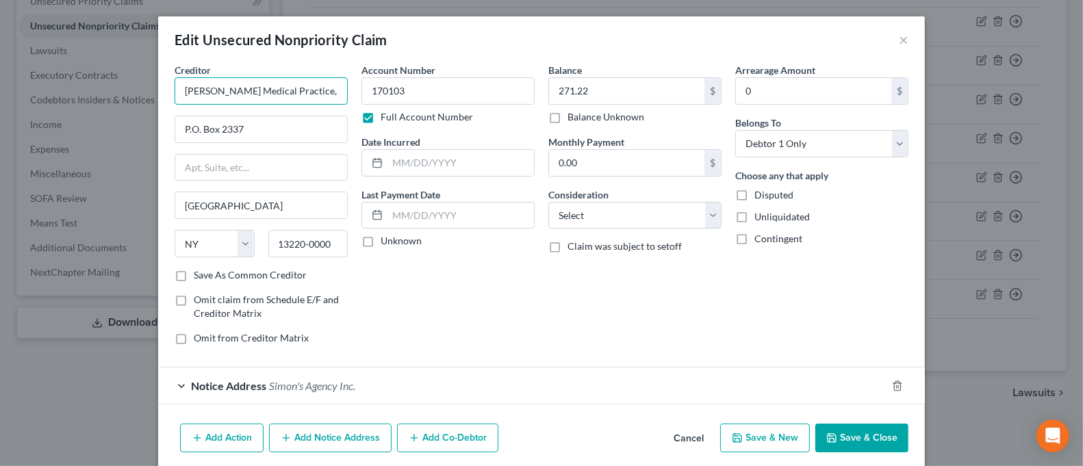
click at [325, 90] on input "[PERSON_NAME] Medical Practice, PLLC" at bounding box center [260, 90] width 173 height 27
drag, startPoint x: 325, startPoint y: 90, endPoint x: 269, endPoint y: 102, distance: 57.4
click at [269, 102] on input "[PERSON_NAME] Medical Practice, PLLC" at bounding box center [260, 90] width 173 height 27
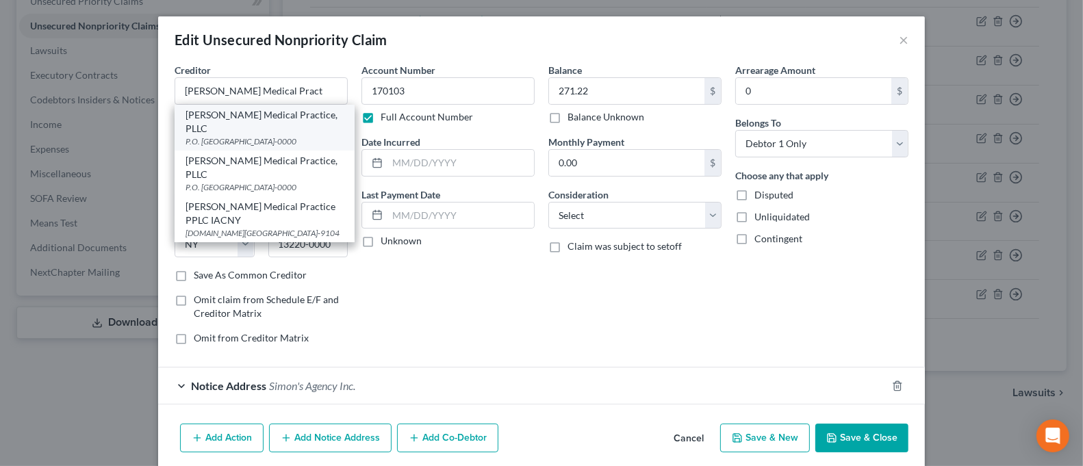
click at [265, 135] on div "P.O. [GEOGRAPHIC_DATA]-0000" at bounding box center [264, 141] width 158 height 12
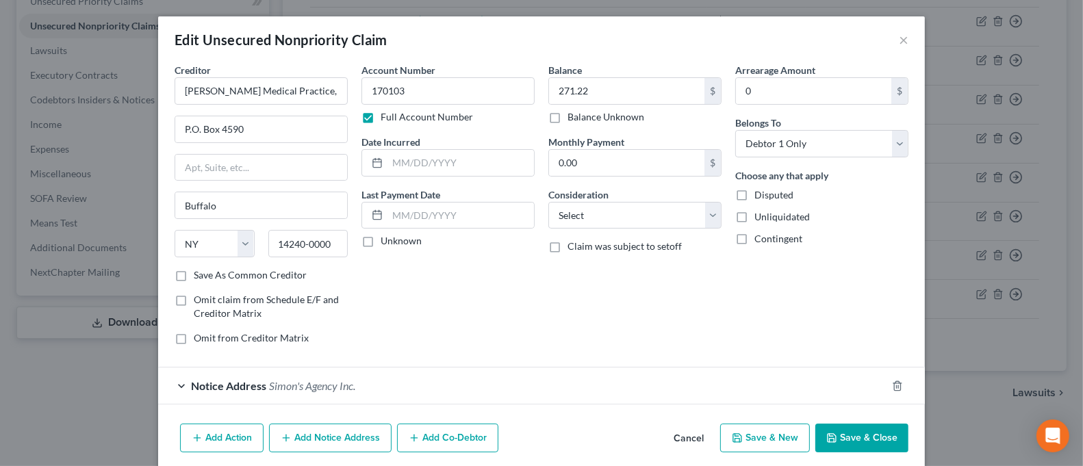
click at [849, 432] on button "Save & Close" at bounding box center [861, 438] width 93 height 29
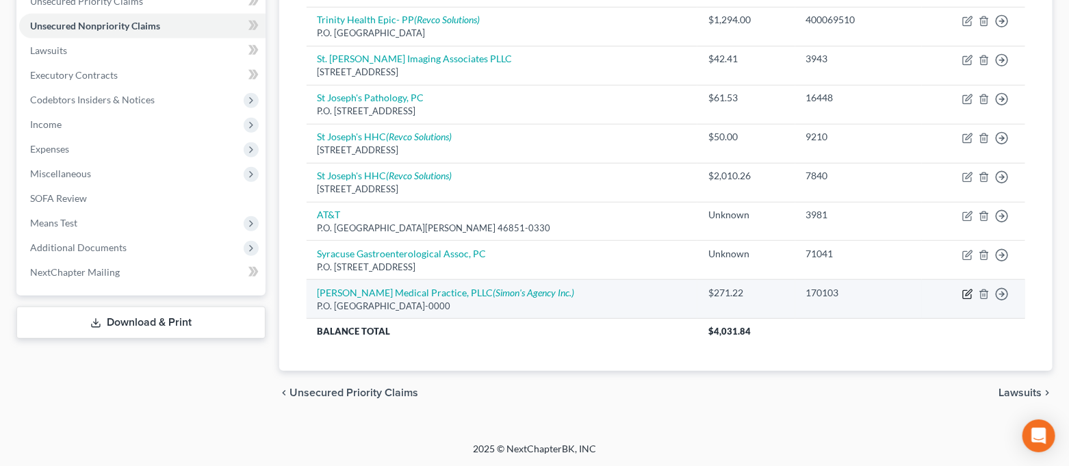
click at [966, 294] on icon "button" at bounding box center [967, 294] width 11 height 11
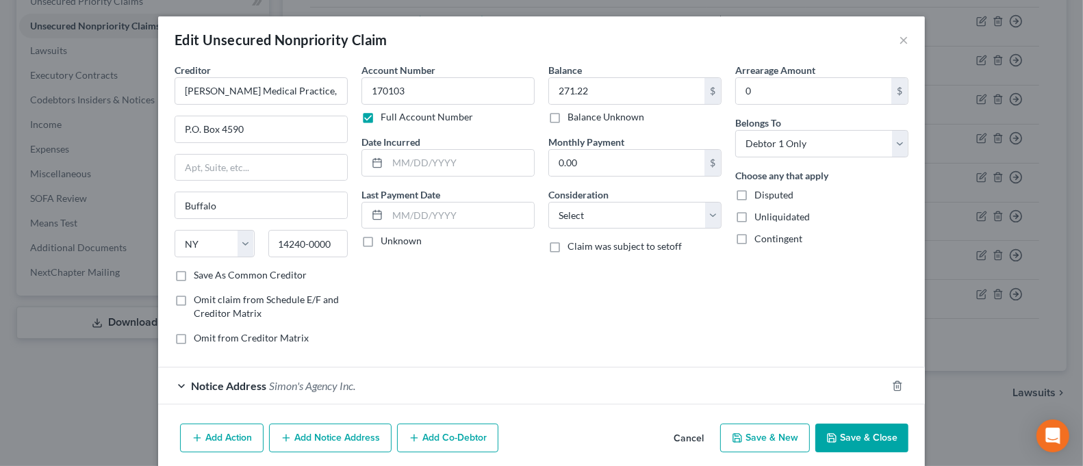
click at [613, 119] on label "Balance Unknown" at bounding box center [605, 117] width 77 height 14
click at [582, 119] on input "Balance Unknown" at bounding box center [577, 114] width 9 height 9
click at [862, 435] on button "Save & Close" at bounding box center [861, 438] width 93 height 29
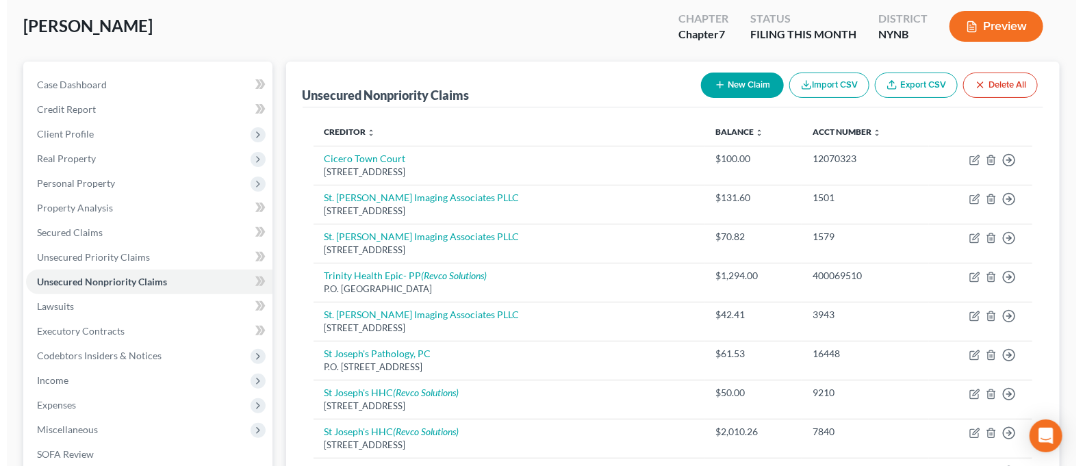
scroll to position [0, 0]
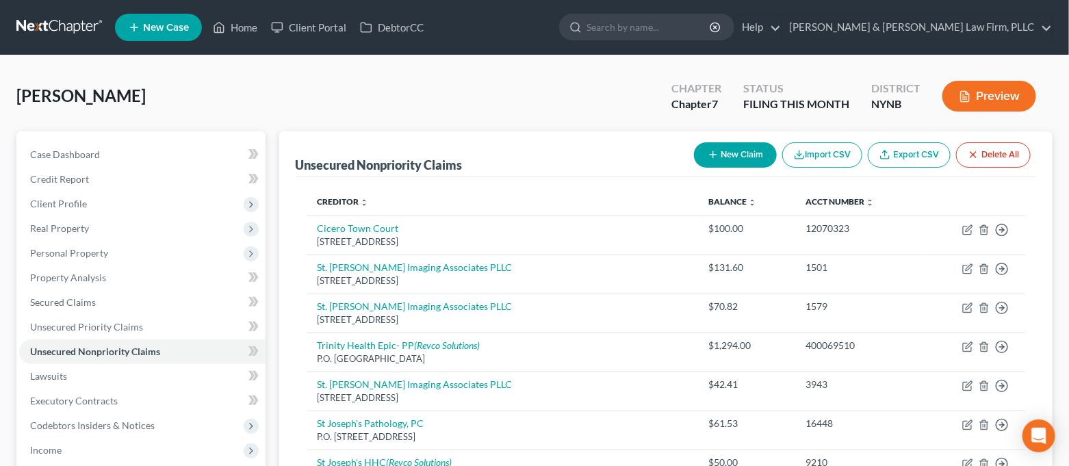
click at [747, 154] on button "New Claim" at bounding box center [735, 154] width 83 height 25
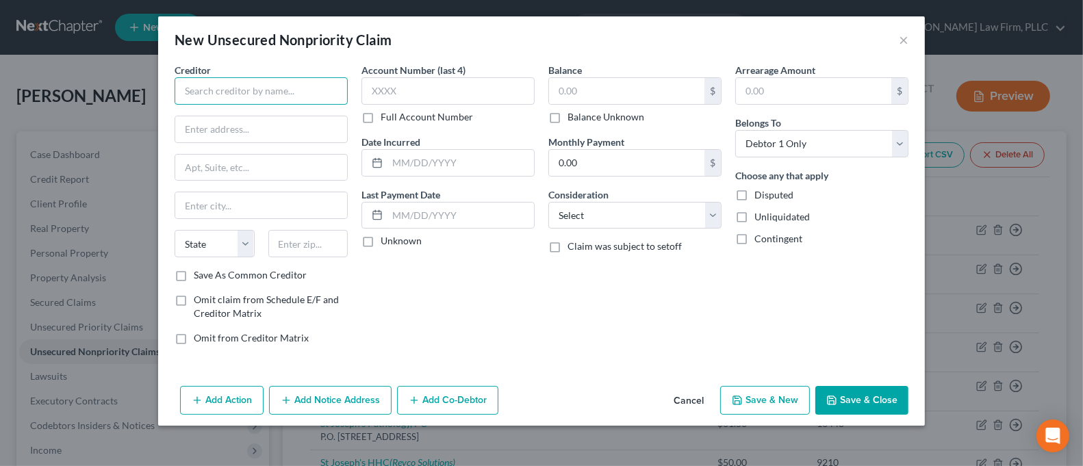
click at [332, 94] on input "text" at bounding box center [260, 90] width 173 height 27
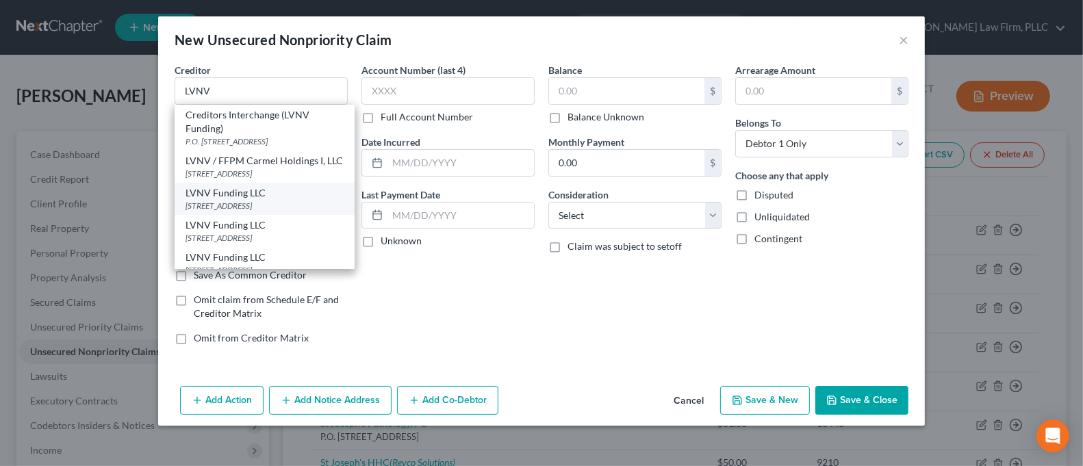
click at [303, 200] on div "LVNV Funding LLC" at bounding box center [264, 193] width 158 height 14
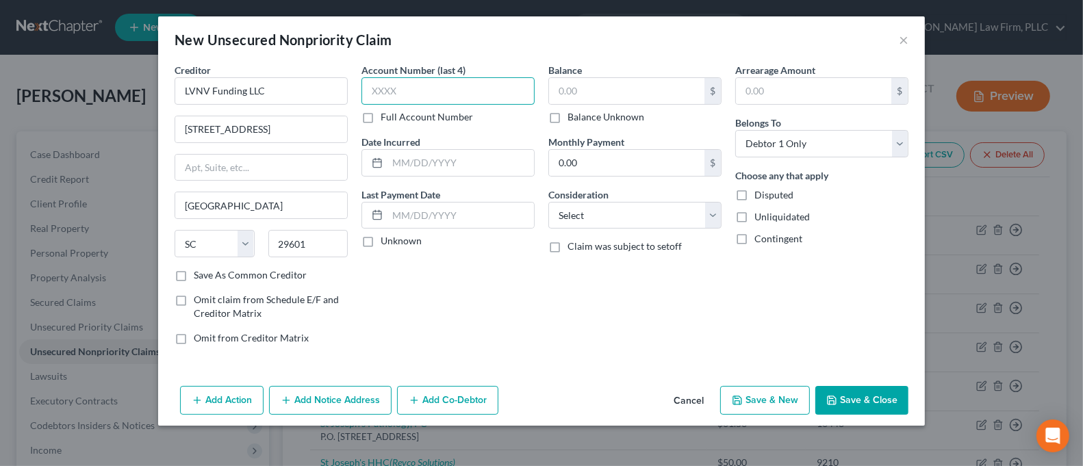
click at [397, 91] on input "text" at bounding box center [447, 90] width 173 height 27
click at [558, 83] on input "text" at bounding box center [626, 91] width 155 height 26
click at [337, 405] on button "Add Notice Address" at bounding box center [330, 400] width 122 height 29
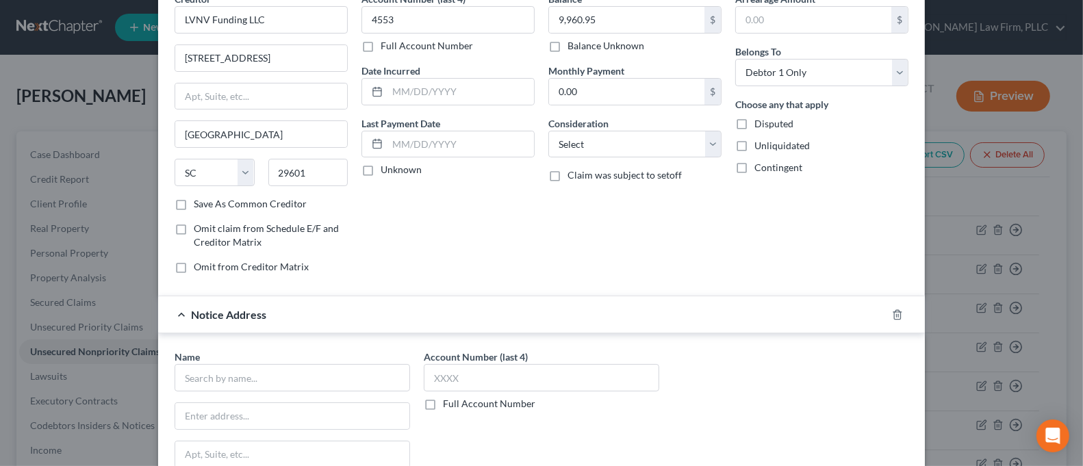
scroll to position [182, 0]
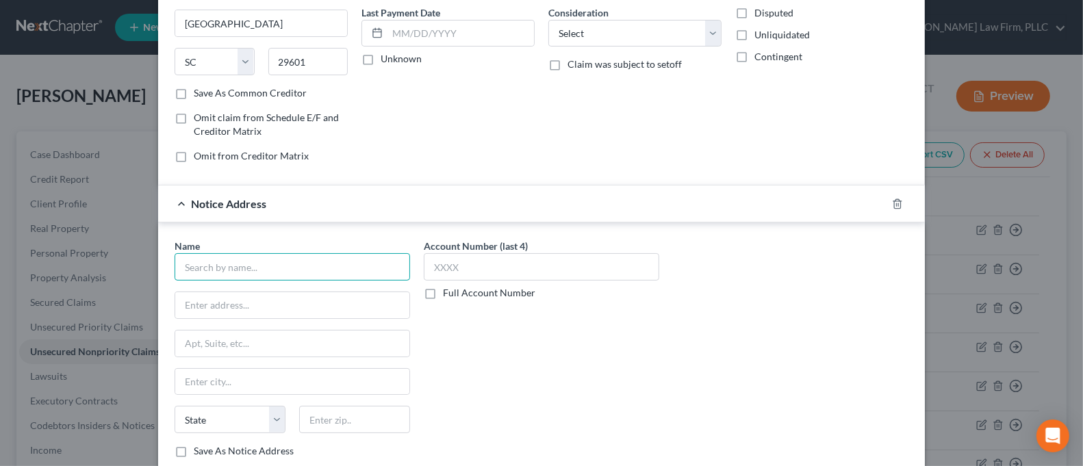
click at [326, 274] on input "text" at bounding box center [291, 266] width 235 height 27
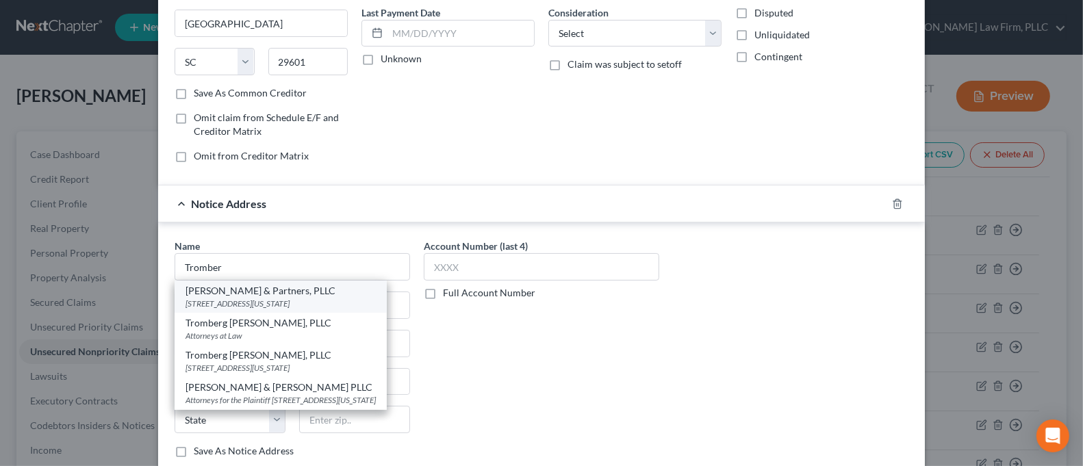
click at [329, 299] on div "[STREET_ADDRESS][US_STATE]" at bounding box center [280, 304] width 190 height 12
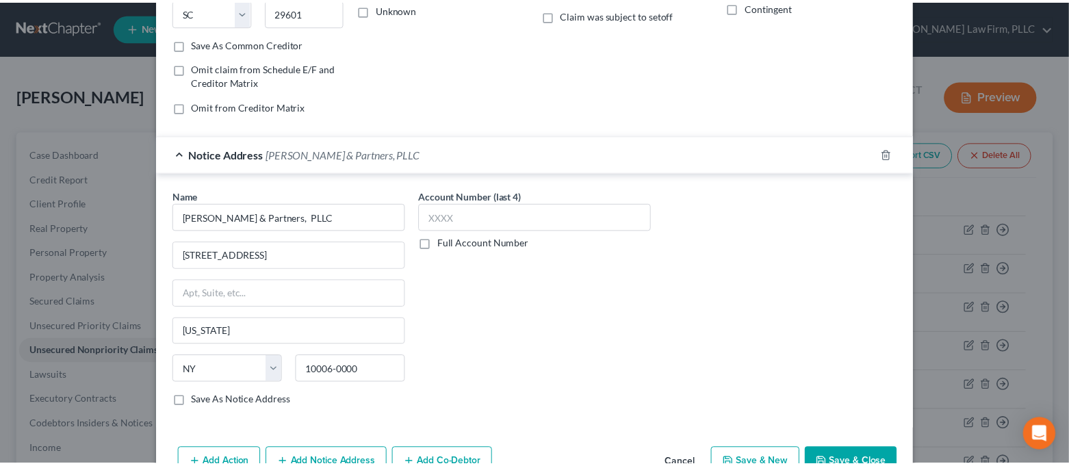
scroll to position [270, 0]
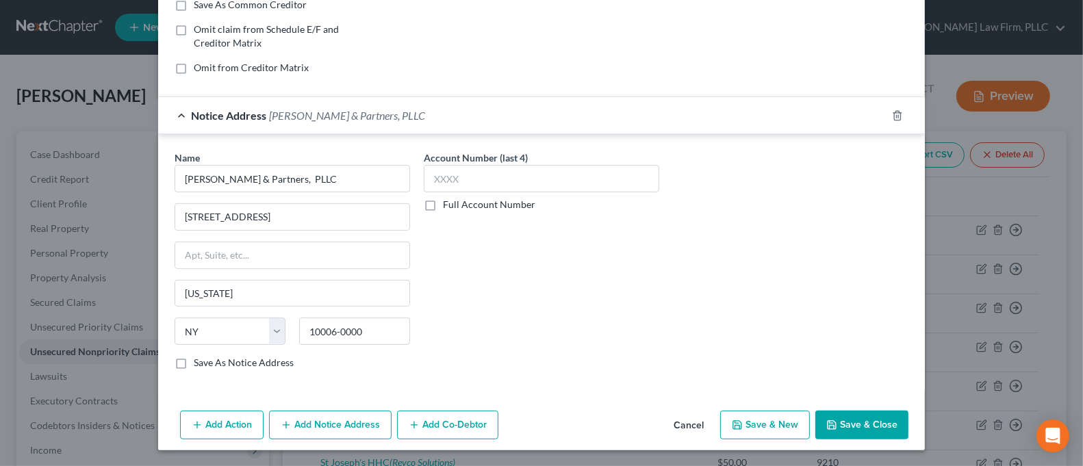
click at [882, 419] on button "Save & Close" at bounding box center [861, 425] width 93 height 29
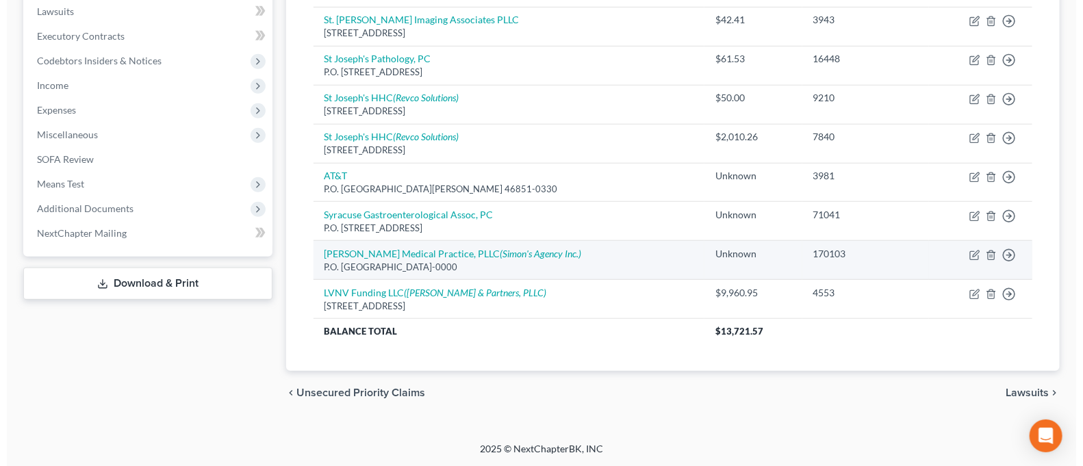
scroll to position [0, 0]
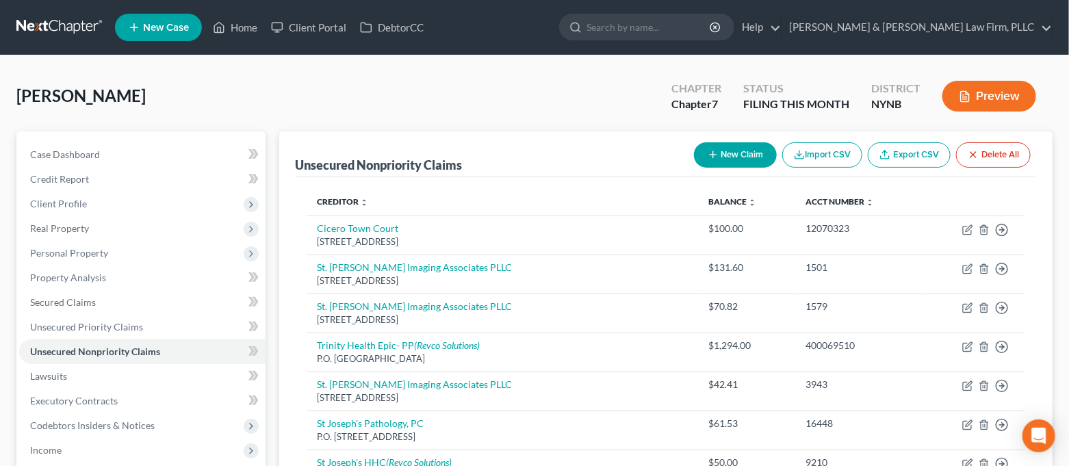
click at [746, 161] on button "New Claim" at bounding box center [735, 154] width 83 height 25
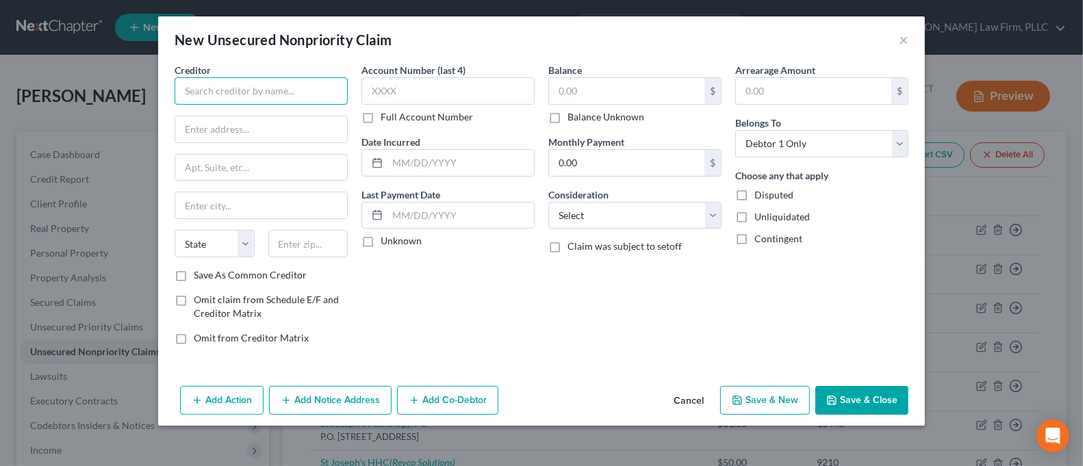
click at [298, 90] on input "text" at bounding box center [260, 90] width 173 height 27
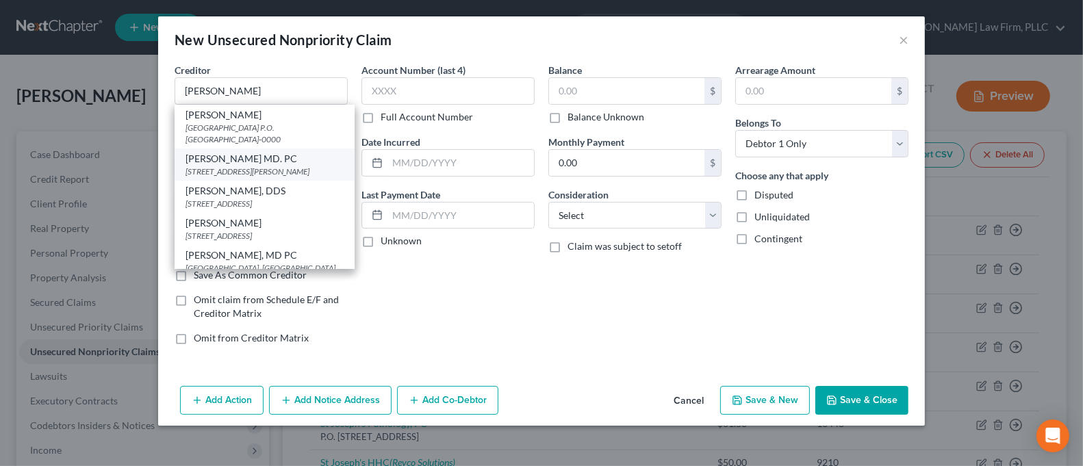
click at [297, 172] on div "[STREET_ADDRESS][PERSON_NAME]" at bounding box center [264, 172] width 158 height 12
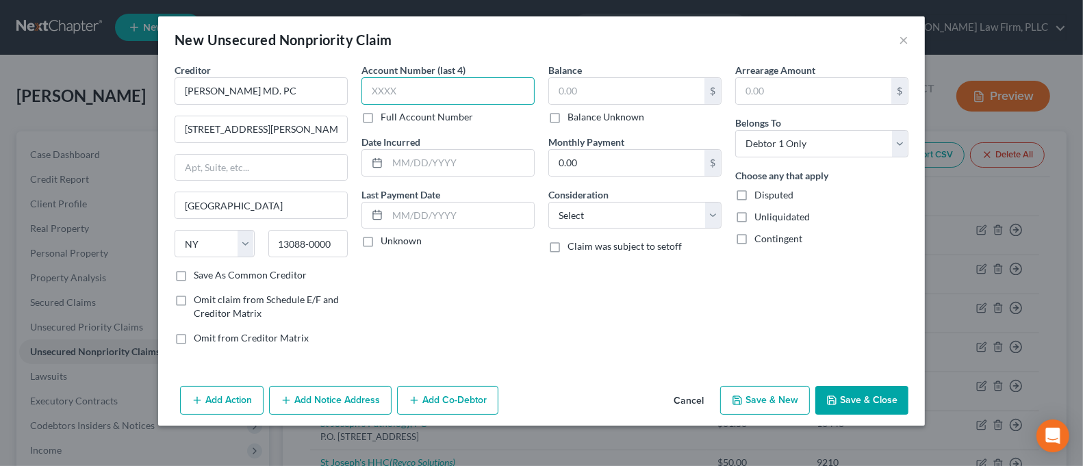
click at [417, 83] on input "text" at bounding box center [447, 90] width 173 height 27
click at [585, 84] on input "text" at bounding box center [626, 91] width 155 height 26
click at [879, 397] on button "Save & Close" at bounding box center [861, 400] width 93 height 29
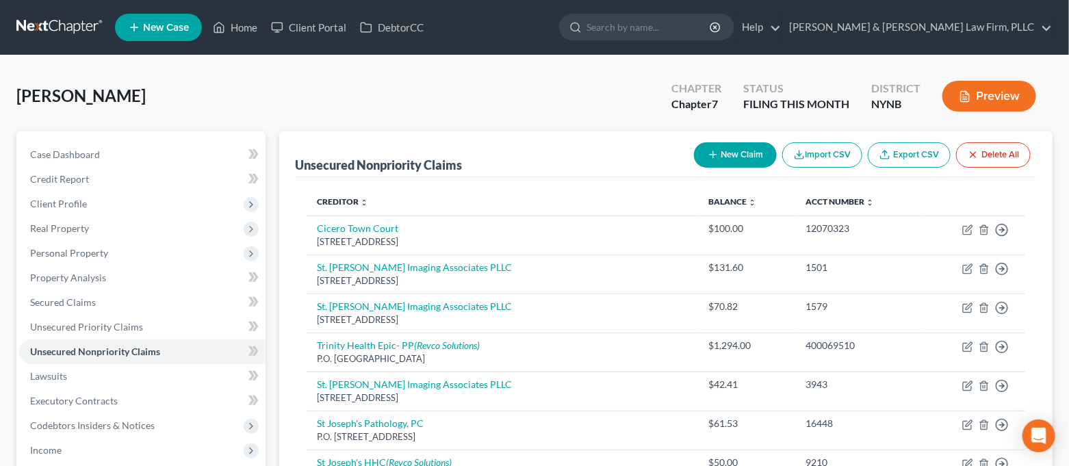
click at [751, 157] on button "New Claim" at bounding box center [735, 154] width 83 height 25
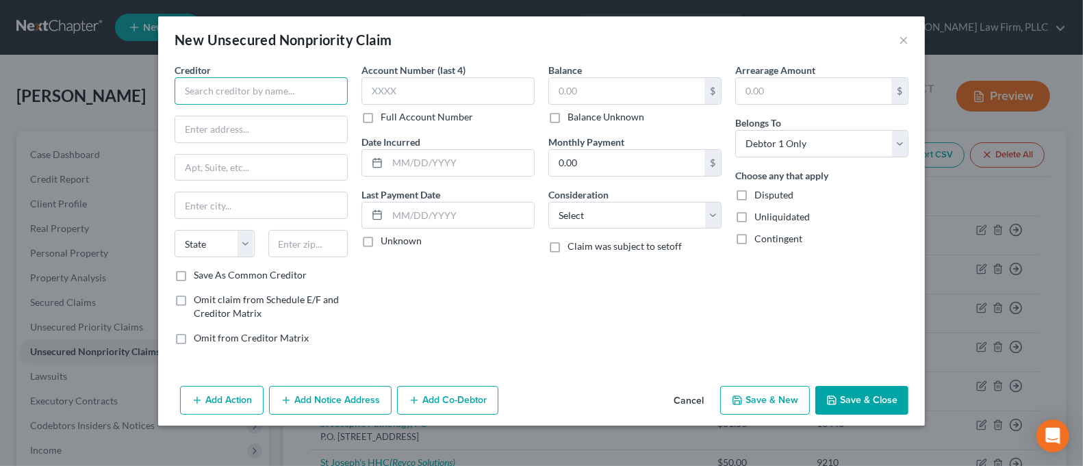
click at [300, 101] on input "text" at bounding box center [260, 90] width 173 height 27
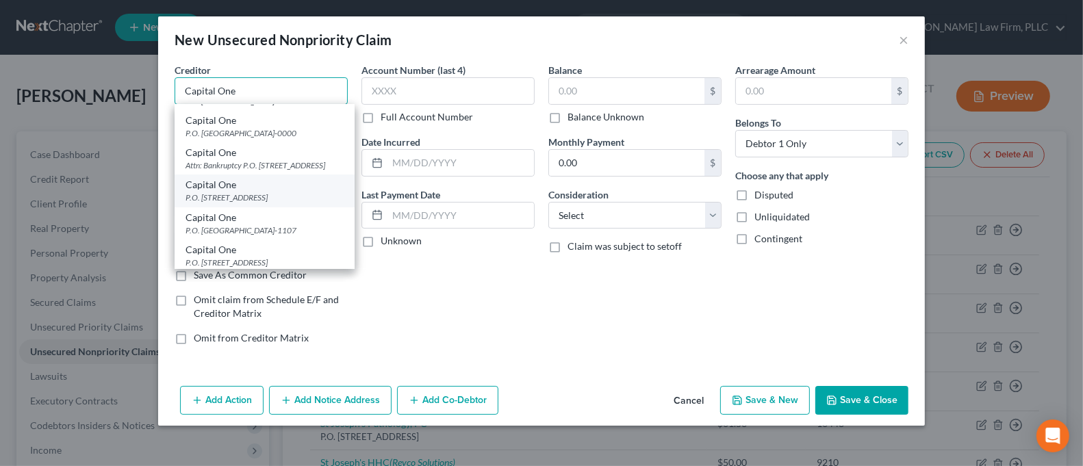
scroll to position [182, 0]
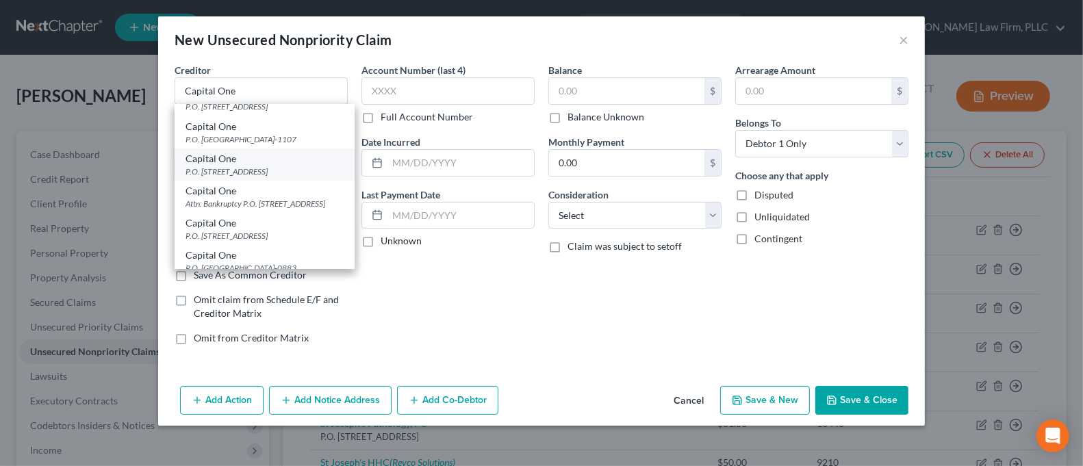
click at [293, 177] on div "P.O. [STREET_ADDRESS]" at bounding box center [264, 172] width 158 height 12
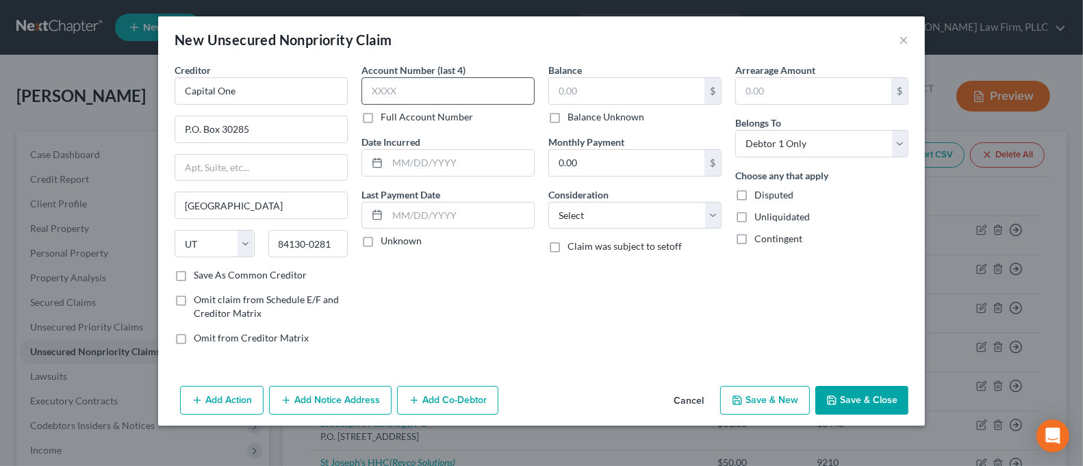
scroll to position [0, 0]
click at [431, 85] on input "text" at bounding box center [447, 90] width 173 height 27
click at [589, 92] on input "text" at bounding box center [626, 91] width 155 height 26
click at [352, 389] on button "Add Notice Address" at bounding box center [330, 400] width 122 height 29
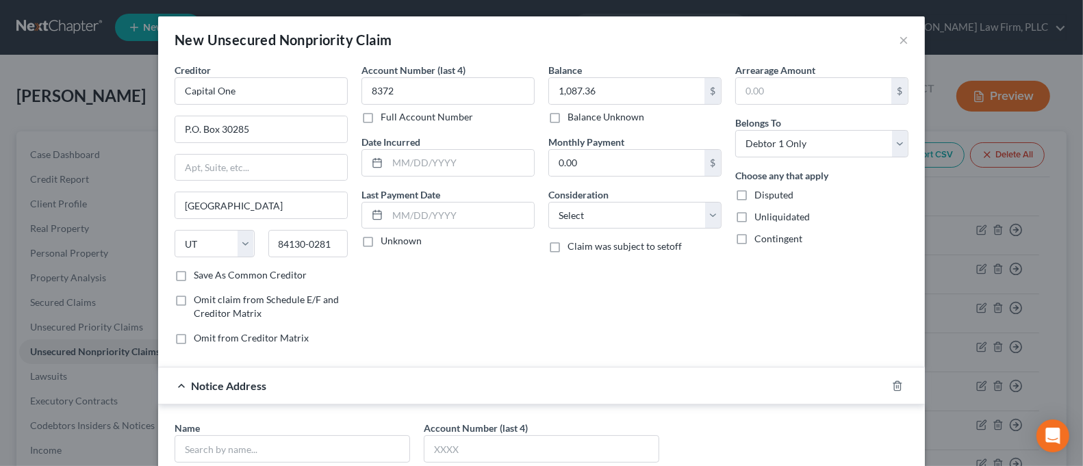
scroll to position [91, 0]
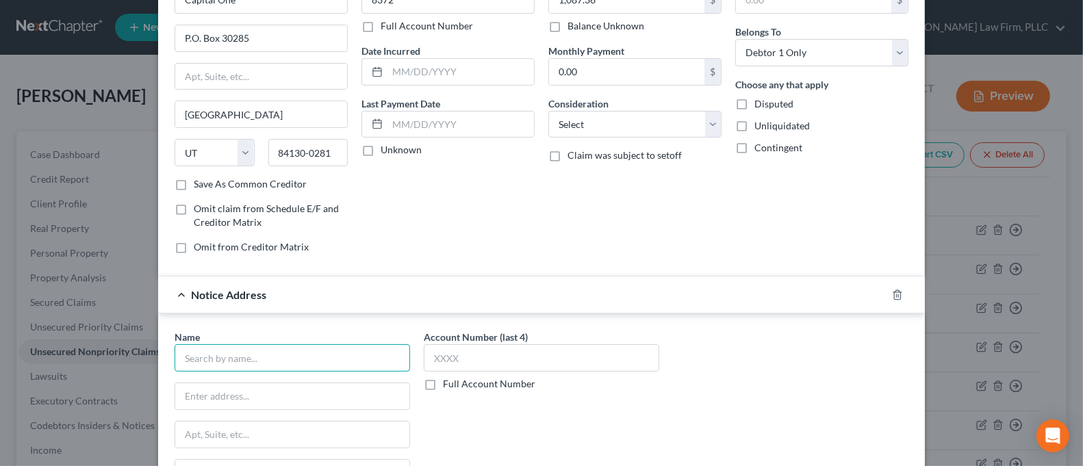
click at [343, 362] on input "text" at bounding box center [291, 357] width 235 height 27
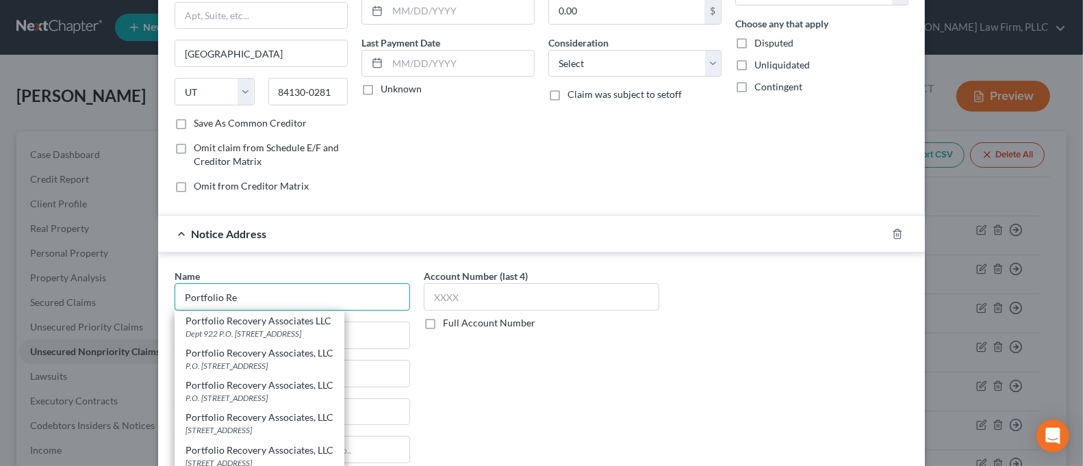
scroll to position [182, 0]
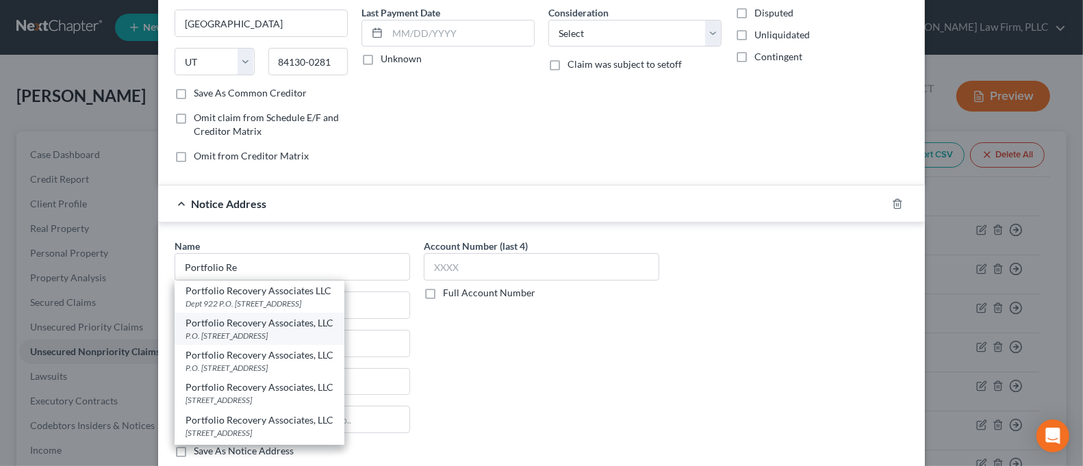
click at [332, 330] on div "P.O. [STREET_ADDRESS]" at bounding box center [259, 336] width 148 height 12
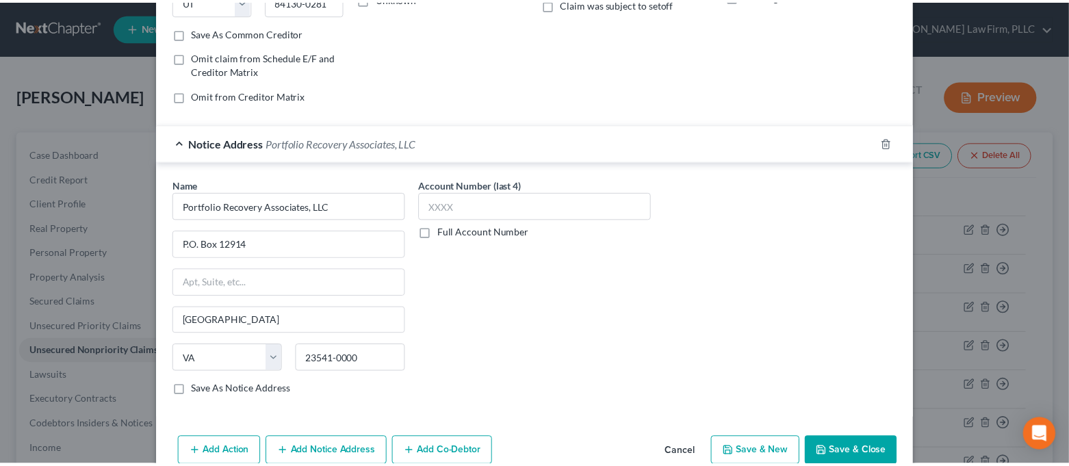
scroll to position [270, 0]
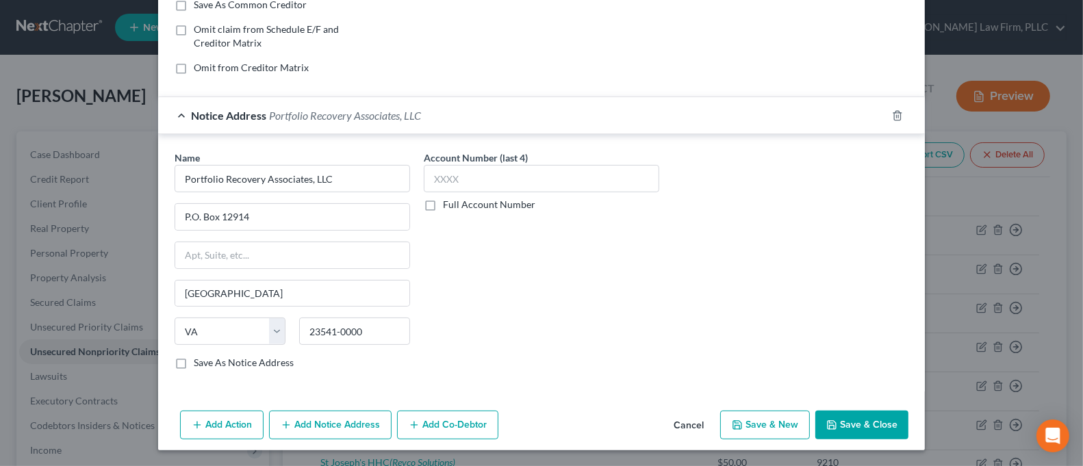
click at [859, 419] on button "Save & Close" at bounding box center [861, 425] width 93 height 29
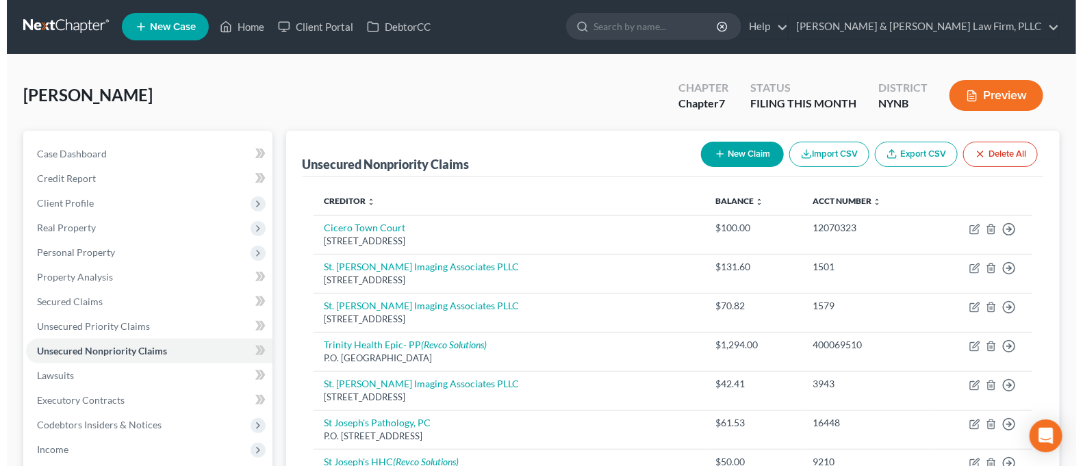
scroll to position [0, 0]
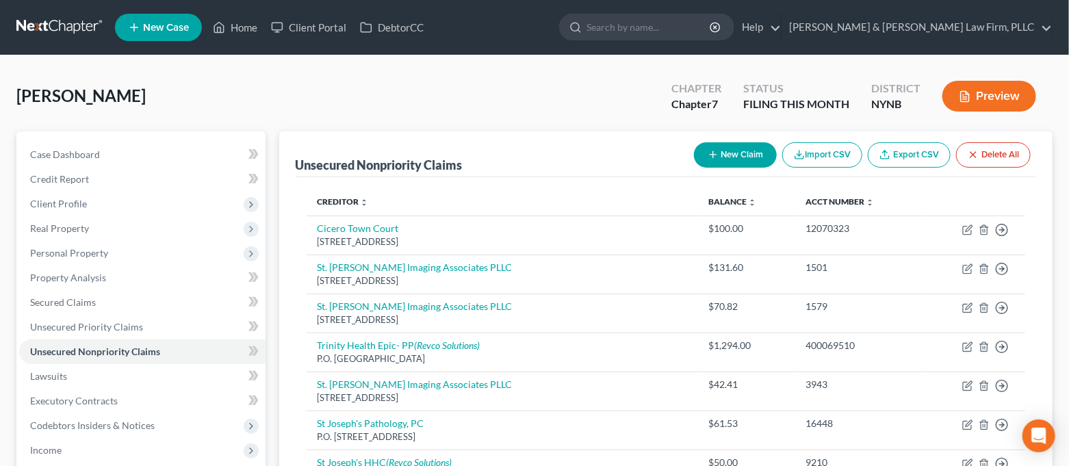
click at [751, 158] on button "New Claim" at bounding box center [735, 154] width 83 height 25
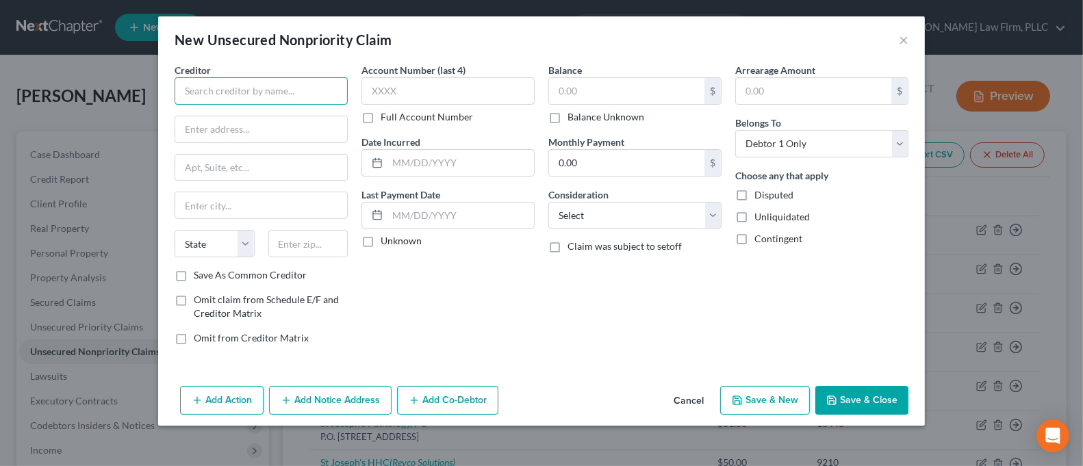
click at [254, 91] on input "text" at bounding box center [260, 90] width 173 height 27
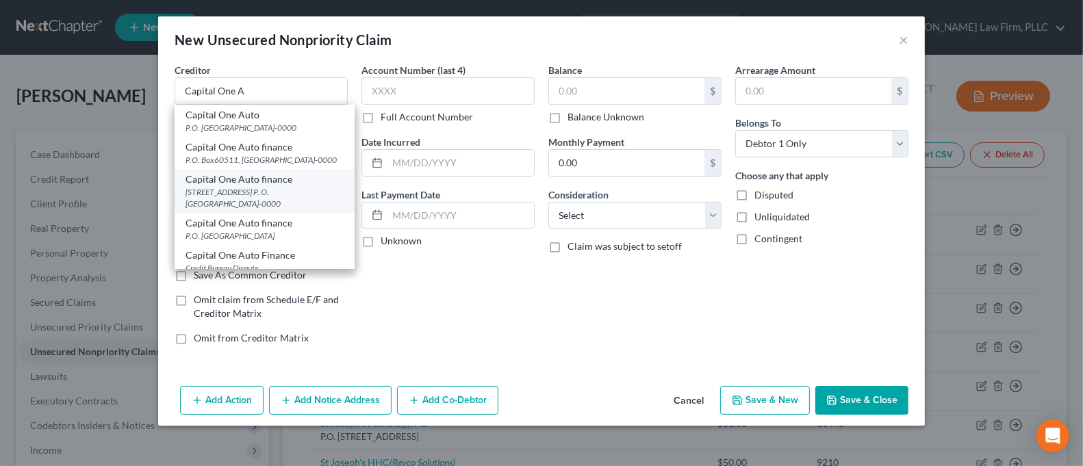
click at [298, 209] on div "[STREET_ADDRESS] P. O. [GEOGRAPHIC_DATA]-0000" at bounding box center [264, 197] width 158 height 23
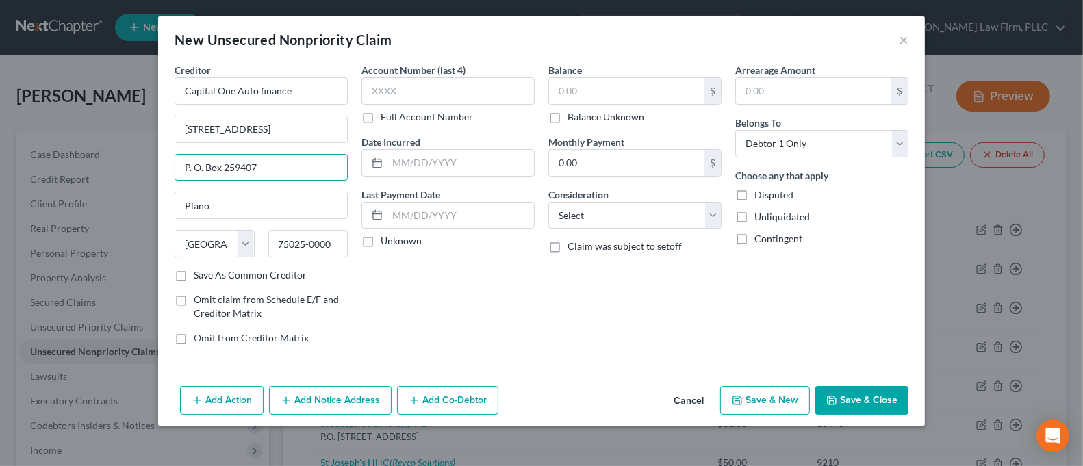
drag, startPoint x: 287, startPoint y: 174, endPoint x: 135, endPoint y: 179, distance: 152.0
click at [135, 179] on div "New Unsecured Nonpriority Claim × Creditor * Capital One Auto finance [STREET_A…" at bounding box center [541, 233] width 1083 height 466
click at [263, 92] on input "Capital One Auto finance" at bounding box center [260, 90] width 173 height 27
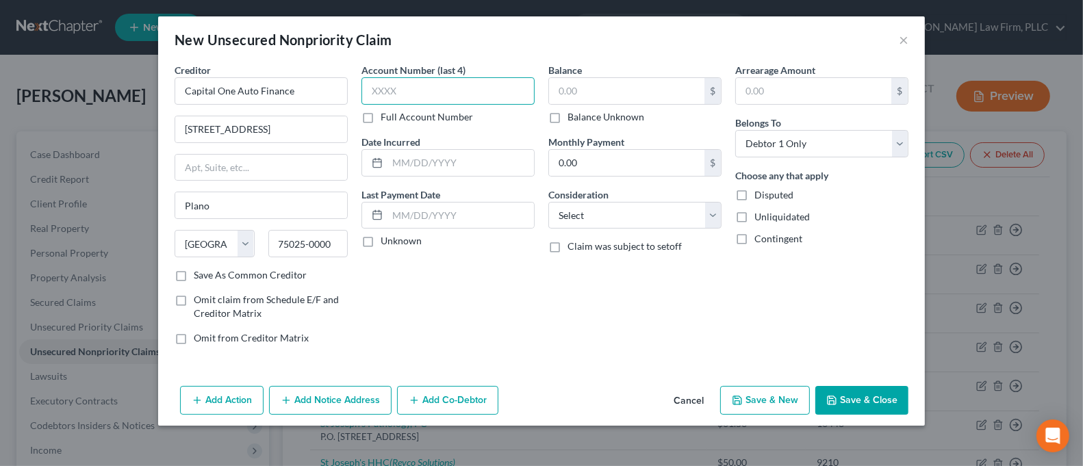
click at [383, 93] on input "text" at bounding box center [447, 90] width 173 height 27
click at [605, 98] on input "text" at bounding box center [626, 91] width 155 height 26
click at [864, 396] on button "Save & Close" at bounding box center [861, 400] width 93 height 29
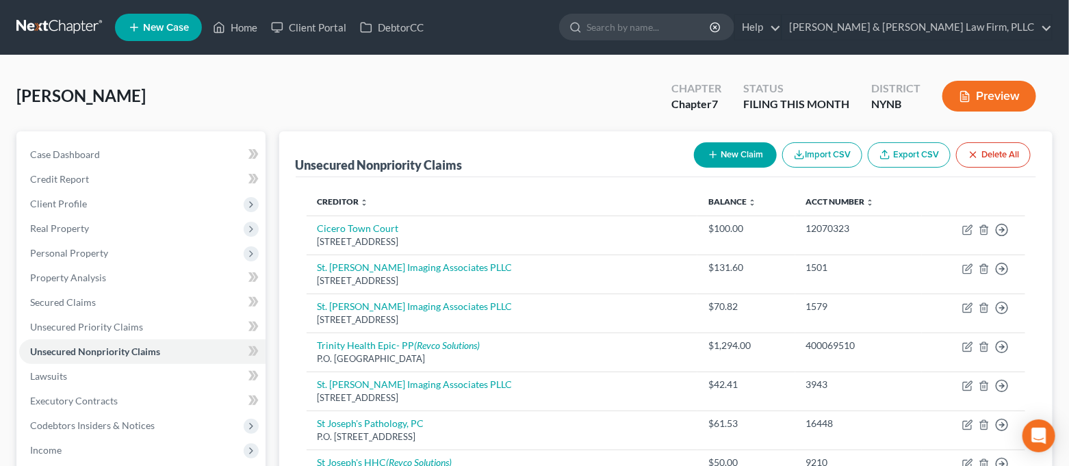
click at [738, 151] on button "New Claim" at bounding box center [735, 154] width 83 height 25
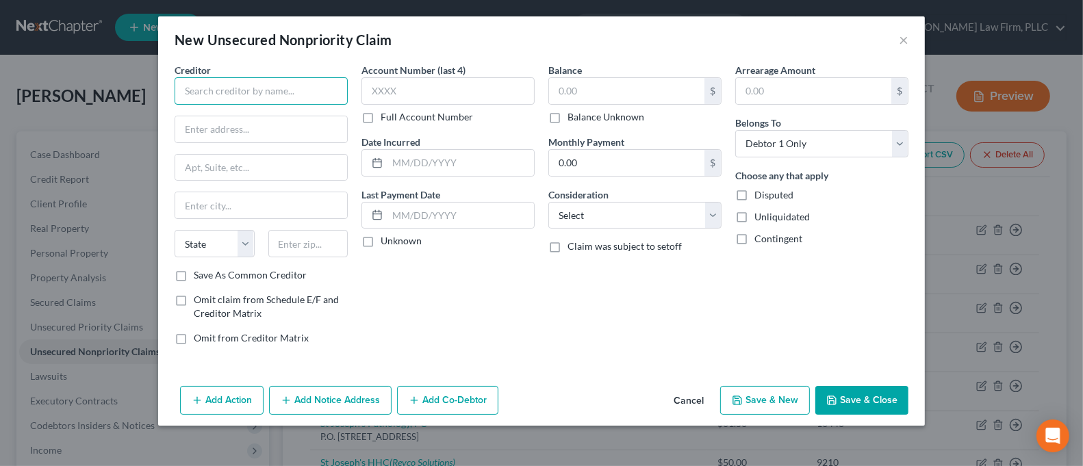
click at [222, 91] on input "text" at bounding box center [260, 90] width 173 height 27
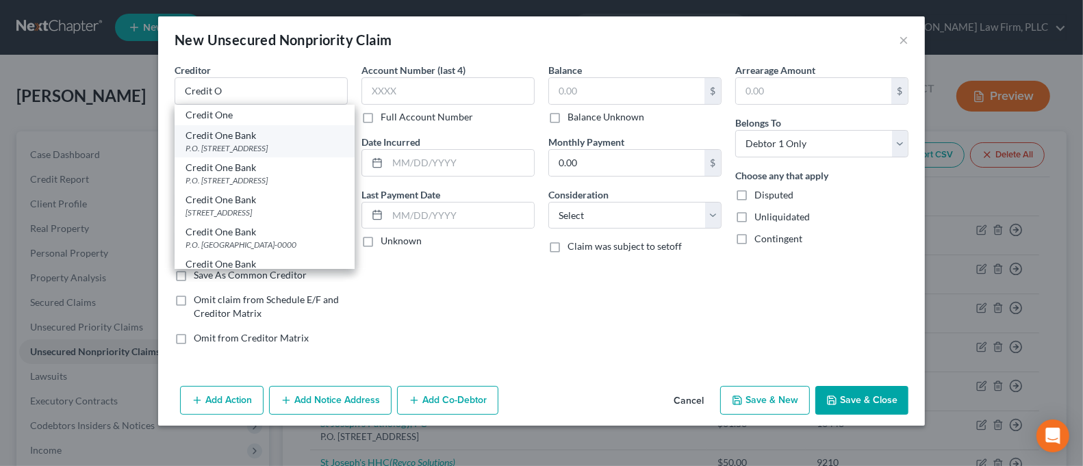
click at [226, 138] on div "Credit One Bank" at bounding box center [264, 136] width 158 height 14
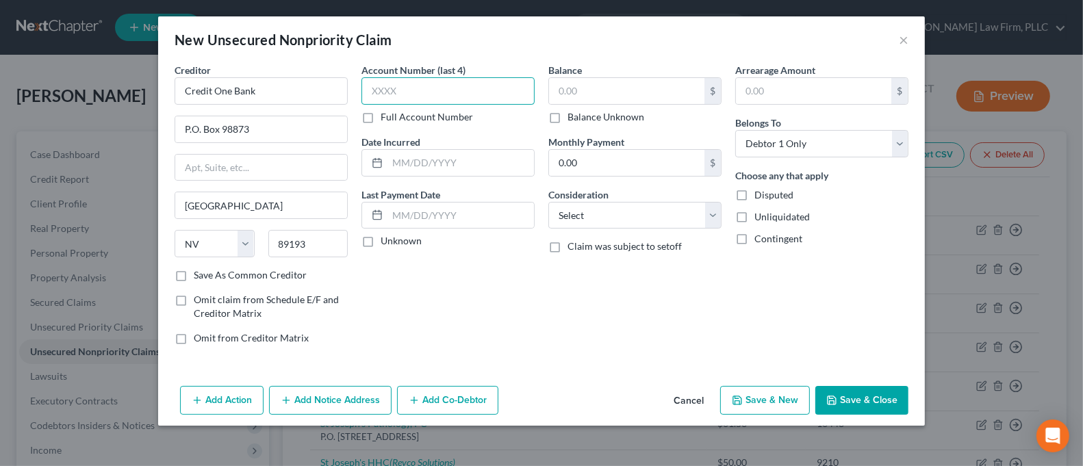
click at [397, 87] on input "text" at bounding box center [447, 90] width 173 height 27
click at [610, 79] on input "text" at bounding box center [626, 91] width 155 height 26
click at [302, 397] on button "Add Notice Address" at bounding box center [330, 400] width 122 height 29
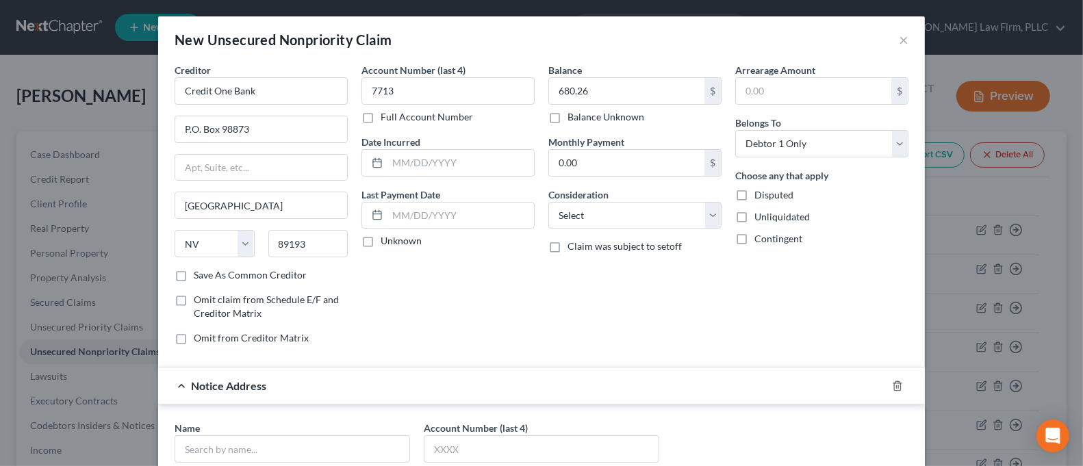
scroll to position [270, 0]
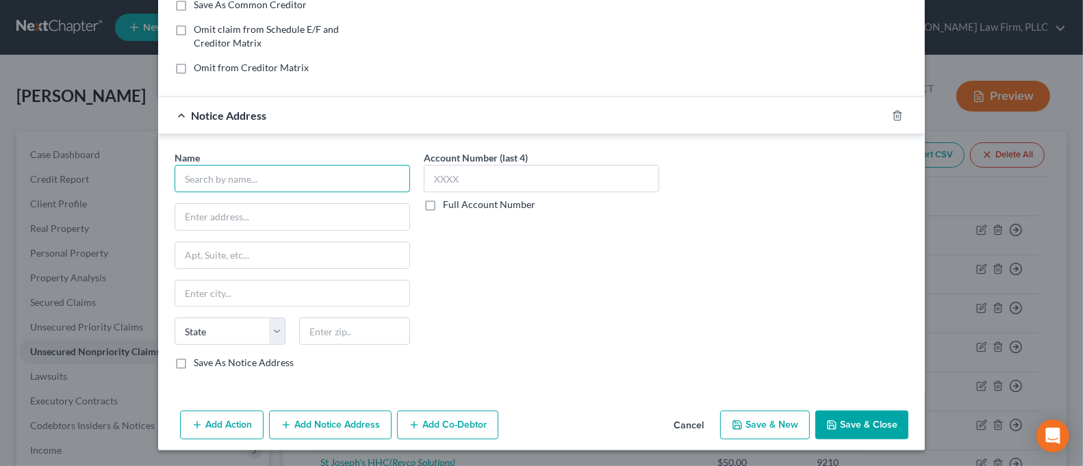
click at [310, 183] on input "text" at bounding box center [291, 178] width 235 height 27
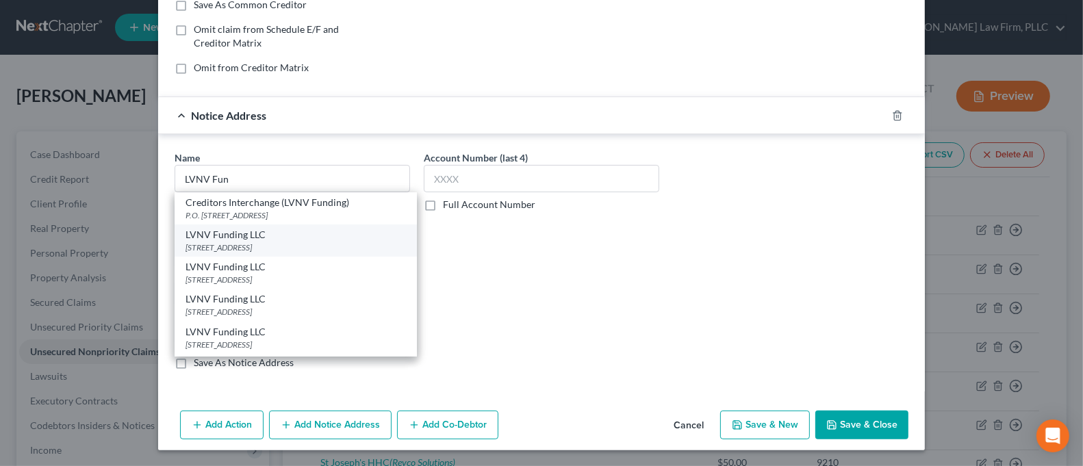
click at [305, 235] on div "LVNV Funding LLC" at bounding box center [295, 235] width 220 height 14
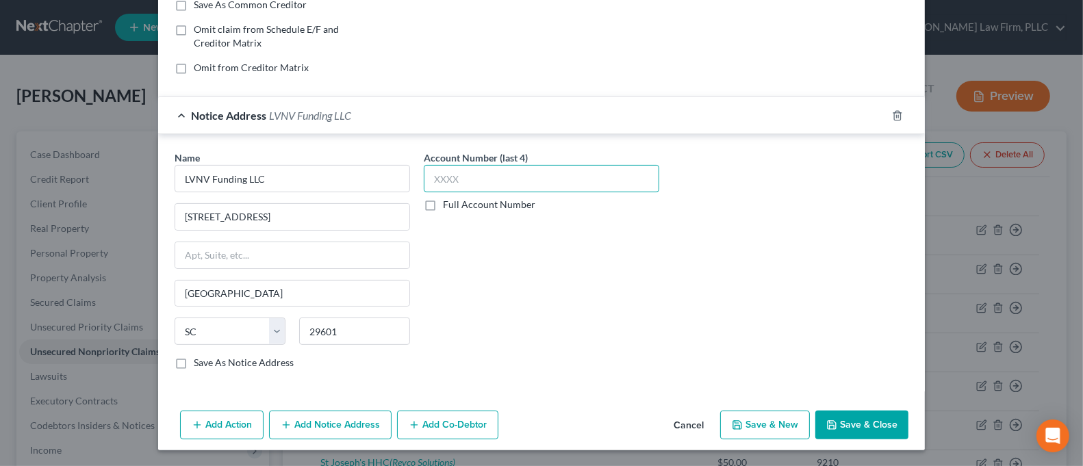
click at [569, 183] on input "text" at bounding box center [541, 178] width 235 height 27
click at [323, 415] on button "Add Notice Address" at bounding box center [330, 425] width 122 height 29
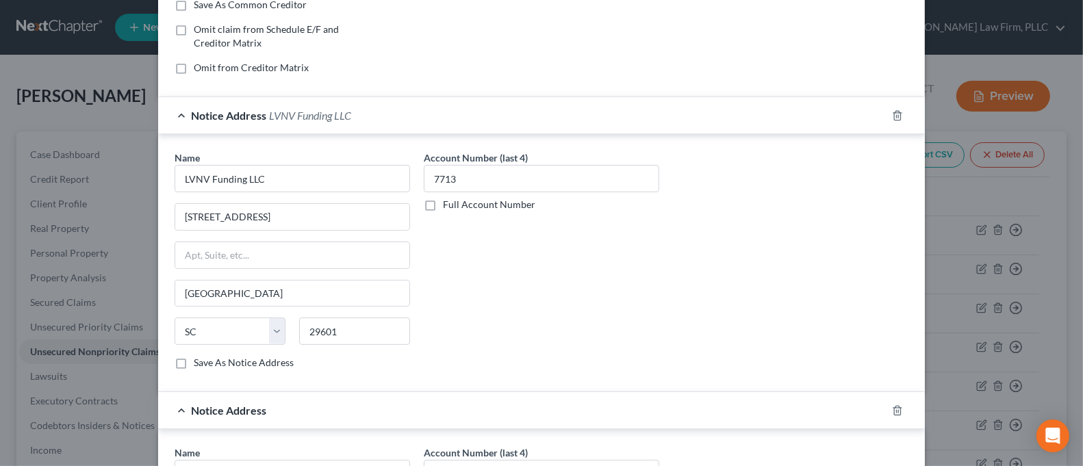
scroll to position [452, 0]
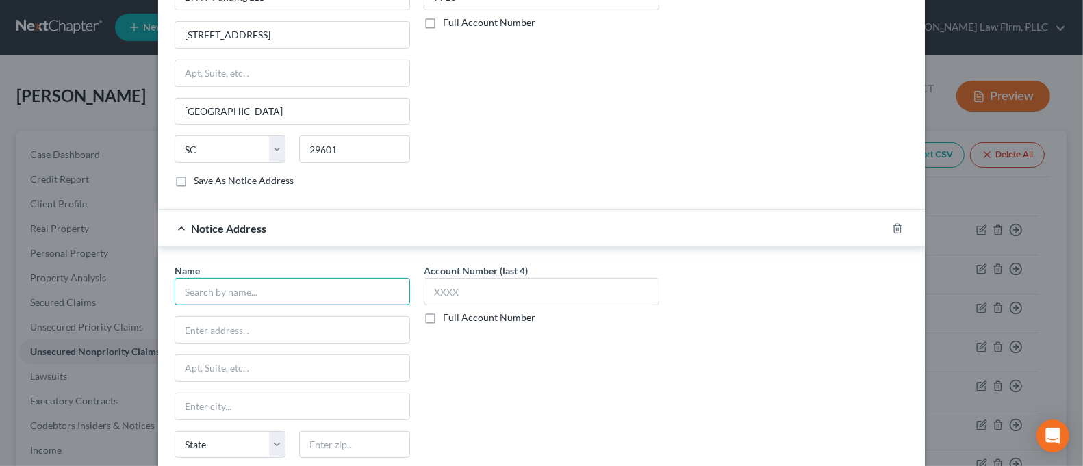
click at [364, 296] on input "text" at bounding box center [291, 291] width 235 height 27
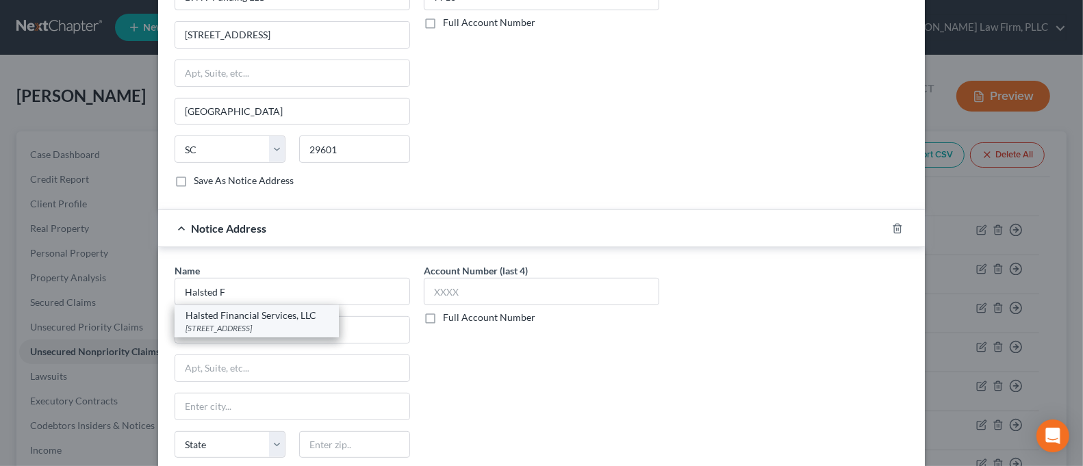
click at [301, 324] on div "[STREET_ADDRESS]" at bounding box center [256, 328] width 142 height 12
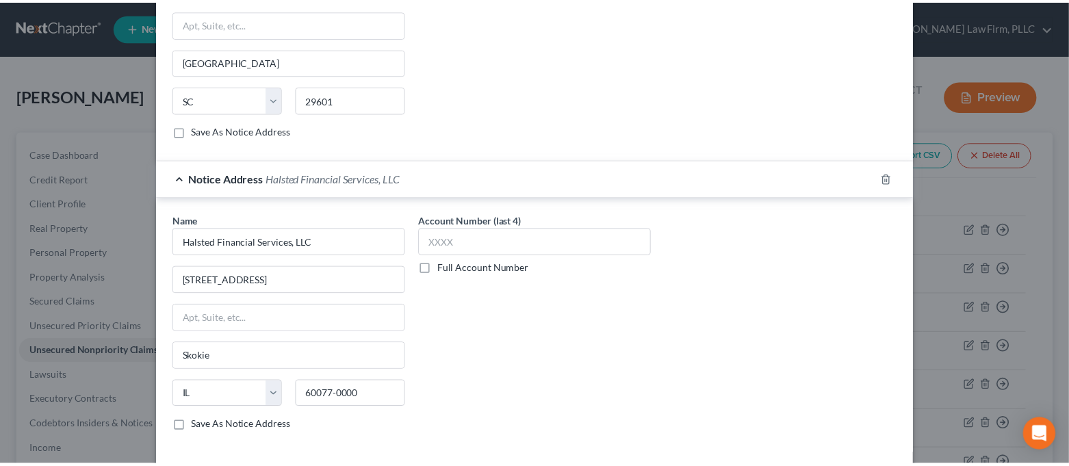
scroll to position [544, 0]
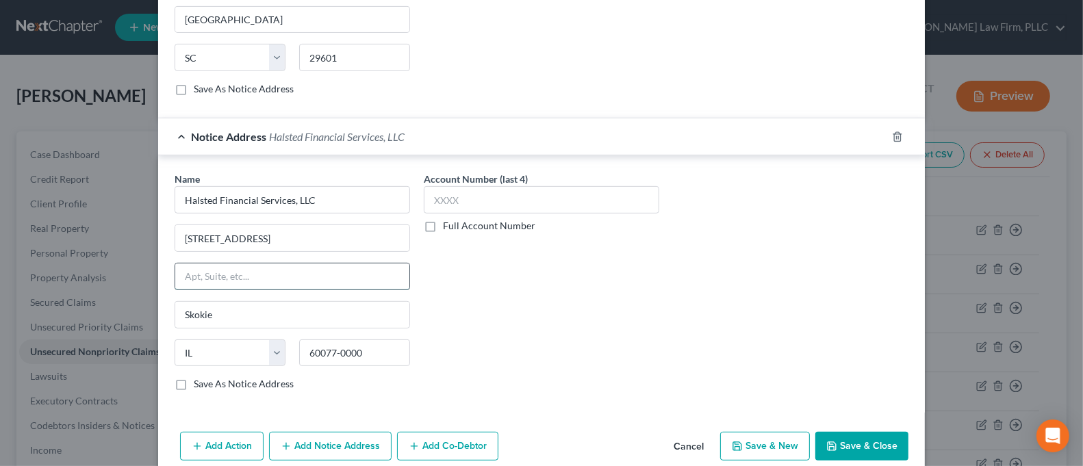
click at [324, 274] on input "text" at bounding box center [292, 276] width 234 height 26
click at [837, 445] on button "Save & Close" at bounding box center [861, 446] width 93 height 29
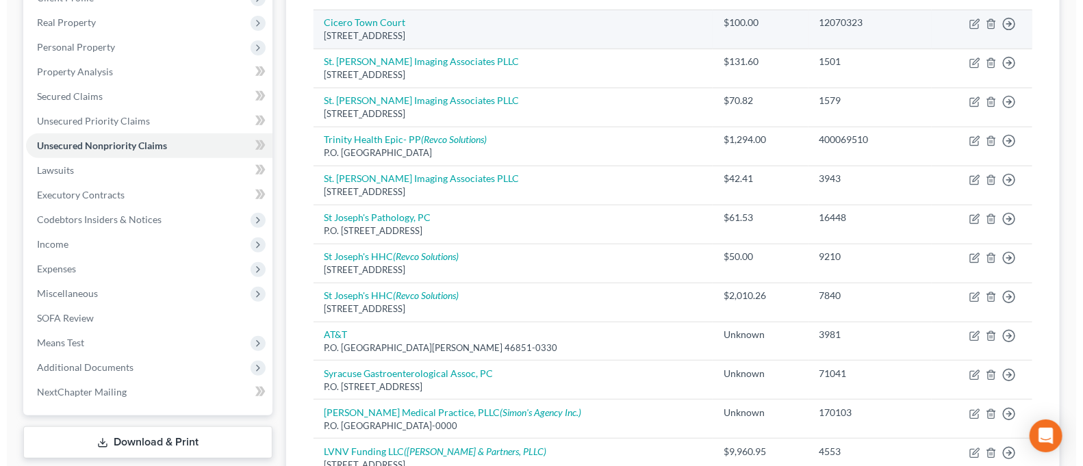
scroll to position [0, 0]
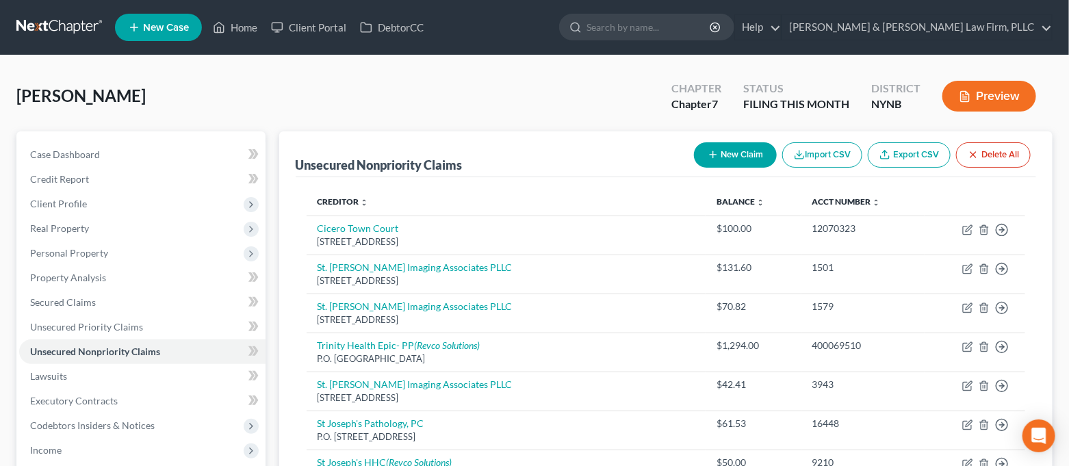
click at [750, 163] on button "New Claim" at bounding box center [735, 154] width 83 height 25
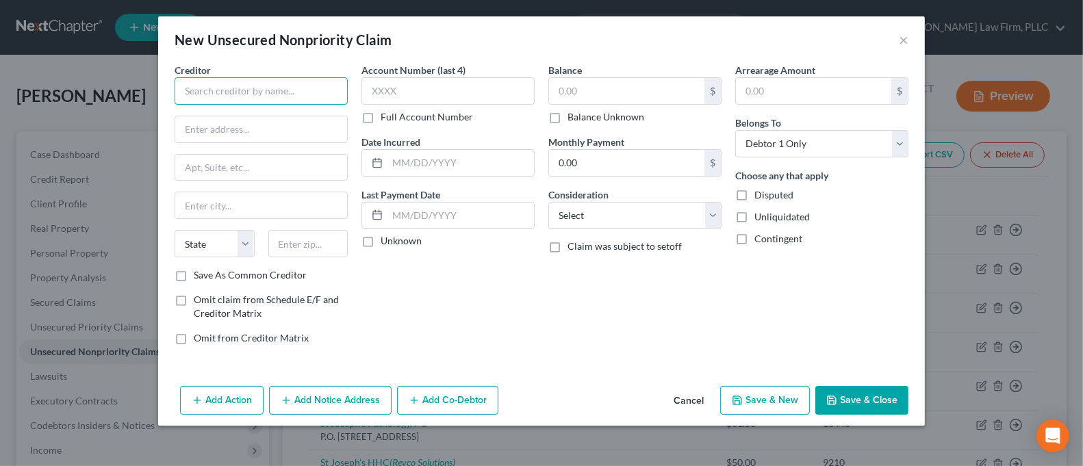
click at [292, 83] on input "text" at bounding box center [260, 90] width 173 height 27
click at [202, 94] on input "Finewise Bank" at bounding box center [260, 90] width 173 height 27
paste input "820 E 9400 S"
click at [323, 237] on input "text" at bounding box center [308, 243] width 80 height 27
paste input "84094"
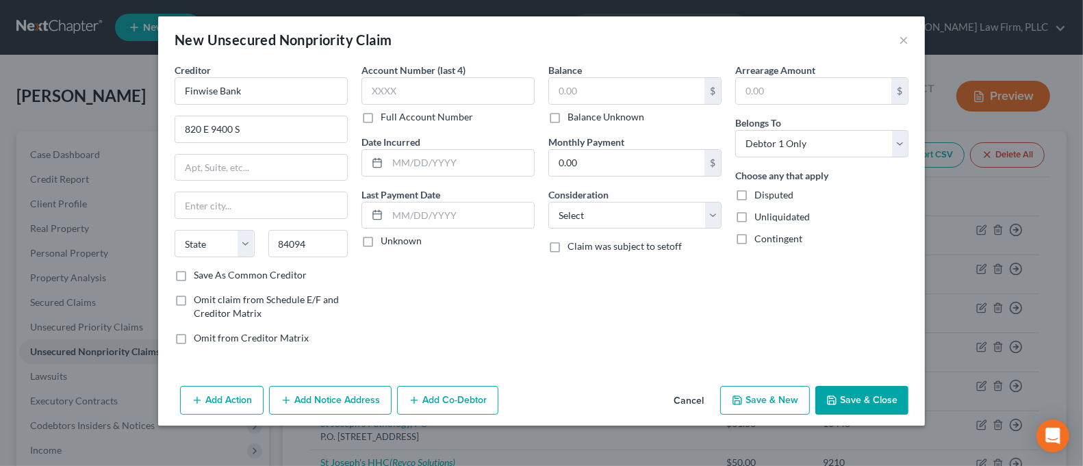
click at [438, 285] on div "Account Number (last 4) Full Account Number Date Incurred Last Payment Date Unk…" at bounding box center [447, 209] width 187 height 293
click at [448, 96] on input "text" at bounding box center [447, 90] width 173 height 27
click at [565, 90] on input "text" at bounding box center [626, 91] width 155 height 26
click at [361, 405] on button "Add Notice Address" at bounding box center [330, 400] width 122 height 29
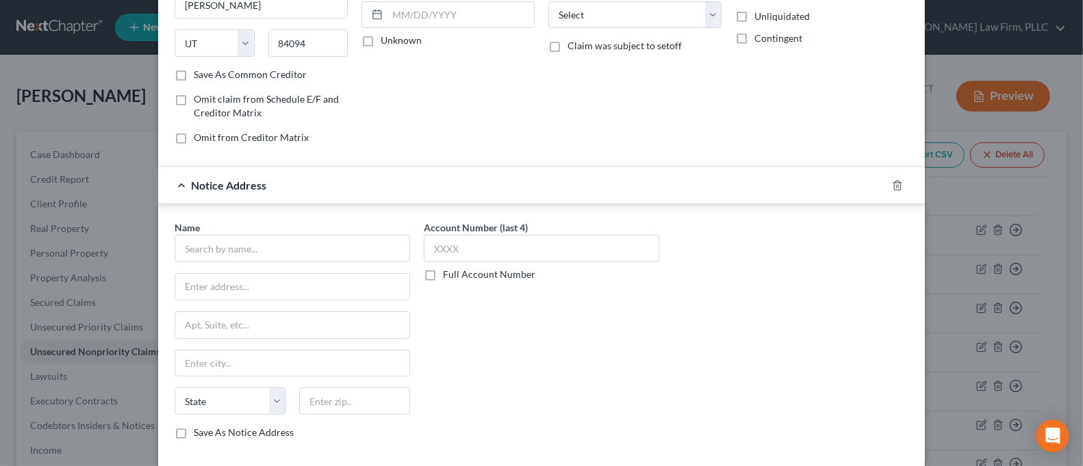
scroll to position [270, 0]
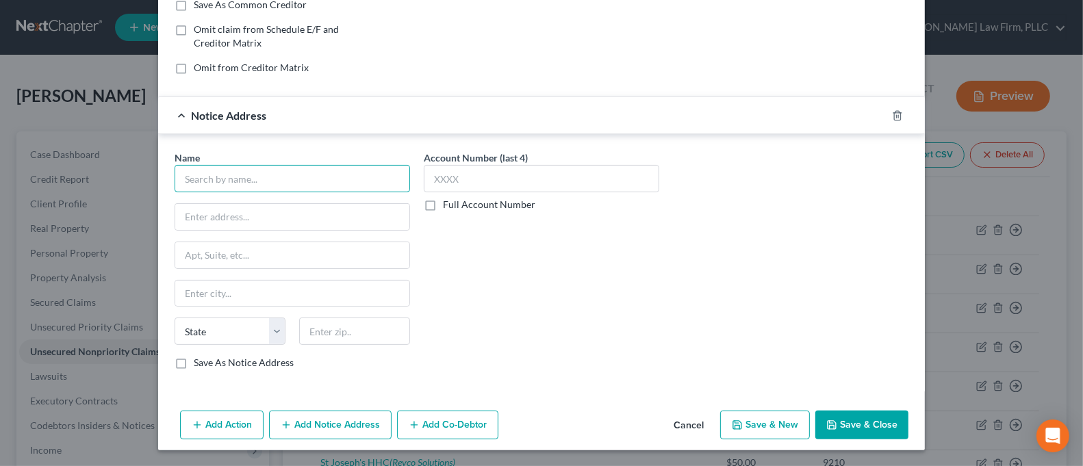
click at [292, 164] on div "Name *" at bounding box center [291, 172] width 235 height 42
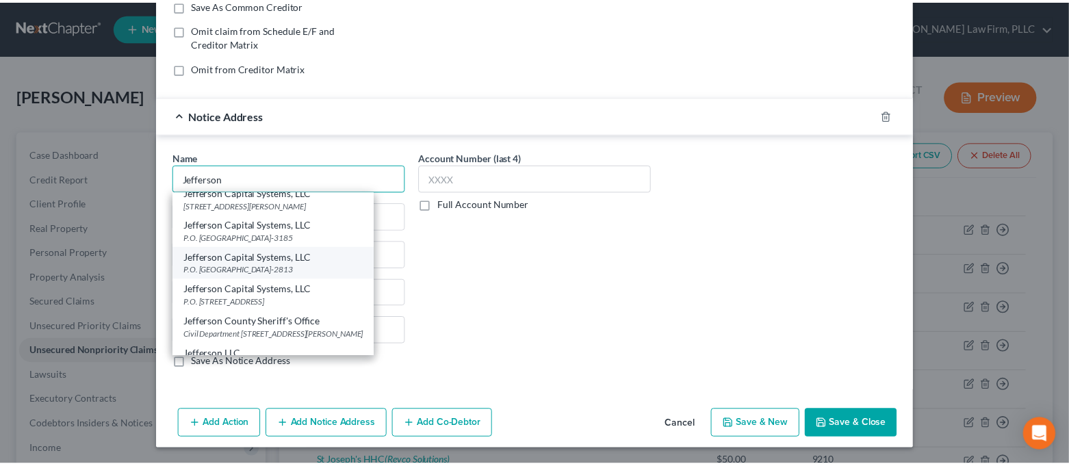
scroll to position [0, 0]
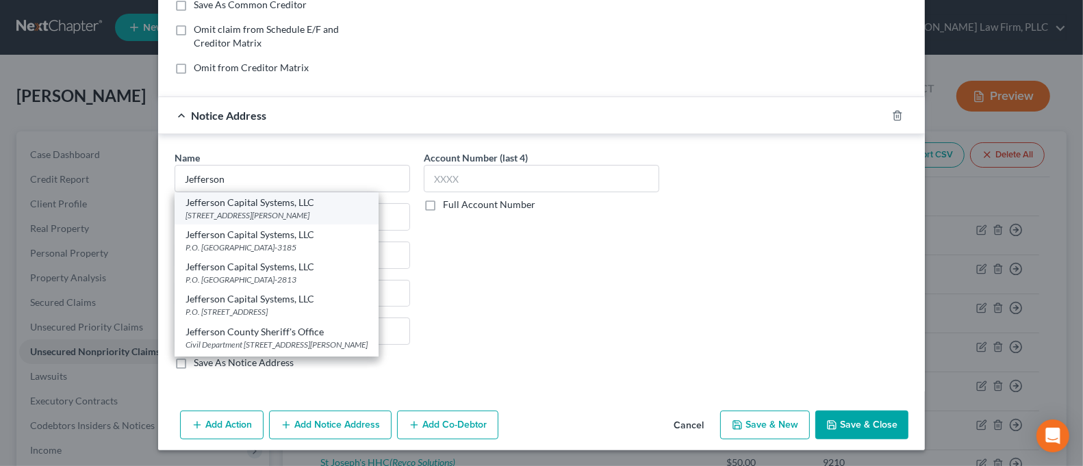
click at [341, 205] on div "Jefferson Capital Systems, LLC" at bounding box center [276, 203] width 182 height 14
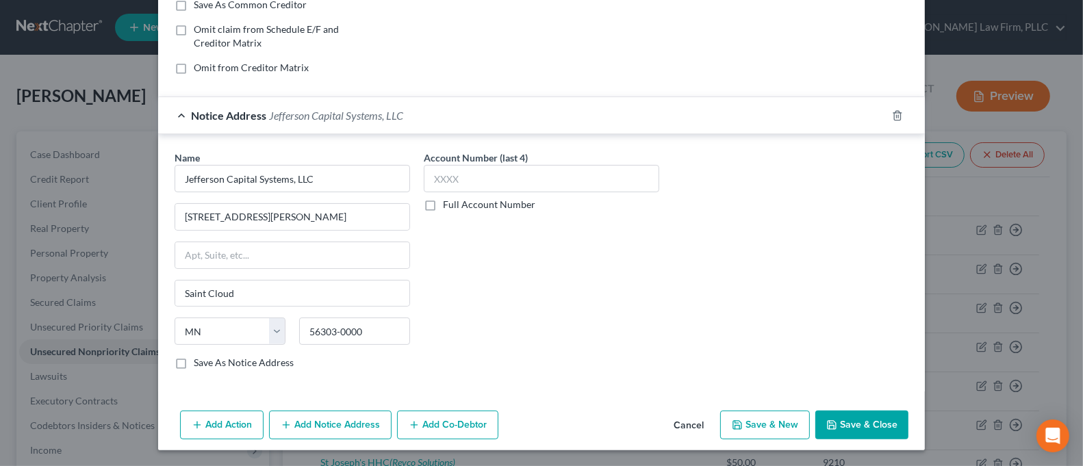
click at [820, 419] on button "Save & Close" at bounding box center [861, 425] width 93 height 29
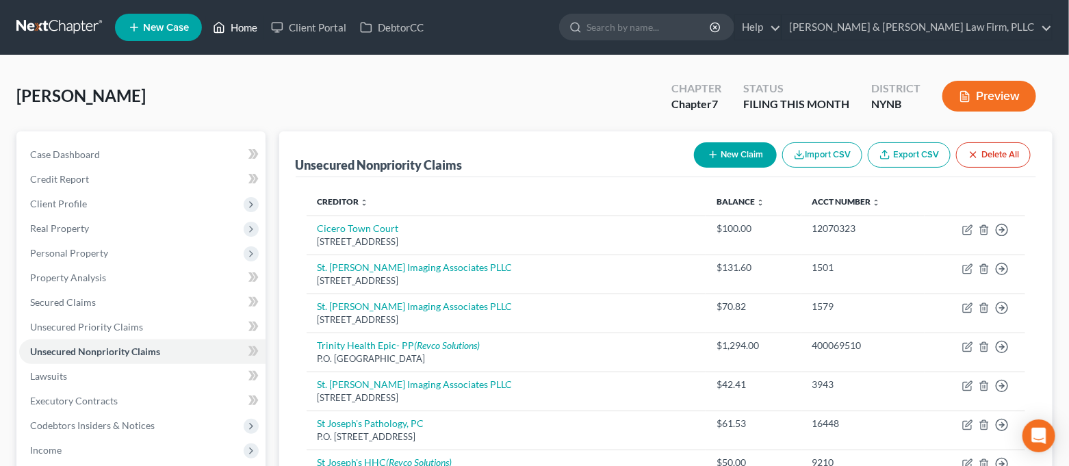
click at [261, 26] on link "Home" at bounding box center [235, 27] width 58 height 25
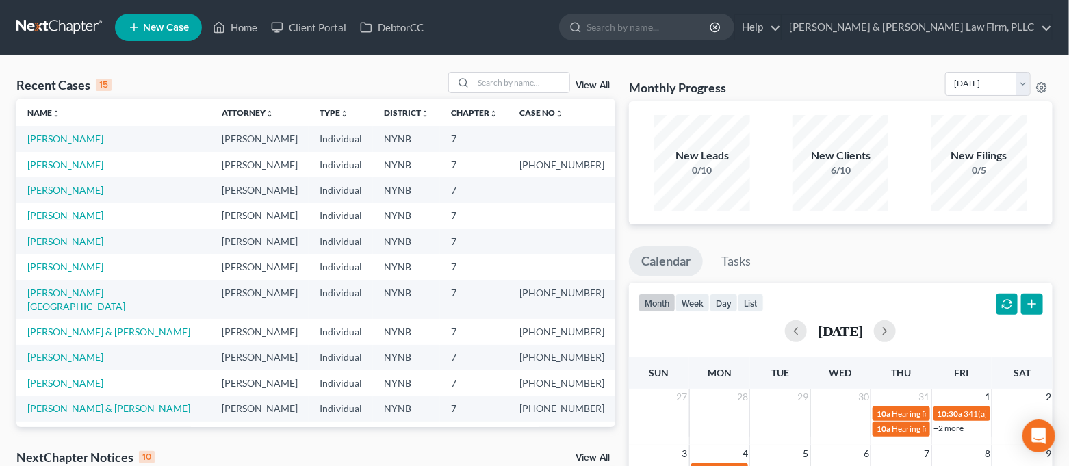
click at [82, 210] on link "[PERSON_NAME]" at bounding box center [65, 215] width 76 height 12
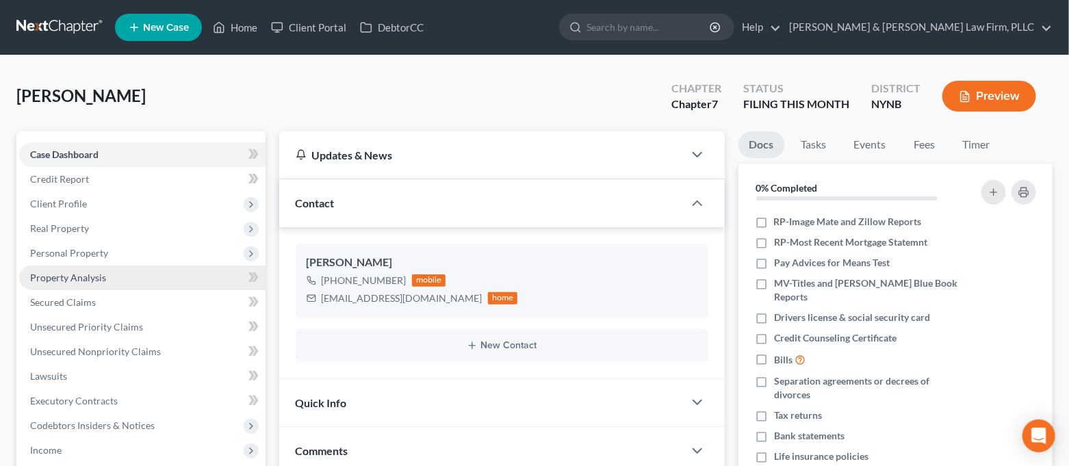
scroll to position [2510, 0]
drag, startPoint x: 162, startPoint y: 287, endPoint x: 495, endPoint y: 353, distance: 339.7
click at [506, 107] on div "[PERSON_NAME] Upgraded Chapter Chapter 7 Status FILING THIS MONTH District NYNB…" at bounding box center [534, 102] width 1036 height 60
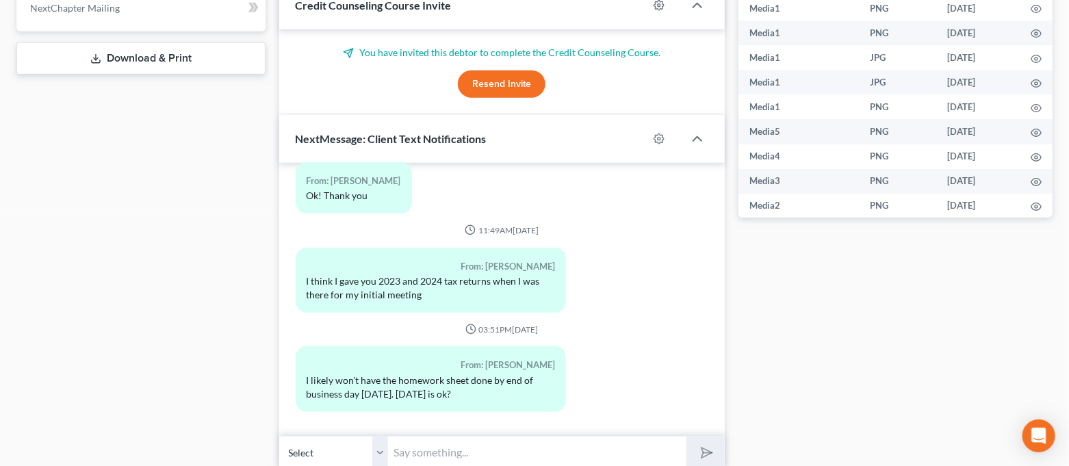
scroll to position [645, 0]
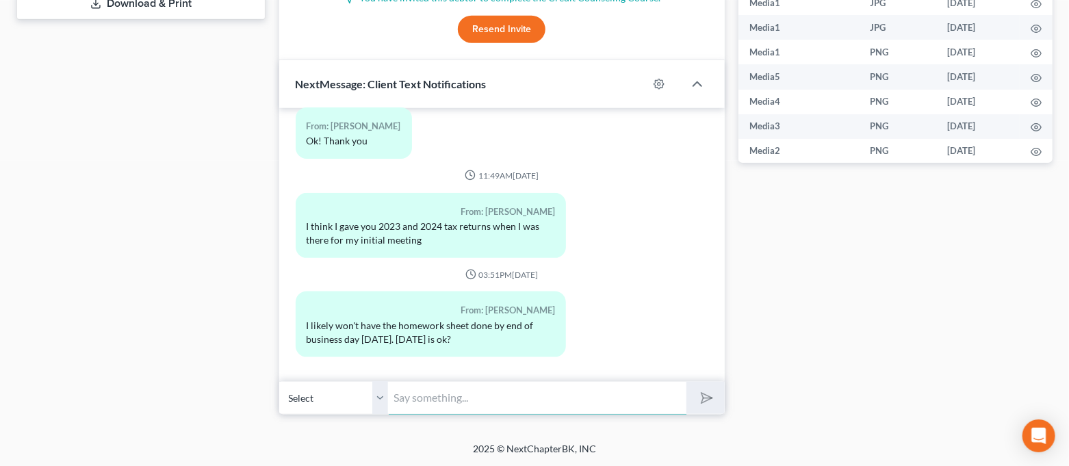
drag, startPoint x: 474, startPoint y: 406, endPoint x: 476, endPoint y: 413, distance: 7.0
click at [474, 406] on input "text" at bounding box center [538, 398] width 298 height 34
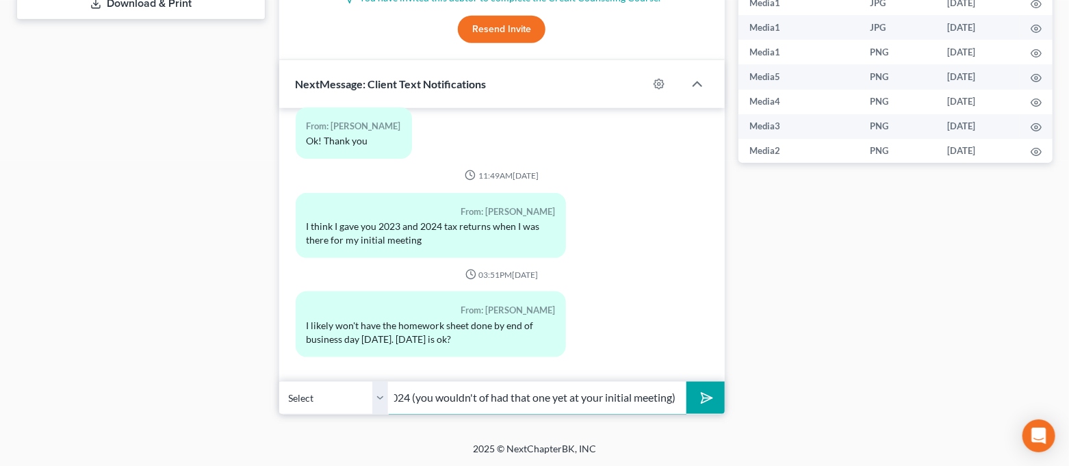
scroll to position [0, 291]
click at [686, 382] on button "submit" at bounding box center [705, 398] width 38 height 32
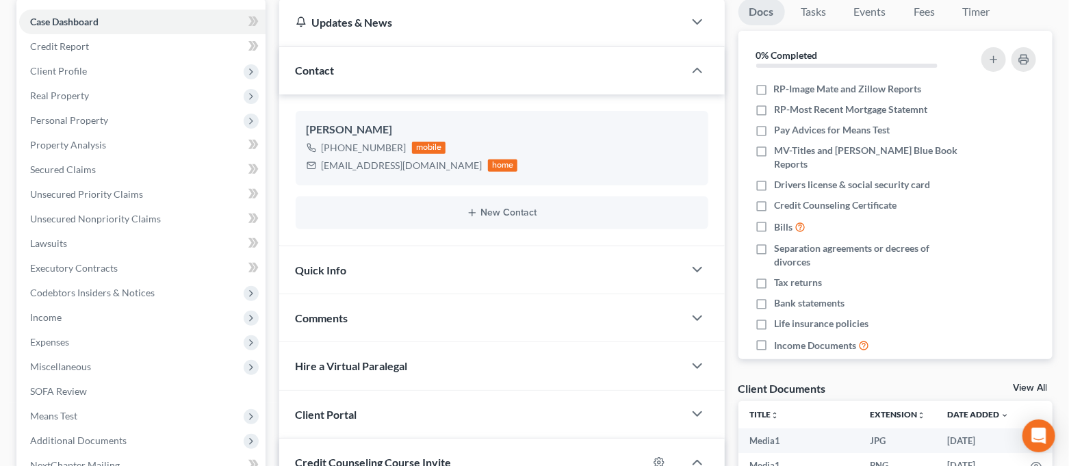
scroll to position [0, 0]
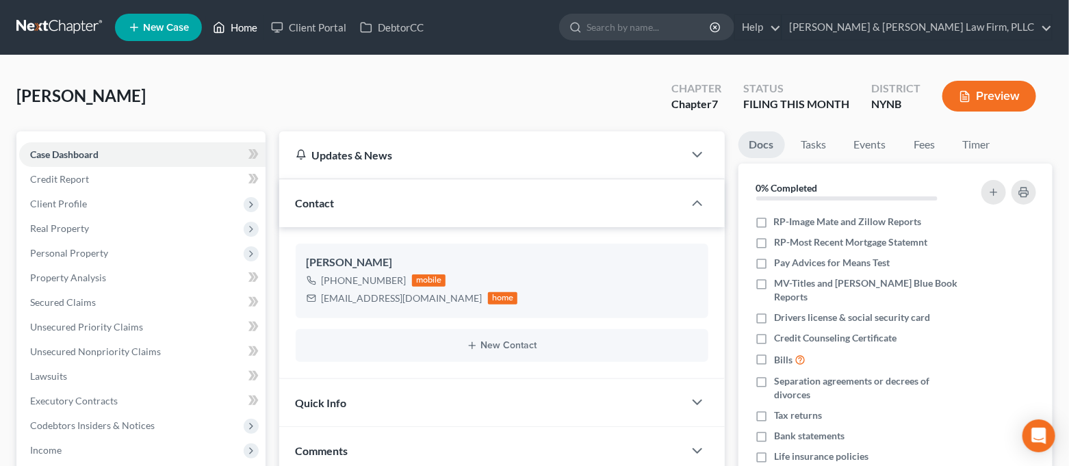
click at [217, 27] on icon at bounding box center [219, 27] width 12 height 16
